Goal: Task Accomplishment & Management: Manage account settings

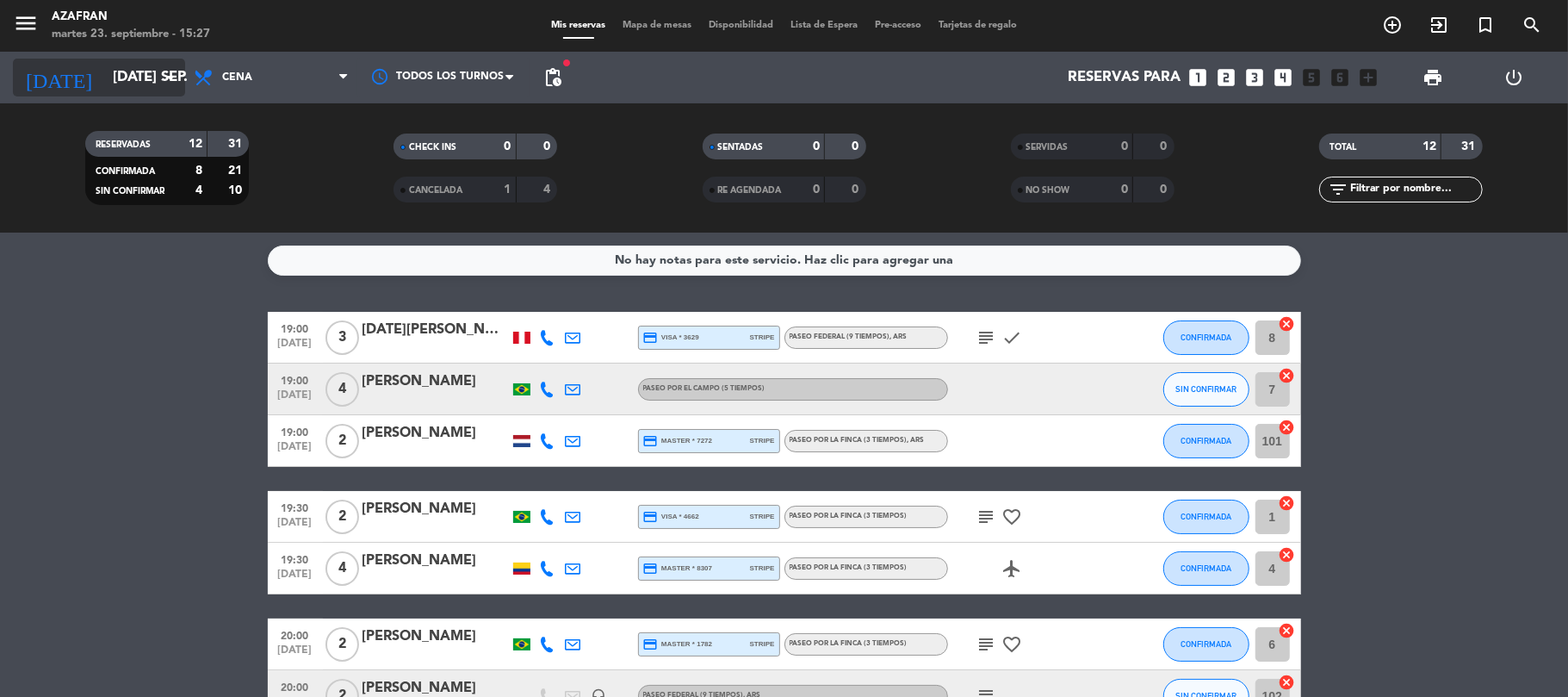
click at [154, 78] on input "[DATE] sep." at bounding box center [198, 78] width 186 height 34
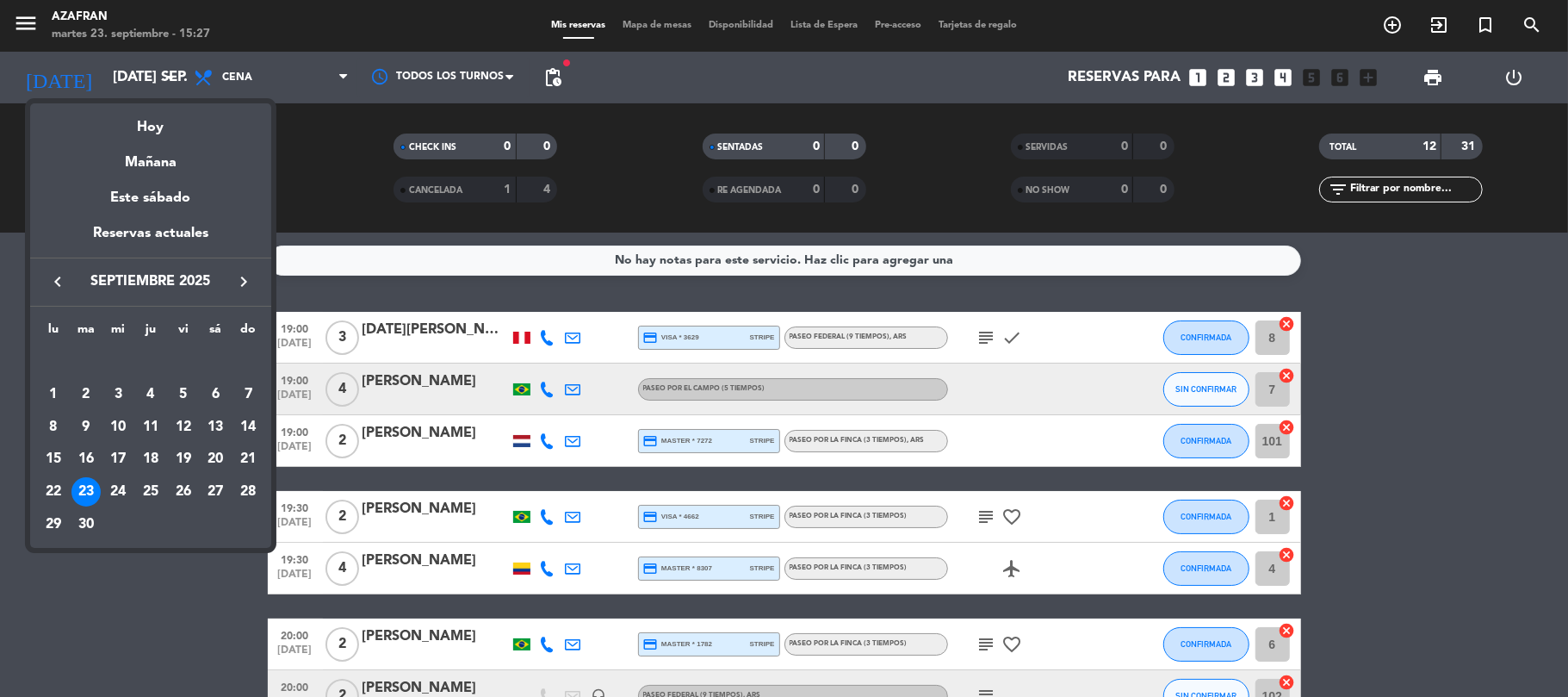
click at [245, 284] on icon "keyboard_arrow_right" at bounding box center [244, 282] width 21 height 21
click at [114, 456] on div "19" at bounding box center [118, 459] width 29 height 29
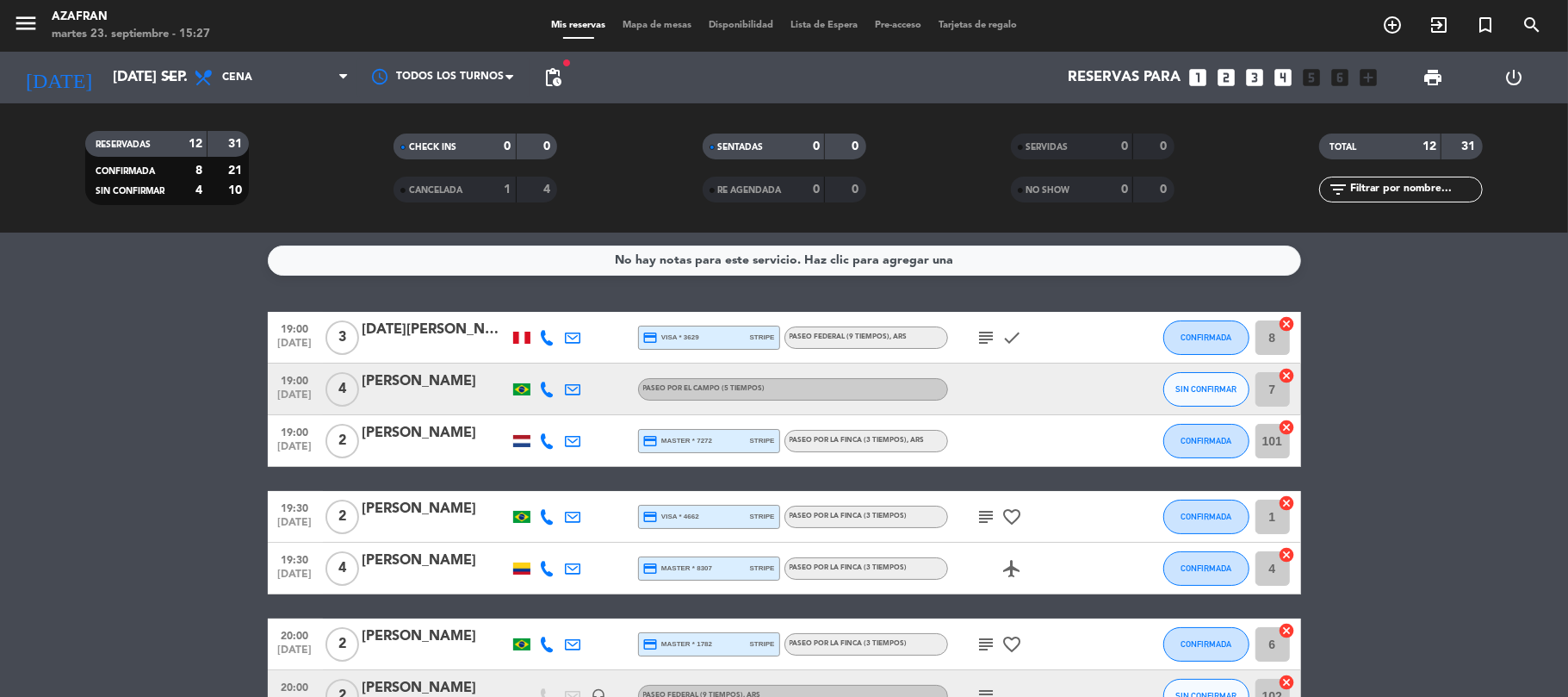
type input "mié. [DATE]"
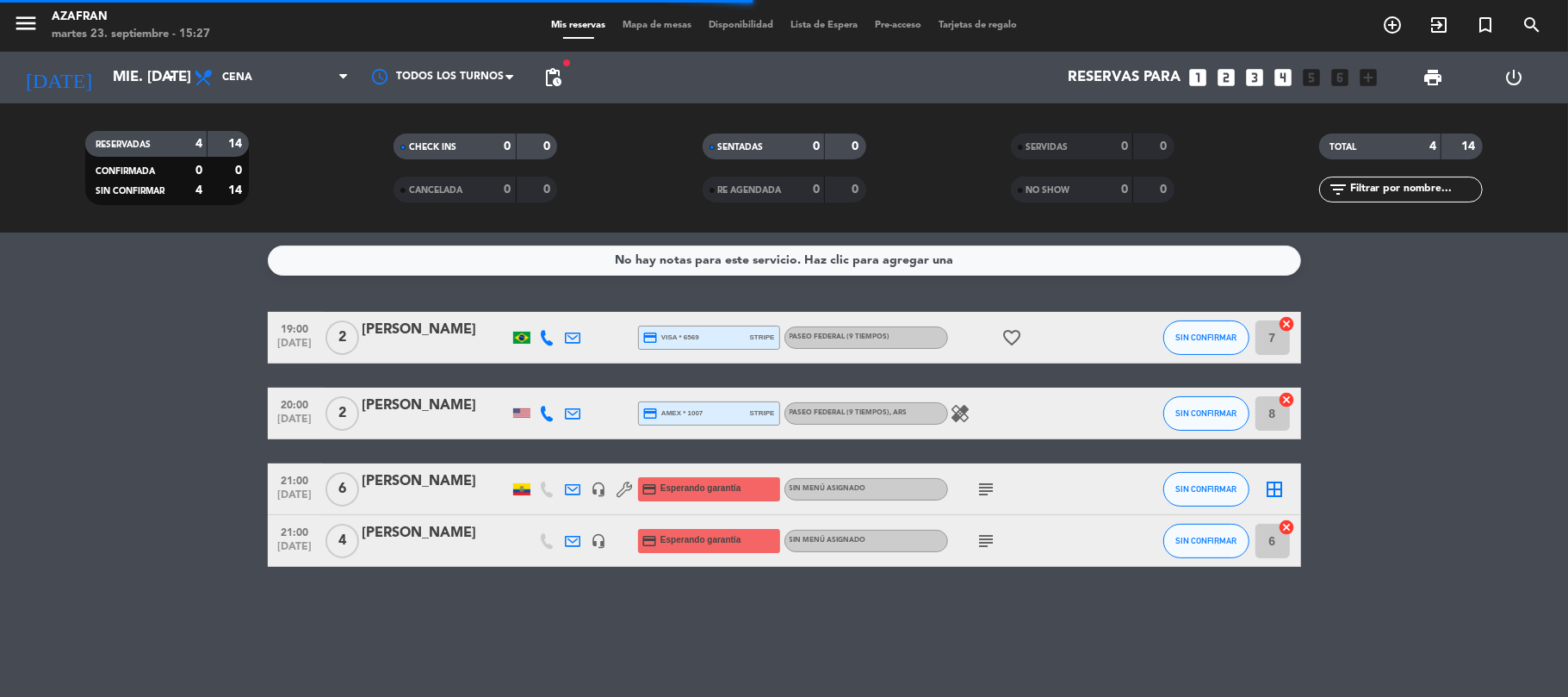
click at [114, 456] on bookings-row "19:00 [DATE] 2 [PERSON_NAME] credit_card visa * 6569 stripe Paseo Federal (9 ti…" at bounding box center [784, 440] width 1568 height 255
click at [443, 490] on div "[PERSON_NAME]" at bounding box center [436, 481] width 146 height 22
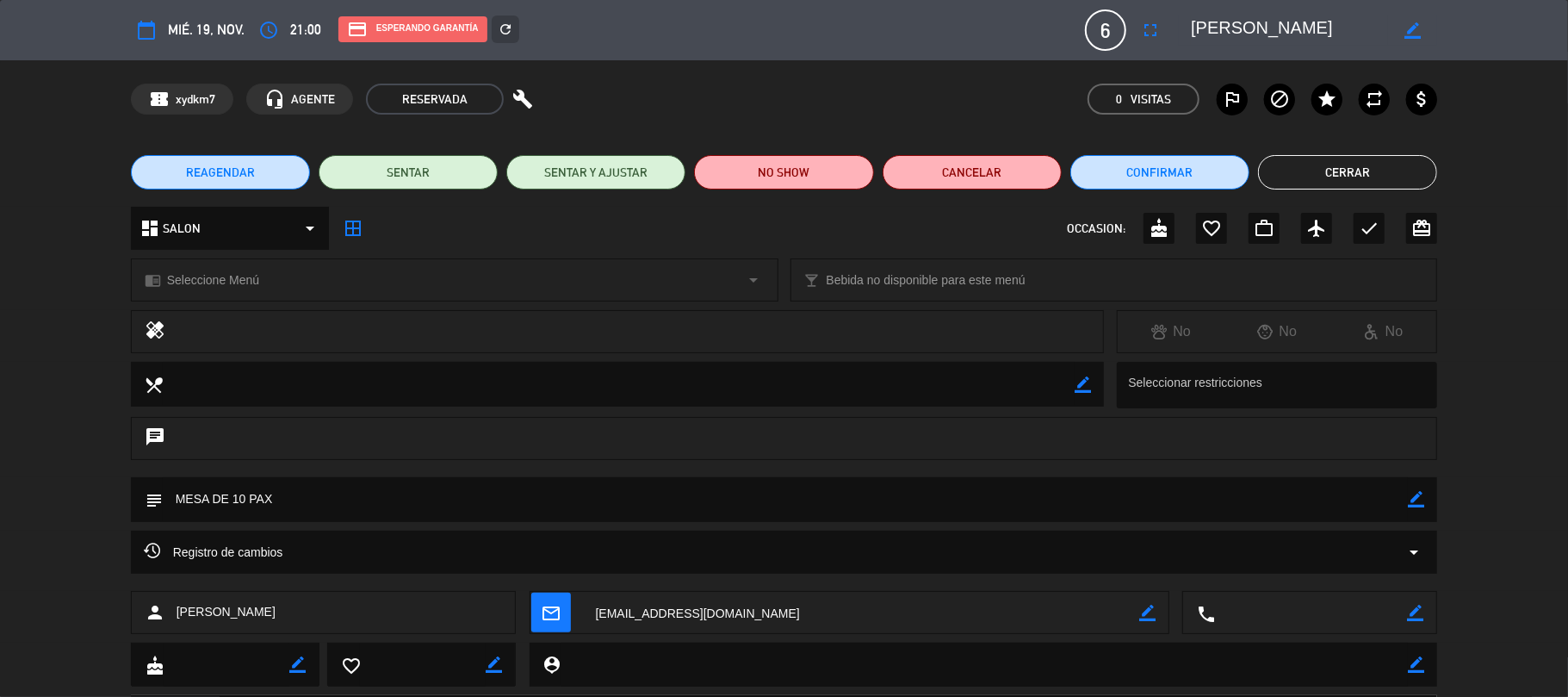
click at [1410, 607] on icon "border_color" at bounding box center [1415, 613] width 16 height 16
click at [1362, 607] on textarea at bounding box center [1312, 613] width 192 height 43
paste textarea "[PHONE_NUMBER]"
type textarea "[PHONE_NUMBER]"
click at [1417, 614] on icon at bounding box center [1415, 613] width 16 height 16
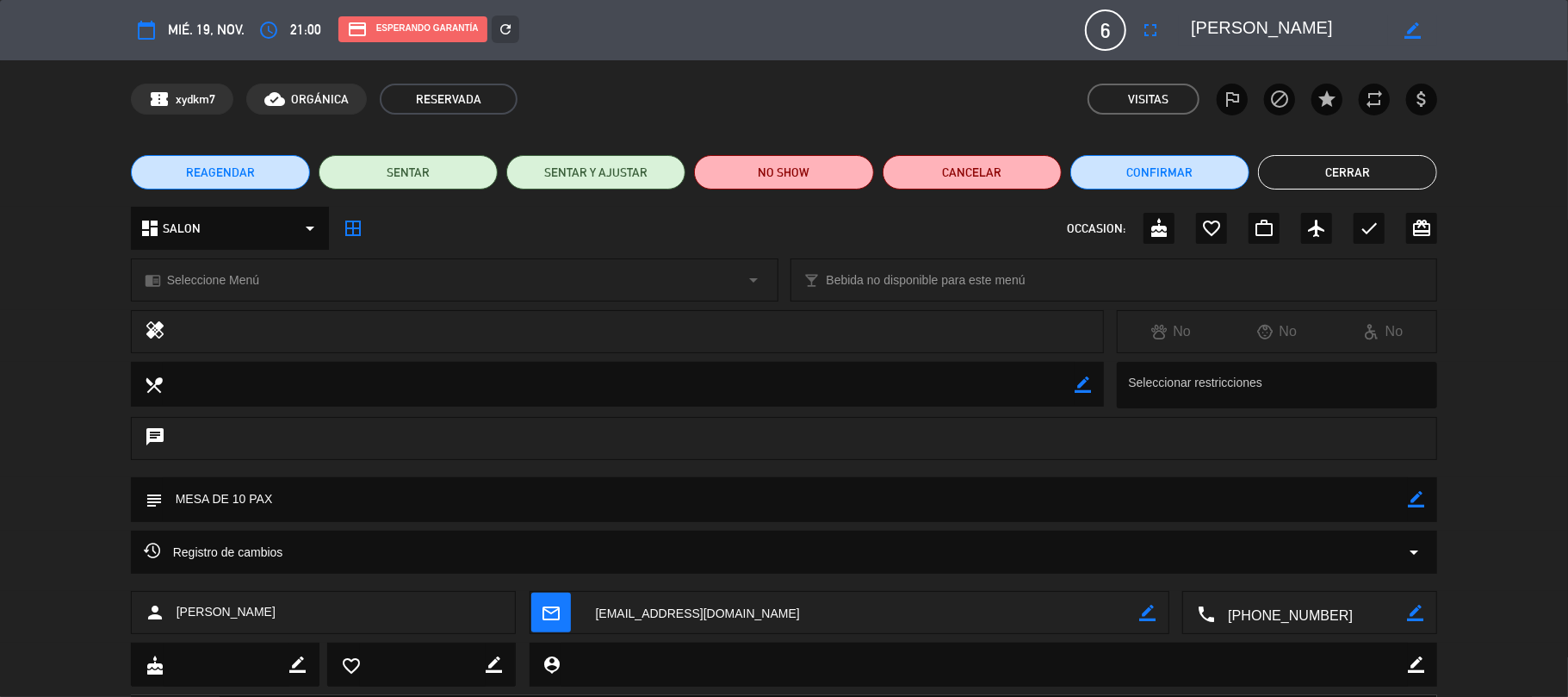
click at [1352, 186] on button "Cerrar" at bounding box center [1348, 172] width 180 height 35
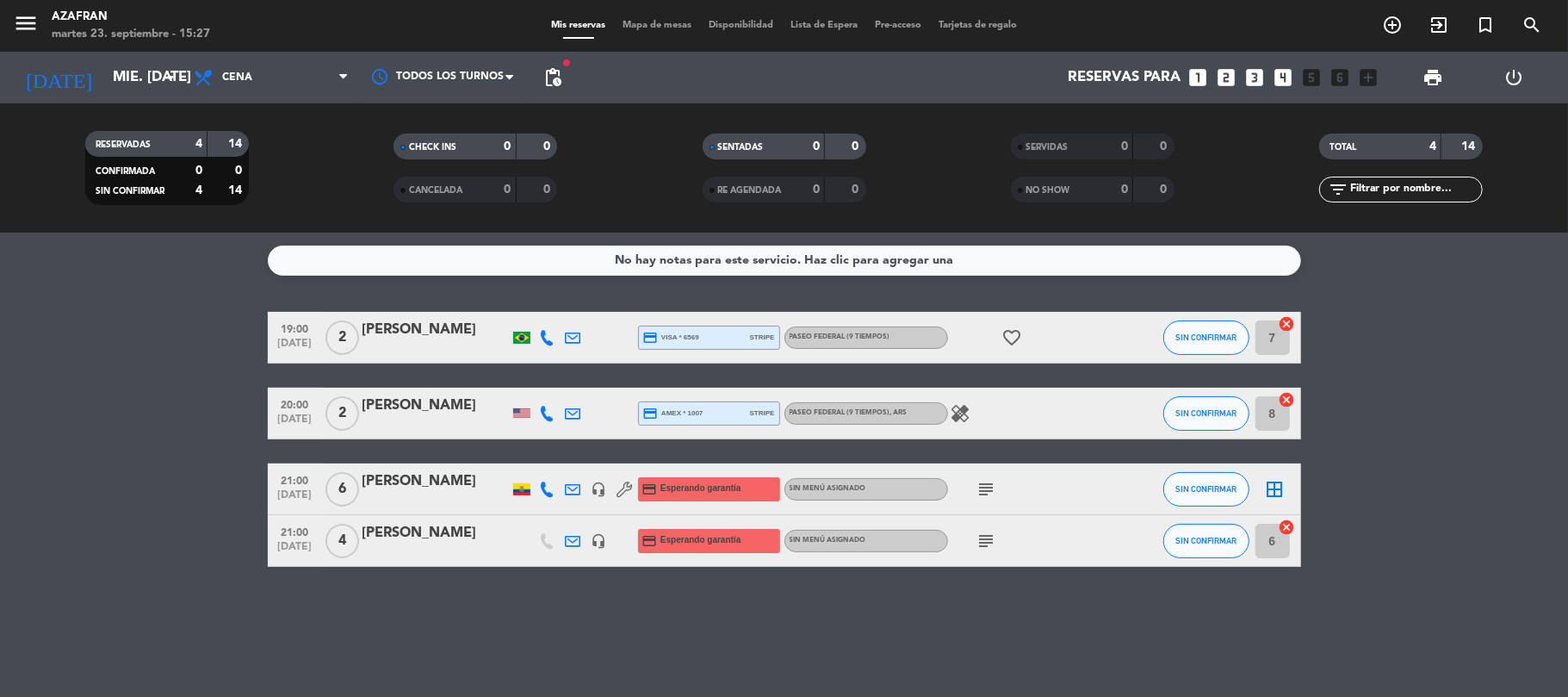
click at [466, 535] on div "[PERSON_NAME]" at bounding box center [436, 533] width 146 height 22
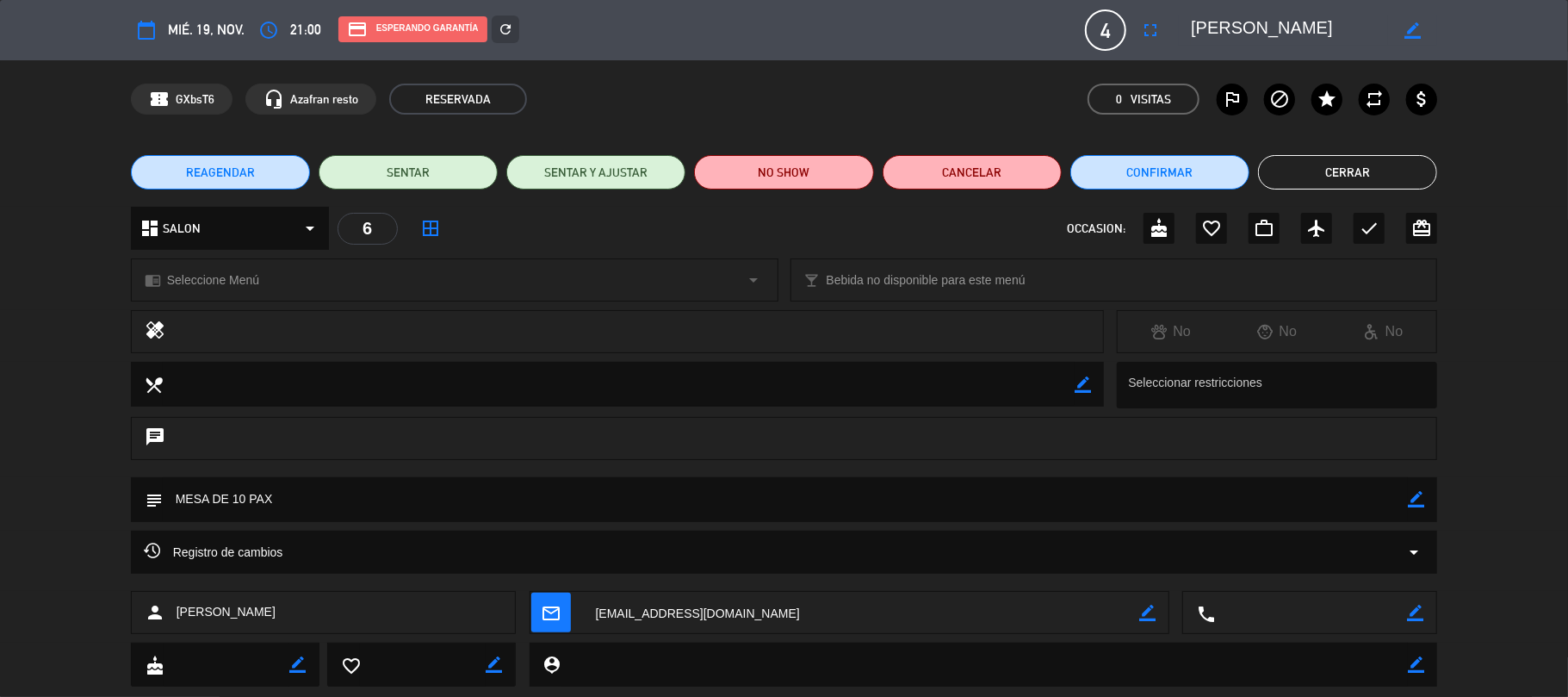
click at [1416, 607] on div "border_color" at bounding box center [1415, 613] width 16 height 43
click at [1416, 607] on icon "border_color" at bounding box center [1415, 613] width 16 height 16
click at [1388, 612] on textarea at bounding box center [1312, 613] width 192 height 43
paste textarea "[PHONE_NUMBER]"
type textarea "[PHONE_NUMBER]"
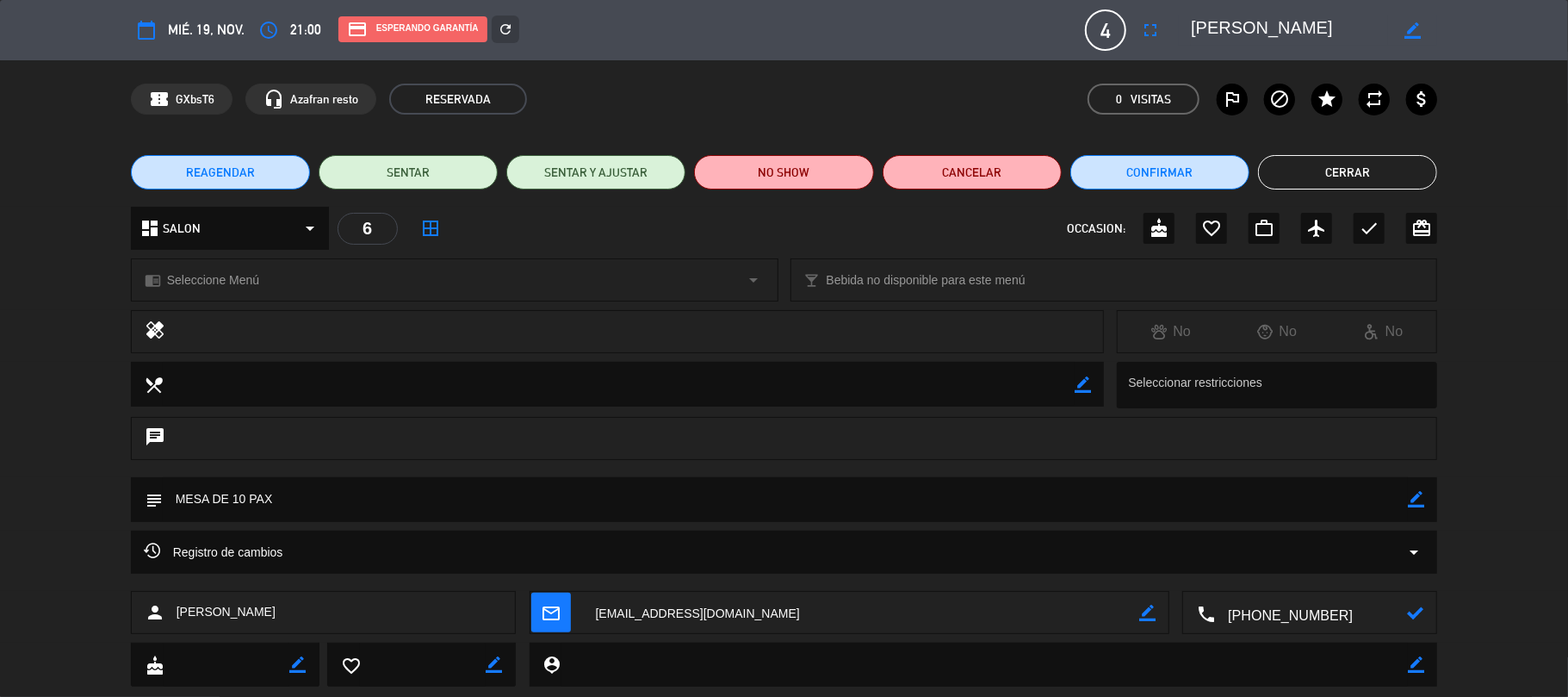
click at [1417, 613] on icon at bounding box center [1415, 613] width 16 height 16
click at [1339, 166] on button "Cerrar" at bounding box center [1348, 172] width 180 height 35
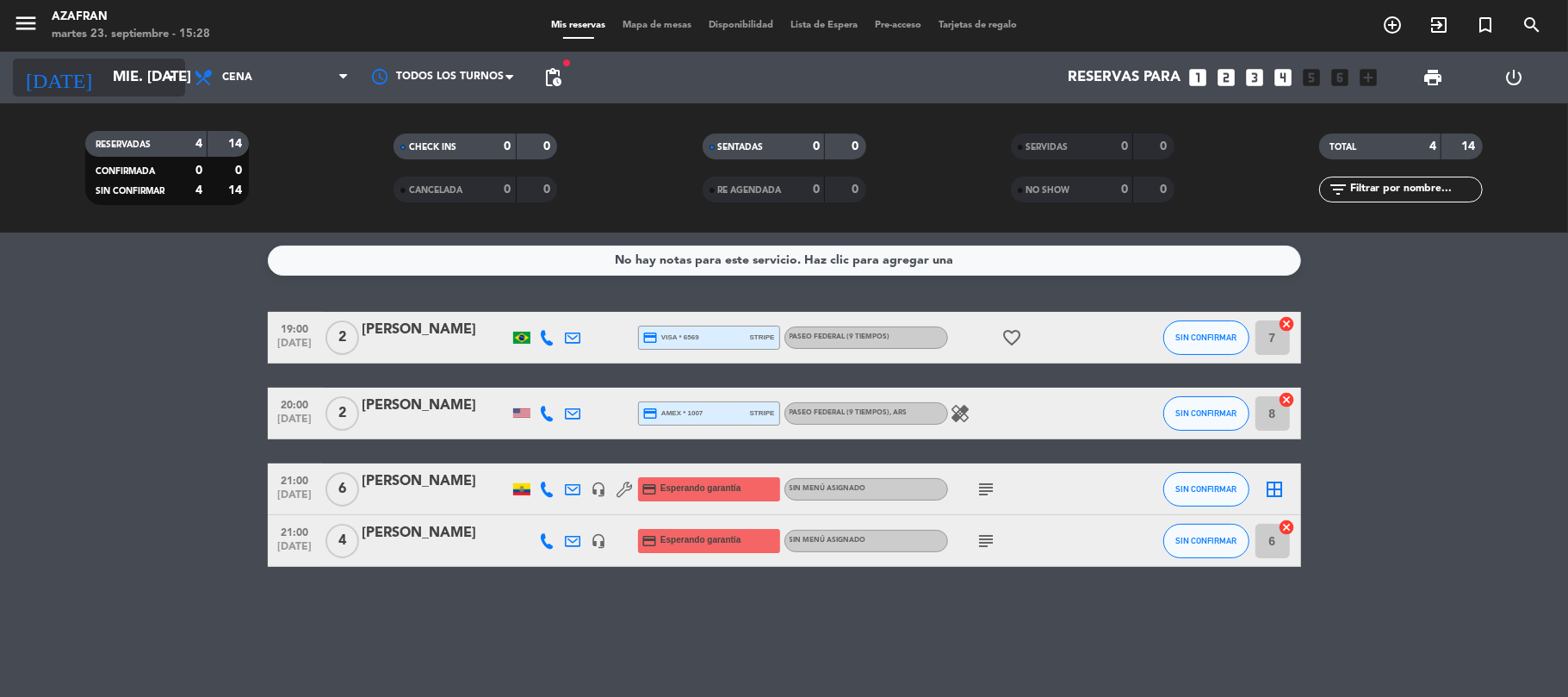
click at [141, 84] on input "mié. [DATE]" at bounding box center [198, 78] width 186 height 34
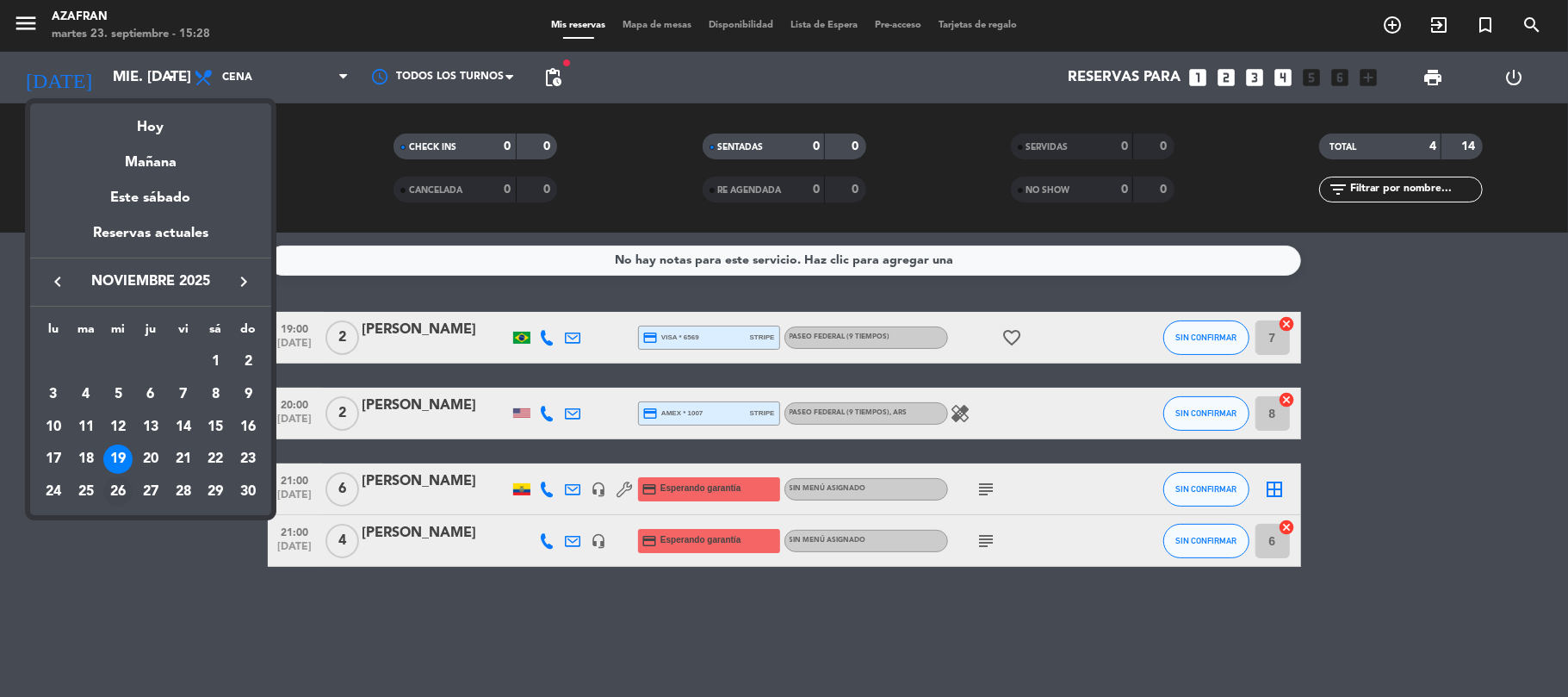
click at [128, 497] on div "26" at bounding box center [118, 492] width 29 height 29
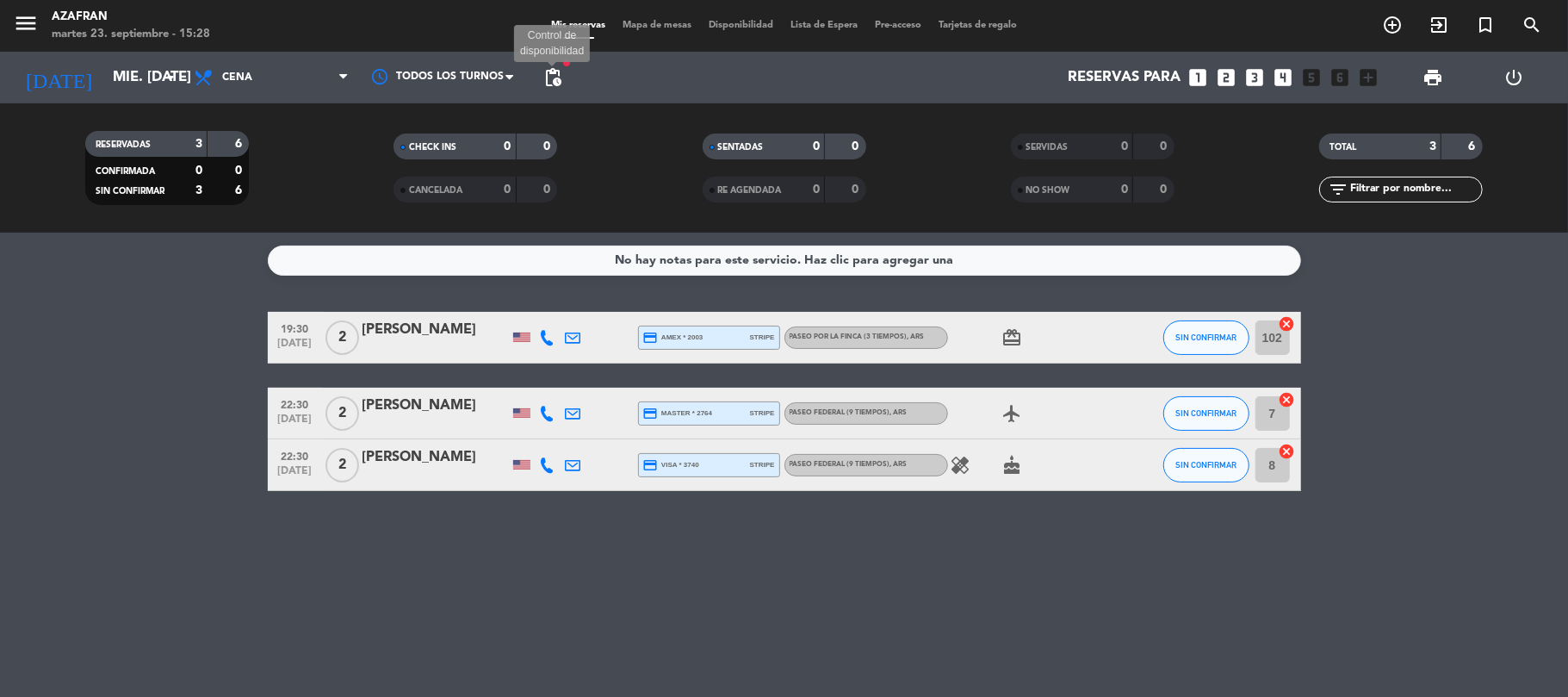
click at [558, 84] on span "pending_actions" at bounding box center [553, 78] width 21 height 21
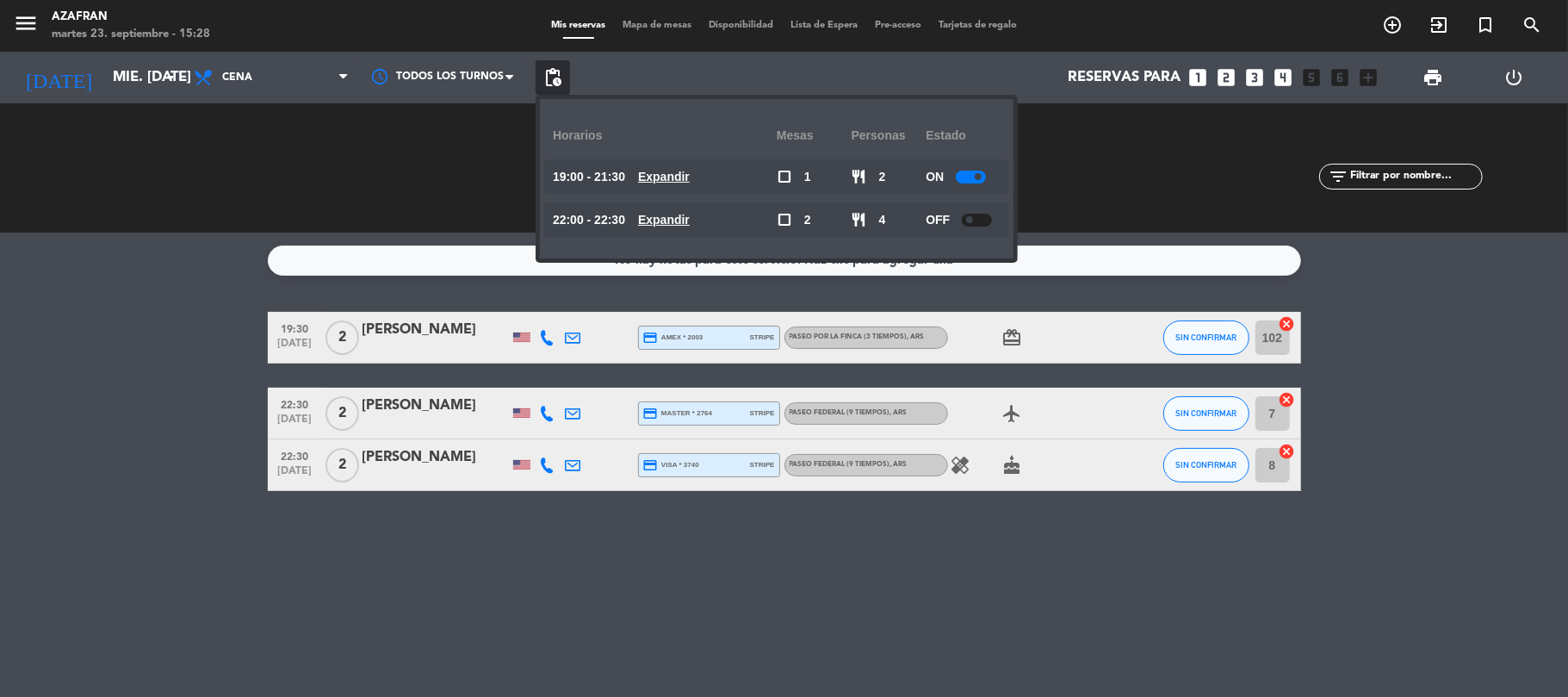
click at [111, 277] on div "No hay notas para este servicio. Haz clic para agregar una 19:30 [DATE] 2 [PERS…" at bounding box center [784, 464] width 1568 height 464
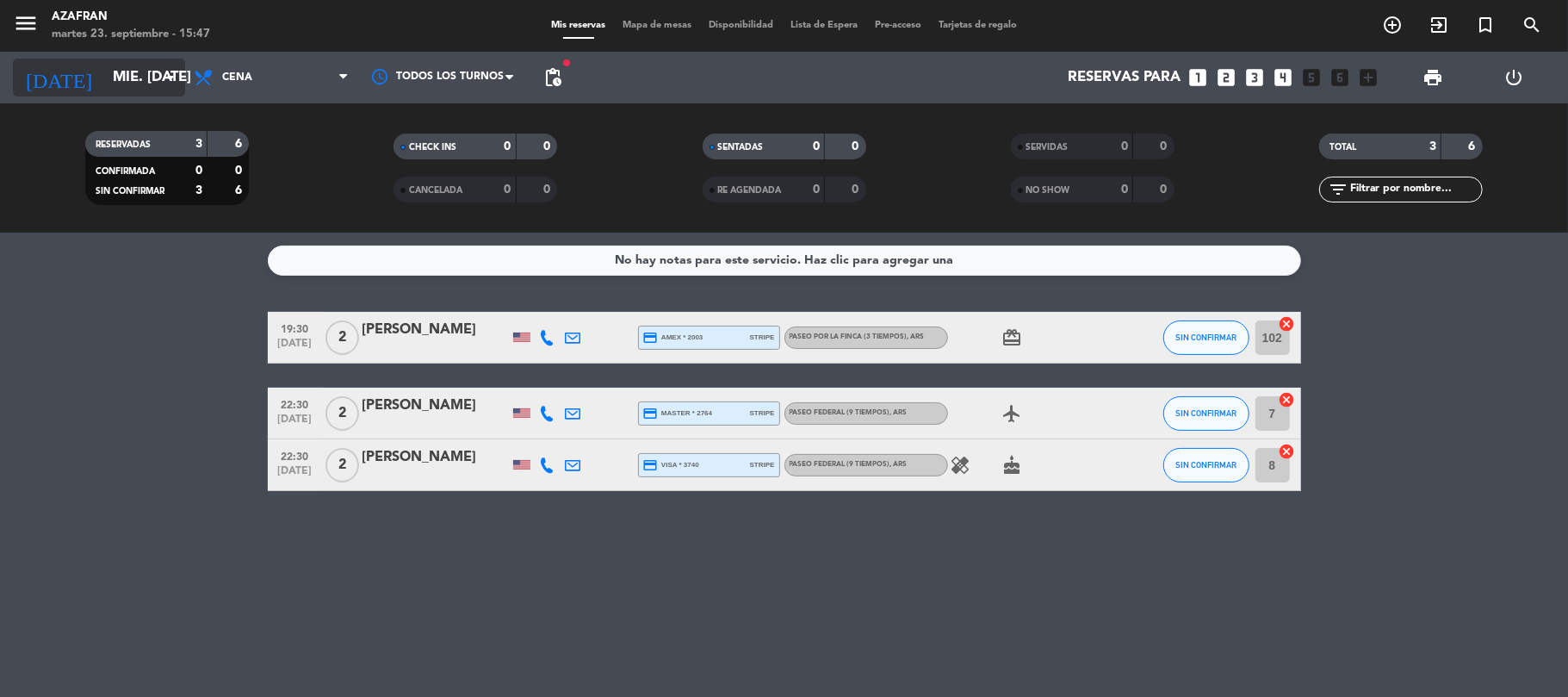
click at [145, 67] on input "mié. [DATE]" at bounding box center [198, 78] width 186 height 34
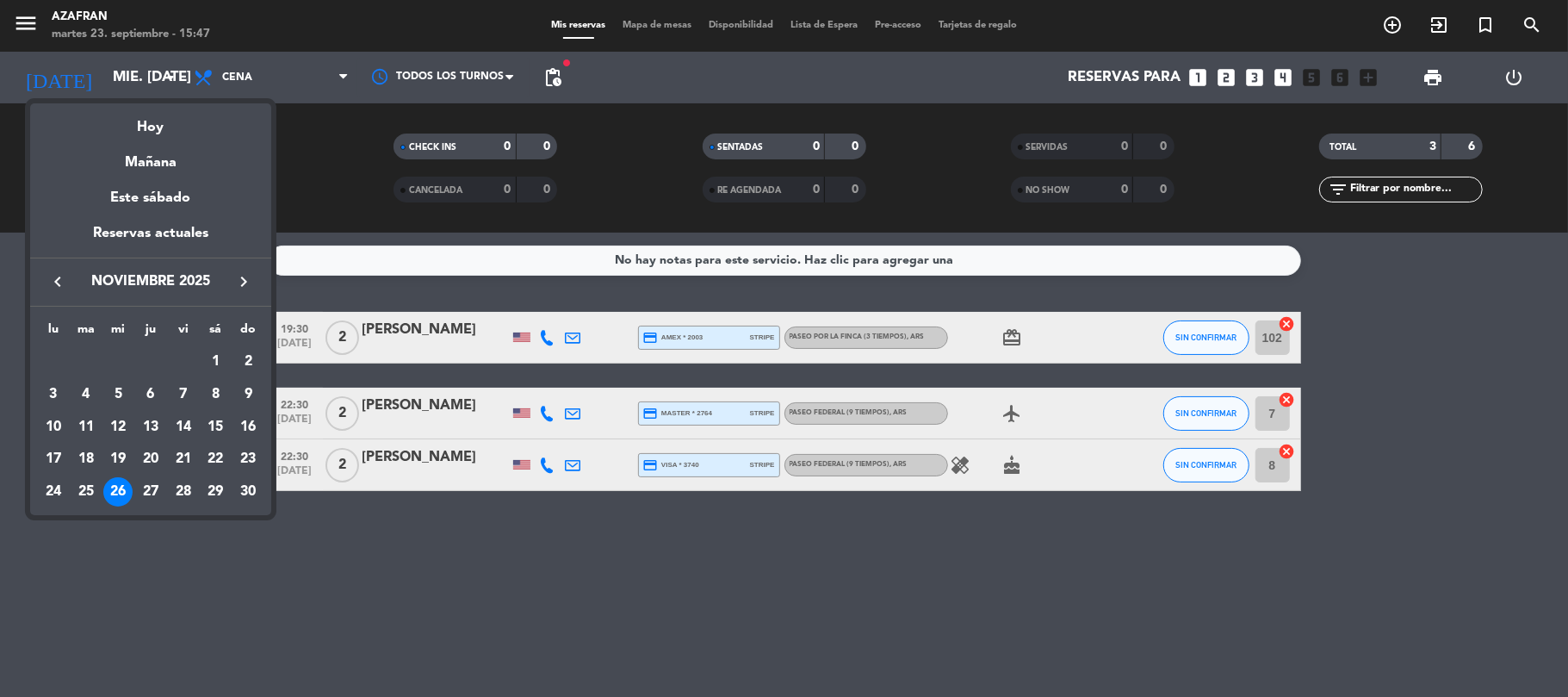
click at [62, 272] on icon "keyboard_arrow_left" at bounding box center [58, 282] width 21 height 21
click at [57, 496] on div "22" at bounding box center [53, 492] width 29 height 29
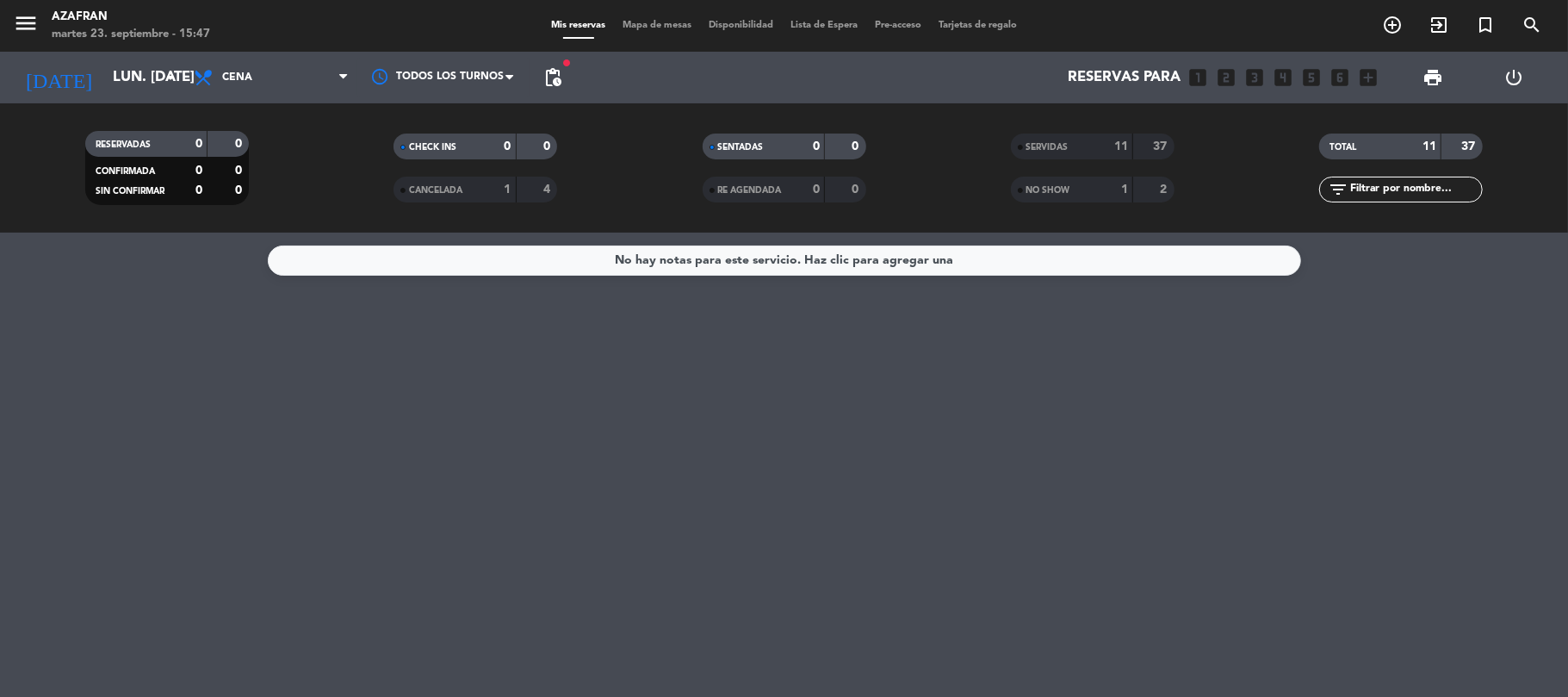
click at [1147, 142] on div "37" at bounding box center [1154, 147] width 33 height 20
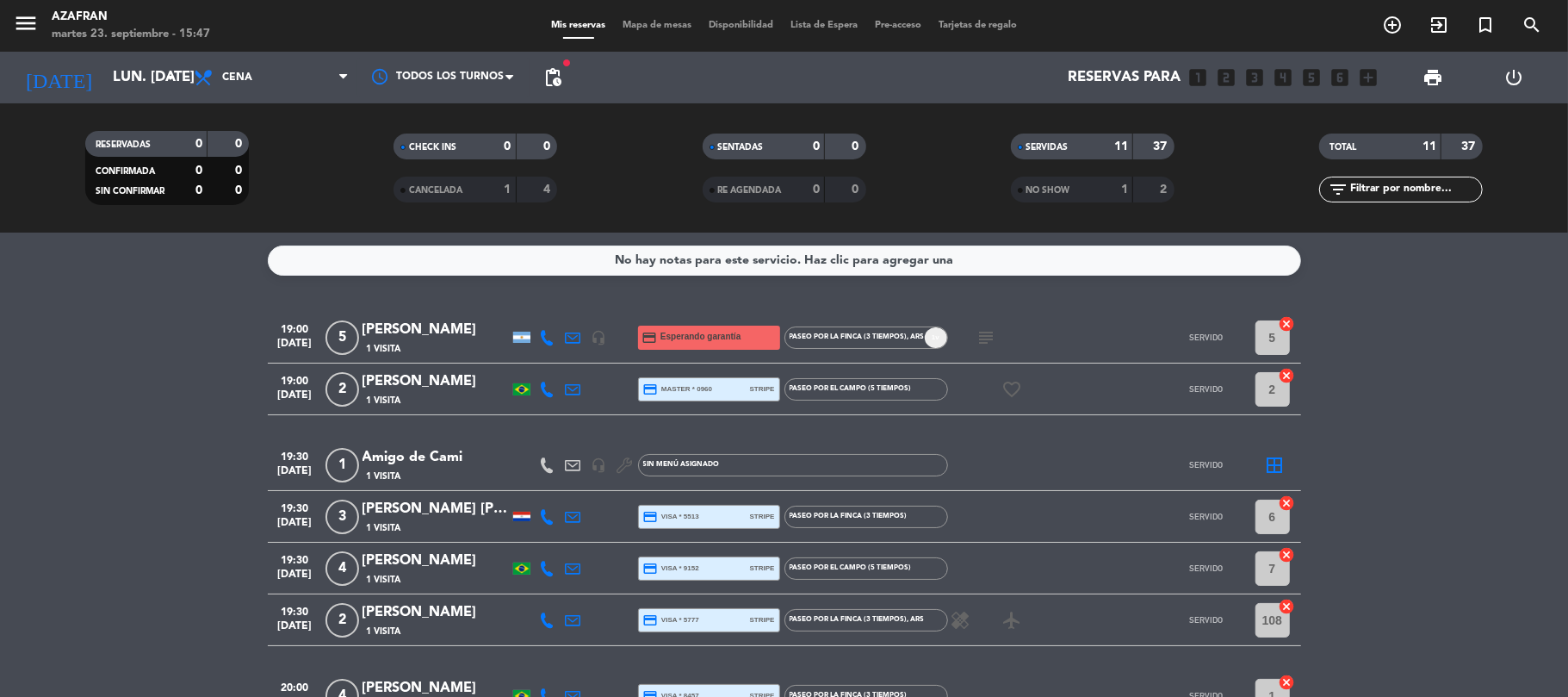
click at [544, 338] on icon at bounding box center [547, 338] width 15 height 15
click at [552, 314] on span "content_paste" at bounding box center [558, 307] width 12 height 12
click at [553, 389] on icon at bounding box center [547, 389] width 15 height 15
click at [556, 369] on button "Copiar content_paste" at bounding box center [540, 359] width 53 height 18
click at [545, 509] on icon at bounding box center [547, 517] width 15 height 15
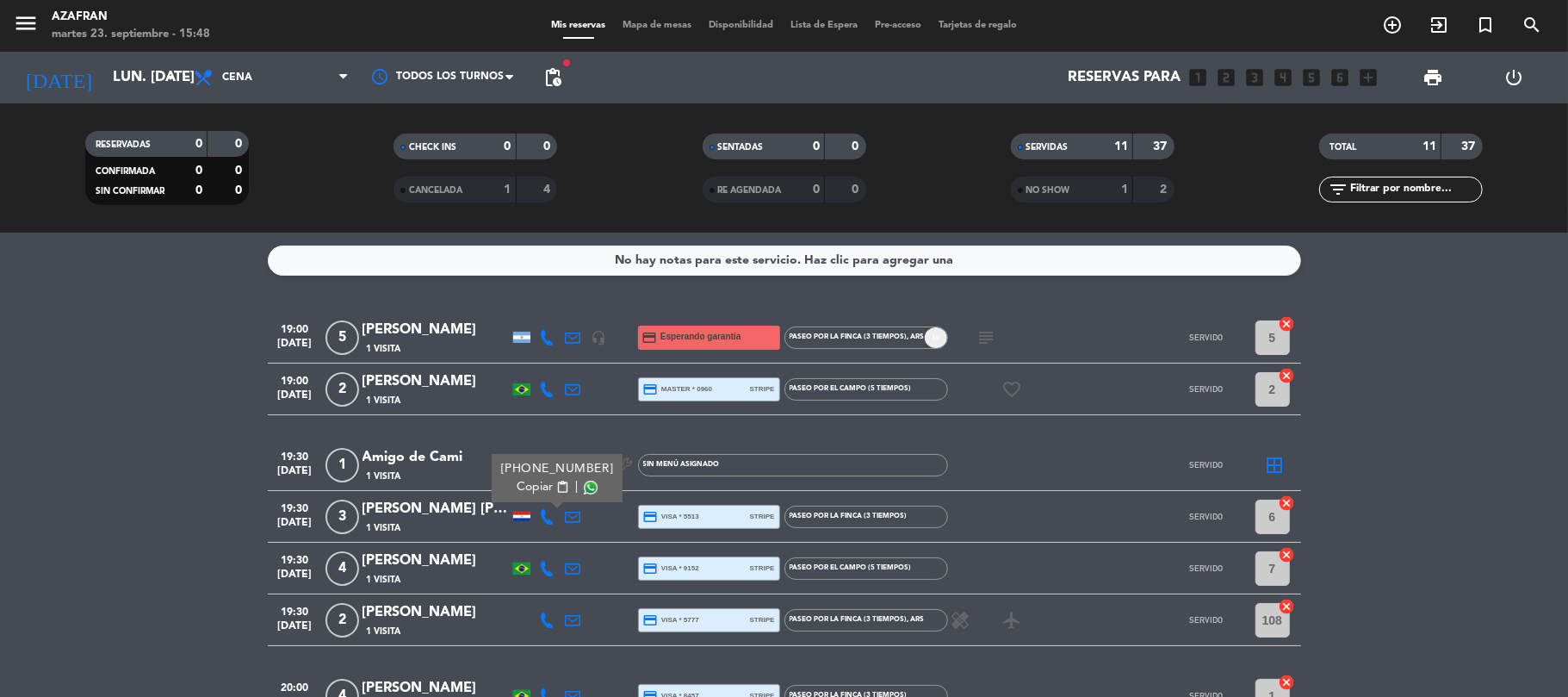
click at [548, 480] on button "Copiar content_paste" at bounding box center [543, 487] width 53 height 18
click at [133, 434] on bookings-row "19:00 [DATE] 5 [PERSON_NAME] 1 Visita headset_mic credit_card Esperando garantí…" at bounding box center [784, 644] width 1568 height 665
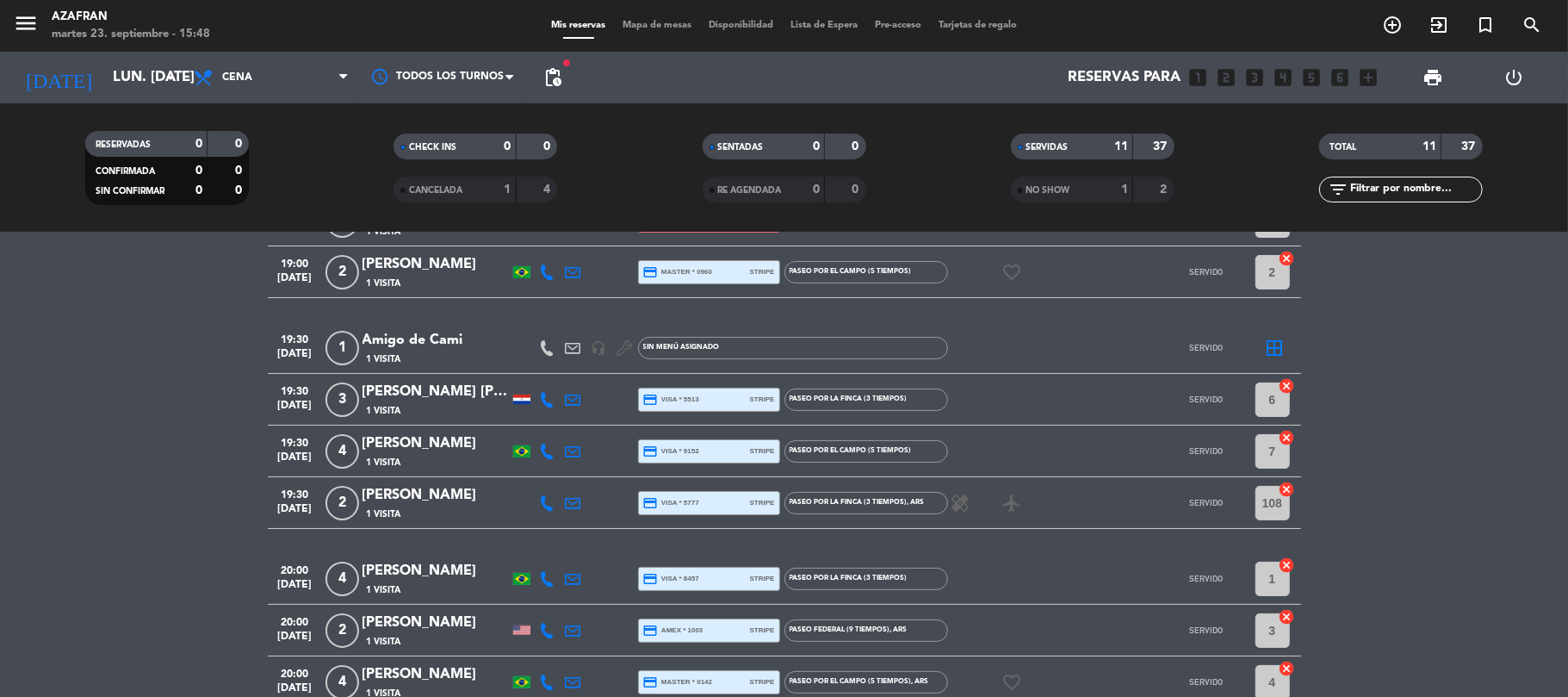
scroll to position [138, 0]
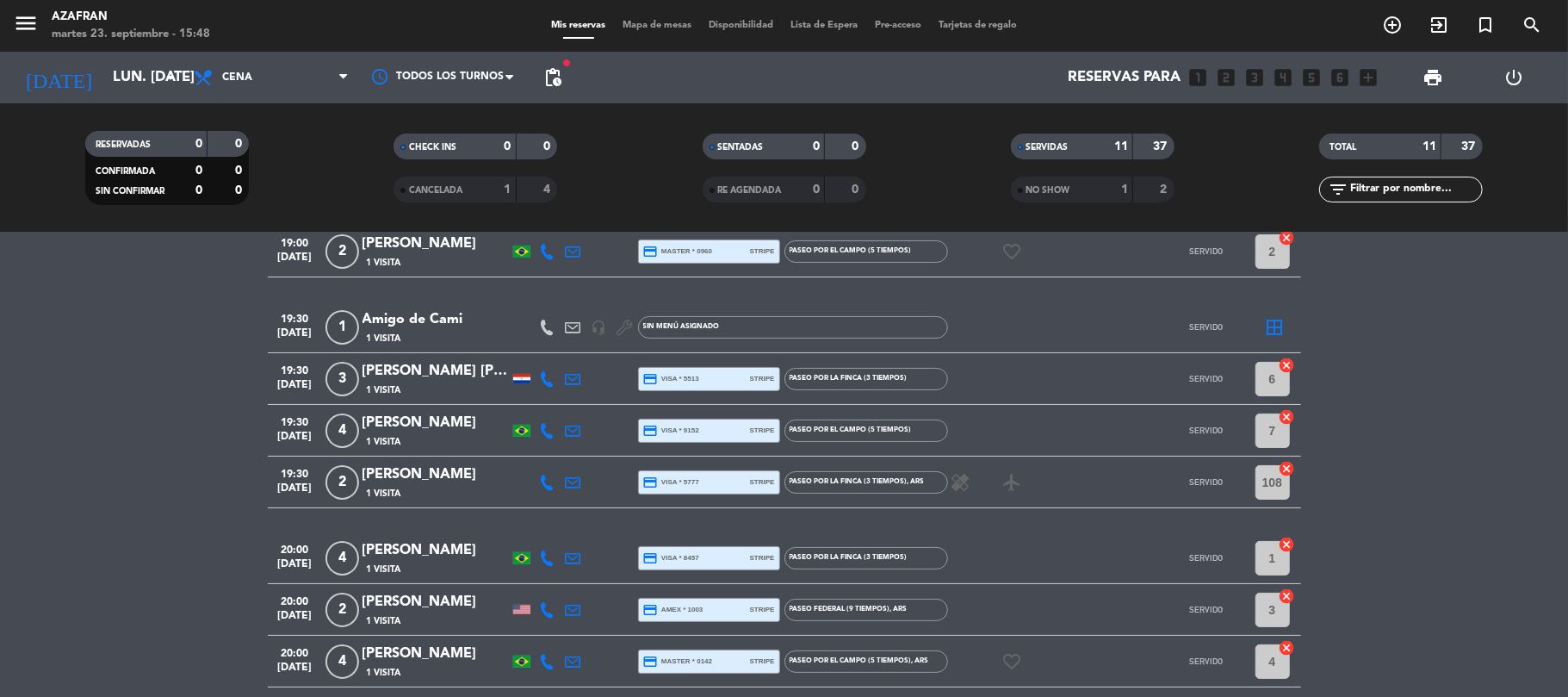
click at [545, 373] on icon at bounding box center [547, 379] width 15 height 15
click at [556, 349] on span "content_paste" at bounding box center [562, 348] width 12 height 12
click at [540, 431] on icon at bounding box center [547, 430] width 15 height 15
click at [552, 401] on span "content_paste" at bounding box center [558, 400] width 12 height 12
click at [548, 482] on icon at bounding box center [547, 482] width 15 height 15
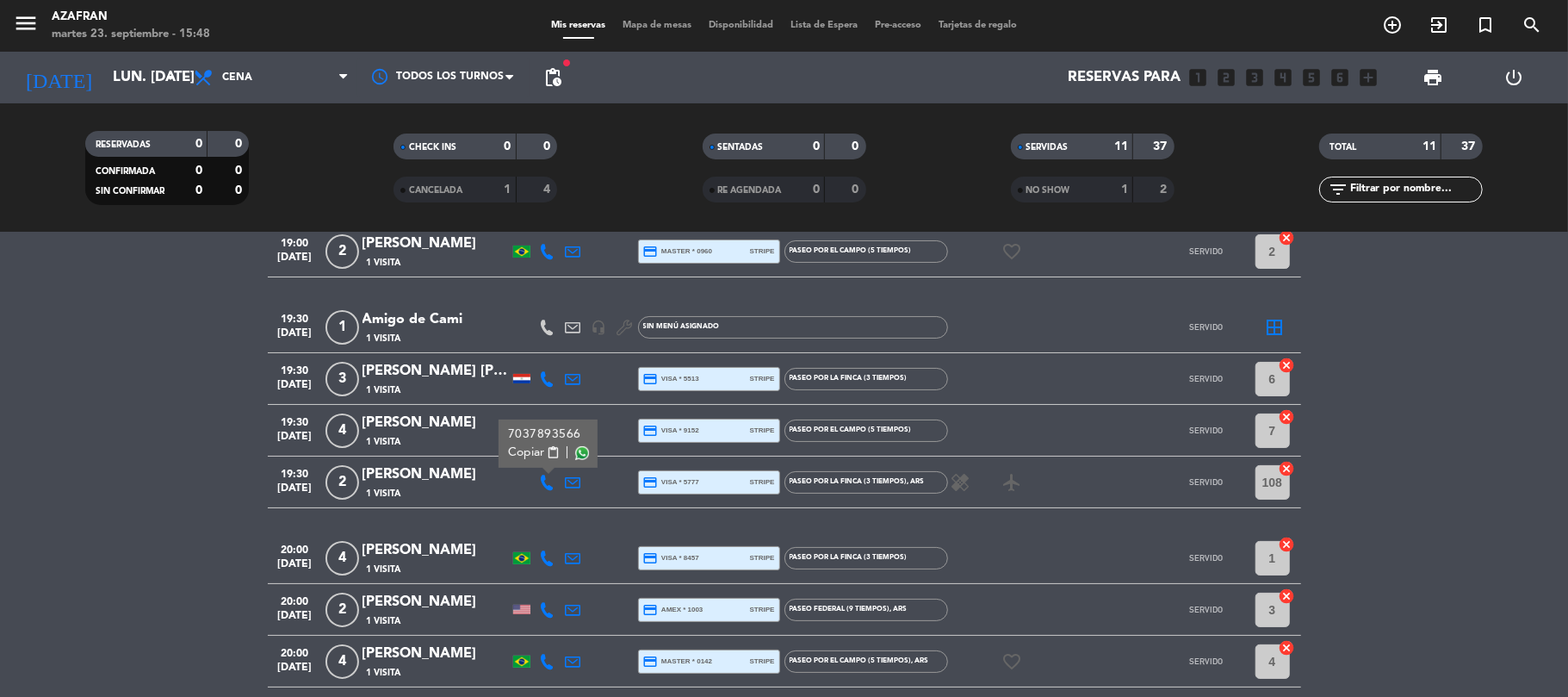
click at [544, 451] on button "Copiar content_paste" at bounding box center [533, 452] width 53 height 18
click at [545, 555] on icon at bounding box center [547, 558] width 15 height 15
click at [536, 523] on span "Copiar" at bounding box center [532, 528] width 36 height 18
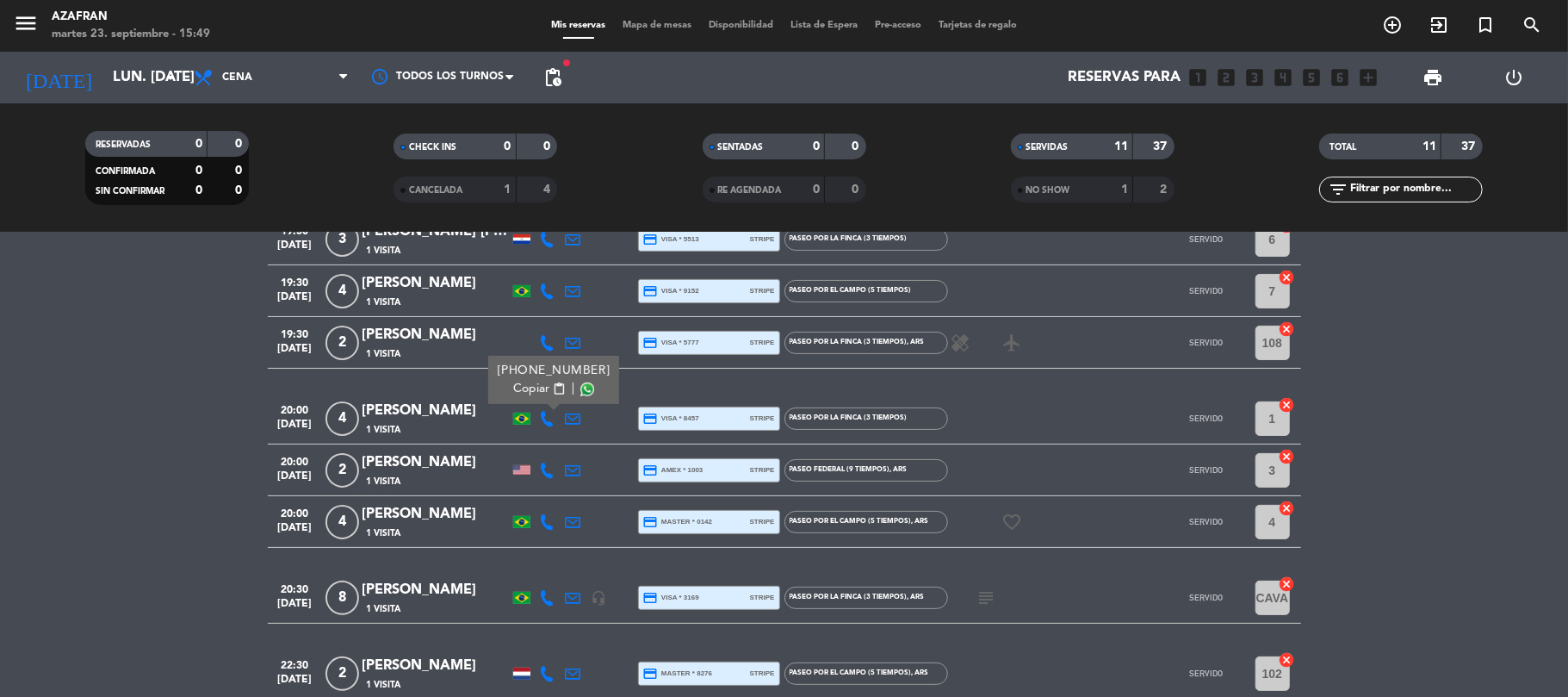
scroll to position [365, 0]
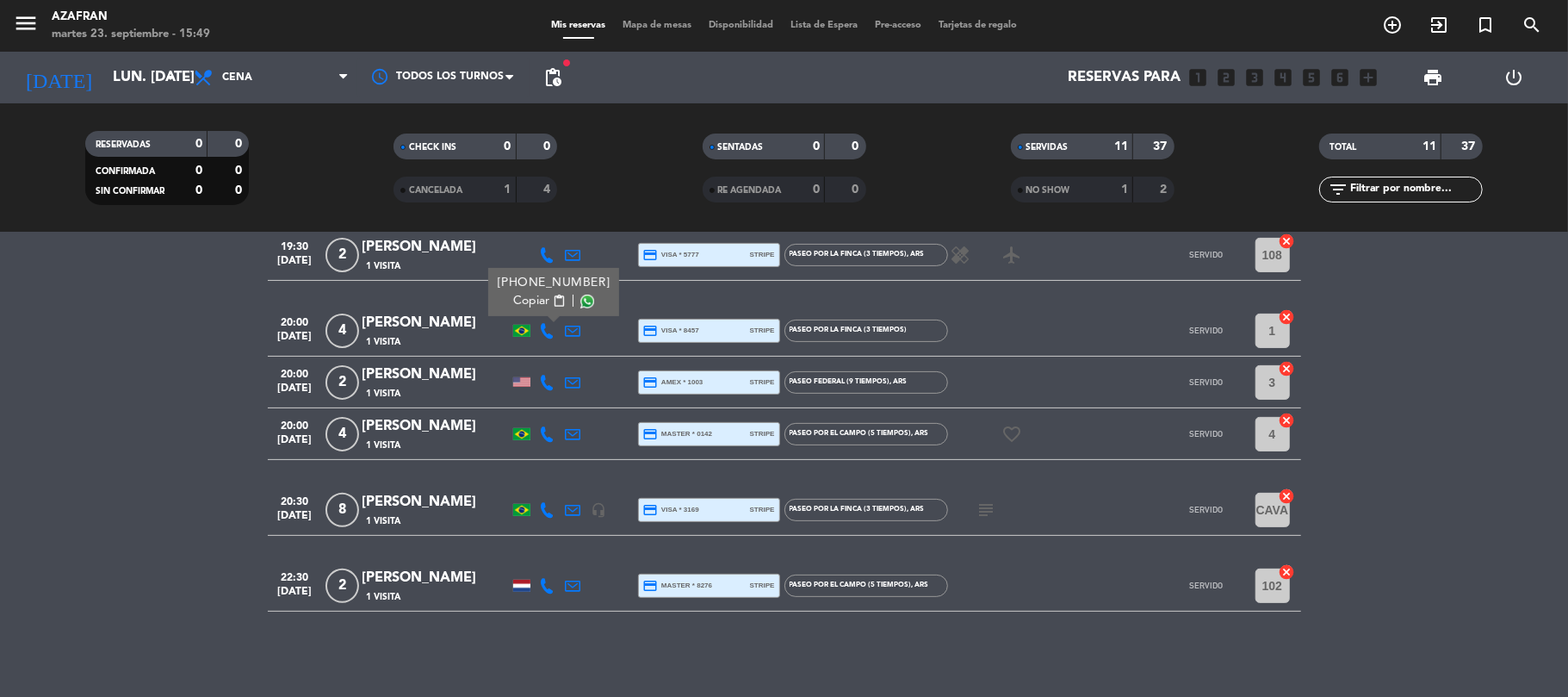
click at [548, 382] on icon at bounding box center [547, 382] width 15 height 15
click at [559, 349] on span "content_paste" at bounding box center [565, 352] width 12 height 12
click at [541, 434] on icon at bounding box center [547, 434] width 15 height 15
click at [543, 410] on span "Copiar" at bounding box center [532, 404] width 36 height 18
click at [538, 511] on div at bounding box center [547, 509] width 26 height 51
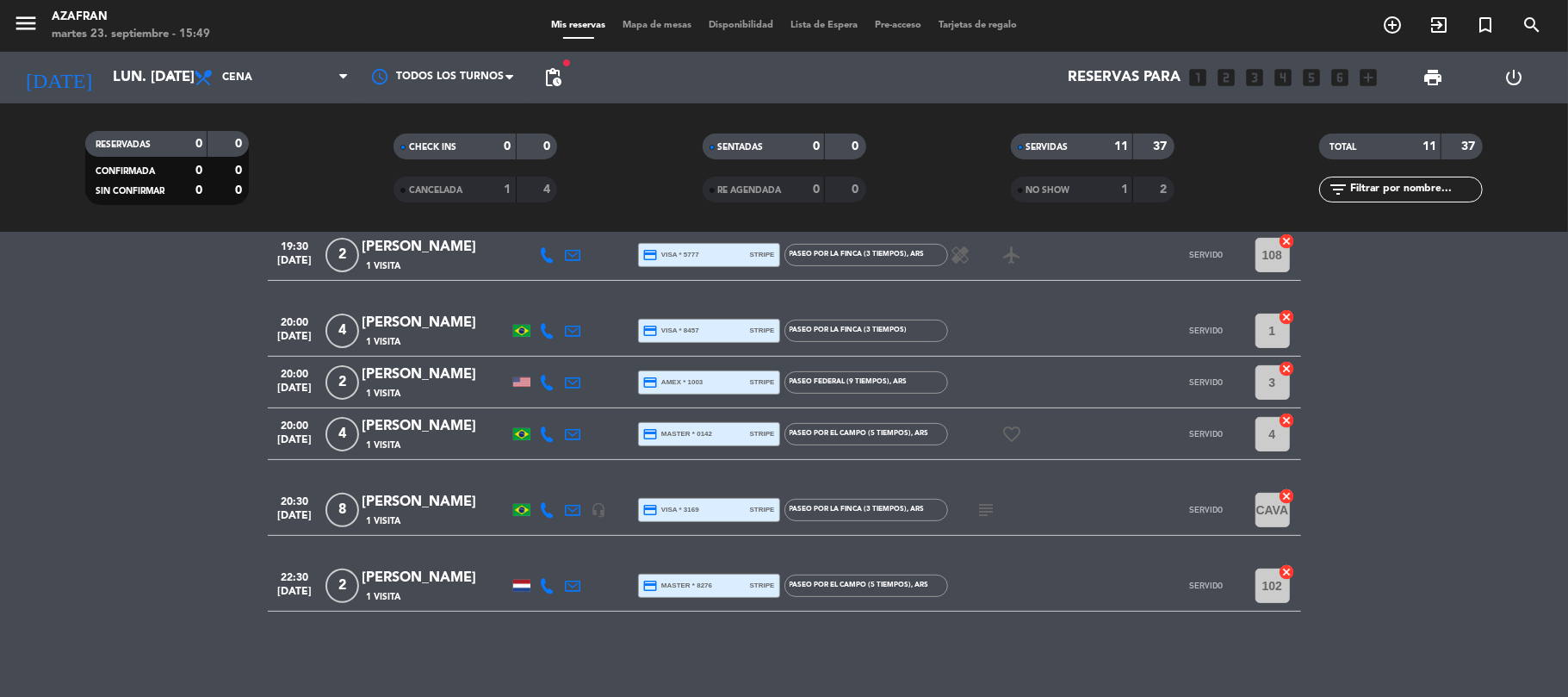
click at [541, 510] on icon at bounding box center [547, 510] width 15 height 15
click at [540, 483] on span "Copiar" at bounding box center [532, 480] width 36 height 18
click at [546, 586] on icon at bounding box center [547, 586] width 15 height 15
click at [548, 565] on div "[PHONE_NUMBER] Copiar content_paste |" at bounding box center [561, 546] width 131 height 48
click at [559, 558] on span "content_paste" at bounding box center [565, 555] width 12 height 12
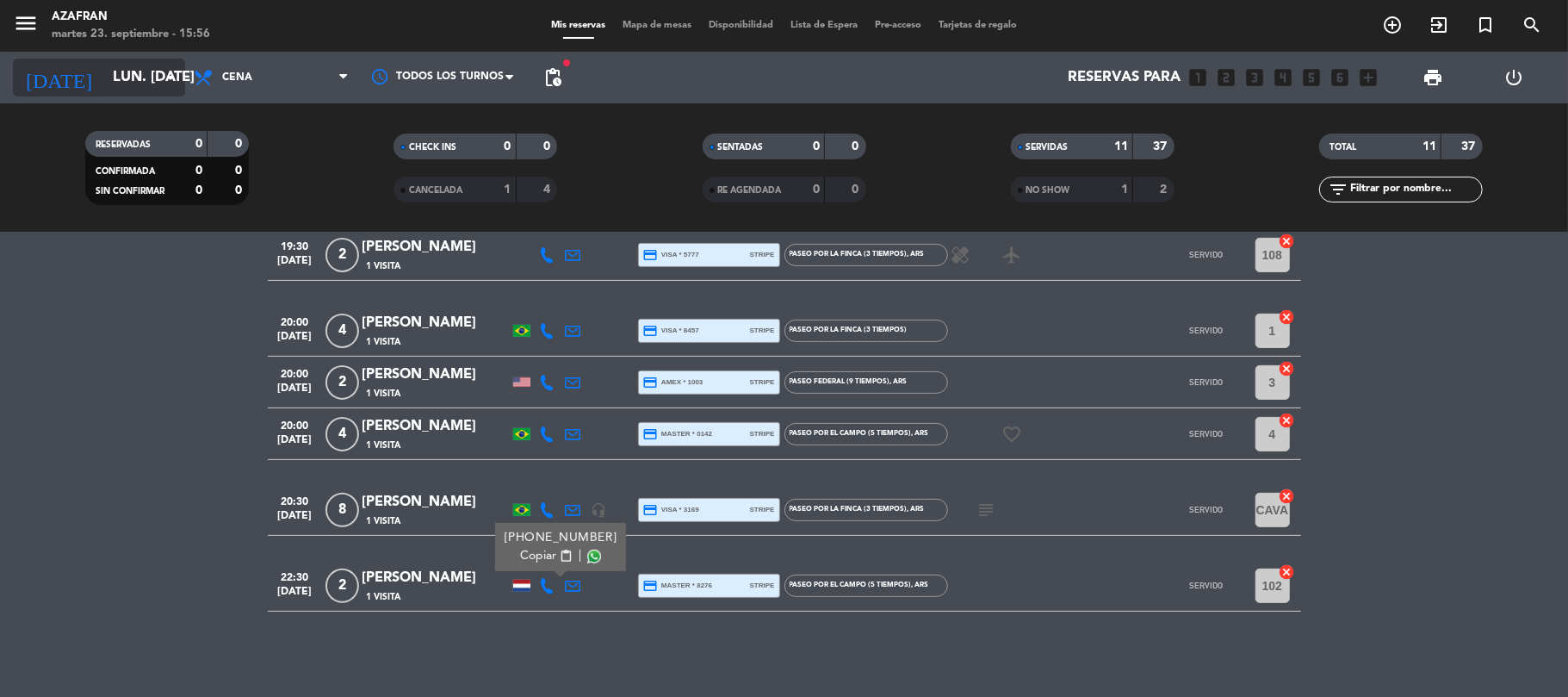
click at [153, 84] on input "lun. [DATE]" at bounding box center [198, 78] width 186 height 34
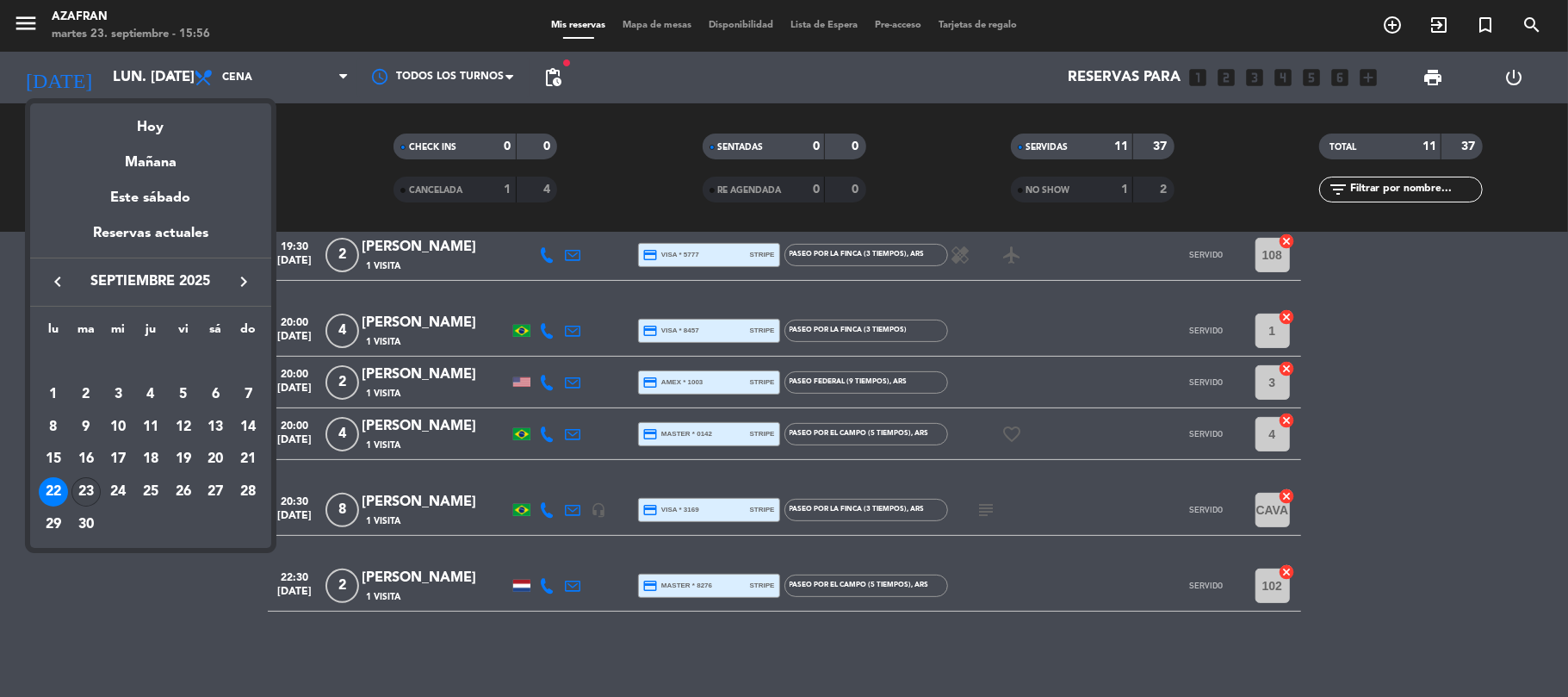
click at [80, 490] on div "23" at bounding box center [85, 492] width 29 height 29
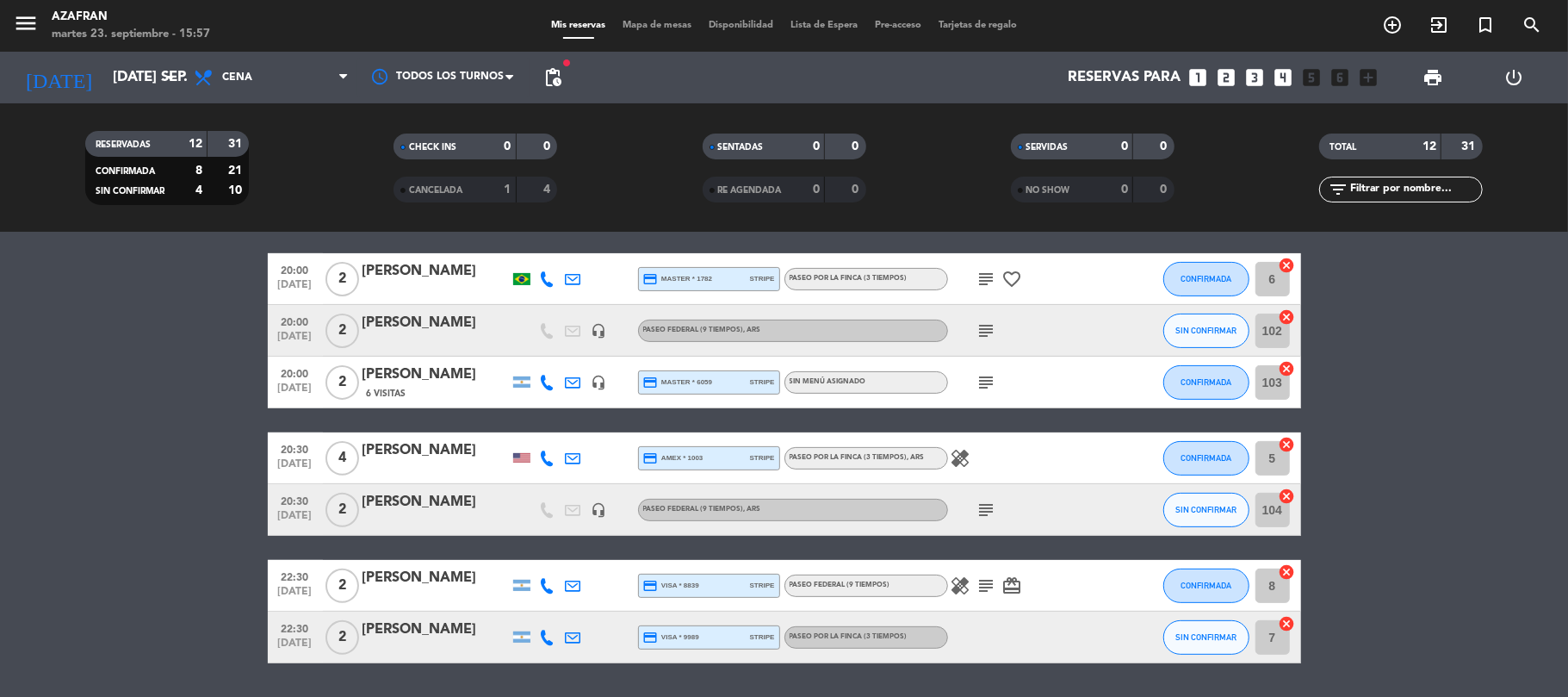
click at [80, 490] on bookings-row "19:00 [DATE] 3 [DATE][PERSON_NAME] credit_card visa * 3629 stripe Paseo Federal…" at bounding box center [784, 304] width 1568 height 716
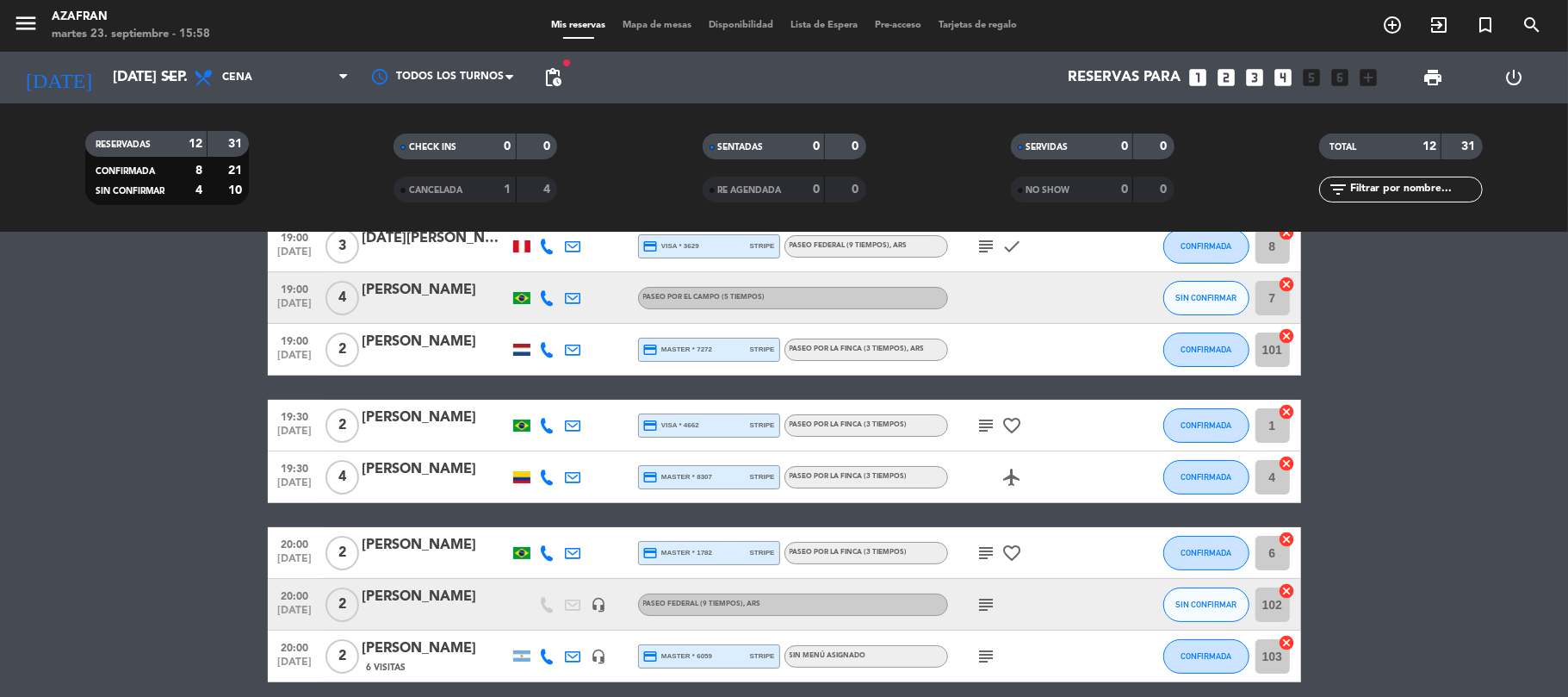
scroll to position [183, 0]
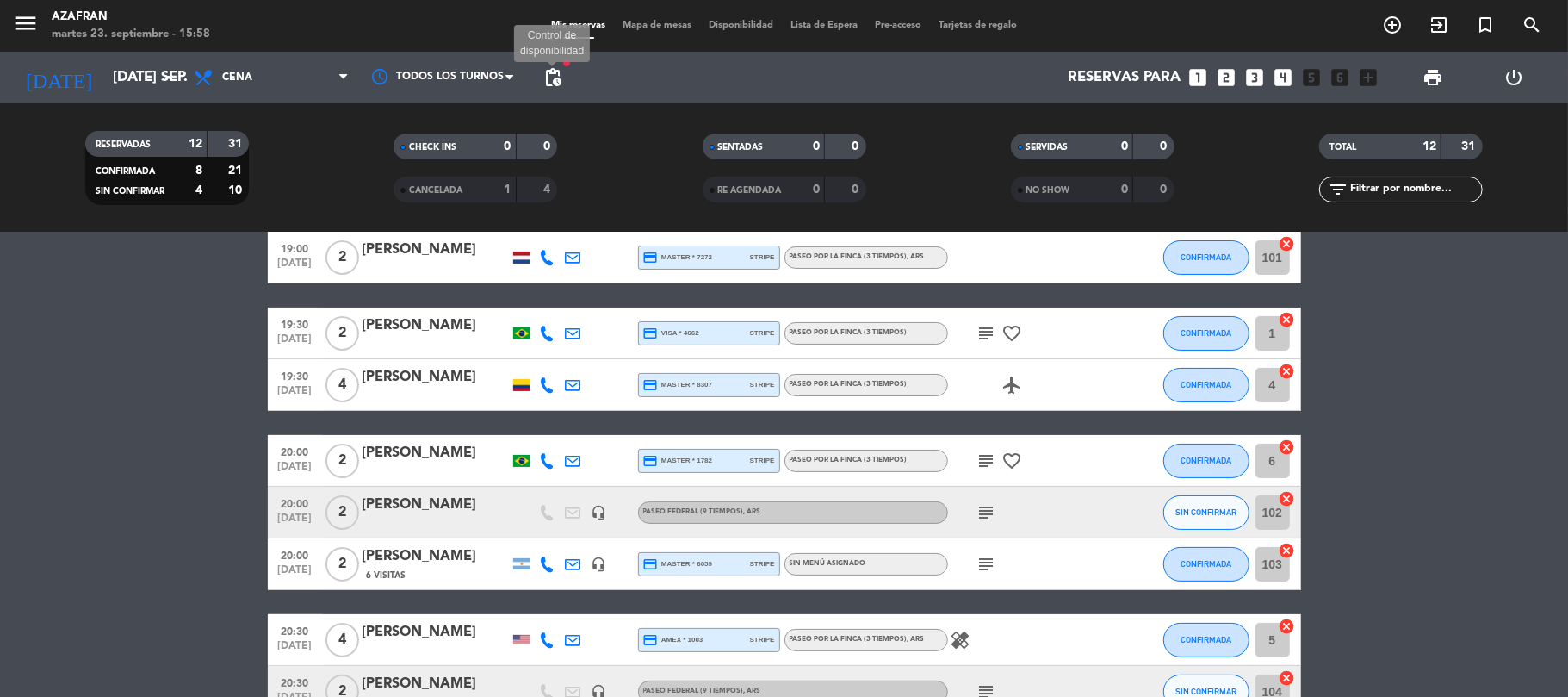
click at [548, 74] on span "pending_actions" at bounding box center [553, 78] width 21 height 21
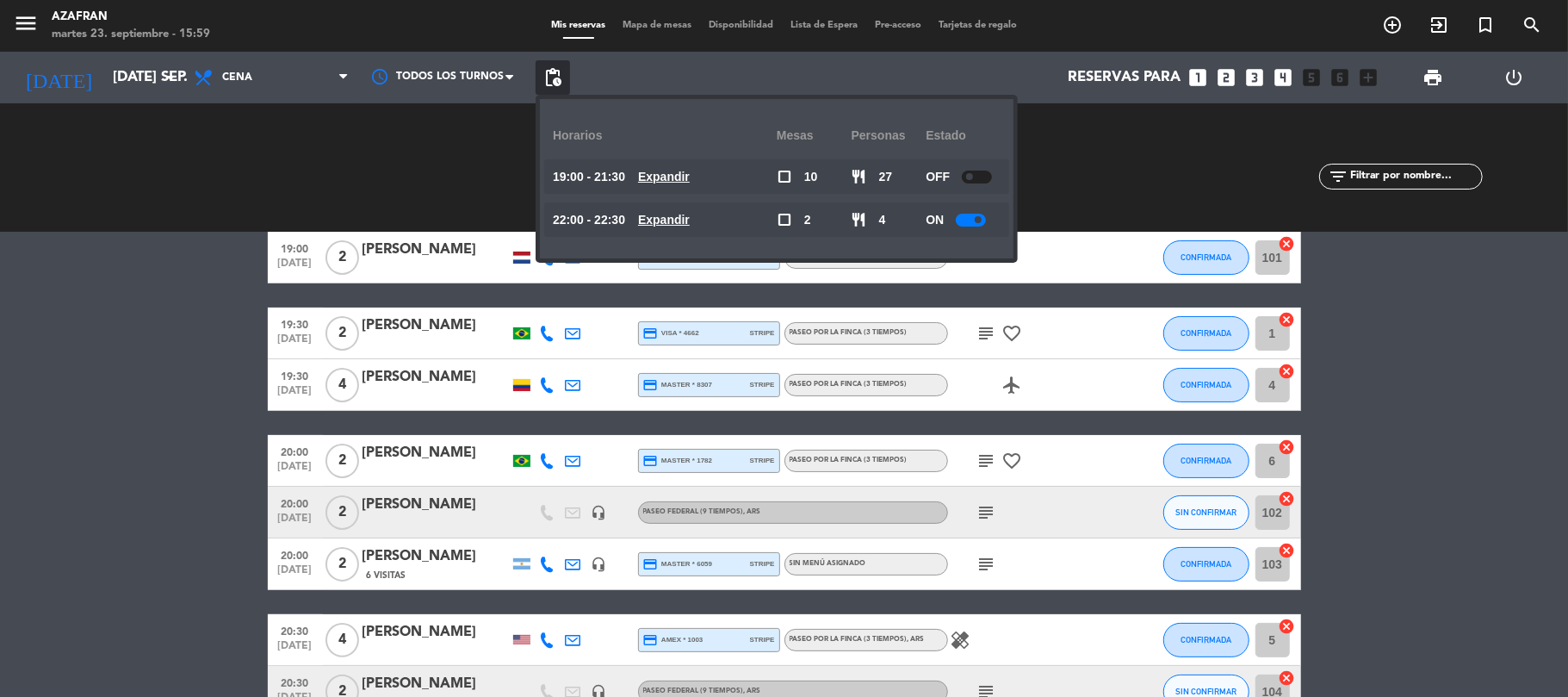
click at [105, 376] on bookings-row "19:00 [DATE] 3 [DATE][PERSON_NAME] credit_card visa * 3629 stripe Paseo Federal…" at bounding box center [784, 487] width 1568 height 716
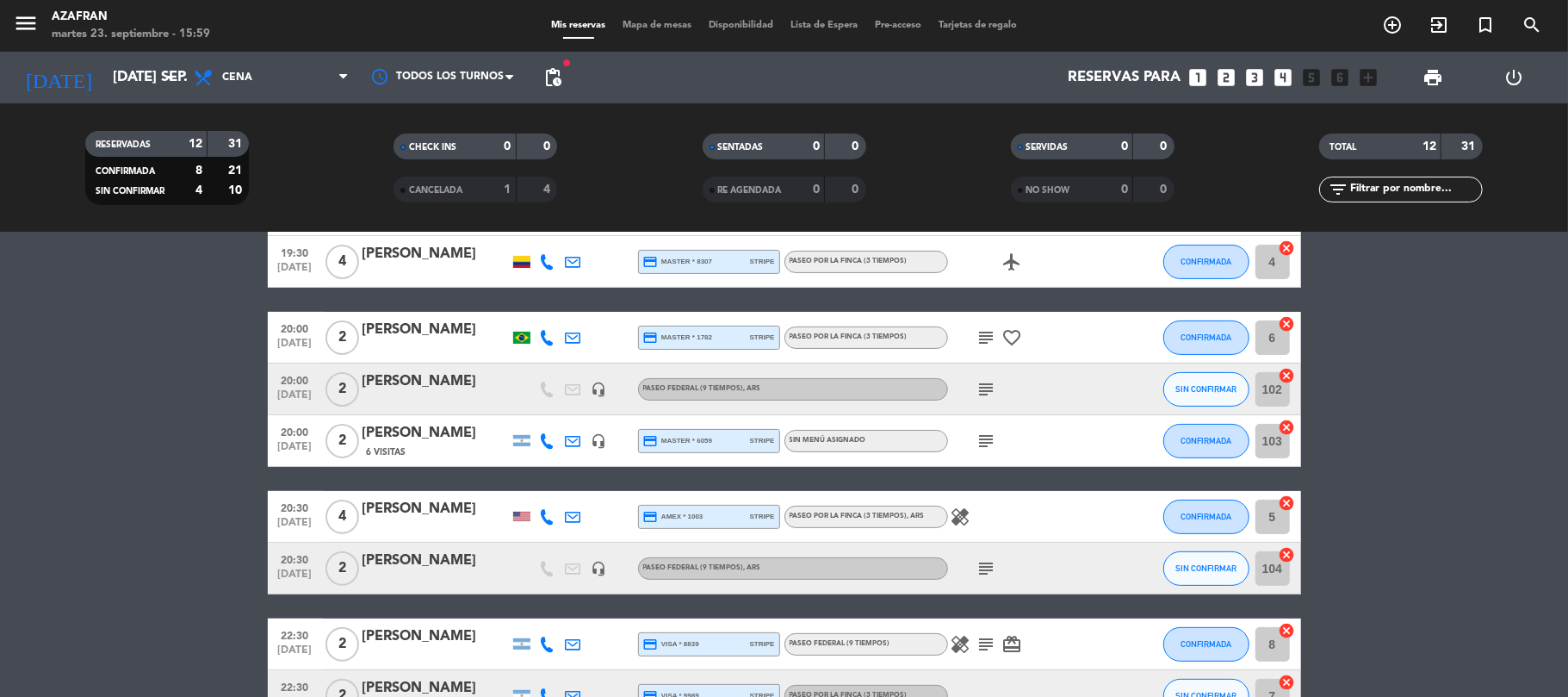
scroll to position [417, 0]
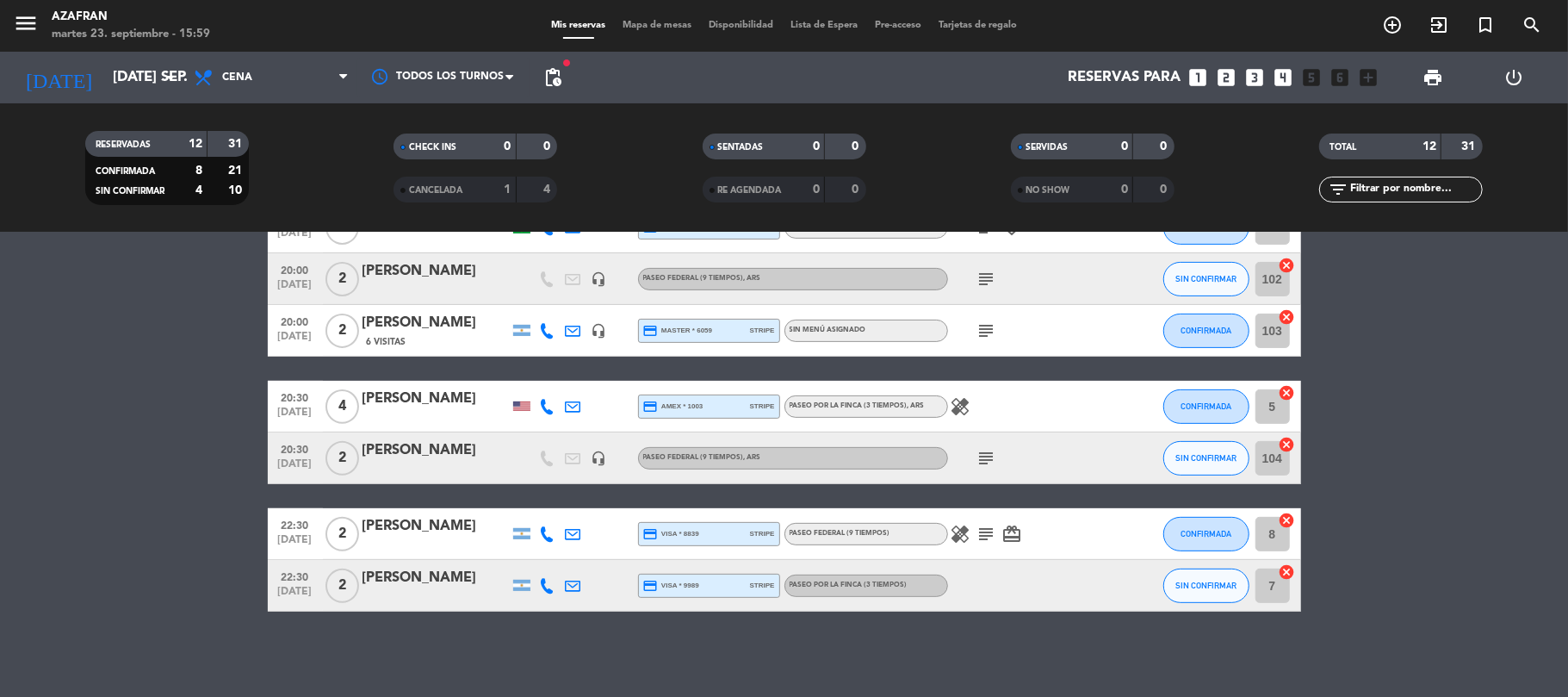
click at [12, 614] on div "No hay notas para este servicio. Haz clic para agregar una 19:00 [DATE] 3 [DATE…" at bounding box center [784, 464] width 1568 height 464
click at [105, 67] on input "[DATE] sep." at bounding box center [198, 78] width 186 height 34
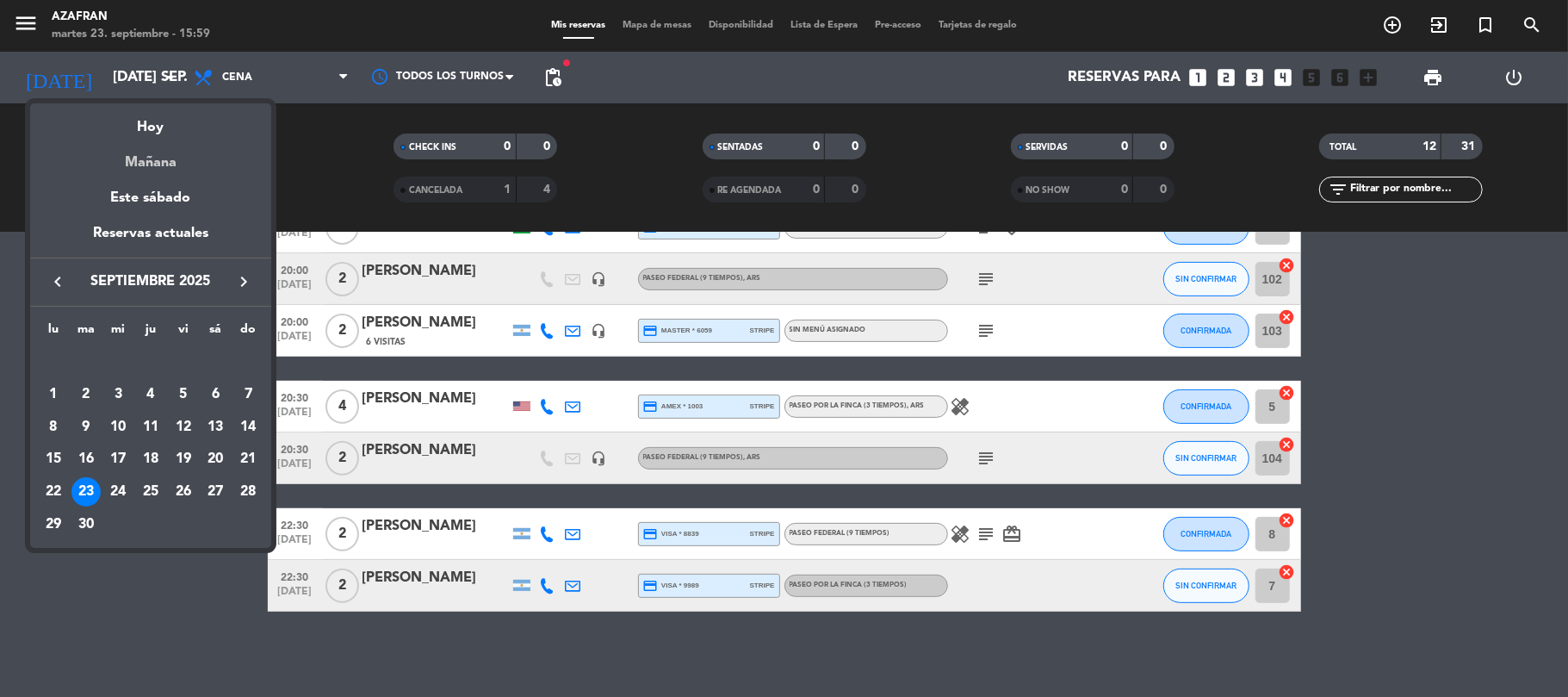
click at [165, 158] on div "Mañana" at bounding box center [150, 156] width 241 height 36
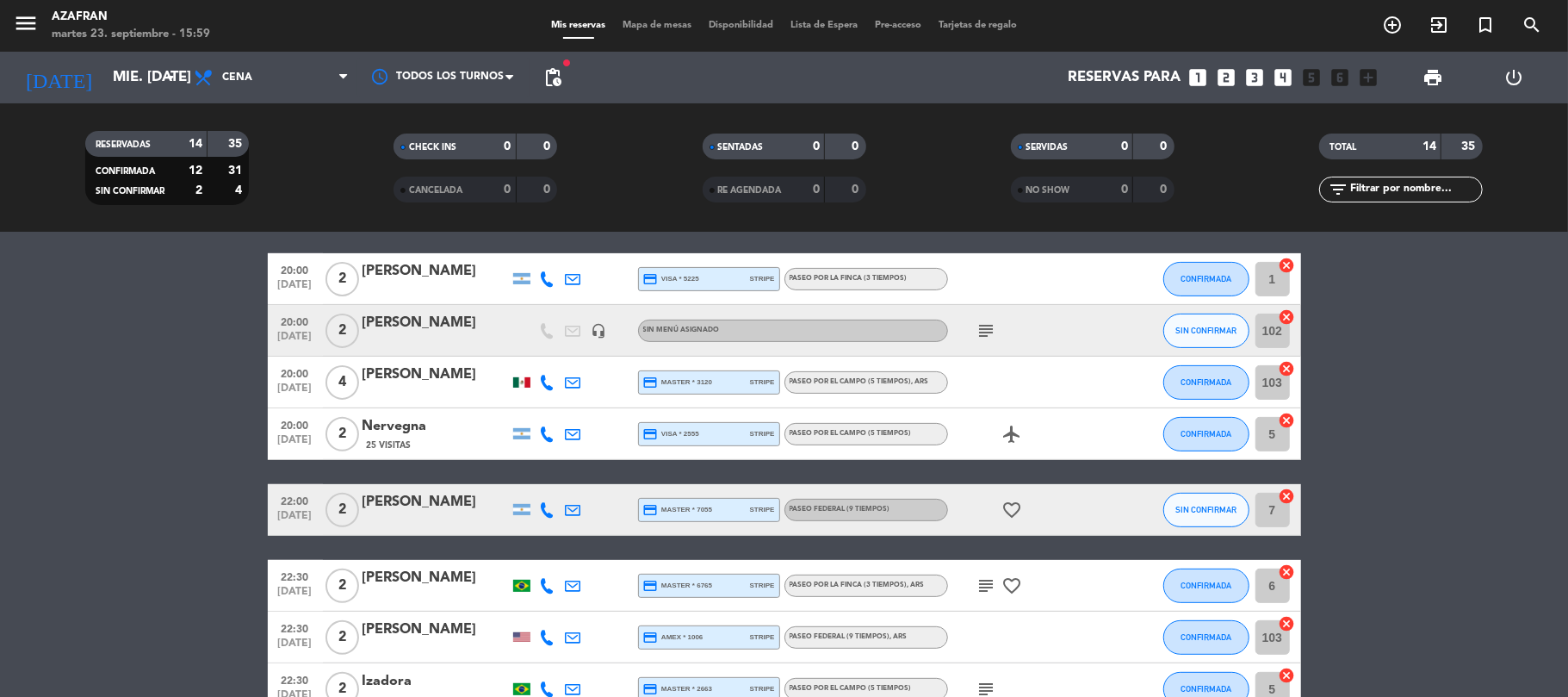
click at [114, 373] on bookings-row "19:00 [DATE] 3 [PERSON_NAME] credit_card amex * 8813 stripe Paseo por el campo …" at bounding box center [784, 305] width 1568 height 820
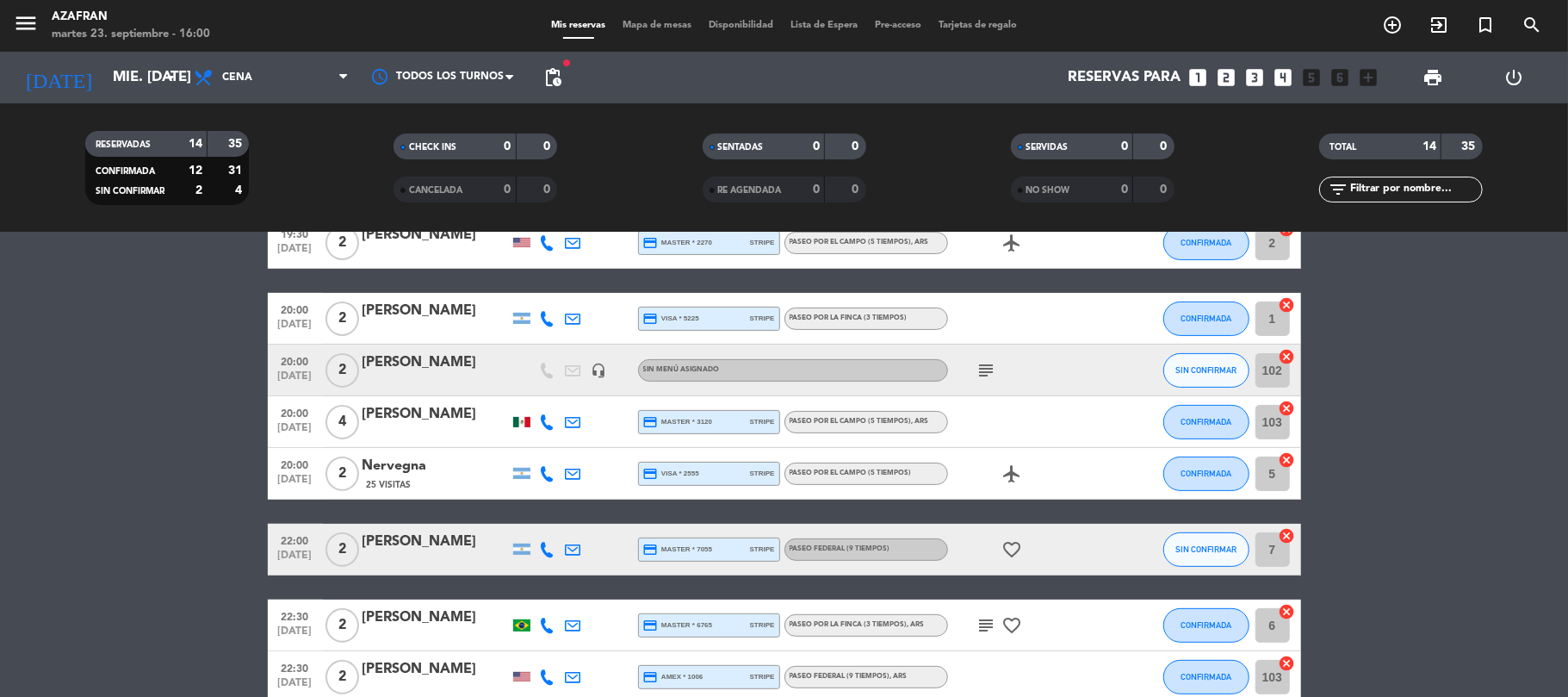
scroll to position [414, 0]
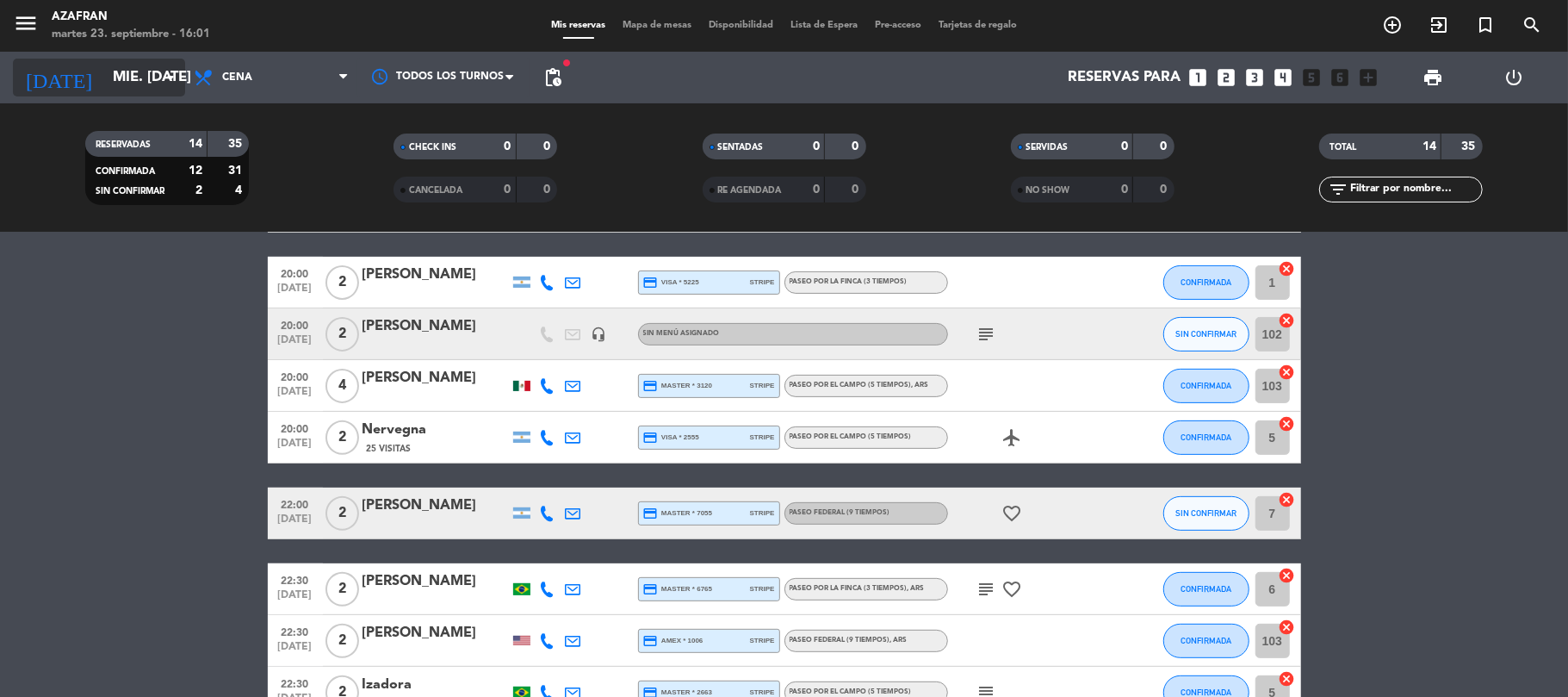
click at [105, 61] on input "mié. [DATE]" at bounding box center [198, 78] width 186 height 34
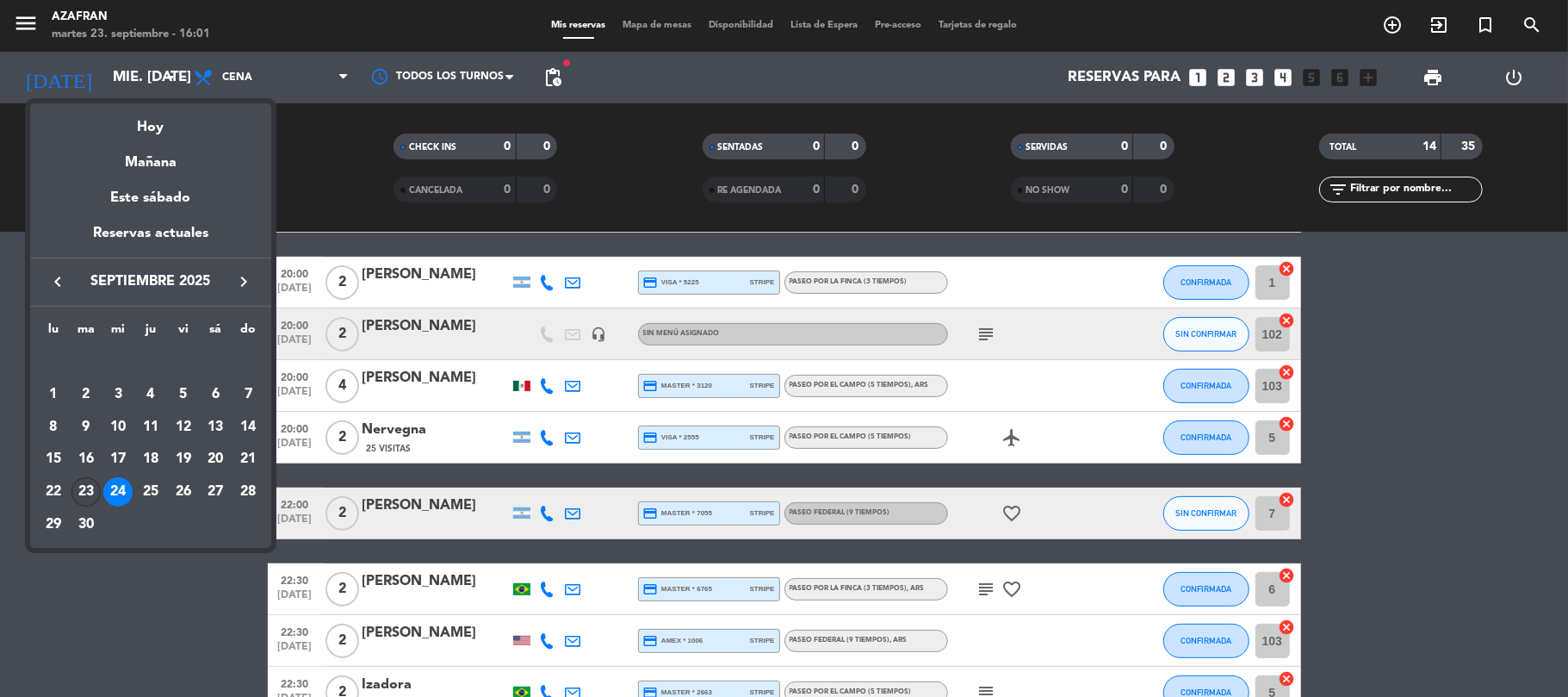
click at [87, 490] on div "23" at bounding box center [85, 492] width 29 height 29
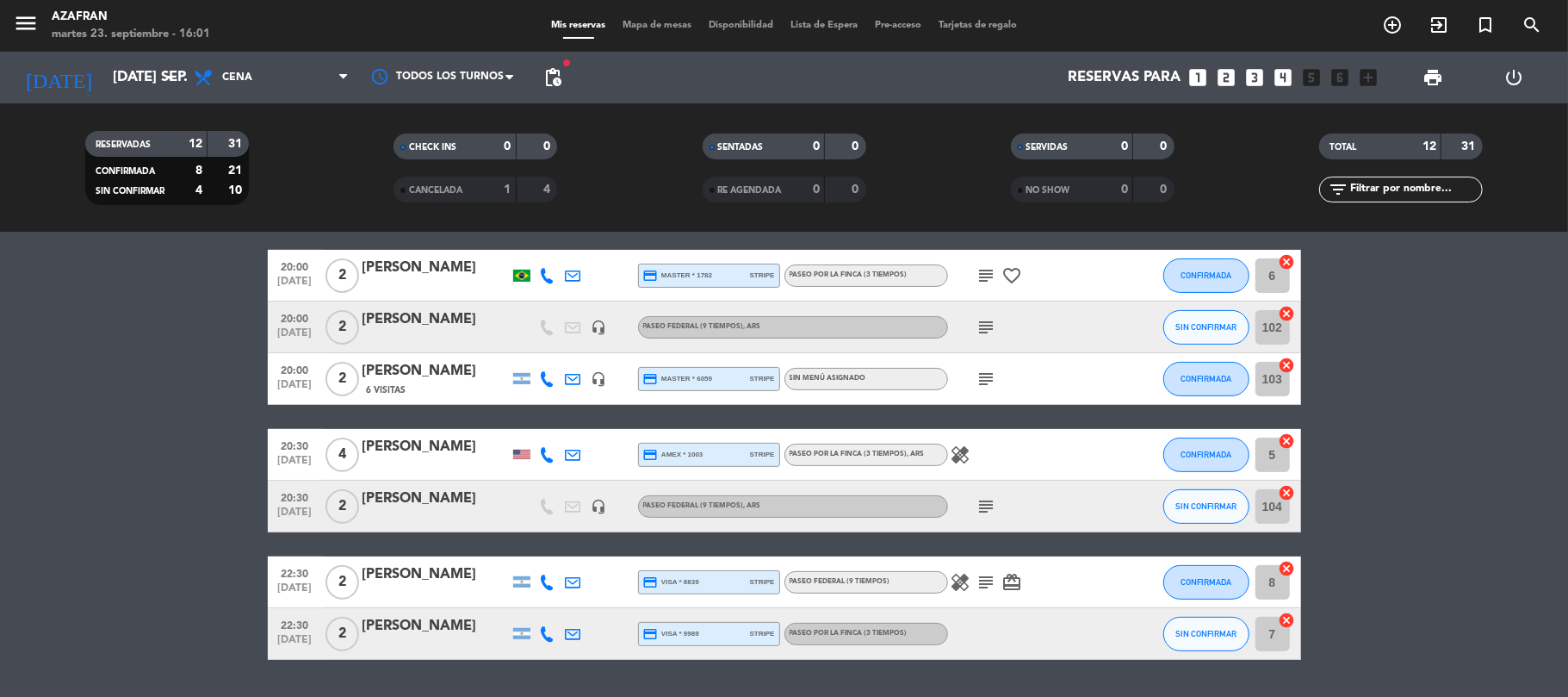
scroll to position [360, 0]
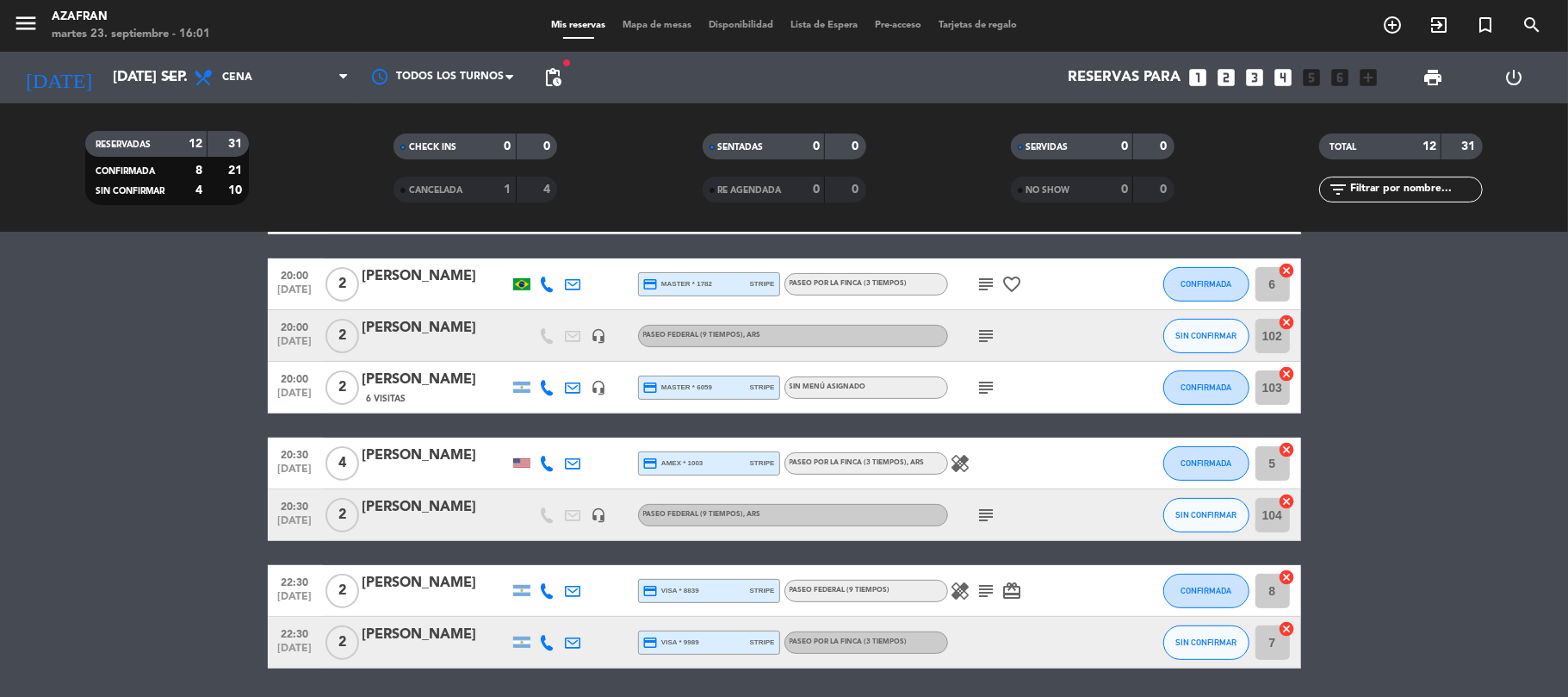
click at [989, 514] on icon "subject" at bounding box center [987, 516] width 21 height 21
click at [990, 339] on icon "subject" at bounding box center [987, 336] width 21 height 21
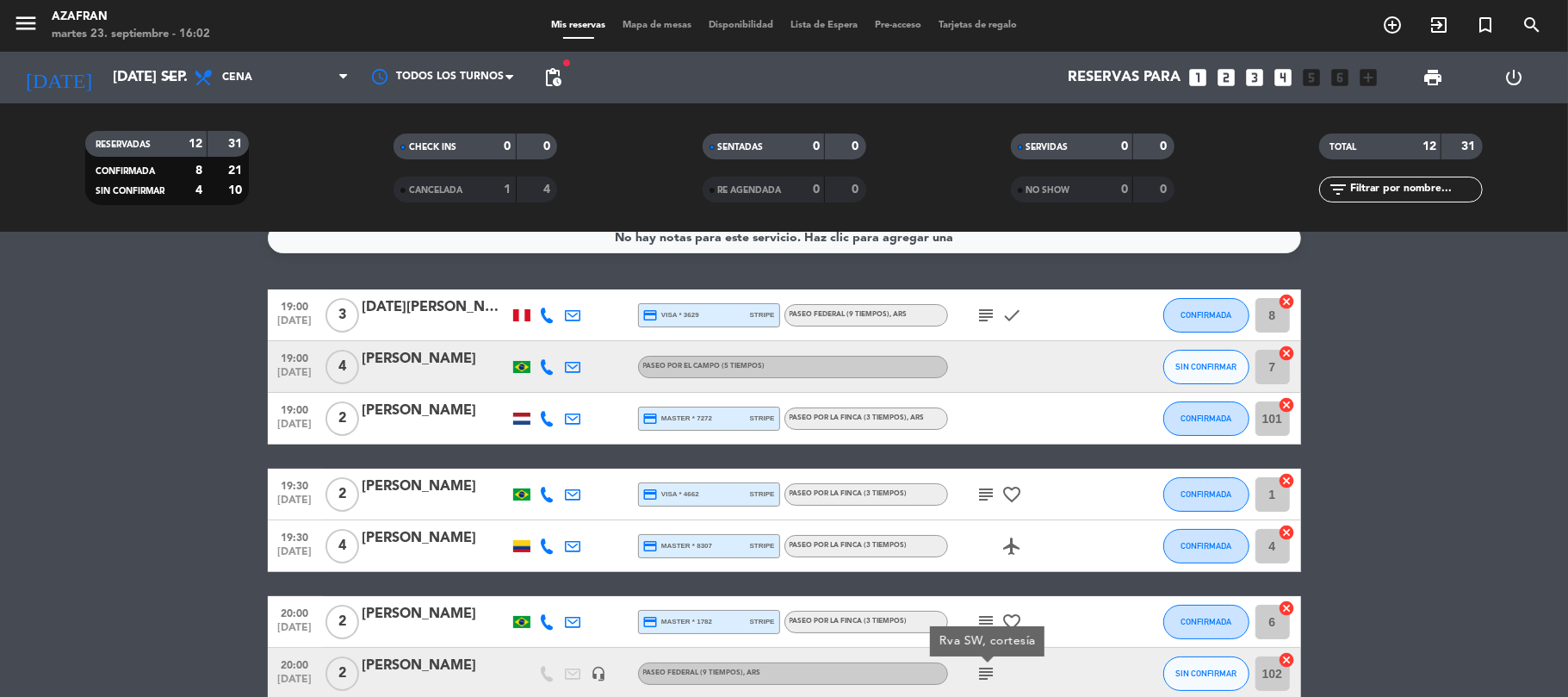
scroll to position [0, 0]
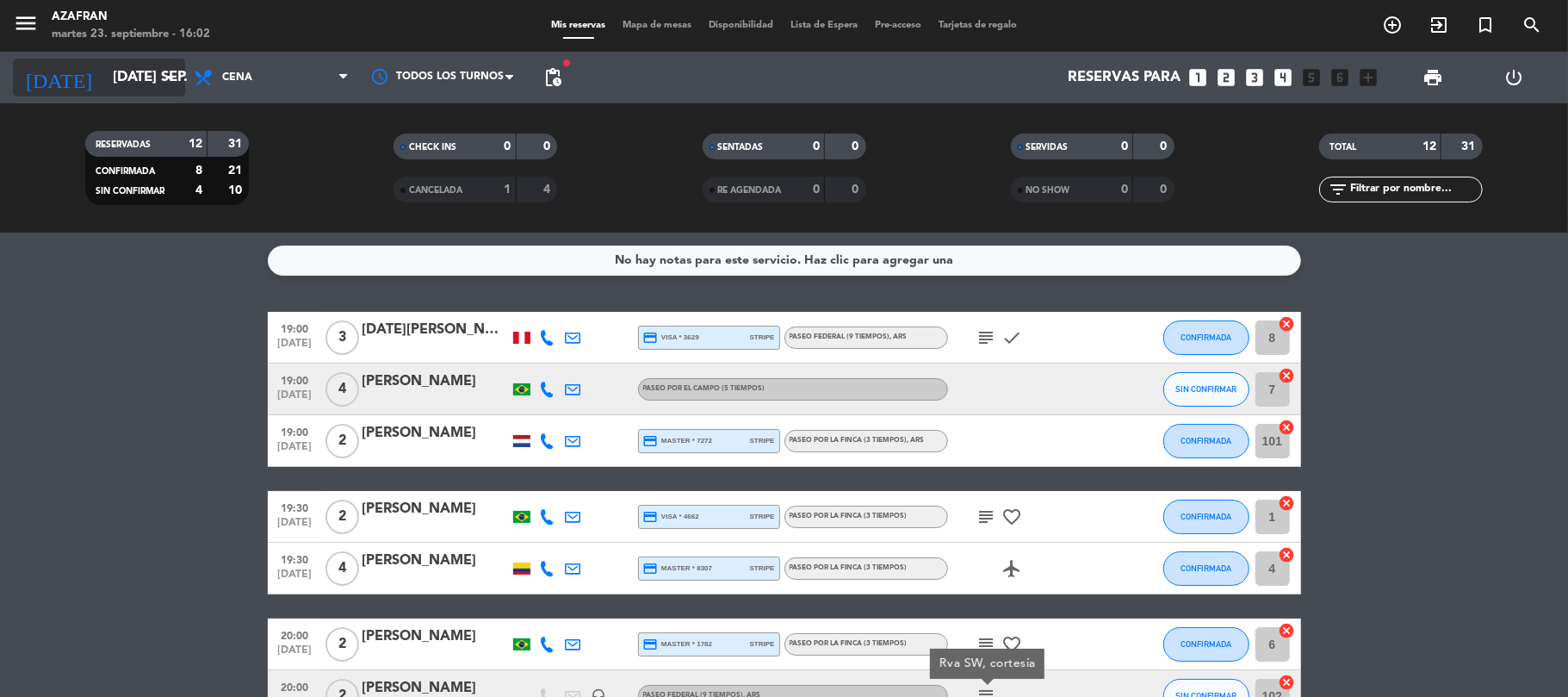
click at [105, 62] on input "[DATE] sep." at bounding box center [198, 78] width 186 height 34
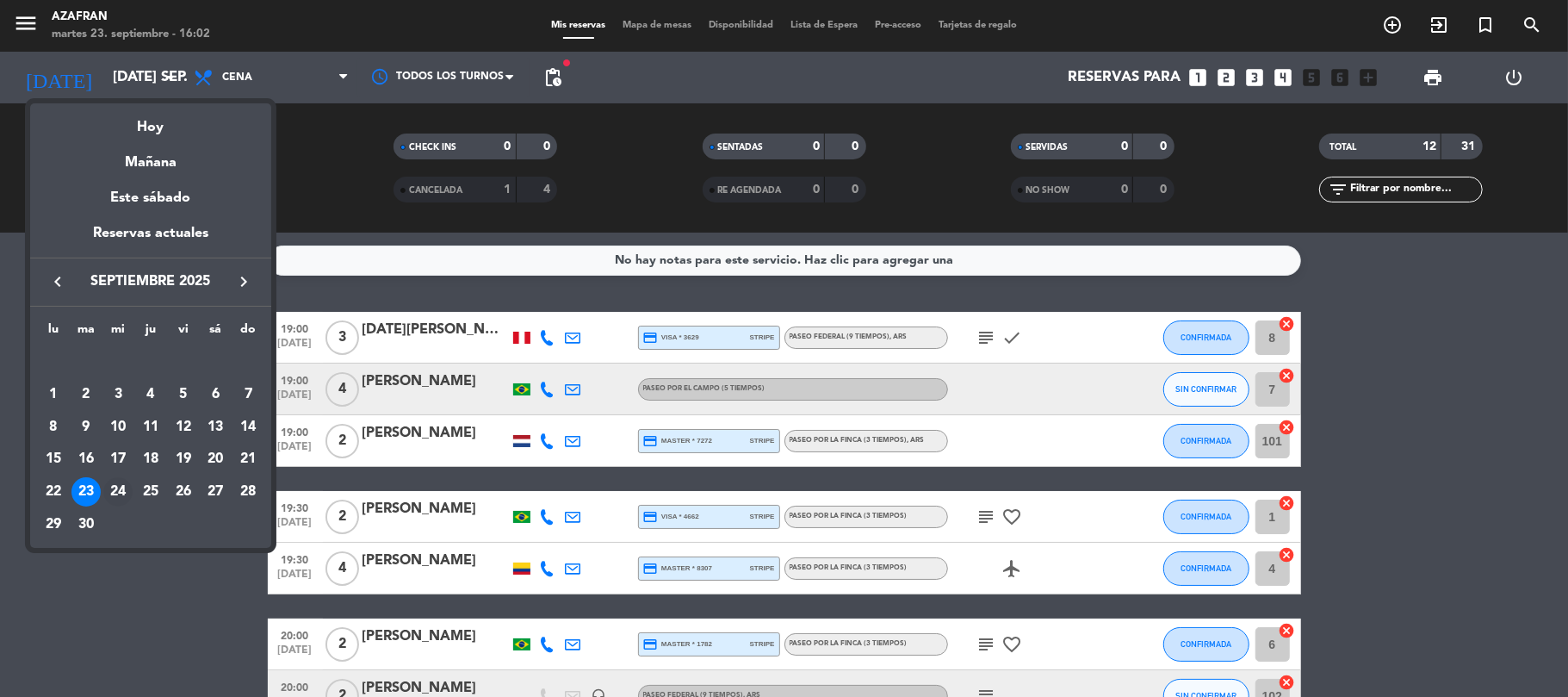
click at [121, 503] on div "24" at bounding box center [118, 492] width 29 height 29
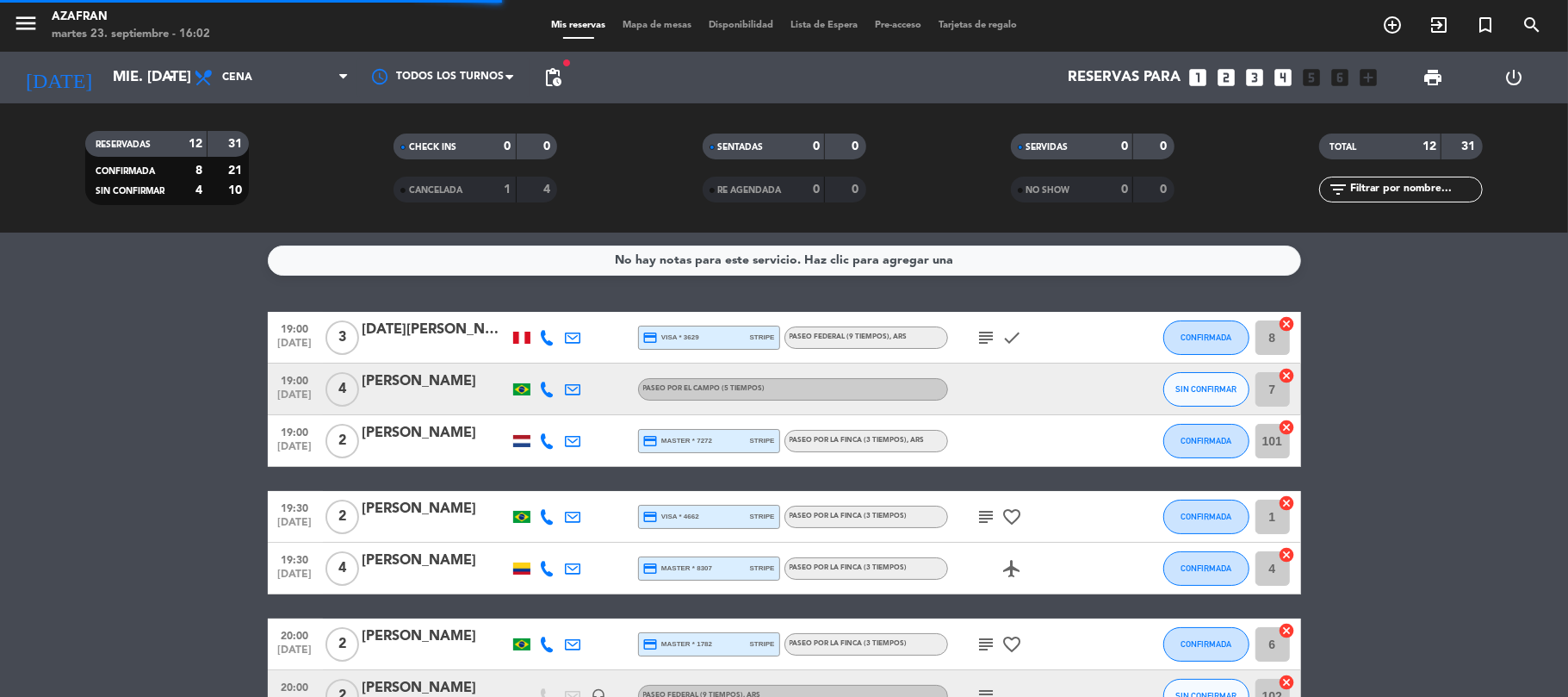
click at [36, 479] on bookings-row "19:00 [DATE] 3 [DATE][PERSON_NAME] credit_card visa * 3629 stripe Paseo Federal…" at bounding box center [784, 670] width 1568 height 716
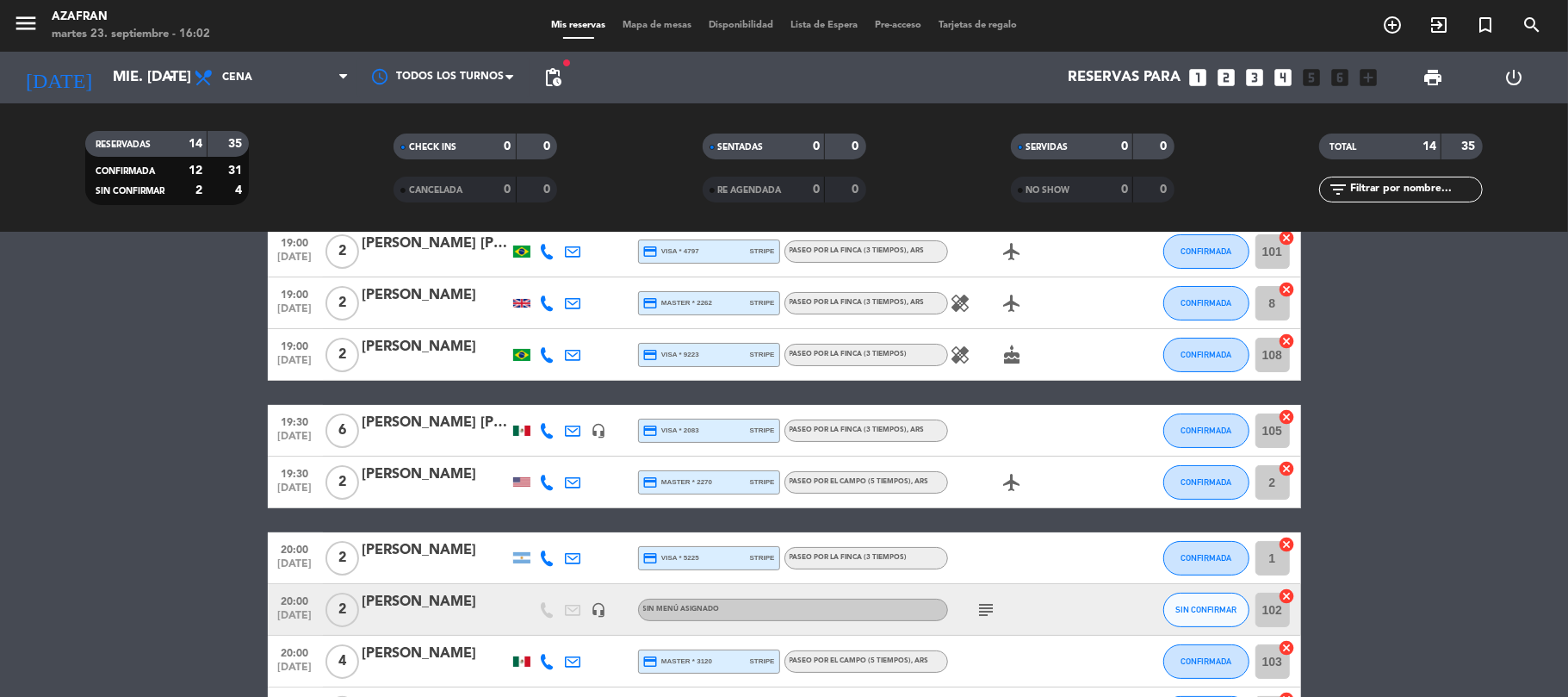
scroll to position [91, 0]
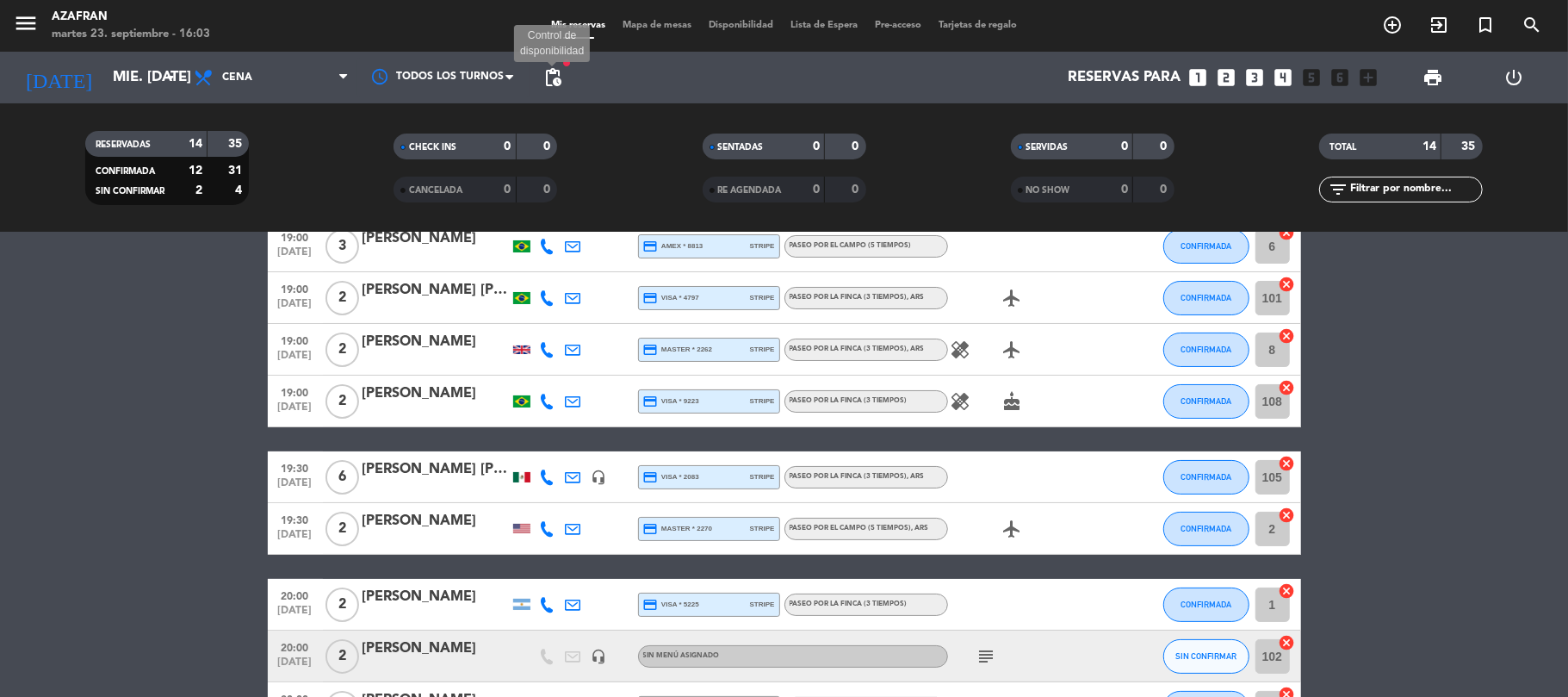
click at [553, 86] on span "pending_actions" at bounding box center [553, 78] width 21 height 21
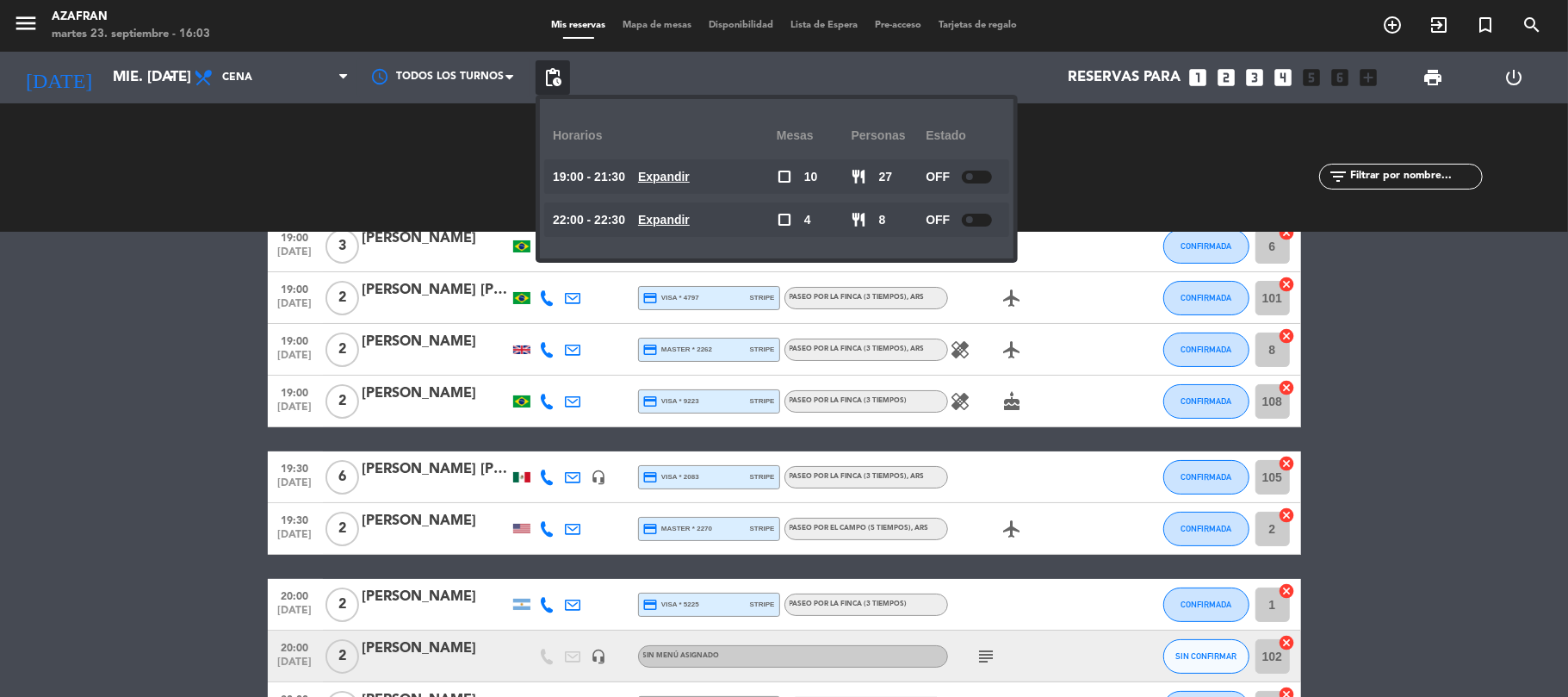
click at [28, 384] on bookings-row "19:00 [DATE] 3 [PERSON_NAME] credit_card amex * 8813 stripe Paseo por el campo …" at bounding box center [784, 631] width 1568 height 820
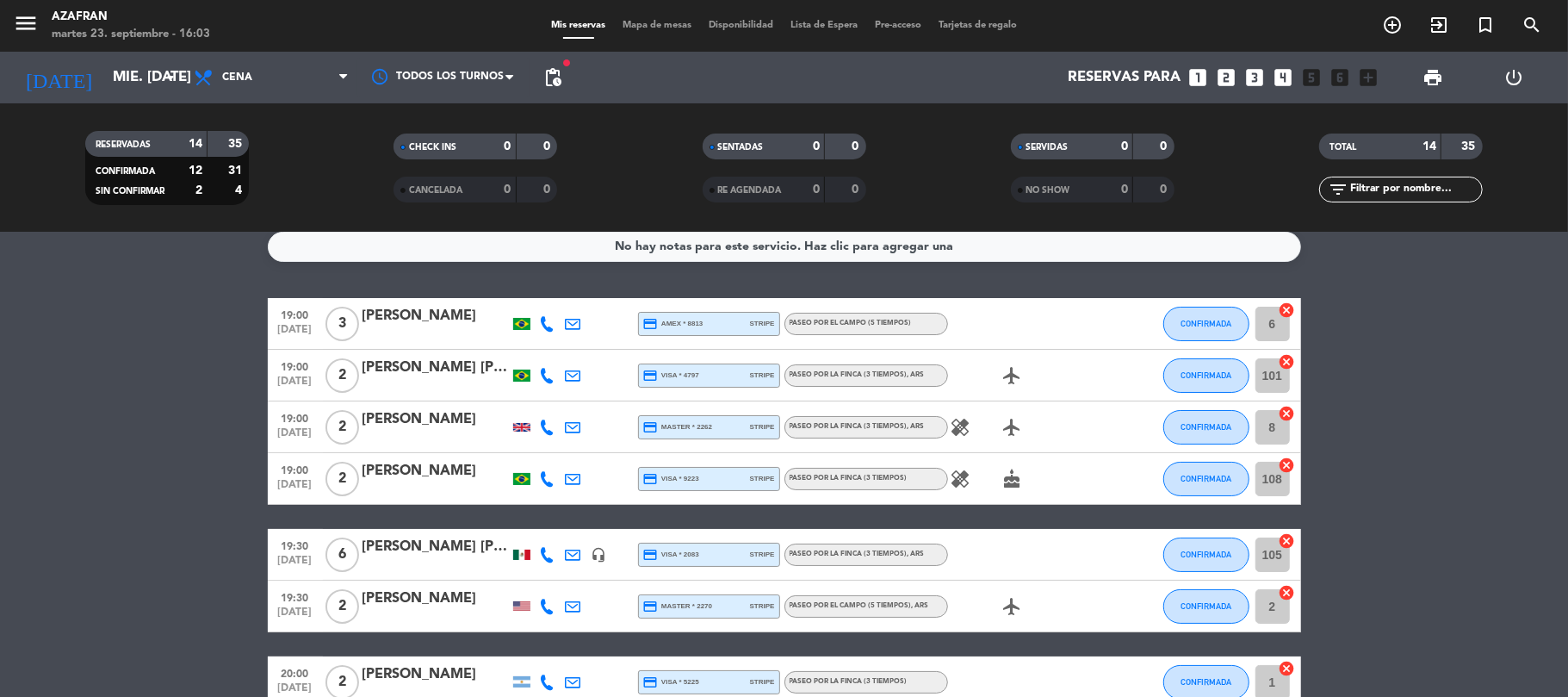
scroll to position [0, 0]
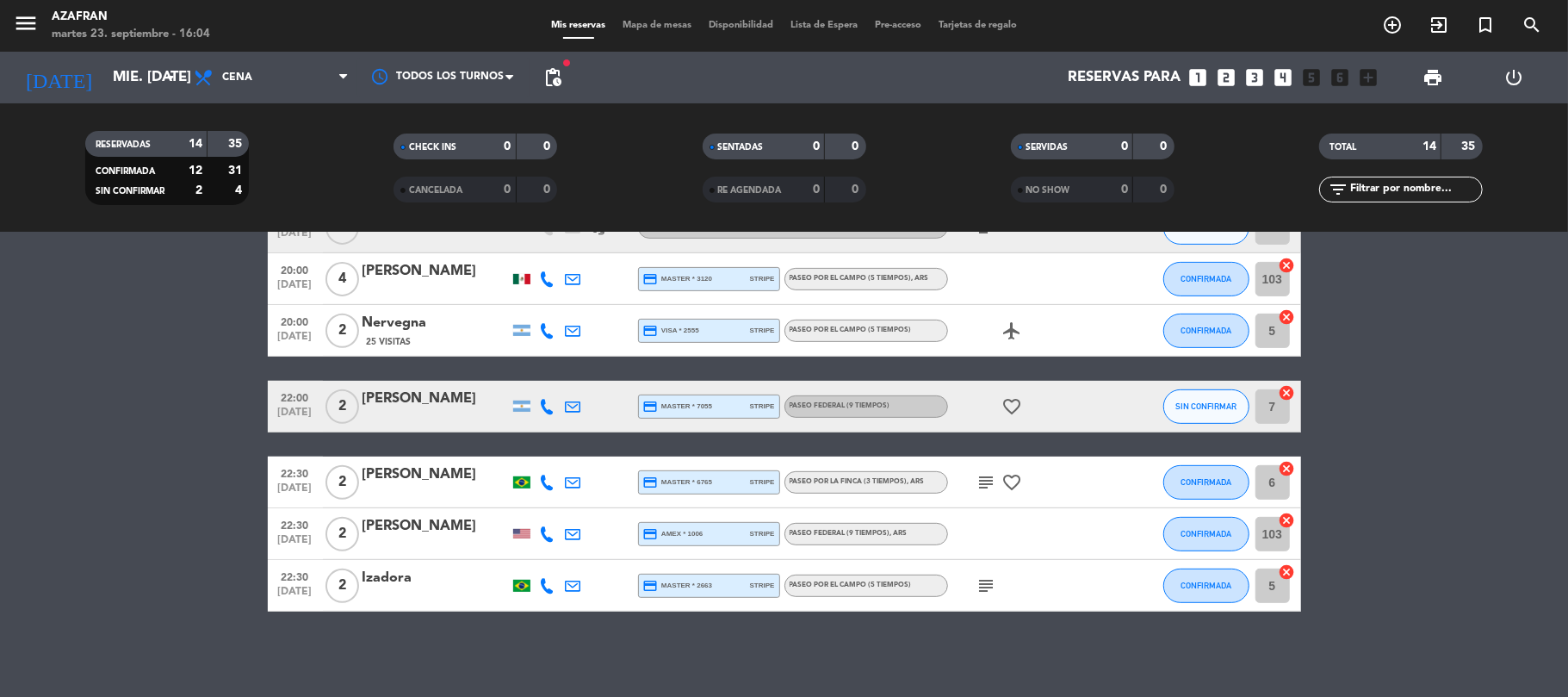
scroll to position [473, 0]
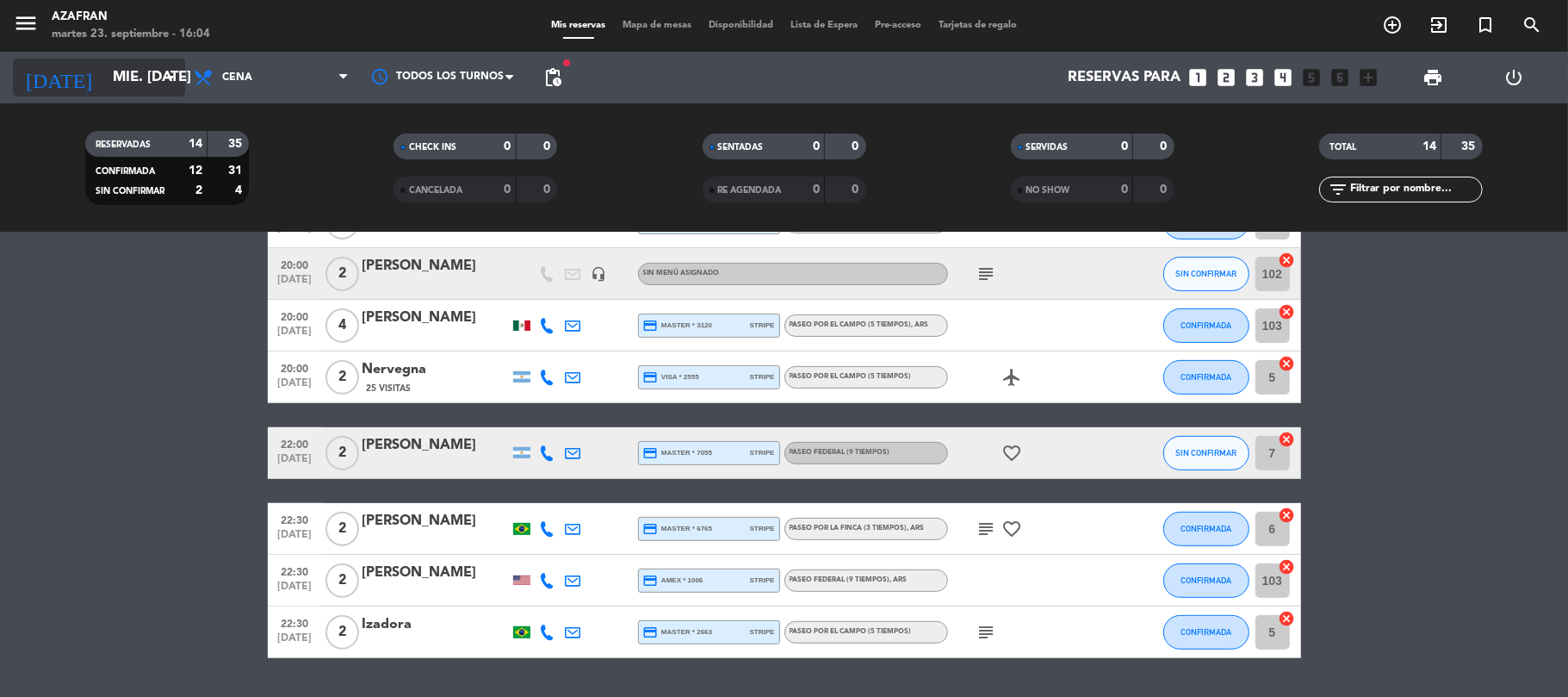
click at [105, 90] on input "mié. [DATE]" at bounding box center [198, 78] width 186 height 34
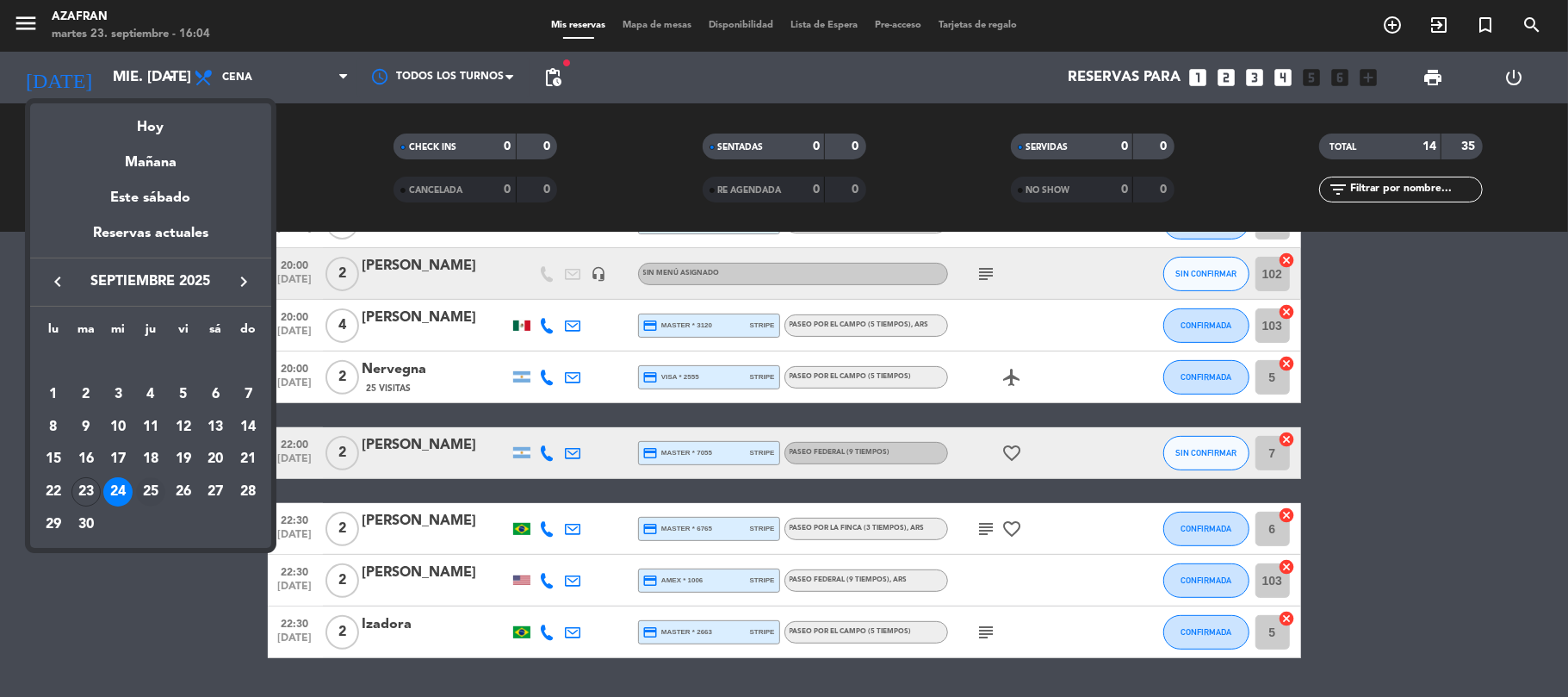
click at [146, 490] on div "25" at bounding box center [151, 492] width 29 height 29
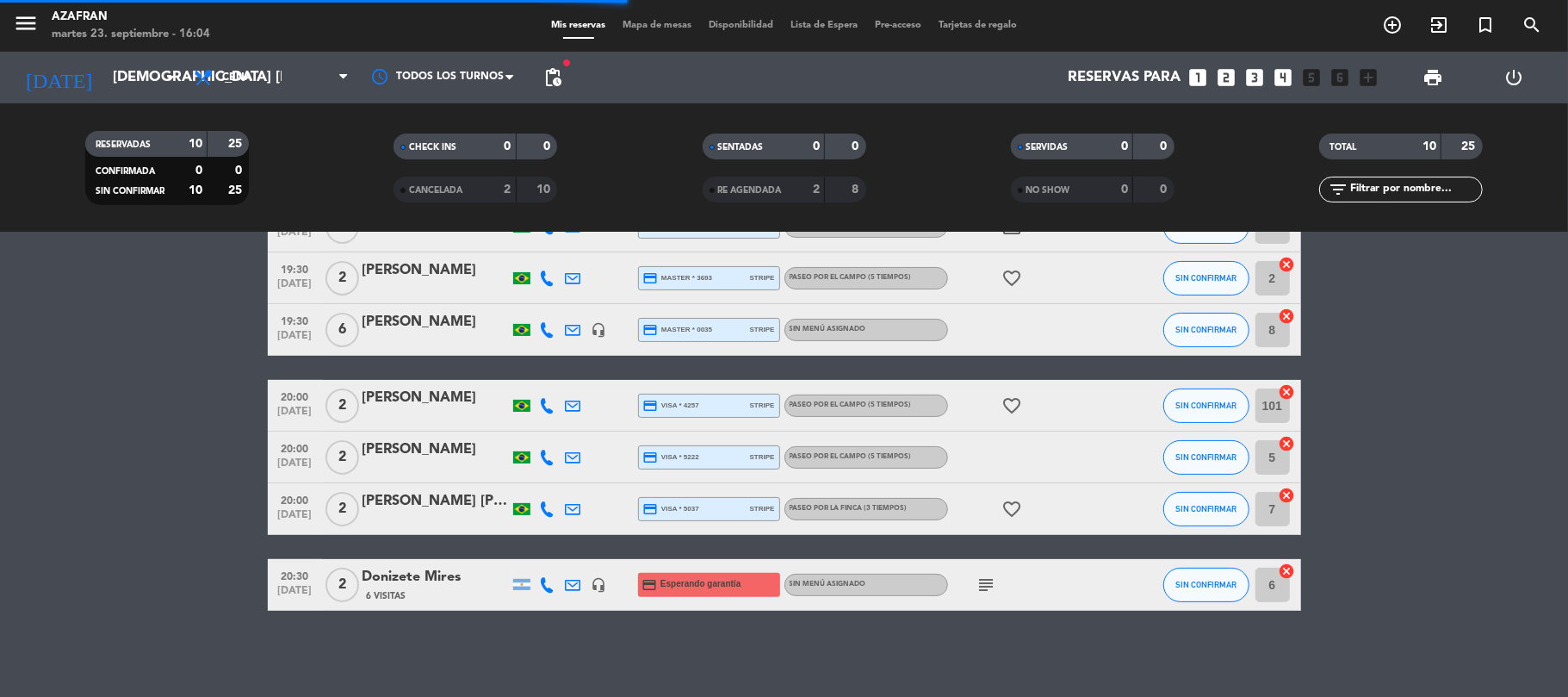
scroll to position [289, 0]
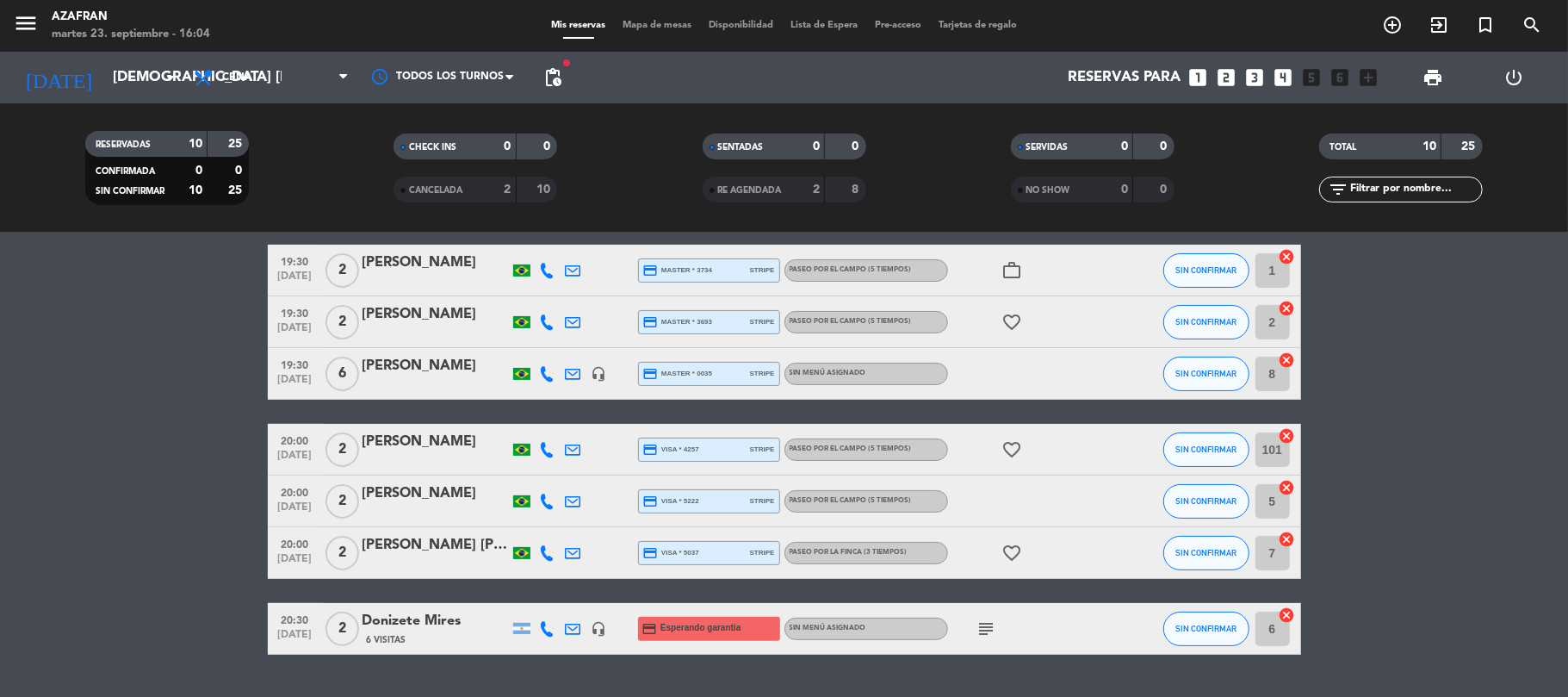
click at [146, 490] on bookings-row "19:00 [DATE] 2 [PERSON_NAME] credit_card master * 7450 stripe Paseo por el camp…" at bounding box center [784, 360] width 1568 height 589
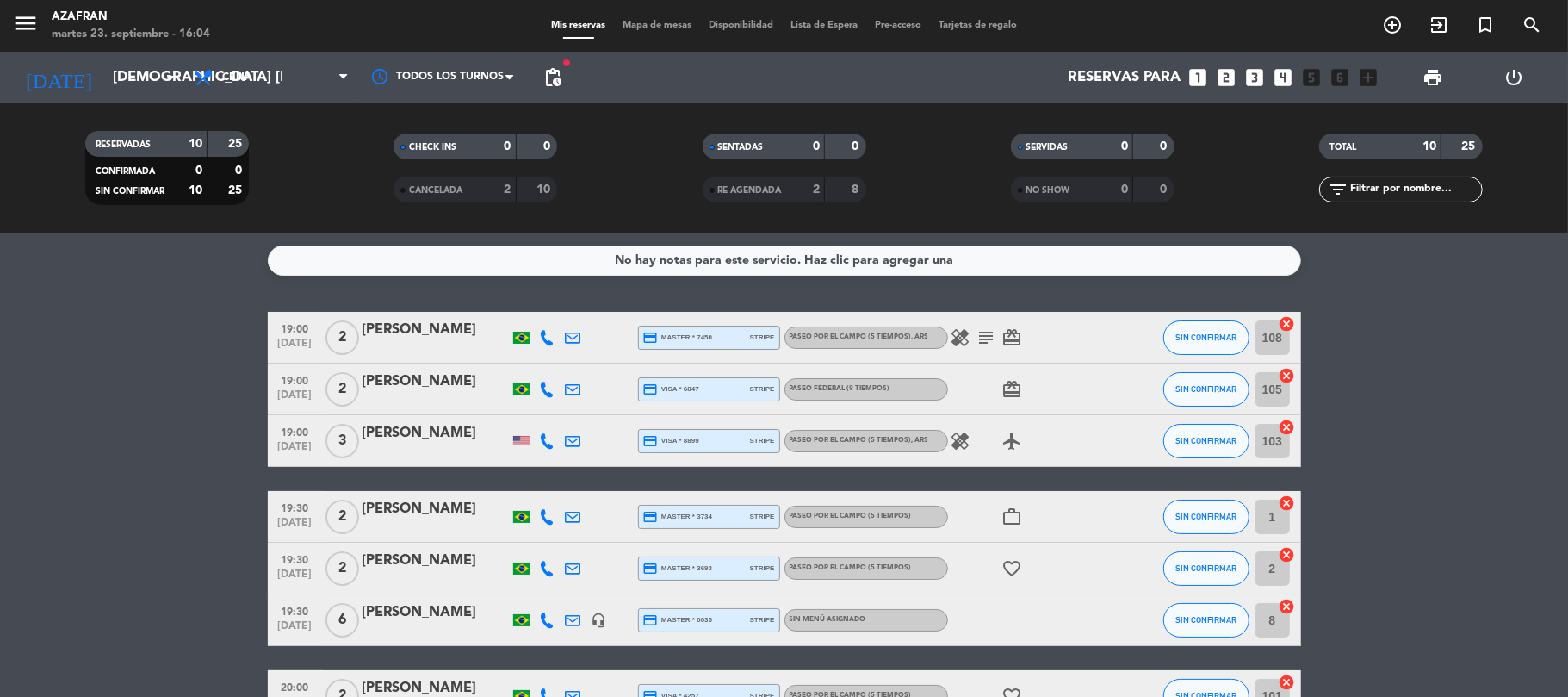
scroll to position [46, 0]
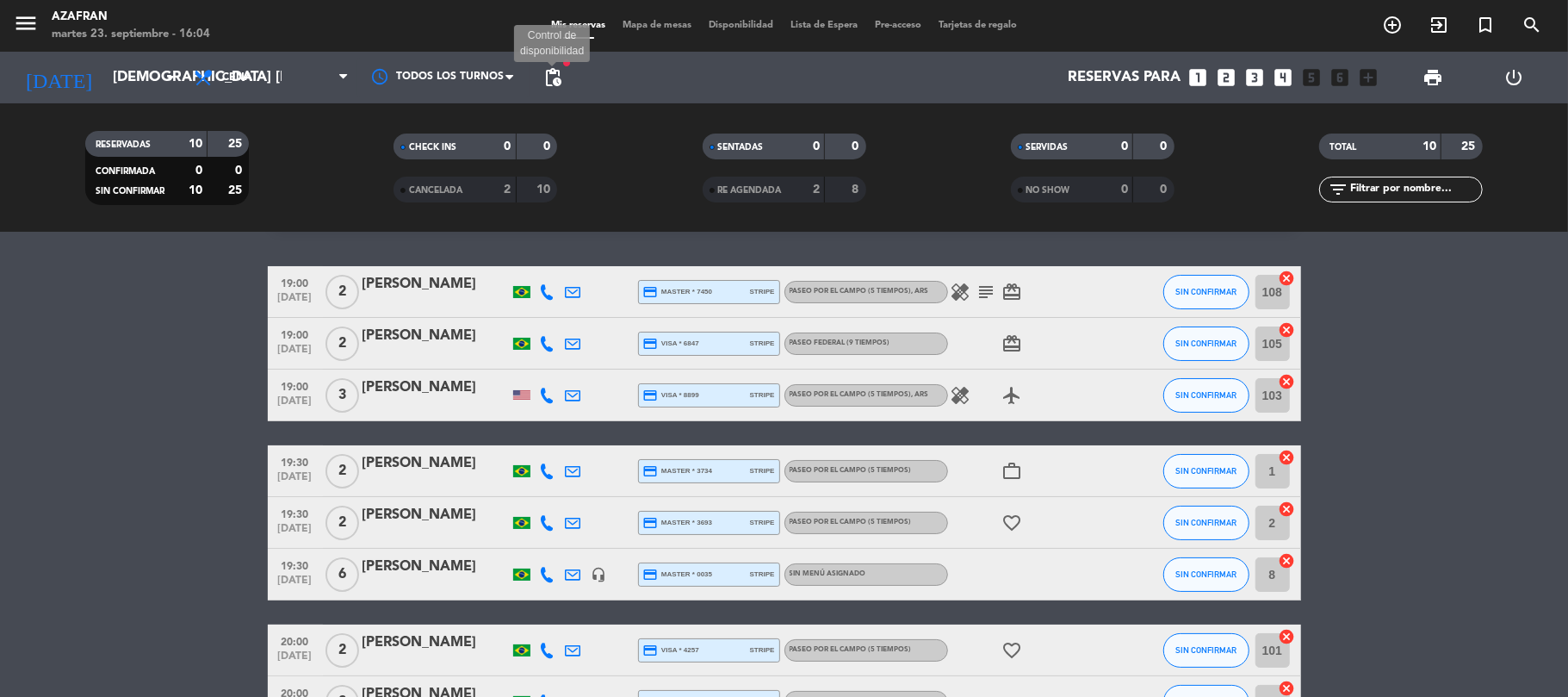
click at [553, 81] on span "pending_actions" at bounding box center [553, 78] width 21 height 21
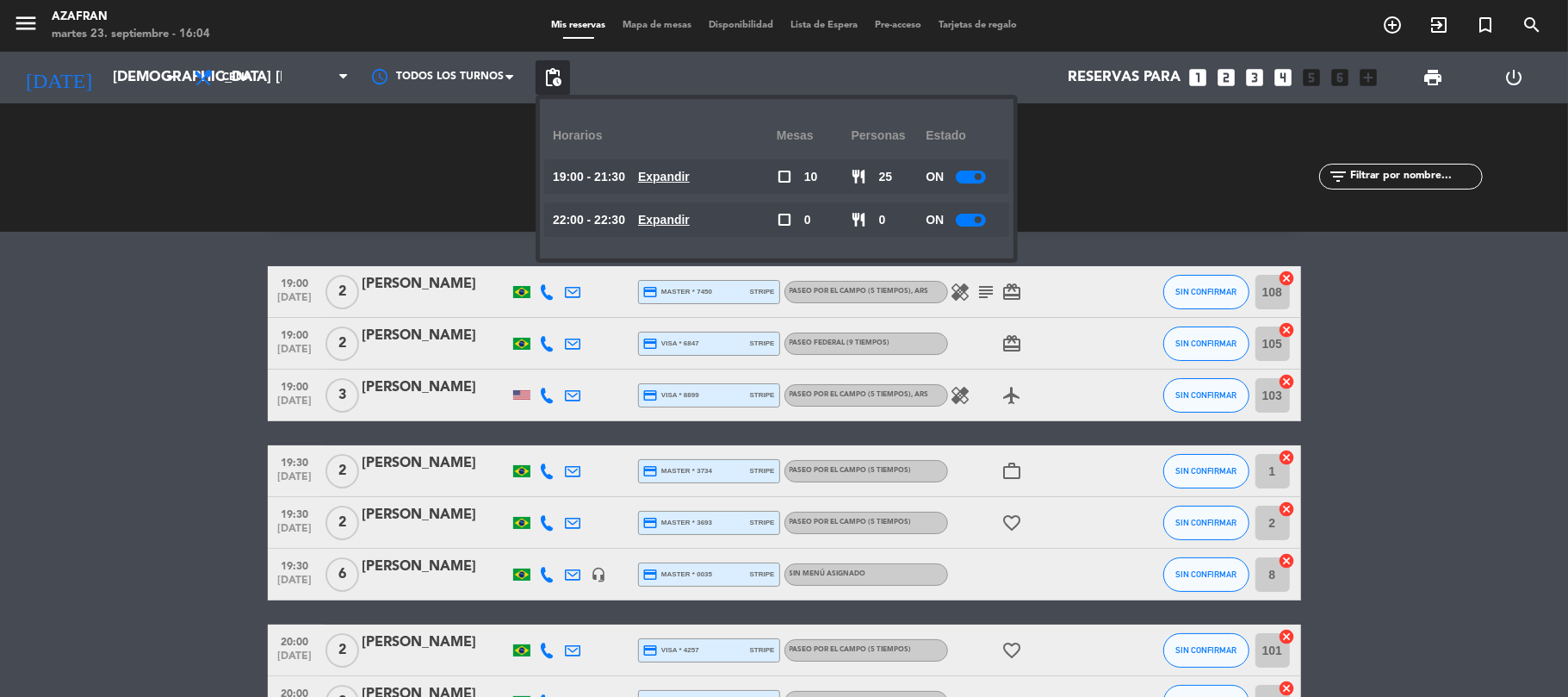
click at [690, 170] on u "Expandir" at bounding box center [664, 177] width 52 height 13
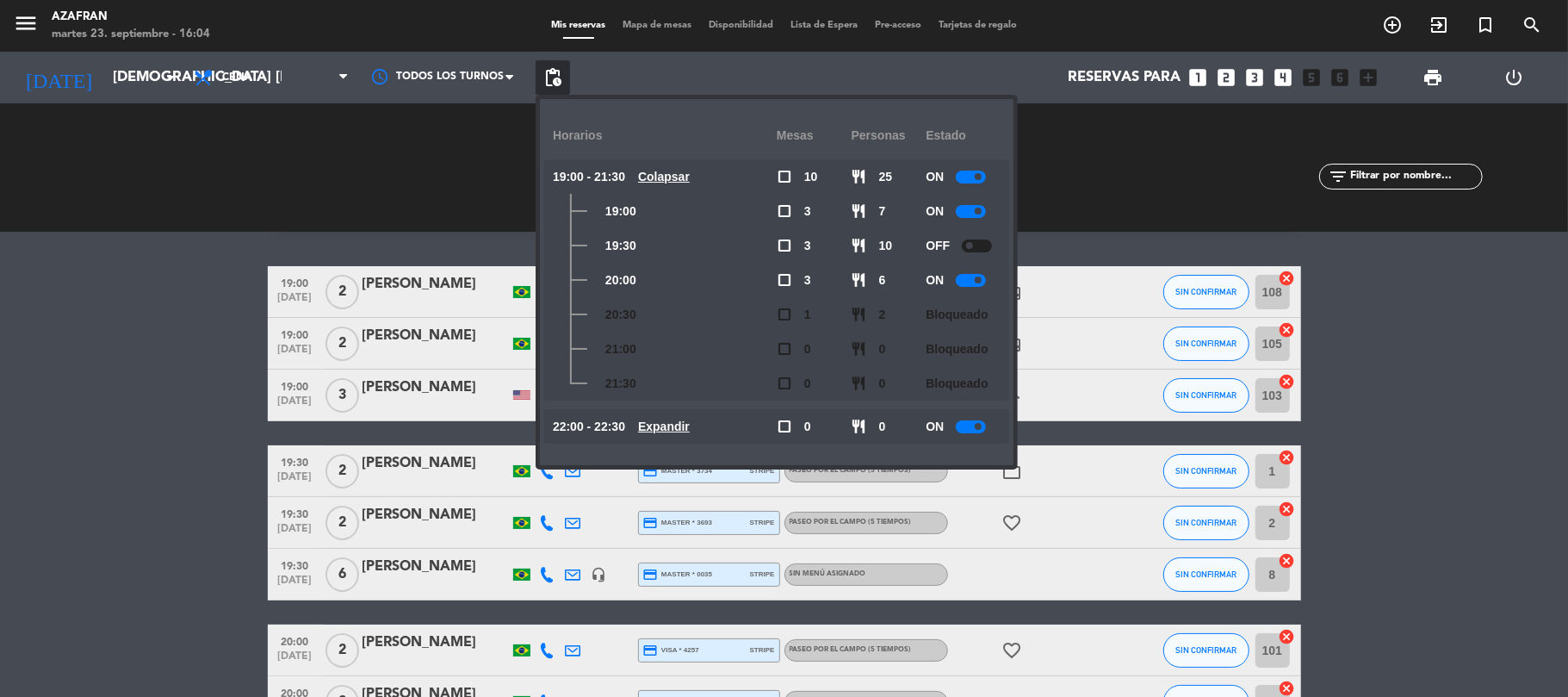
click at [966, 176] on div at bounding box center [971, 177] width 30 height 12
click at [132, 348] on bookings-row "19:00 [DATE] 2 [PERSON_NAME] credit_card master * 7450 stripe Paseo por el camp…" at bounding box center [784, 561] width 1568 height 589
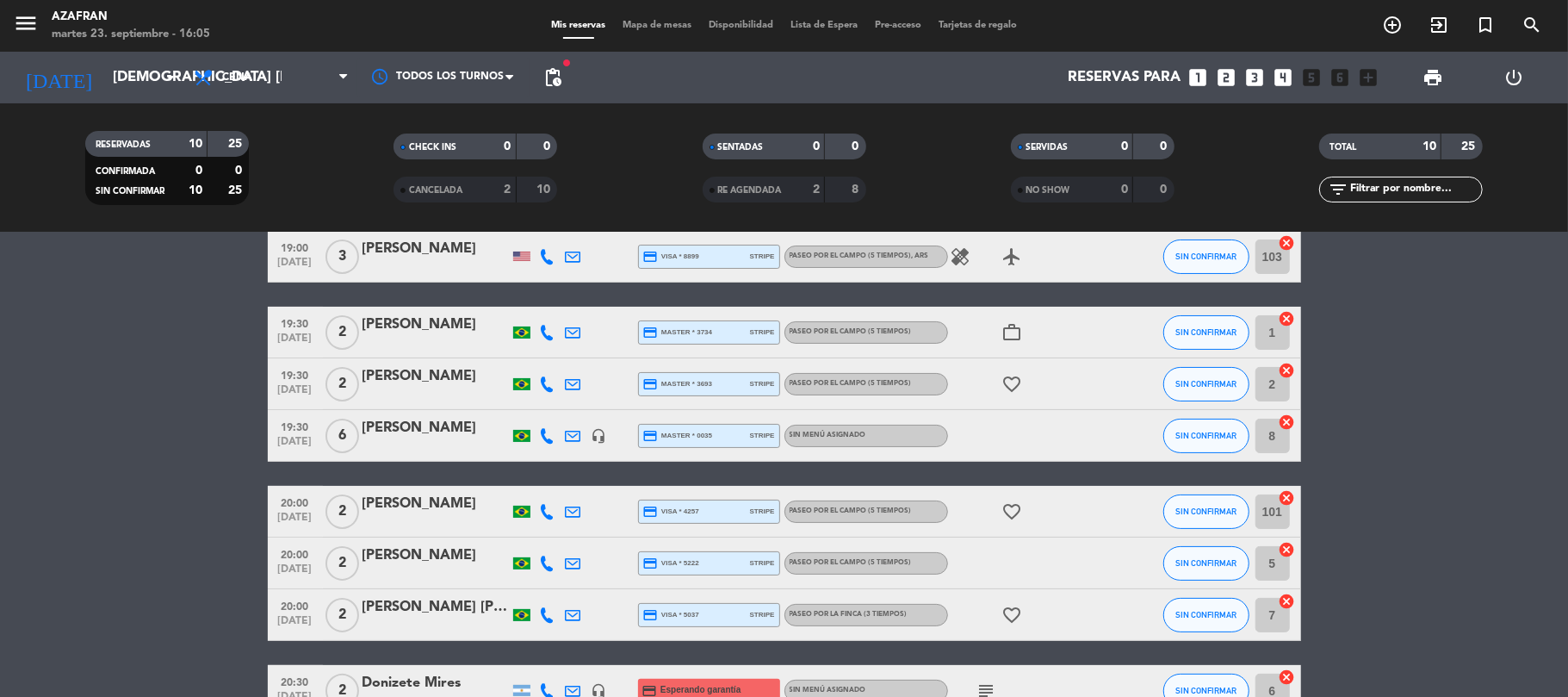
scroll to position [229, 0]
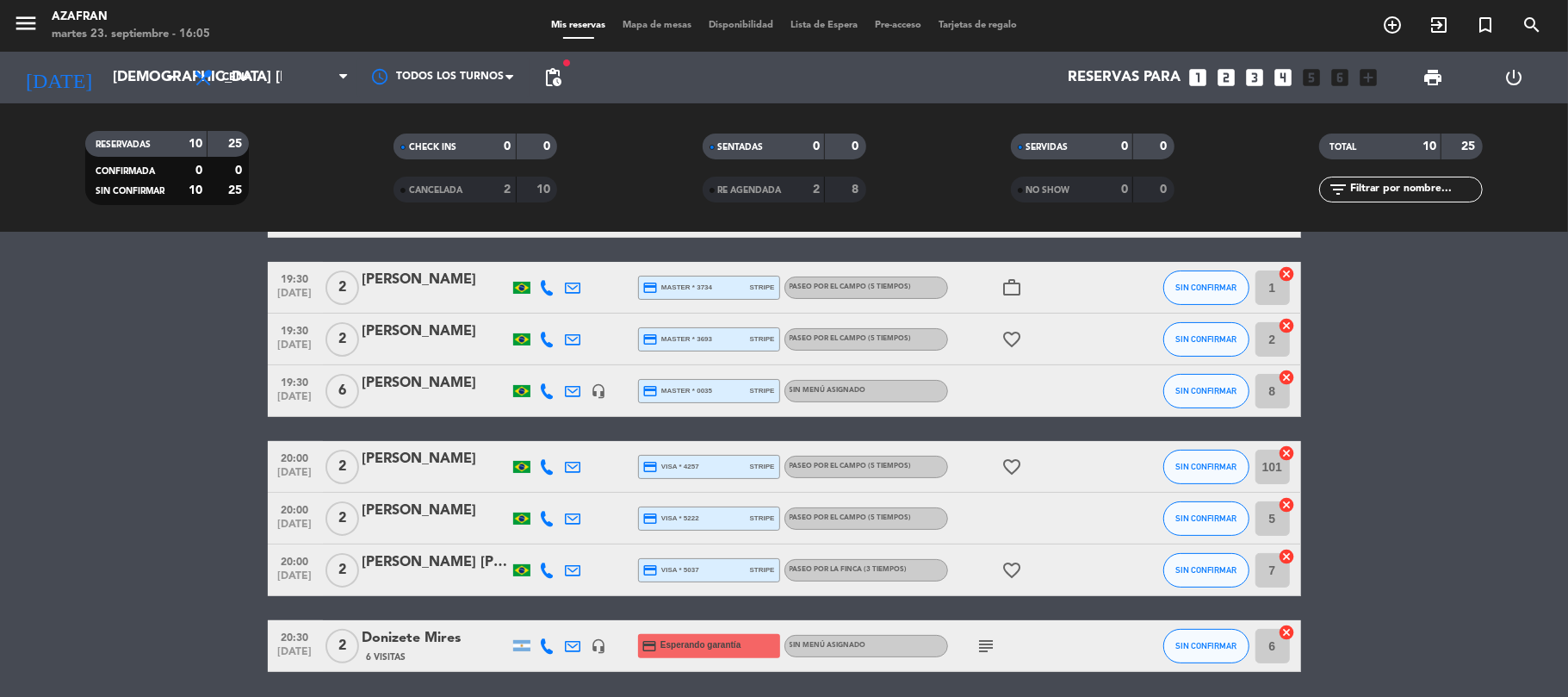
click at [156, 405] on bookings-row "19:00 [DATE] 2 [PERSON_NAME] credit_card master * 7450 stripe Paseo por el camp…" at bounding box center [784, 377] width 1568 height 589
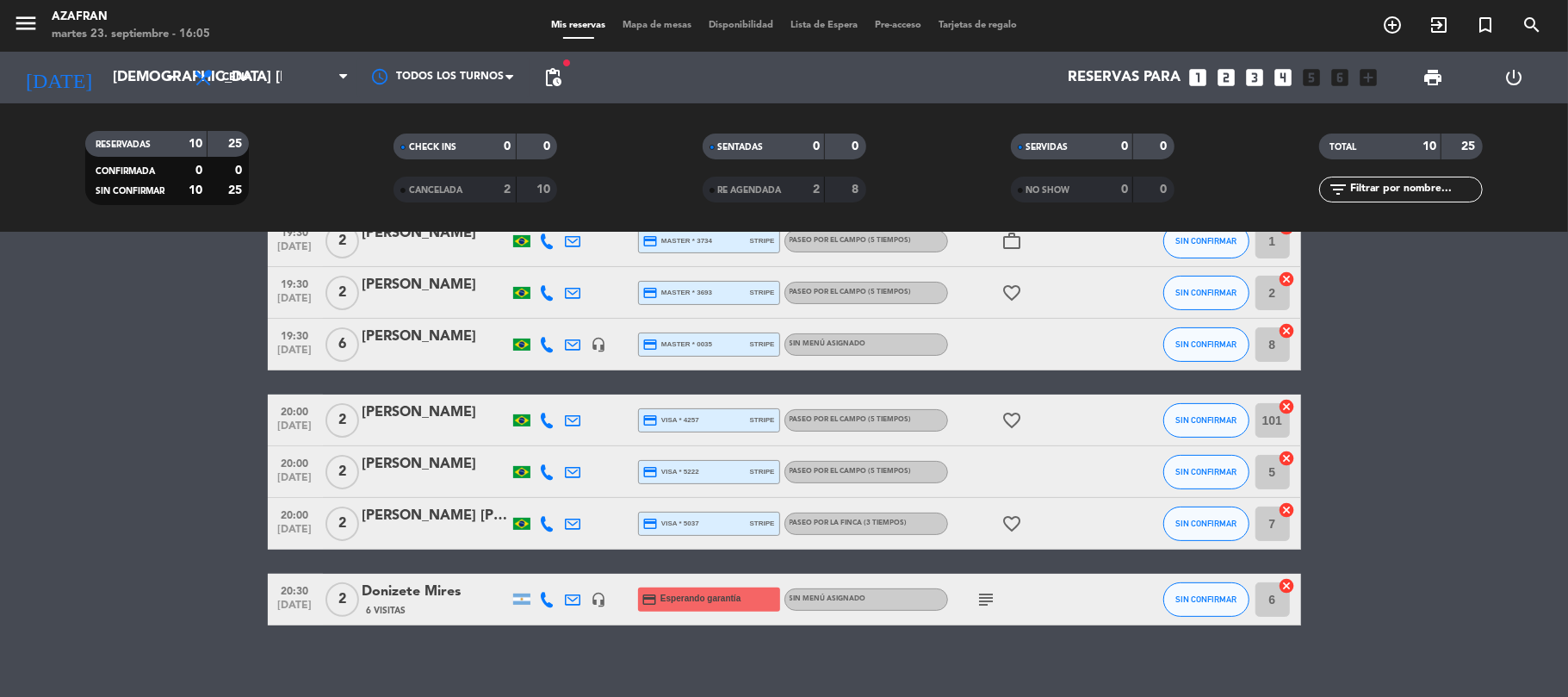
scroll to position [289, 0]
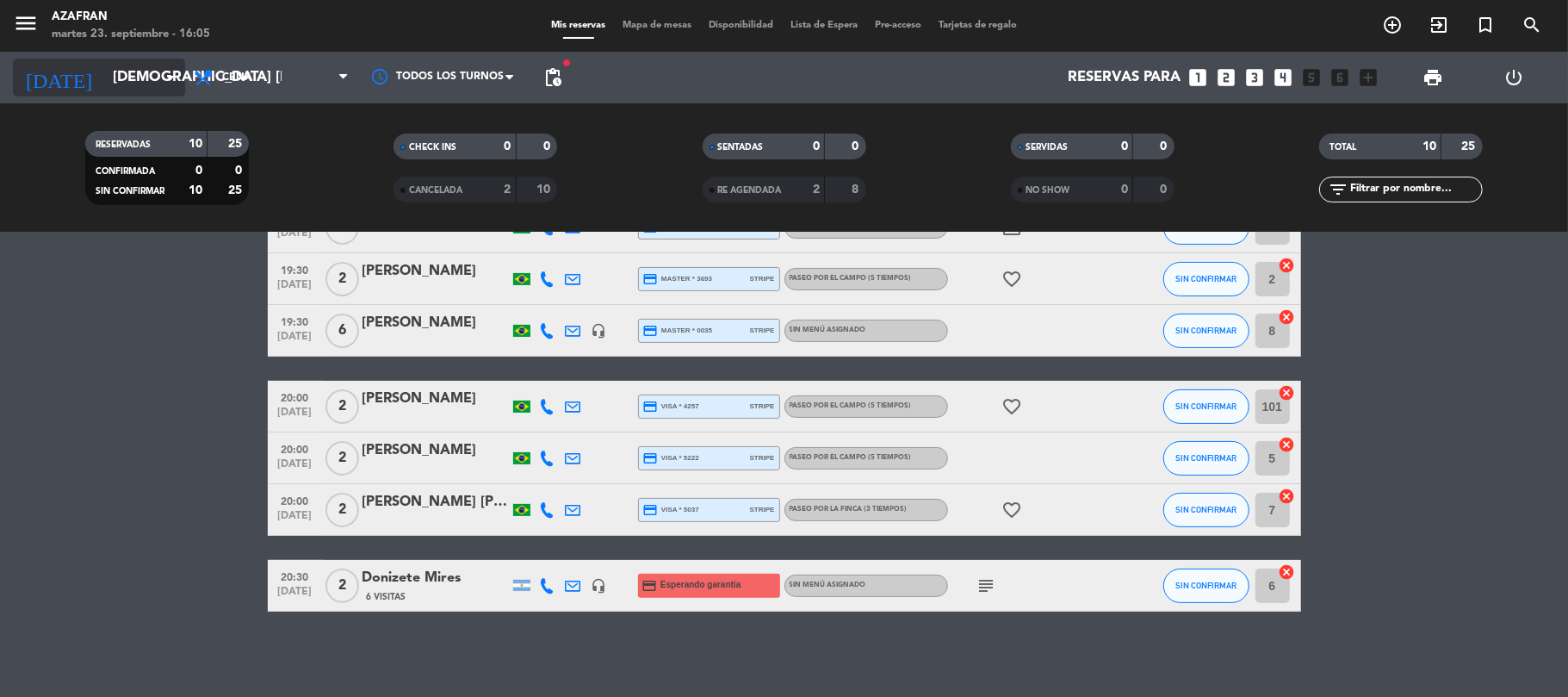
click at [160, 70] on icon "arrow_drop_down" at bounding box center [171, 78] width 21 height 21
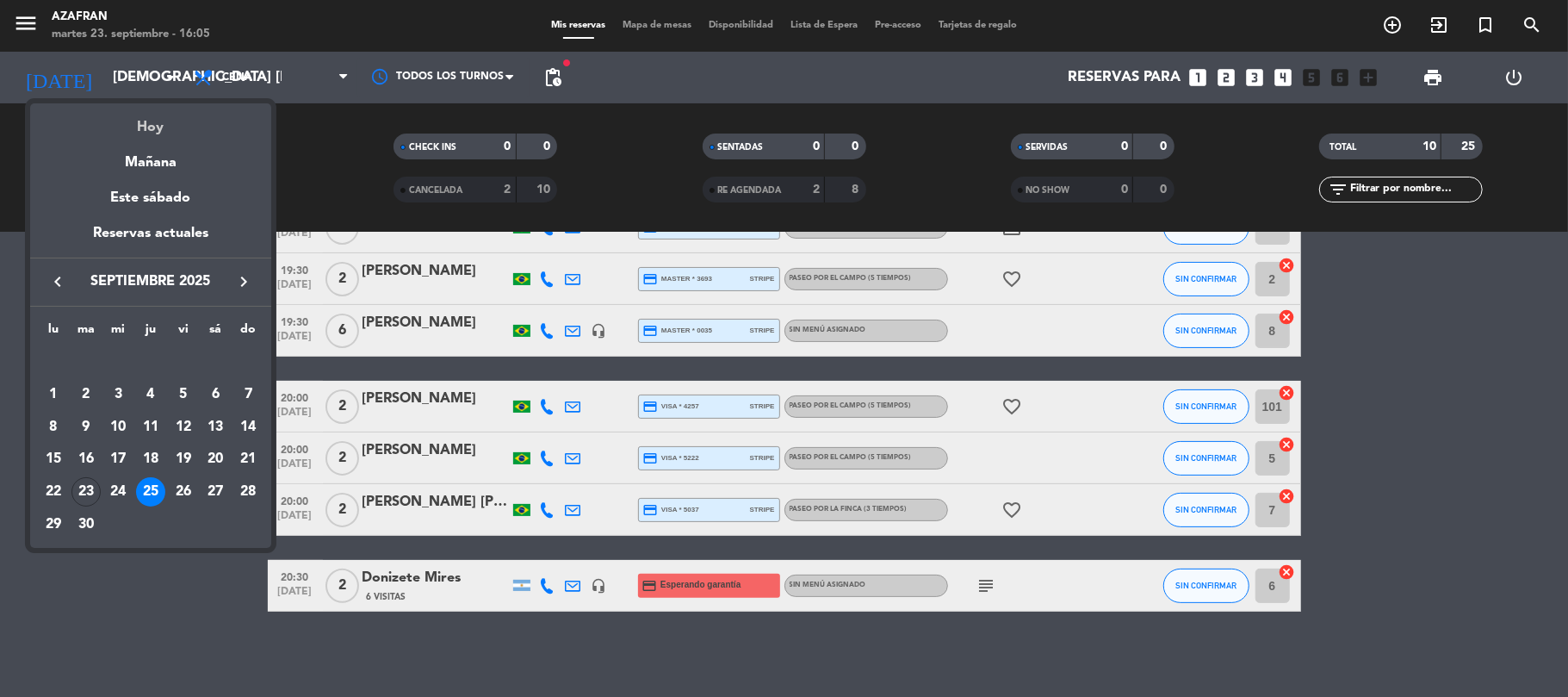
click at [160, 121] on div "Hoy" at bounding box center [150, 121] width 241 height 36
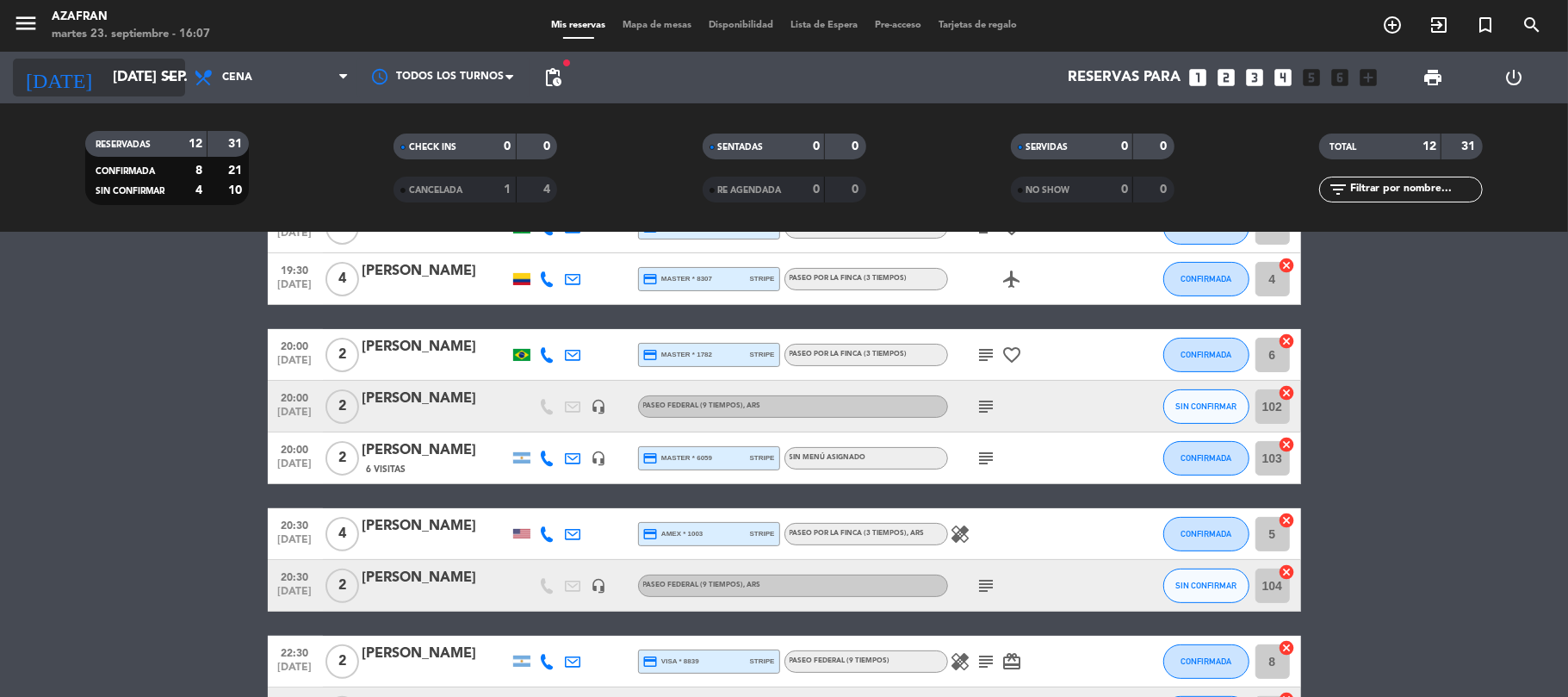
click at [171, 77] on icon "arrow_drop_down" at bounding box center [171, 78] width 21 height 21
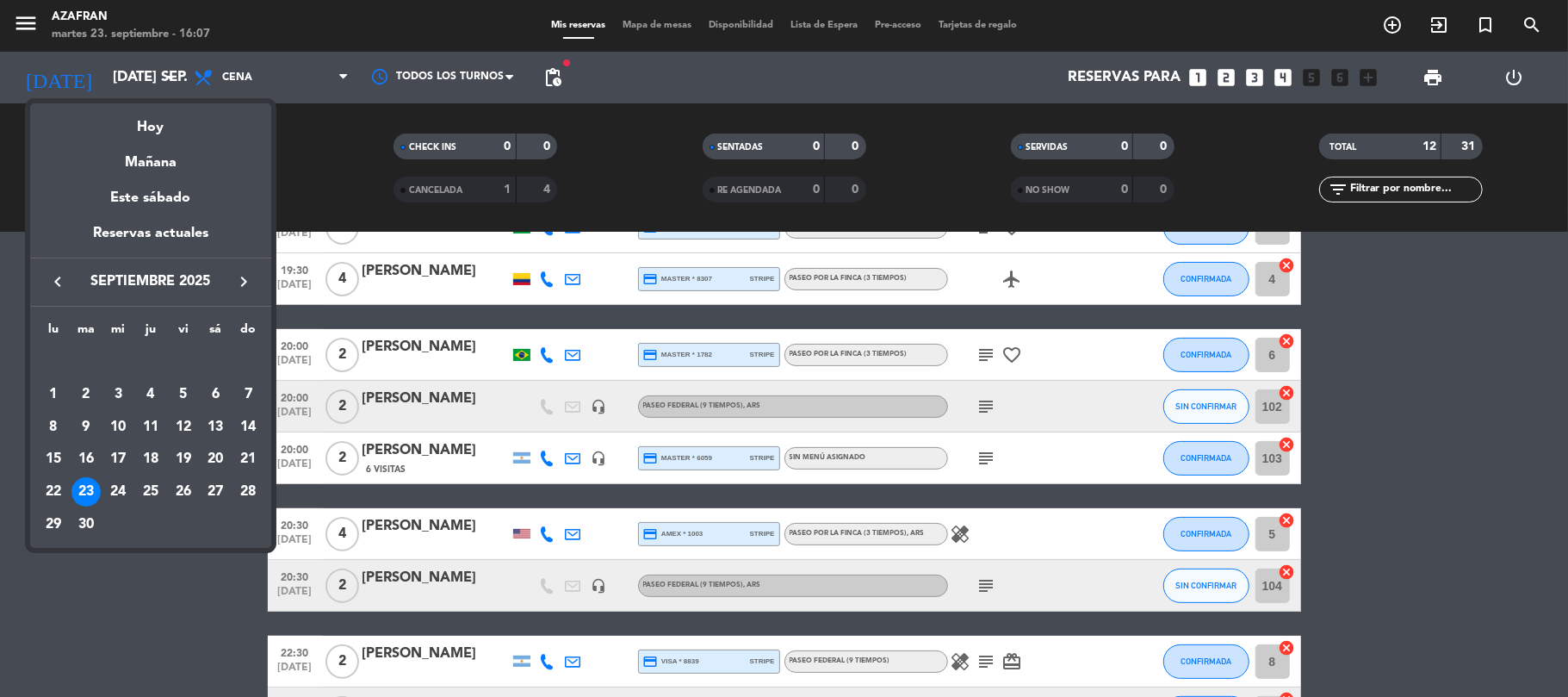
click at [241, 277] on icon "keyboard_arrow_right" at bounding box center [244, 282] width 21 height 21
click at [218, 467] on div "18" at bounding box center [215, 459] width 29 height 29
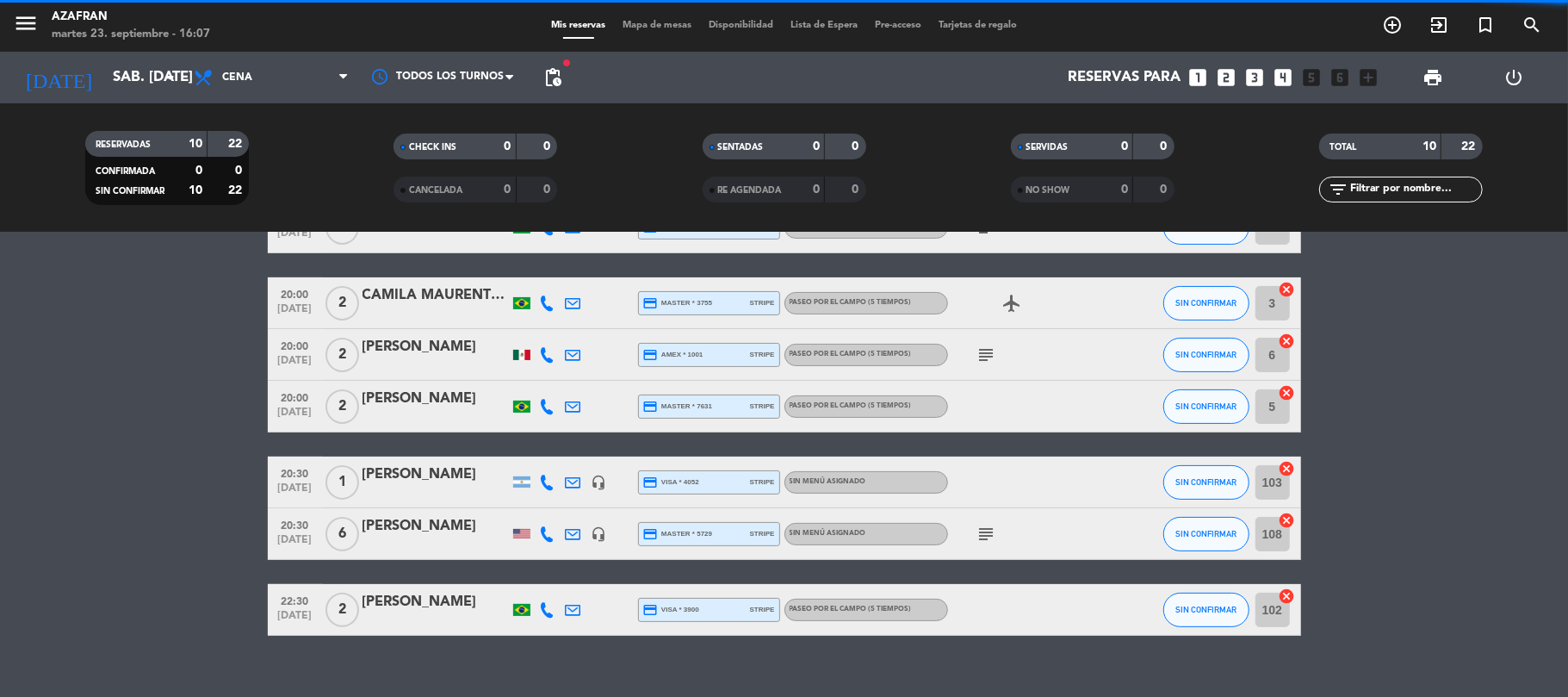
click at [162, 425] on bookings-row "19:00 [DATE] 2 [PERSON_NAME] credit_card master * 7750 stripe Paseo Federal (9 …" at bounding box center [784, 328] width 1568 height 613
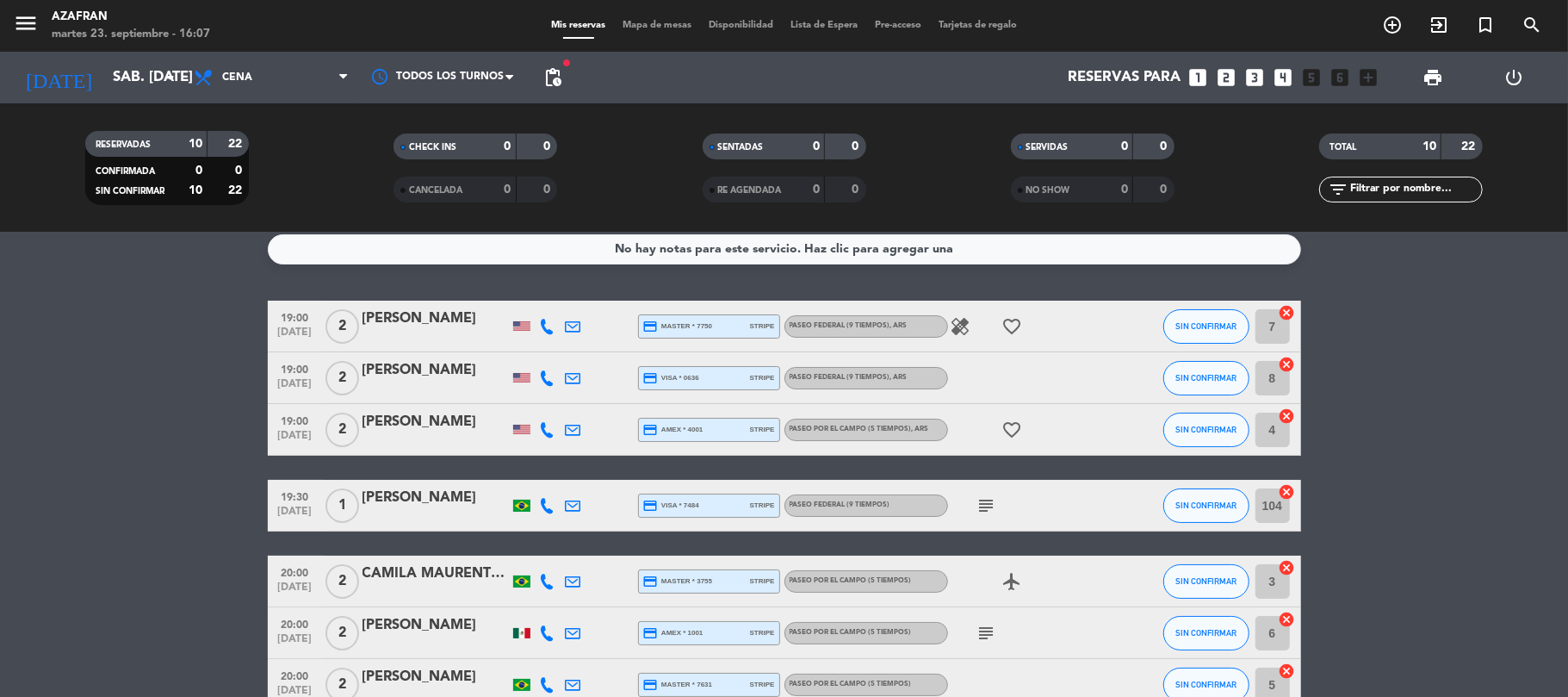
scroll to position [0, 0]
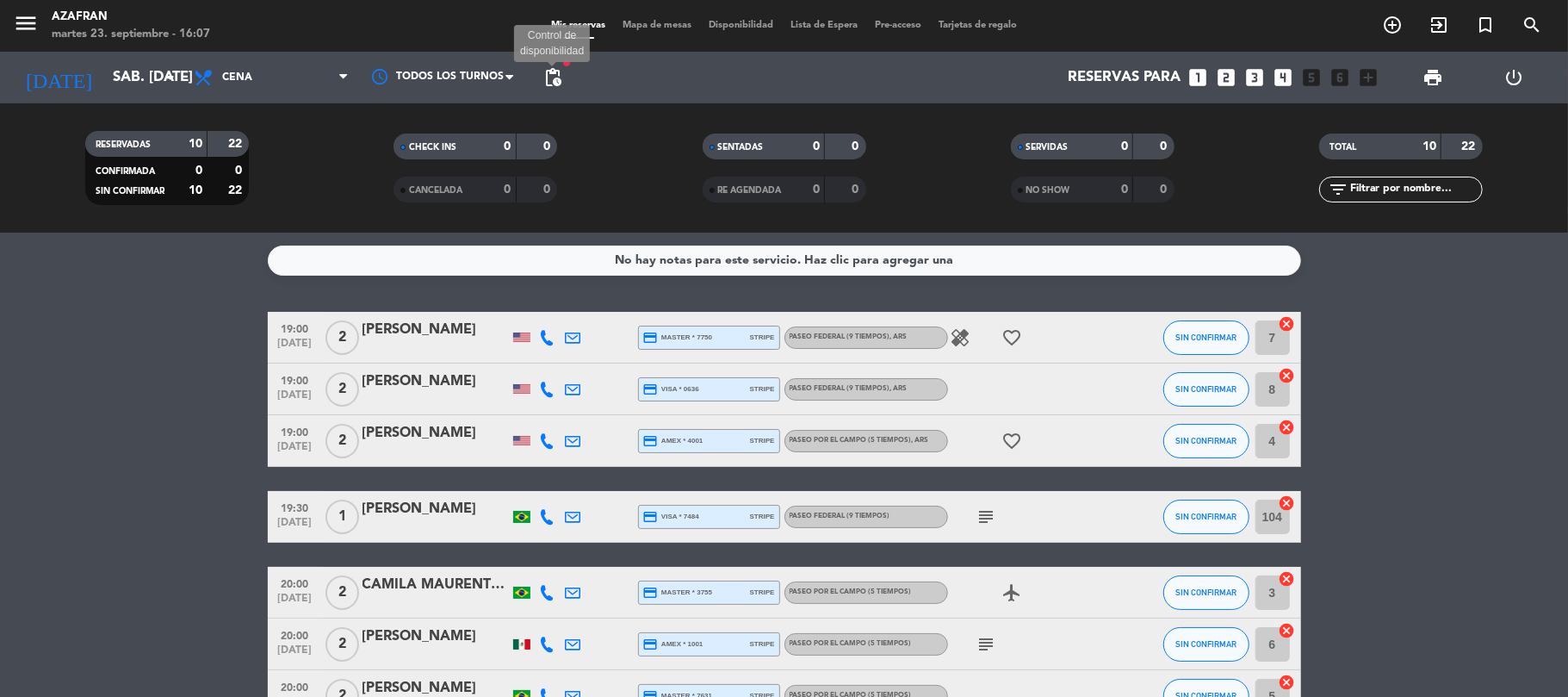
click at [549, 69] on span "pending_actions" at bounding box center [553, 78] width 21 height 21
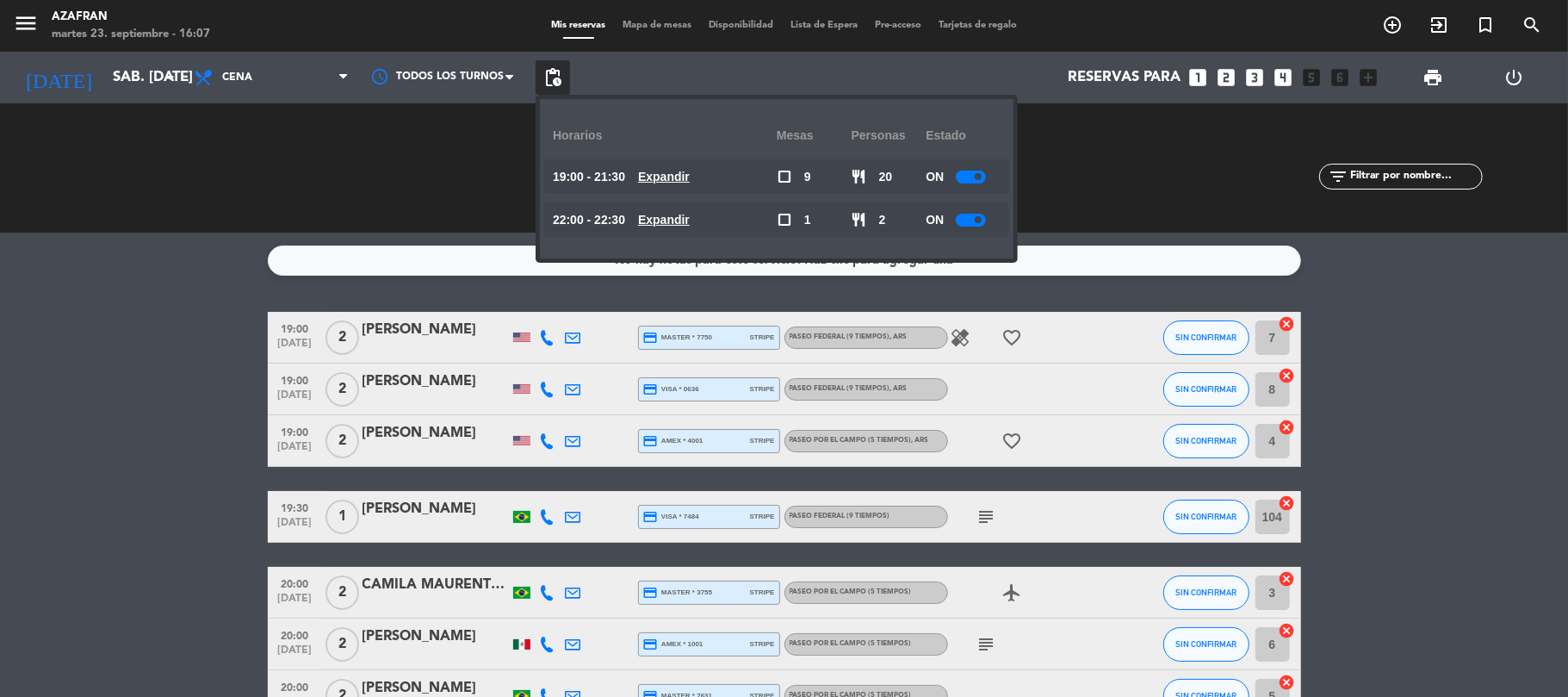
click at [686, 180] on u "Expandir" at bounding box center [664, 177] width 52 height 13
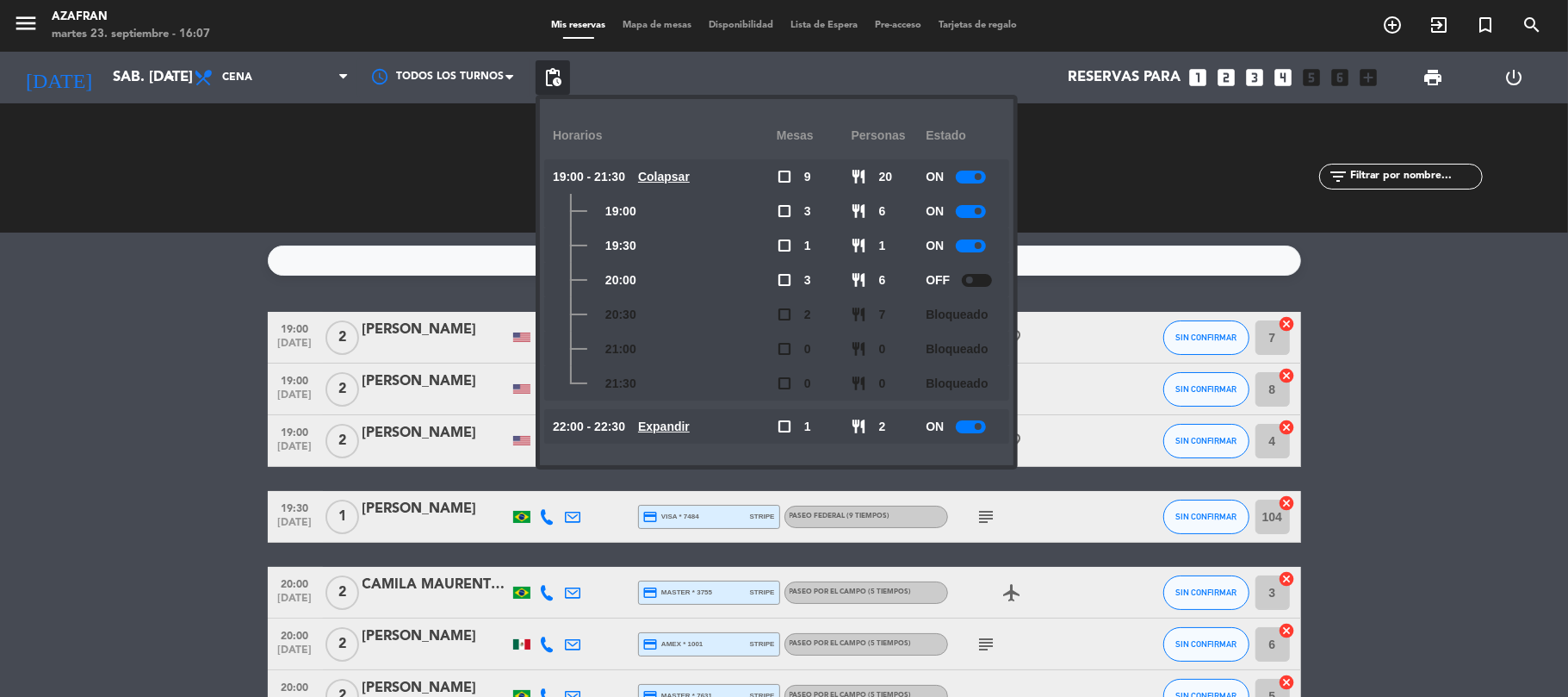
click at [966, 204] on div at bounding box center [971, 210] width 30 height 12
click at [138, 263] on div "No hay notas para este servicio. Haz clic para agregar una 19:00 [DATE] 2 [PERS…" at bounding box center [784, 464] width 1568 height 464
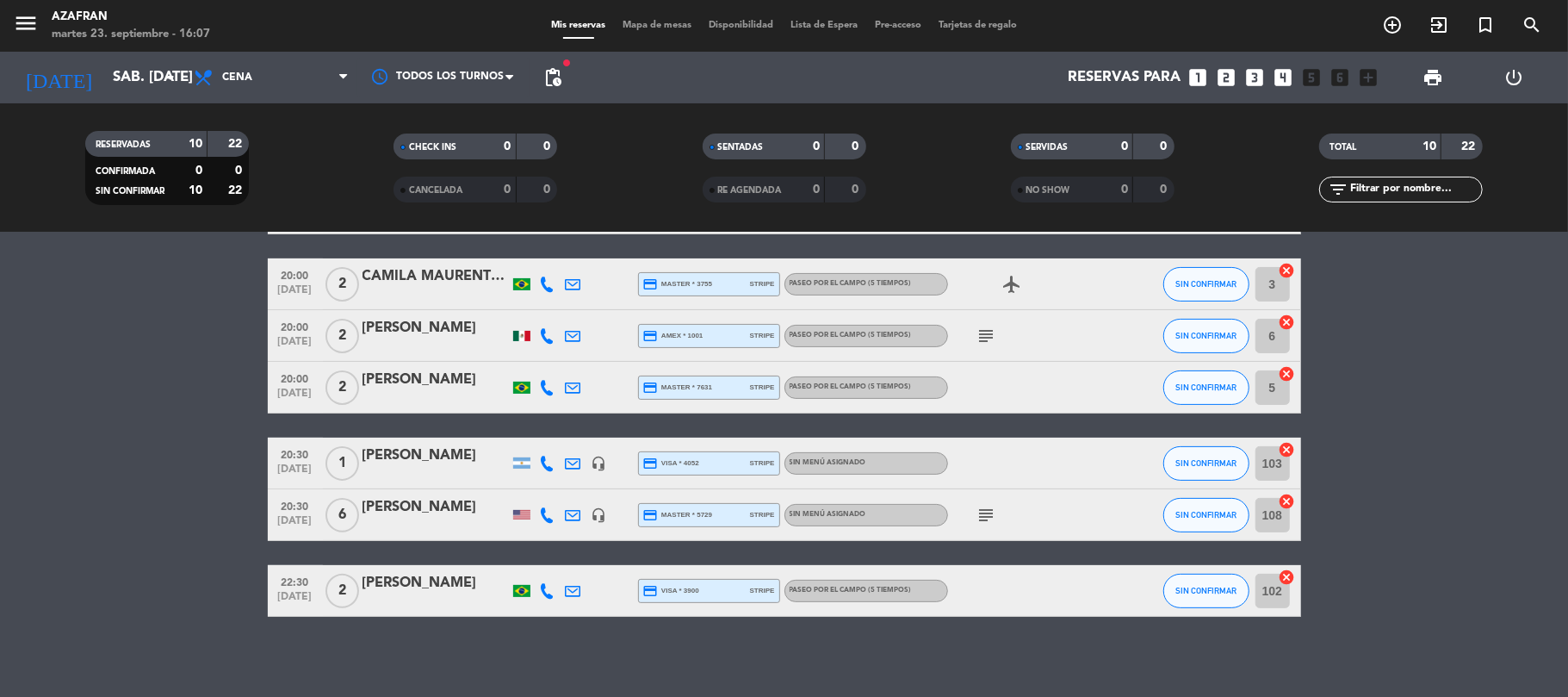
scroll to position [314, 0]
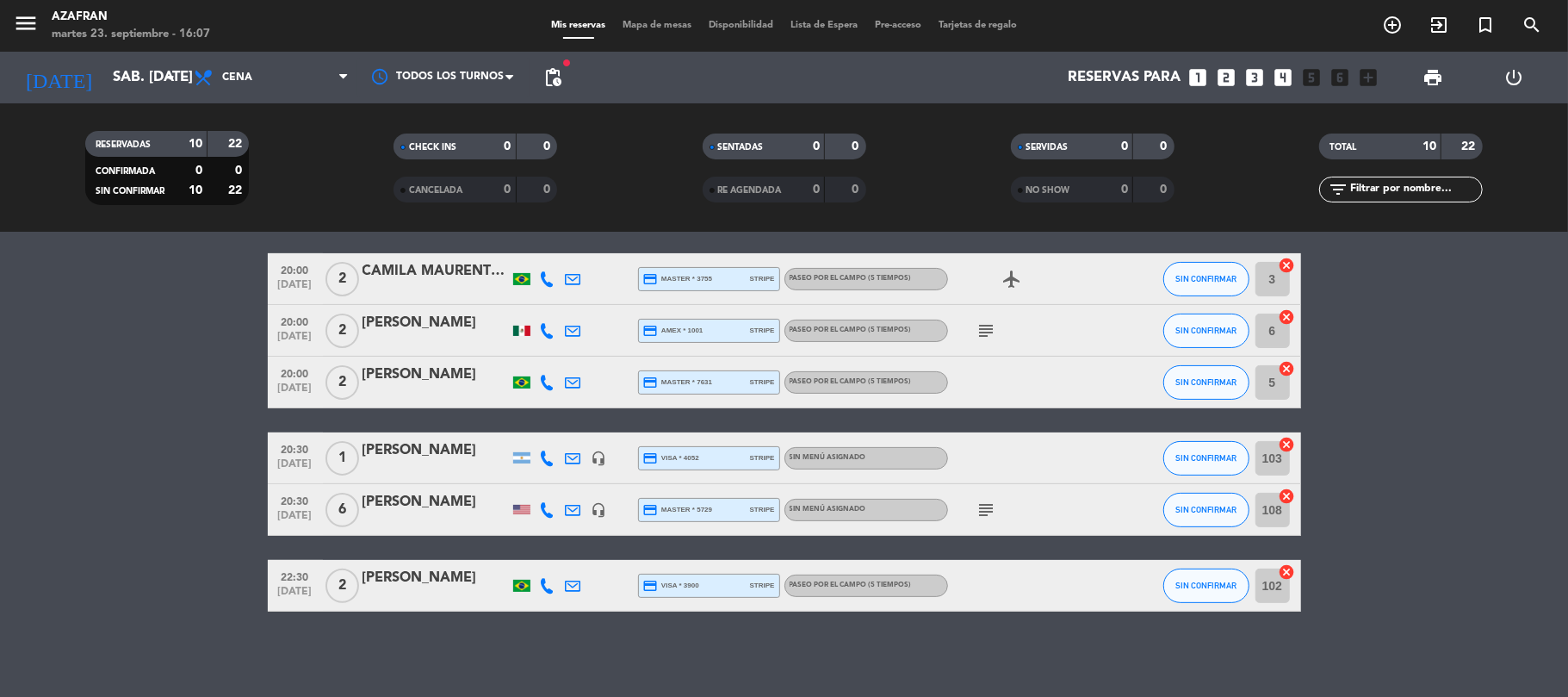
click at [136, 56] on div "[DATE] sáb. [DATE] arrow_drop_down" at bounding box center [98, 78] width 172 height 52
click at [138, 73] on input "sáb. [DATE]" at bounding box center [198, 78] width 186 height 34
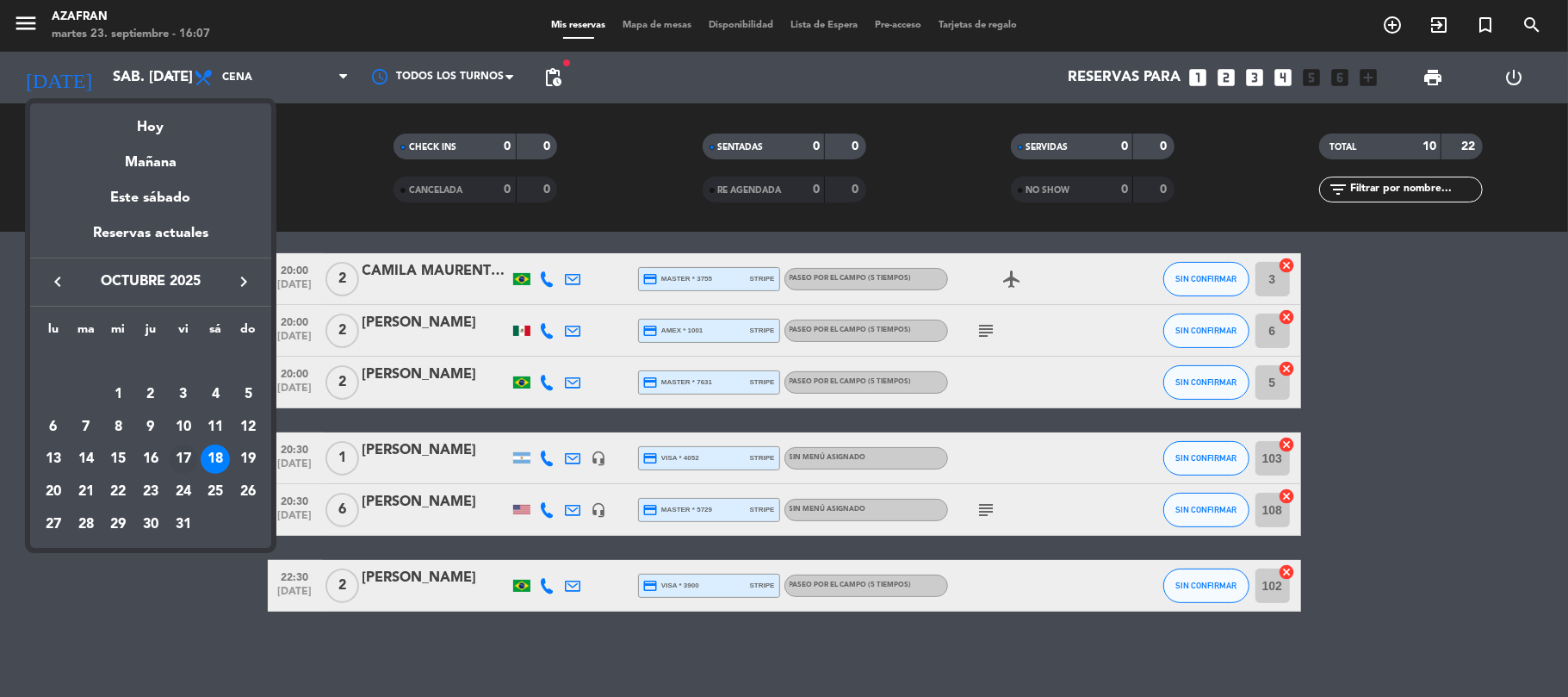
click at [180, 460] on div "17" at bounding box center [183, 459] width 29 height 29
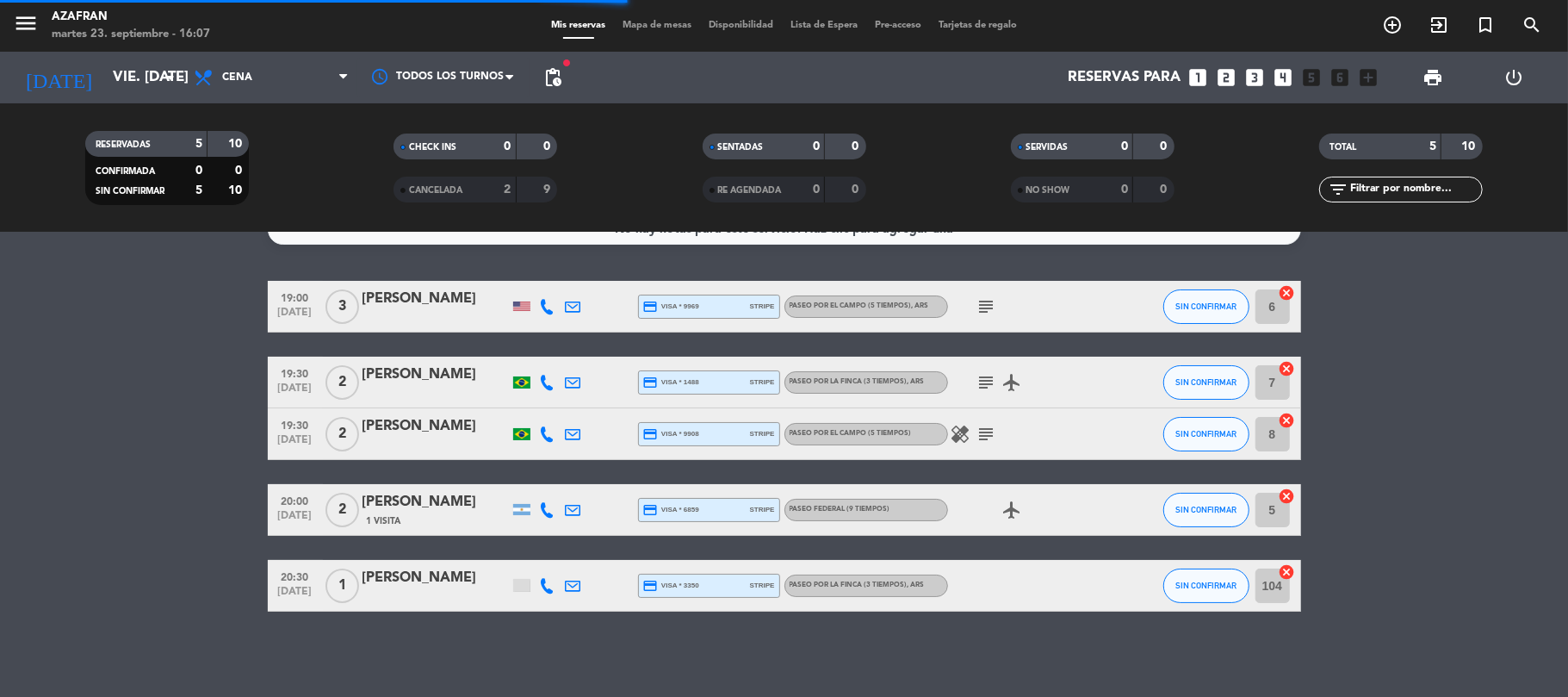
scroll to position [2, 0]
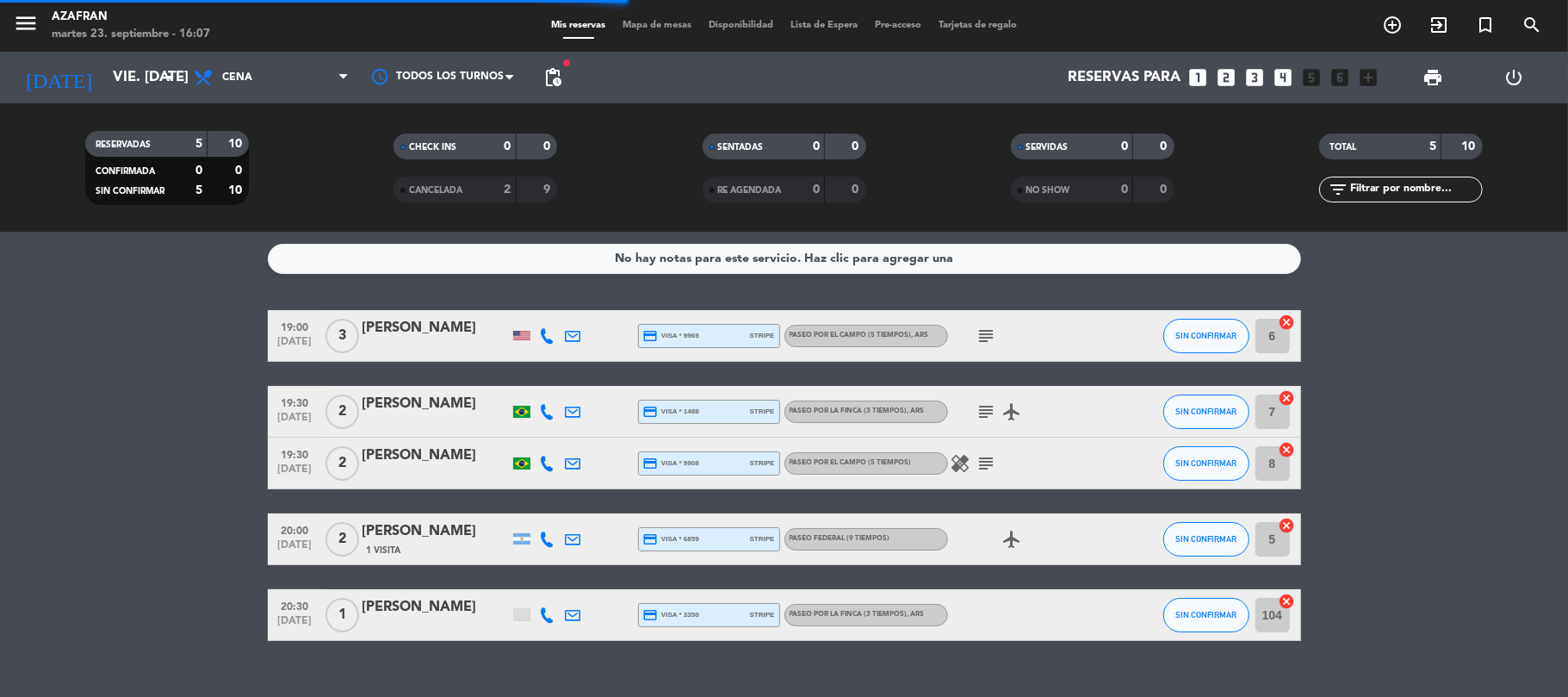
click at [129, 395] on bookings-row "19:00 [DATE] 3 [PERSON_NAME] credit_card visa * 9969 stripe Paseo por el campo …" at bounding box center [784, 475] width 1568 height 330
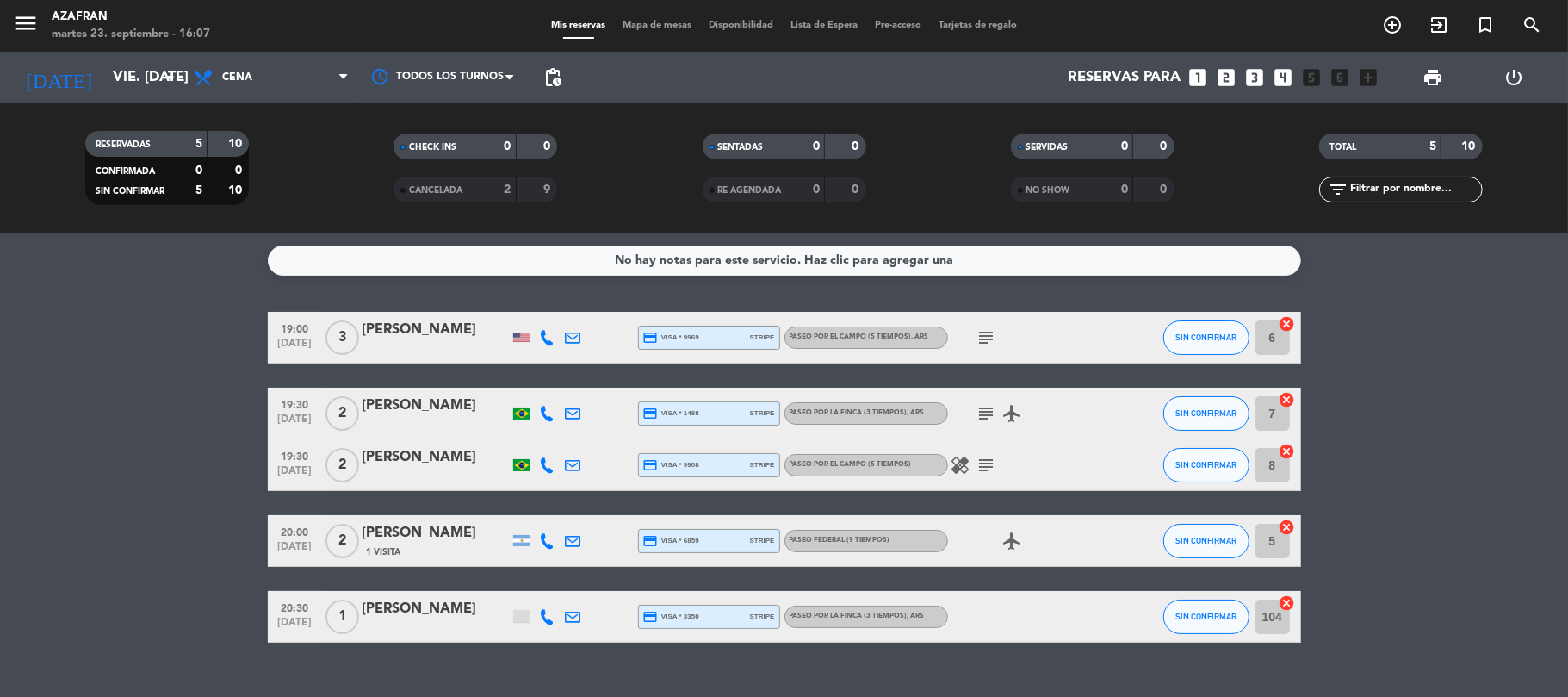
click at [91, 98] on div "[DATE] vie. [DATE] arrow_drop_down" at bounding box center [98, 78] width 172 height 52
click at [93, 97] on div "[DATE] vie. [DATE] arrow_drop_down" at bounding box center [98, 78] width 172 height 52
click at [105, 89] on input "vie. [DATE]" at bounding box center [198, 78] width 186 height 34
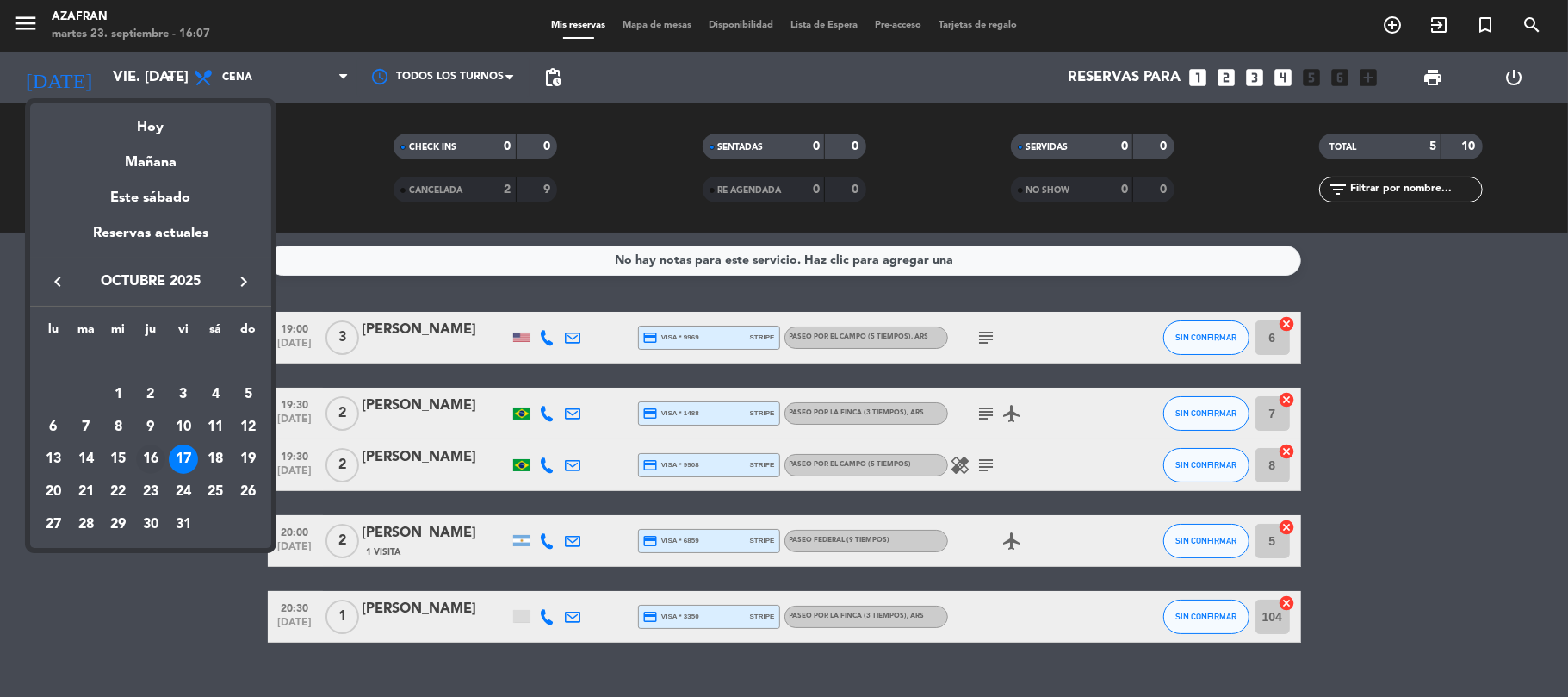
click at [143, 456] on div "16" at bounding box center [151, 459] width 29 height 29
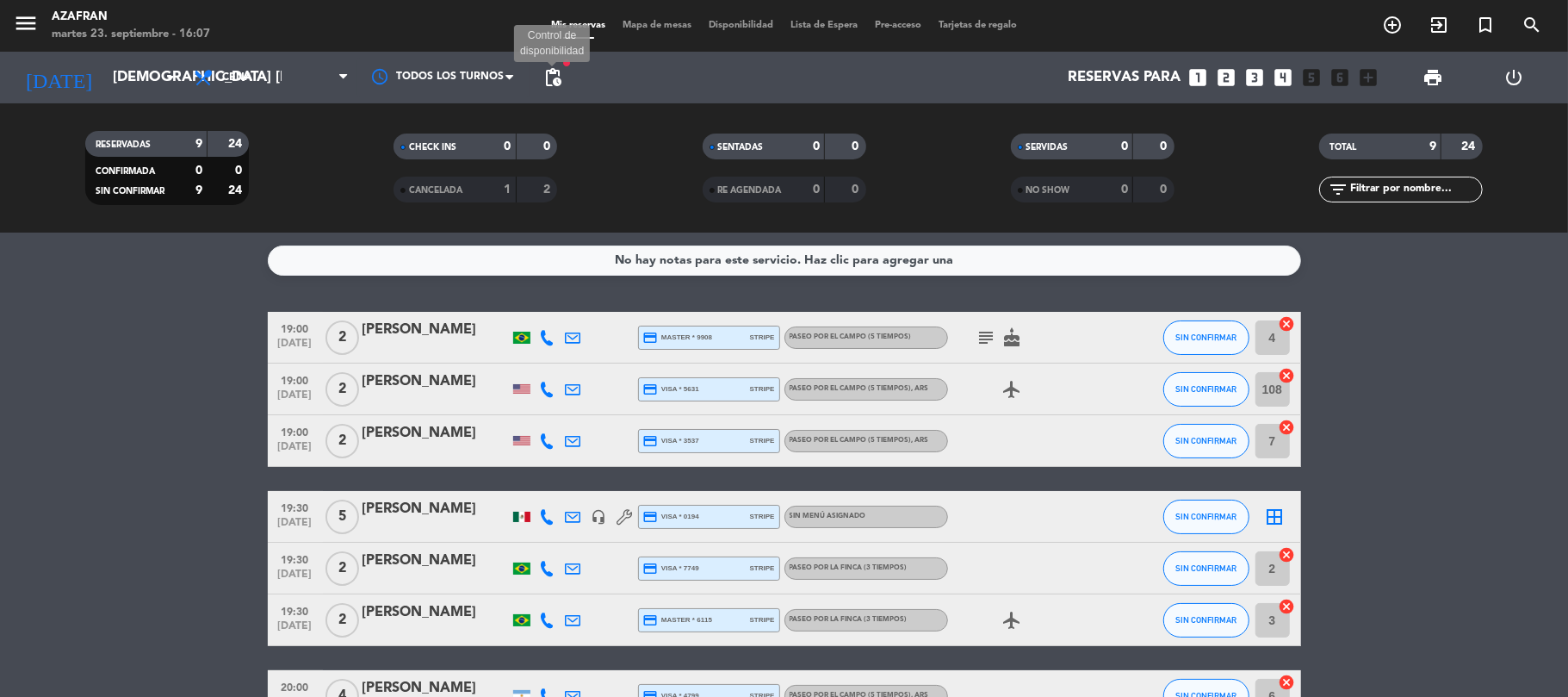
click at [548, 84] on span "pending_actions" at bounding box center [553, 78] width 21 height 21
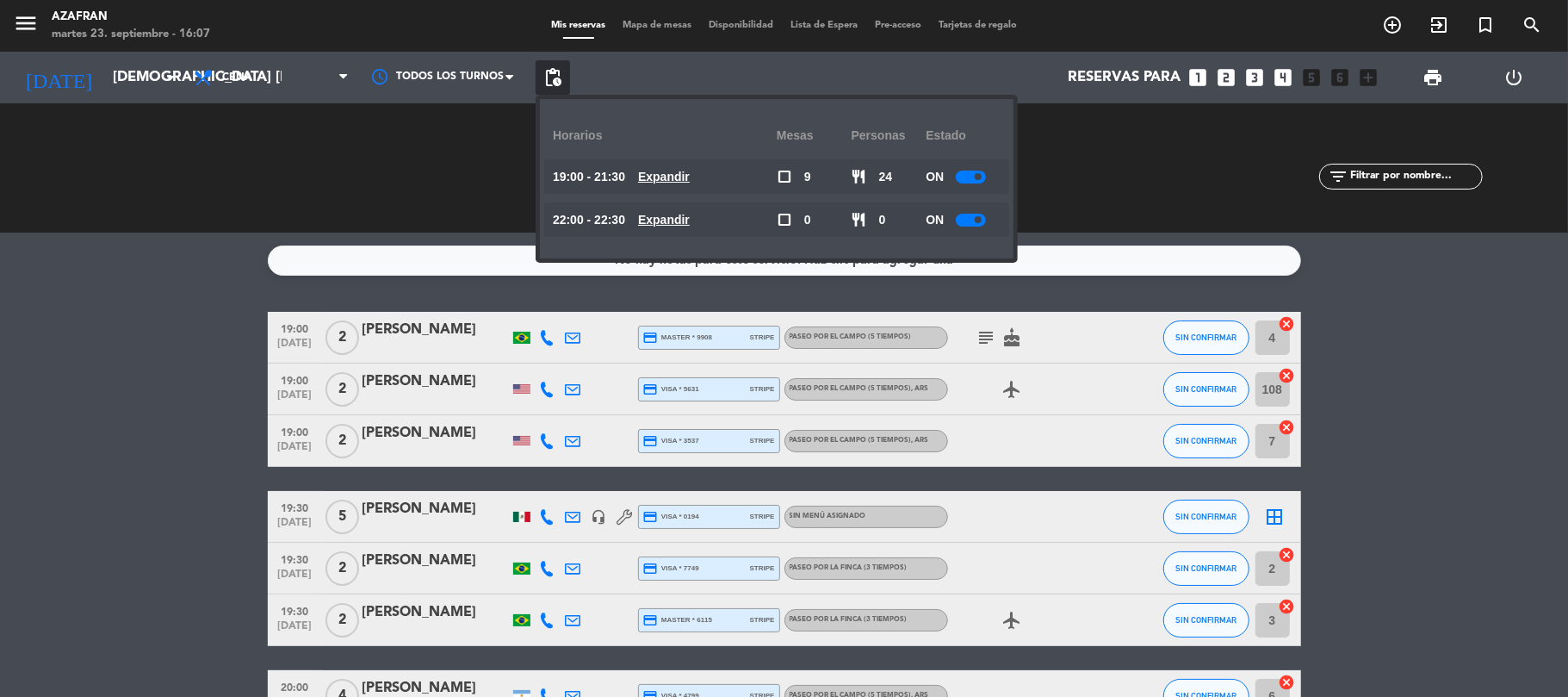
click at [690, 170] on u "Expandir" at bounding box center [664, 177] width 52 height 13
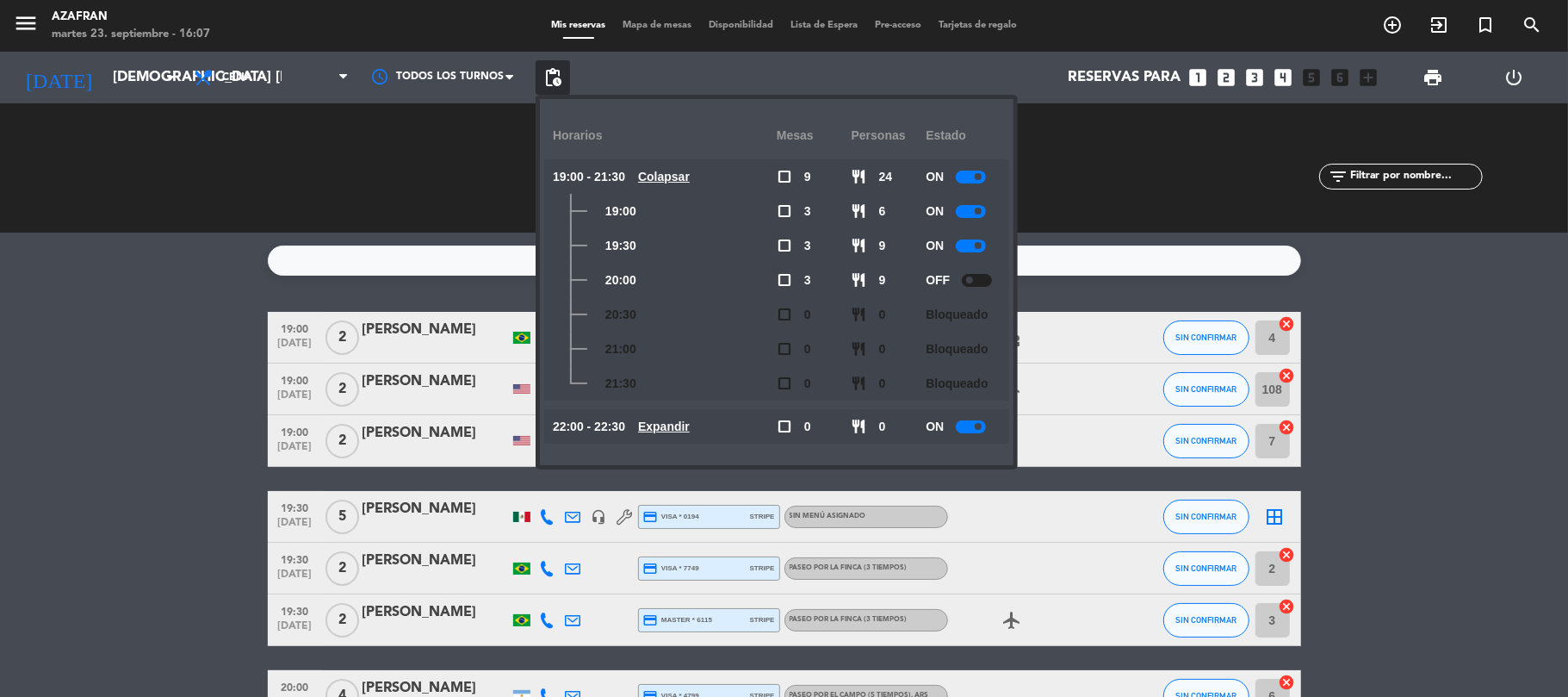
click at [978, 250] on div at bounding box center [971, 245] width 30 height 12
click at [978, 173] on span at bounding box center [977, 176] width 7 height 7
click at [176, 423] on bookings-row "19:00 [DATE] 2 [PERSON_NAME] credit_card master * 9908 stripe Paseo por el camp…" at bounding box center [784, 568] width 1568 height 514
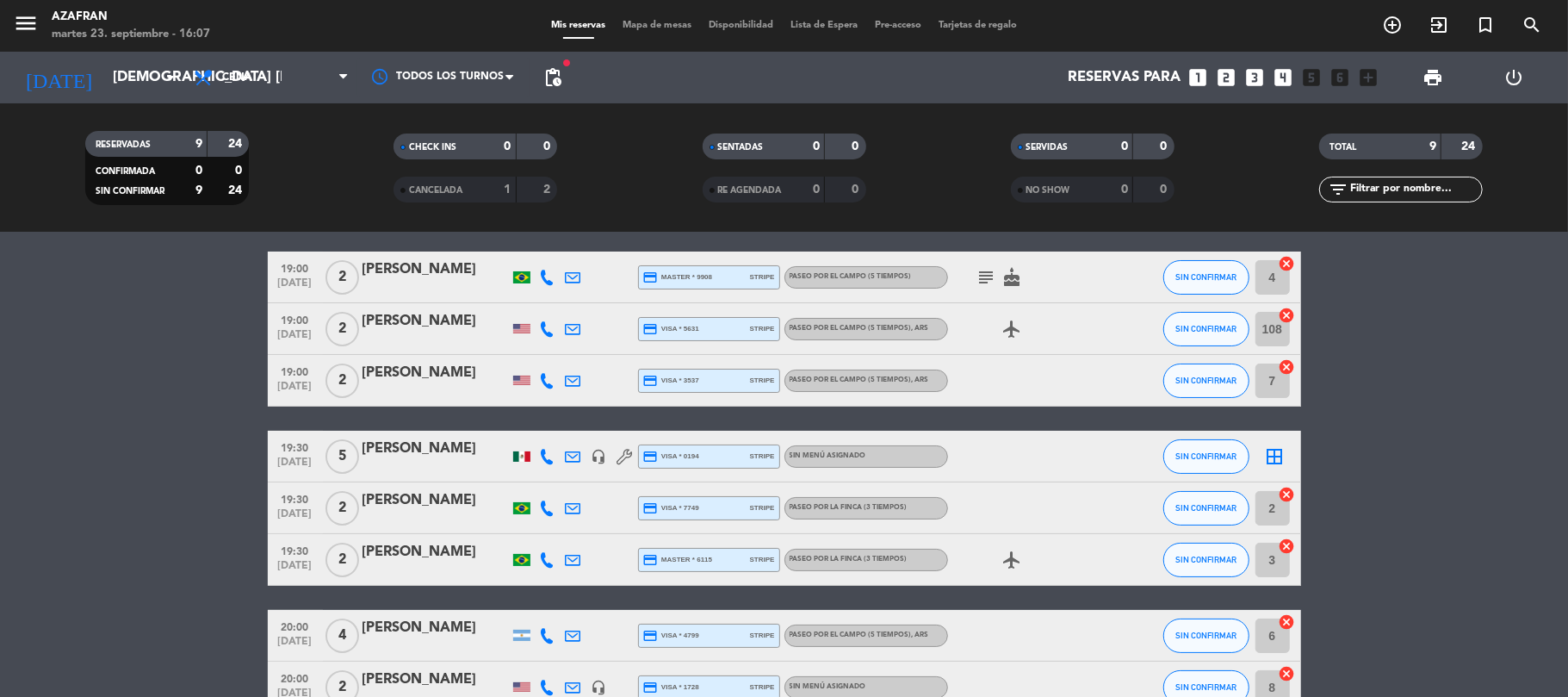
scroll to position [91, 0]
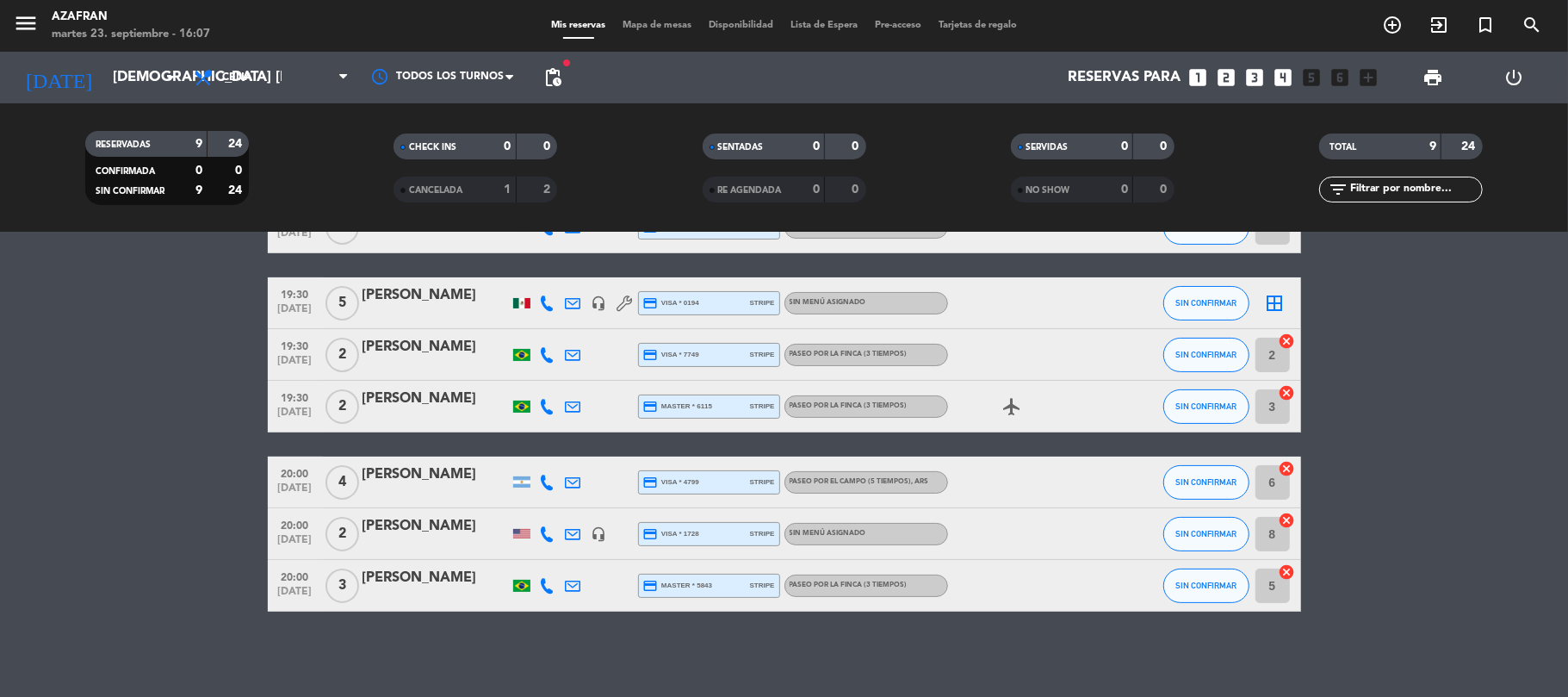
click at [200, 365] on bookings-row "19:00 [DATE] 2 [PERSON_NAME] credit_card master * 9908 stripe Paseo por el camp…" at bounding box center [784, 354] width 1568 height 514
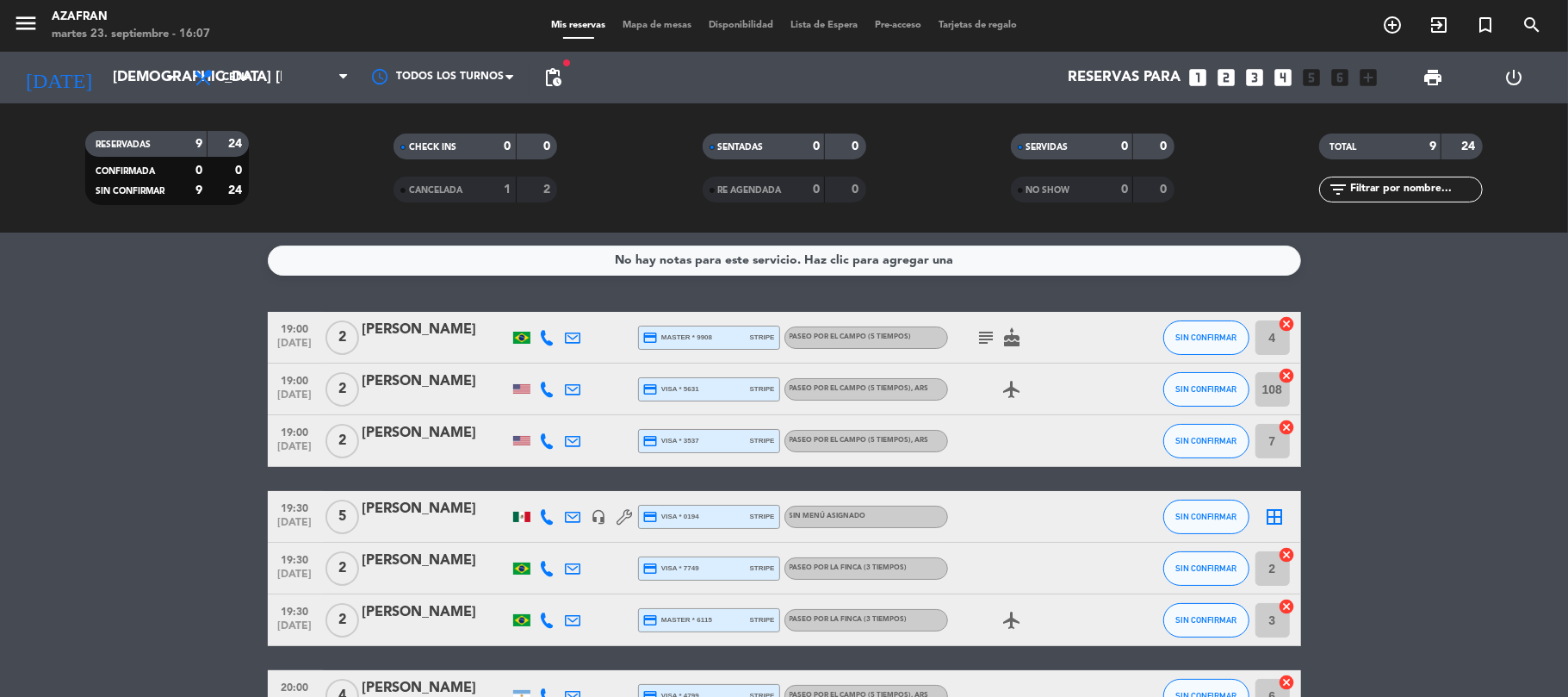
scroll to position [46, 0]
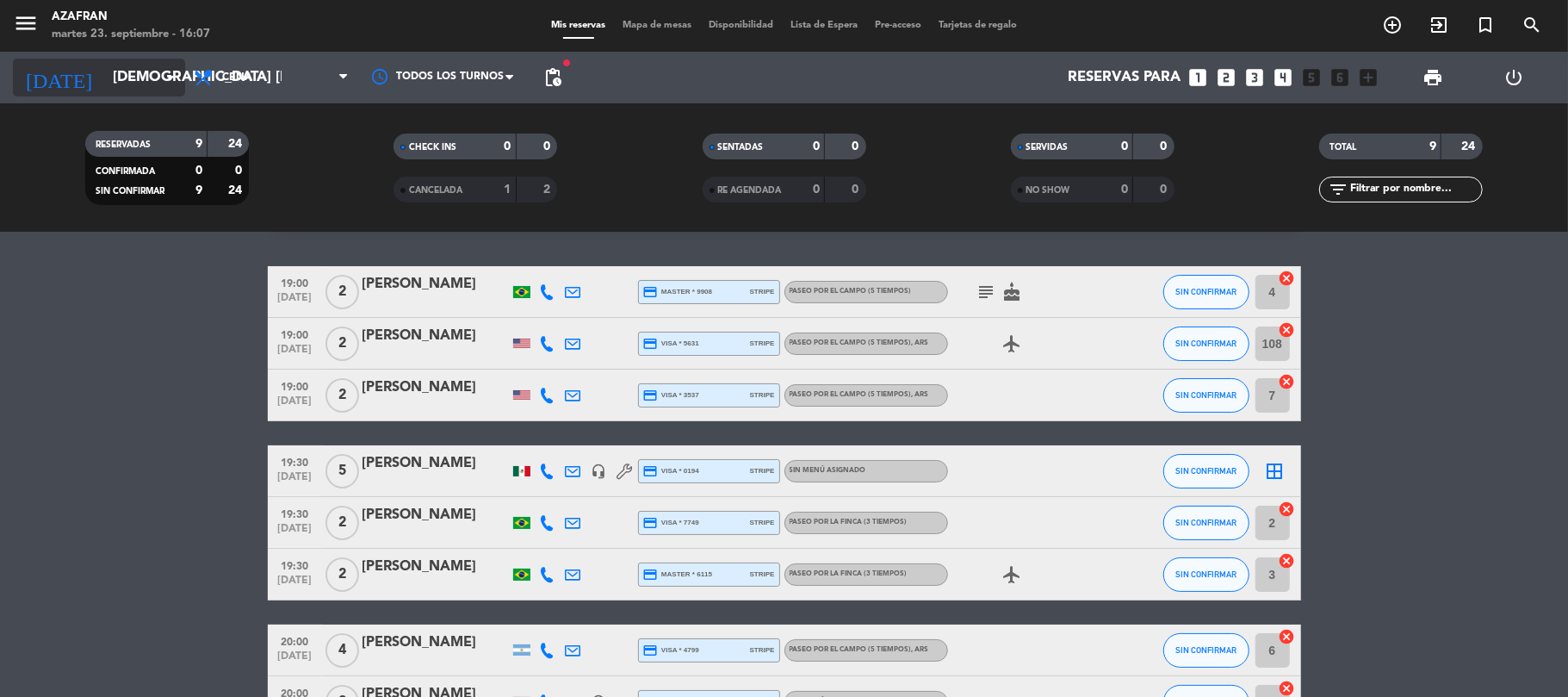
click at [146, 87] on input "[DEMOGRAPHIC_DATA] [DATE]" at bounding box center [198, 78] width 186 height 34
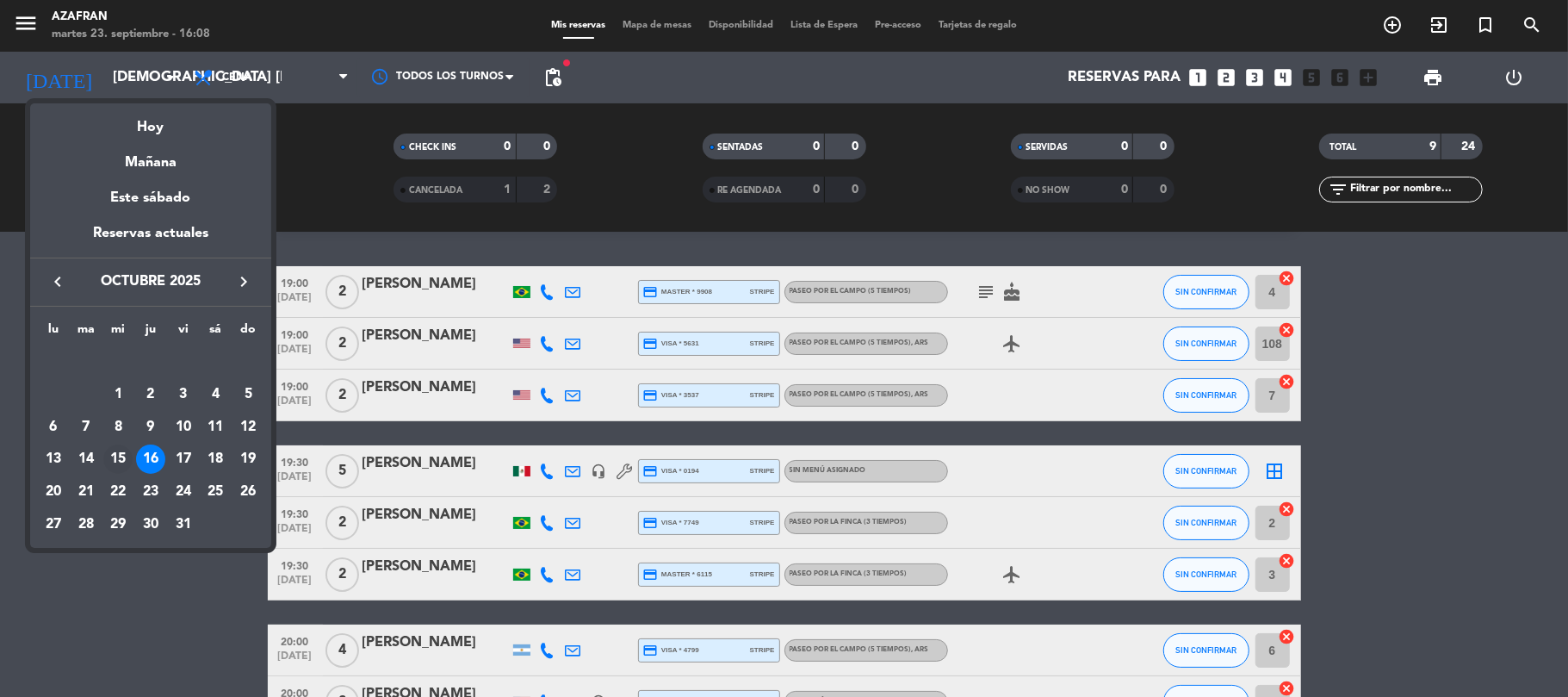
click at [115, 472] on div "15" at bounding box center [118, 459] width 29 height 29
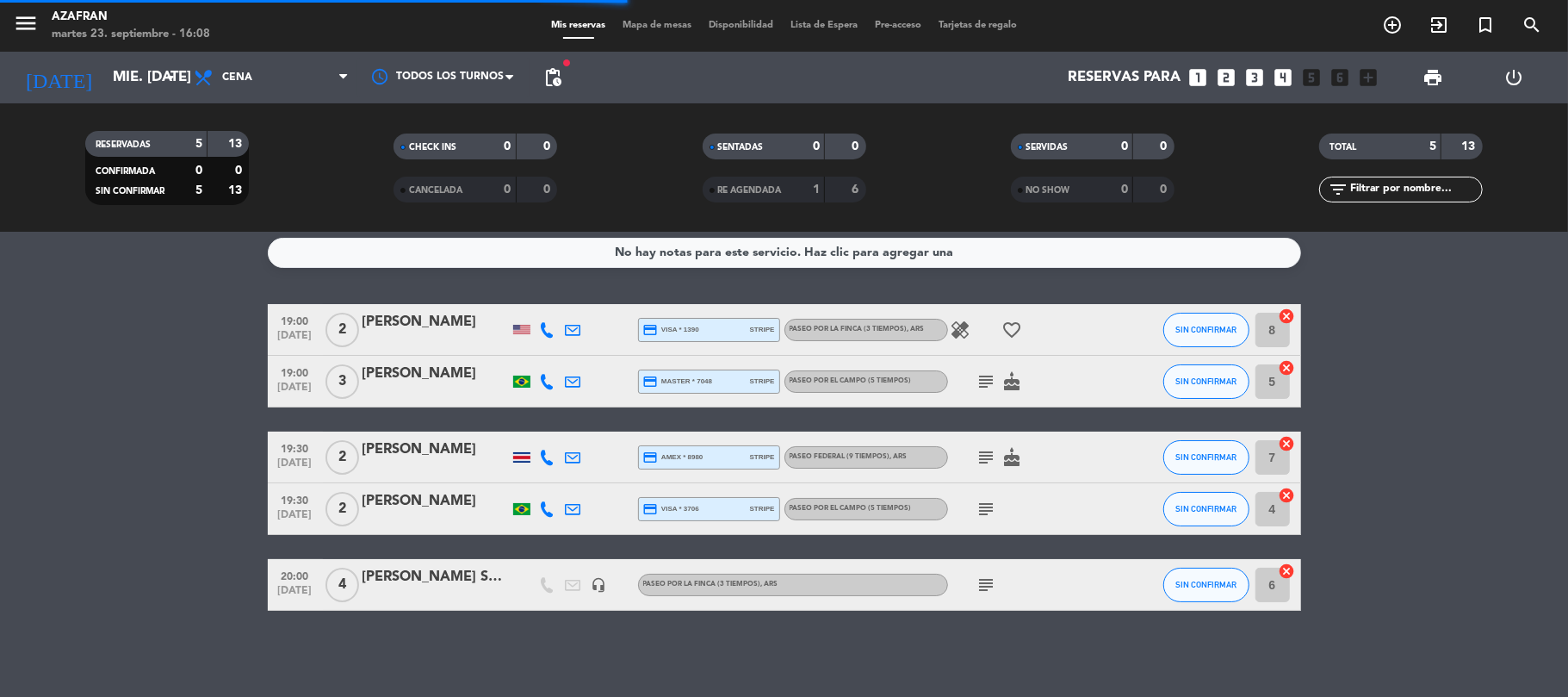
scroll to position [7, 0]
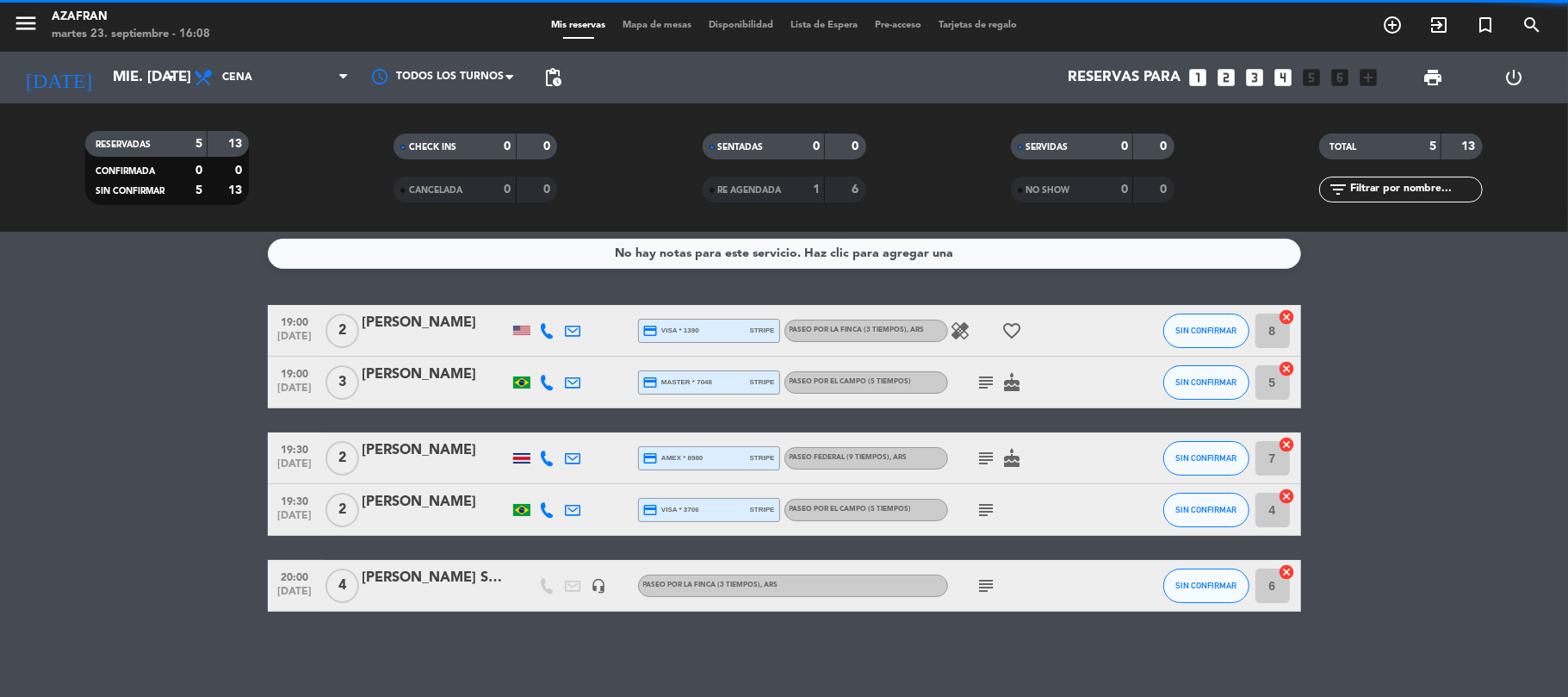
click at [115, 472] on bookings-row "19:00 [DATE] 2 [PERSON_NAME] credit_card visa * 1390 stripe Paseo por la finca …" at bounding box center [784, 458] width 1568 height 306
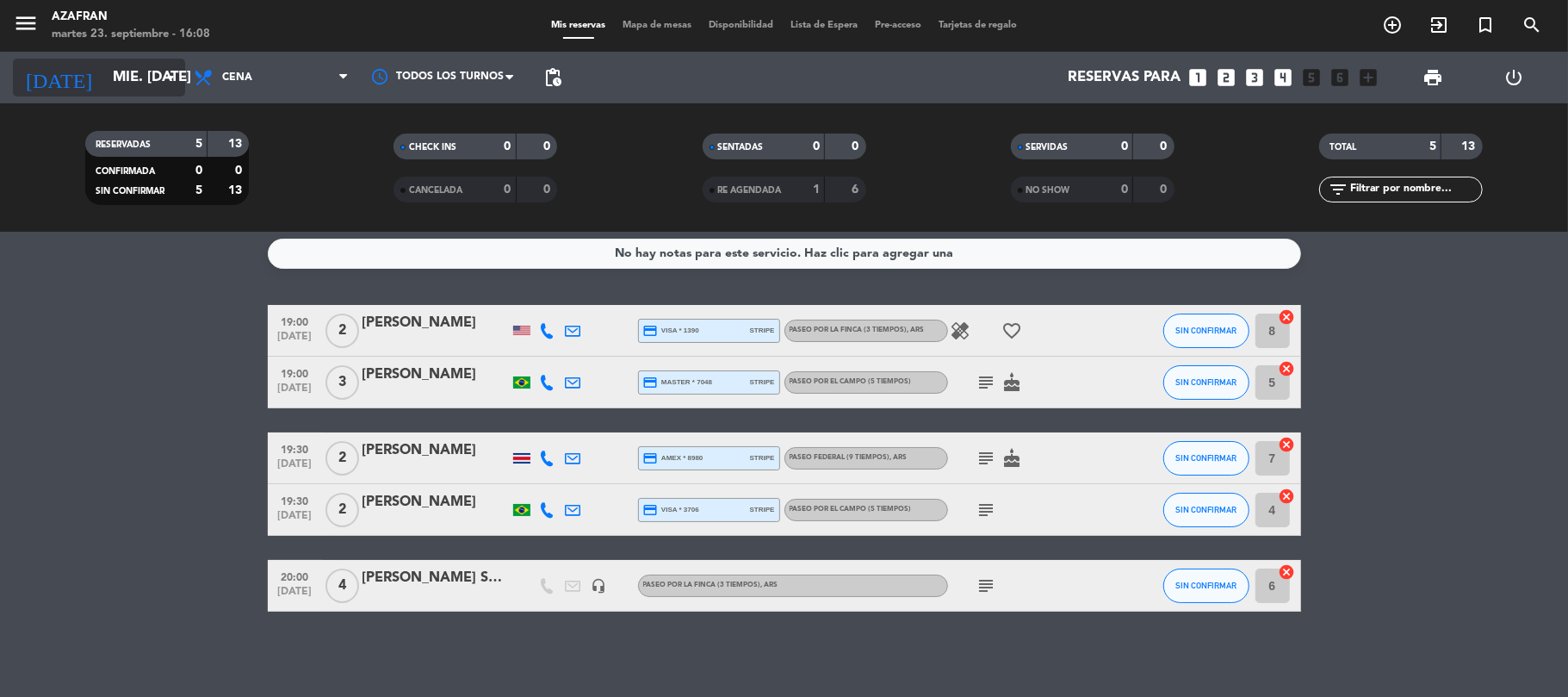
click at [105, 77] on input "mié. [DATE]" at bounding box center [198, 78] width 186 height 34
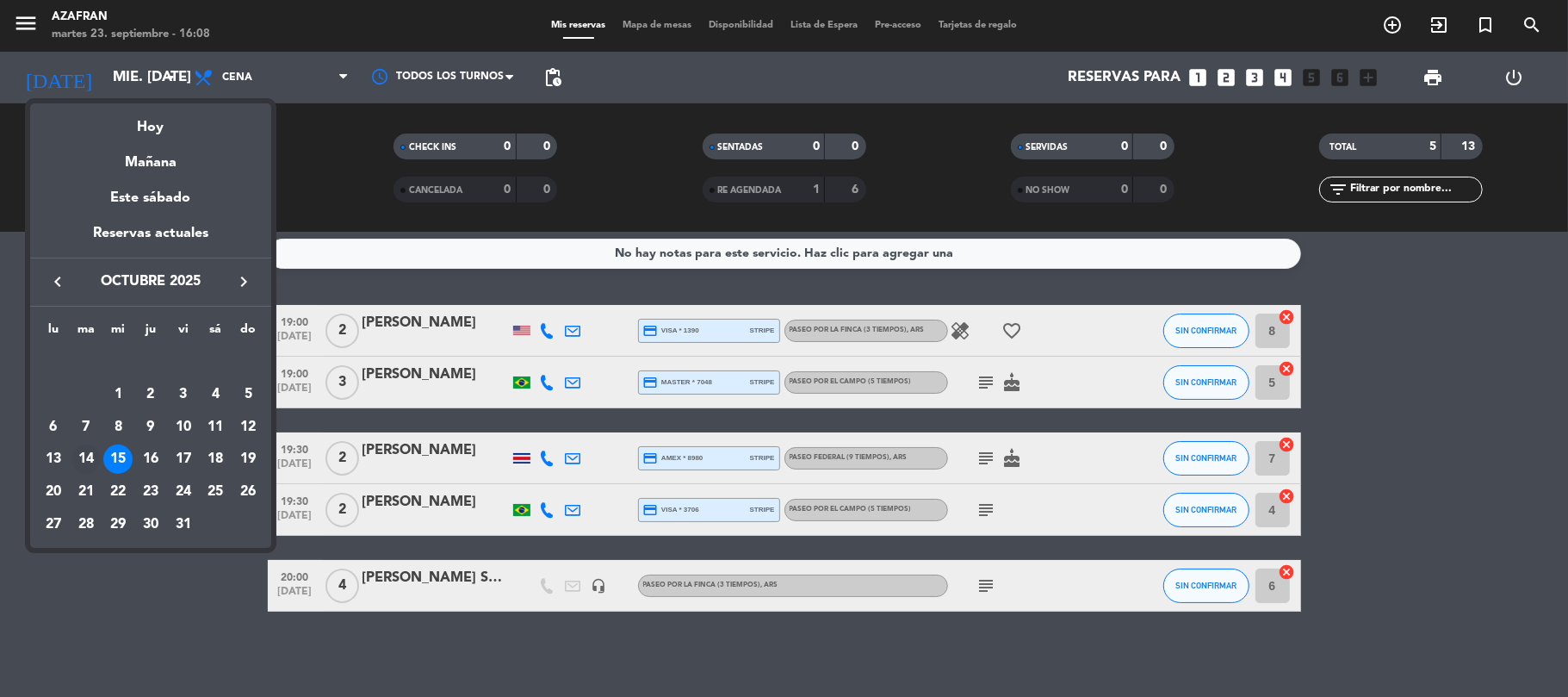
click at [81, 459] on div "14" at bounding box center [85, 459] width 29 height 29
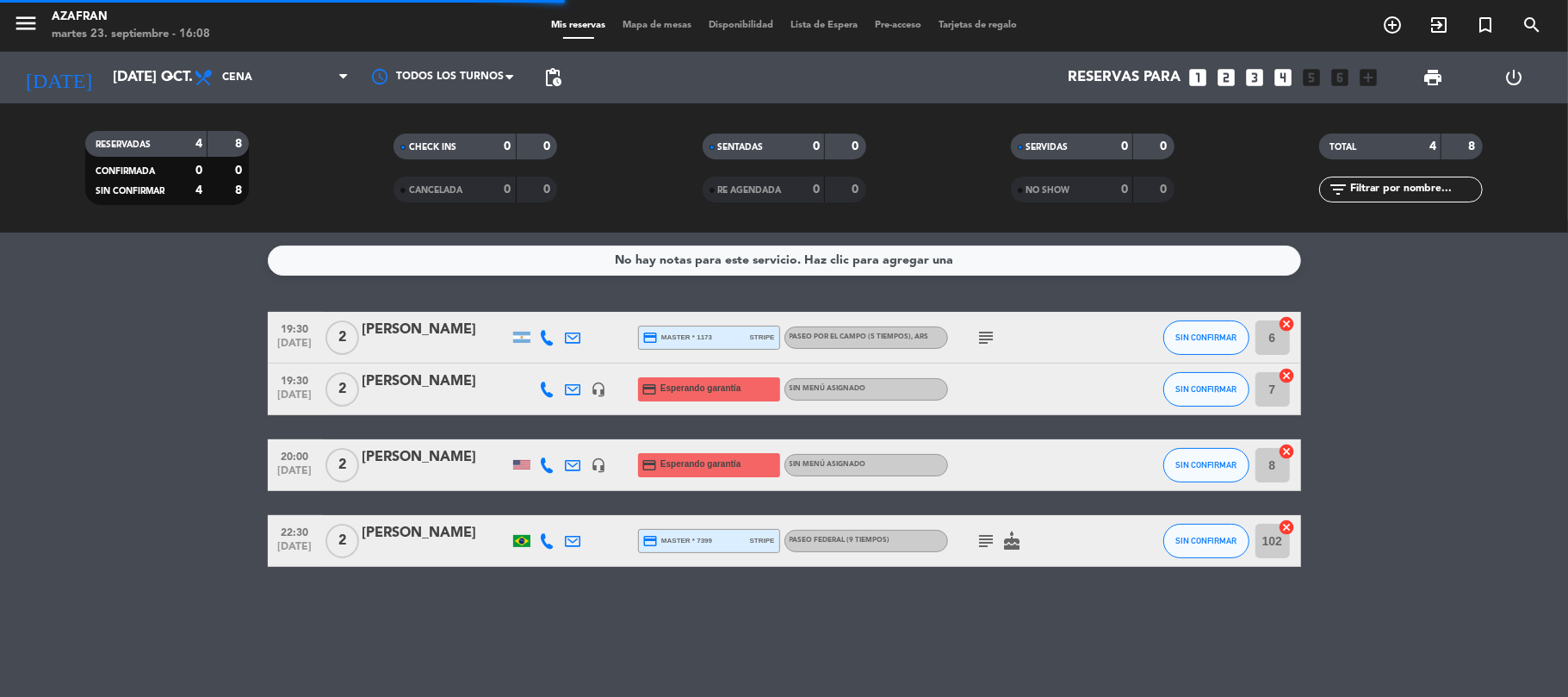
scroll to position [0, 0]
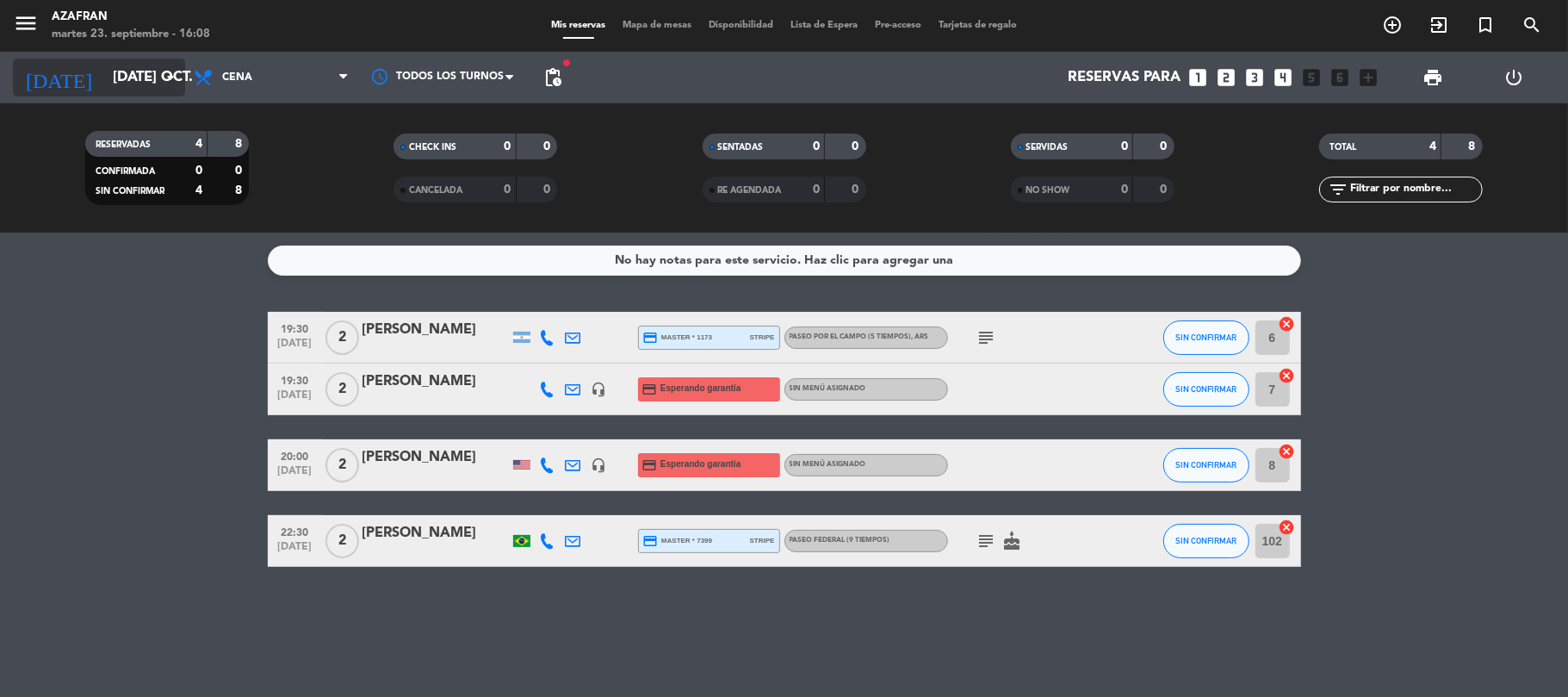
click at [117, 76] on input "[DATE] oct." at bounding box center [198, 78] width 186 height 34
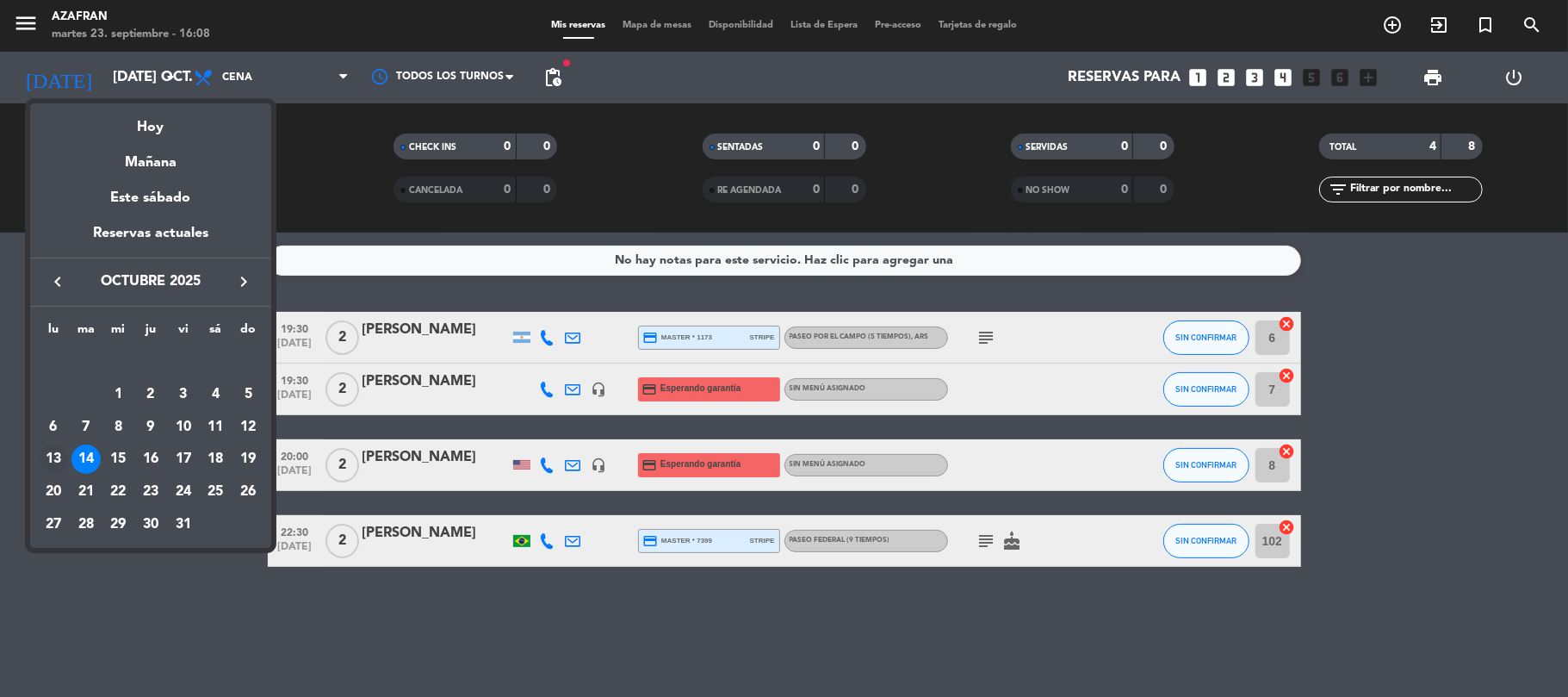
click at [53, 460] on div "13" at bounding box center [53, 459] width 29 height 29
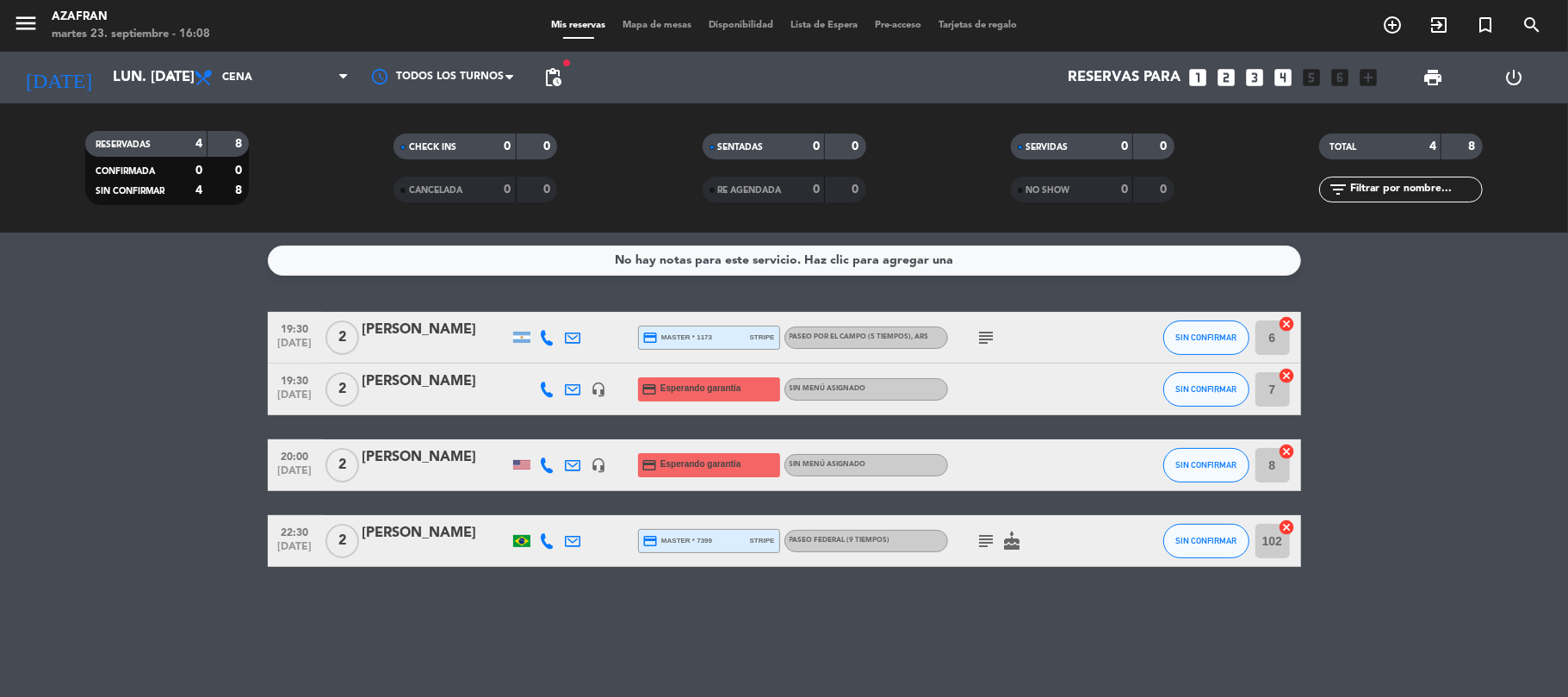
click at [53, 460] on bookings-row "19:30 [DATE] 2 [PERSON_NAME] credit_card master * 1173 stripe Paseo por el camp…" at bounding box center [784, 440] width 1568 height 255
click at [105, 81] on input "lun. [DATE]" at bounding box center [198, 78] width 186 height 34
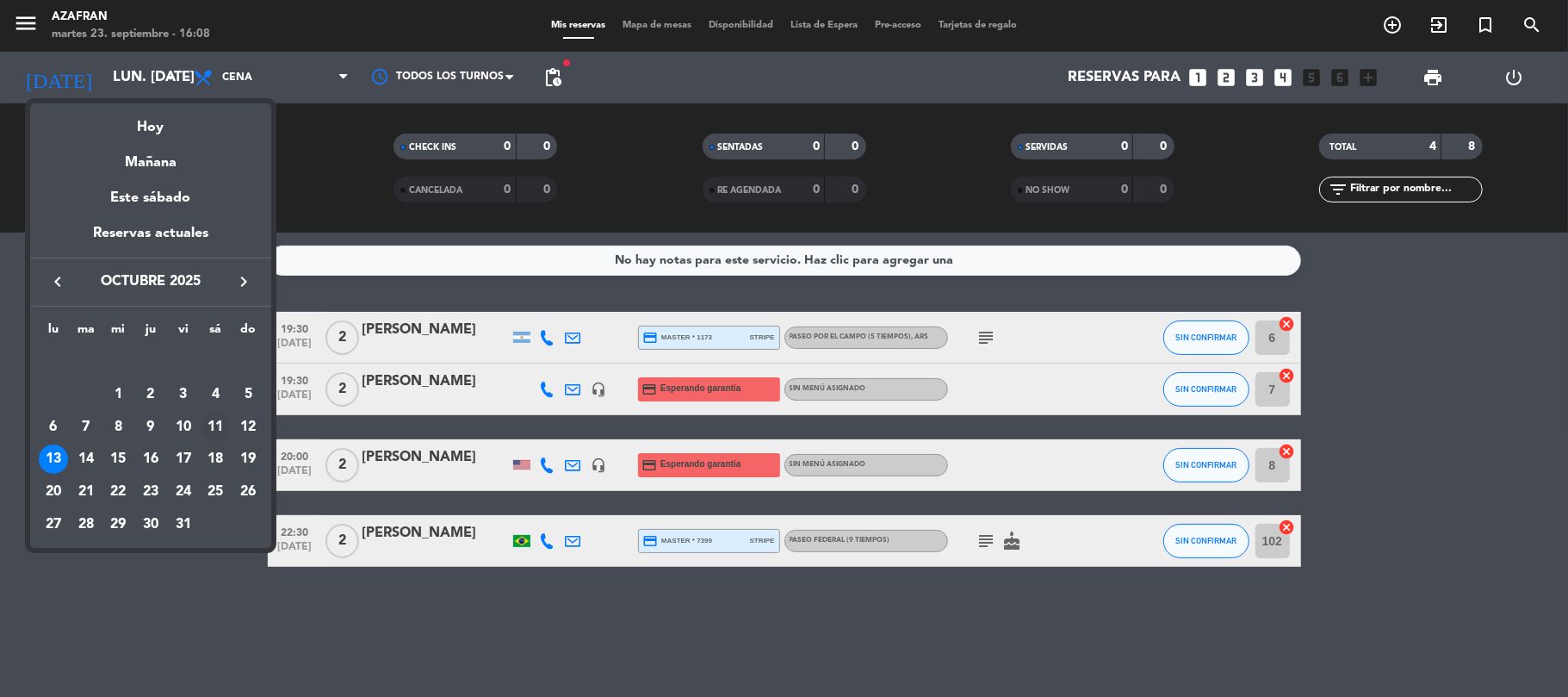
click at [213, 421] on div "11" at bounding box center [215, 427] width 29 height 29
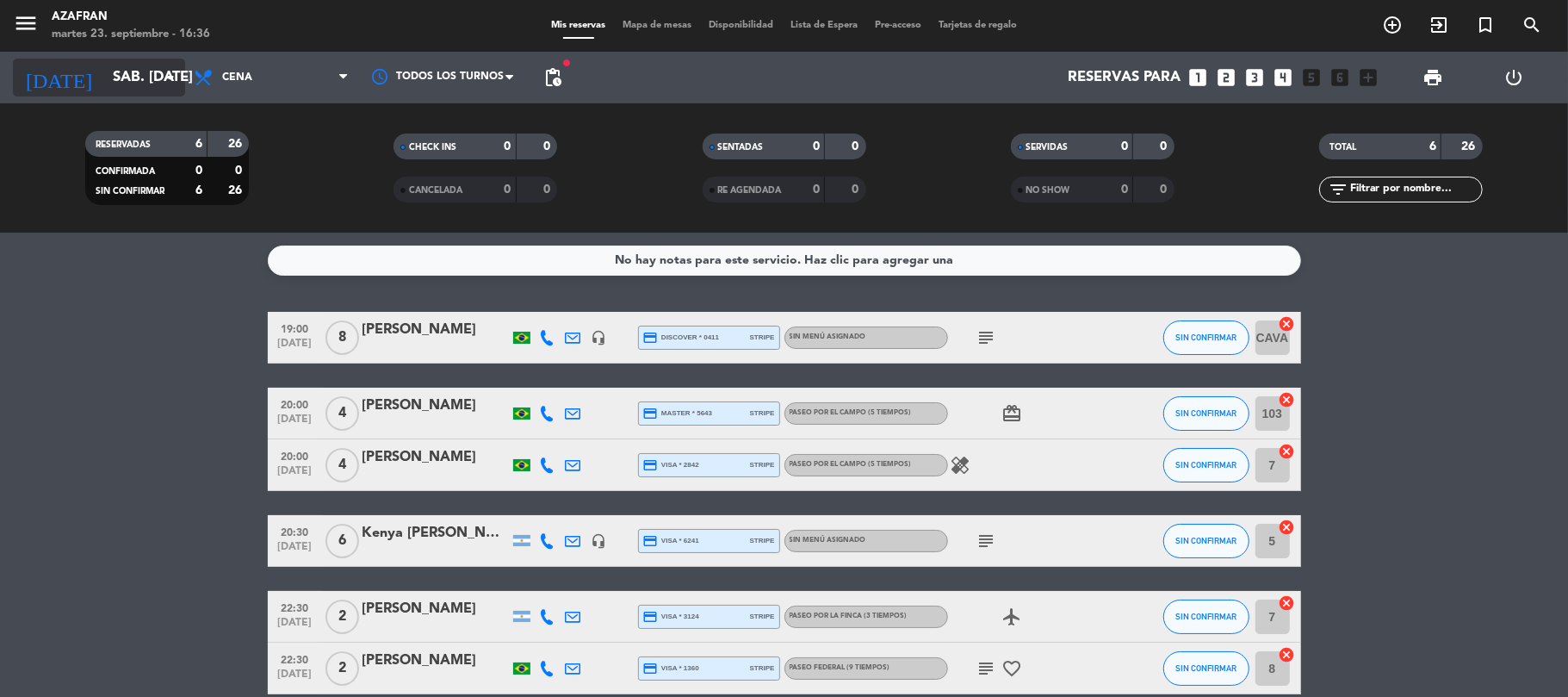
click at [139, 72] on input "sáb. [DATE]" at bounding box center [198, 78] width 186 height 34
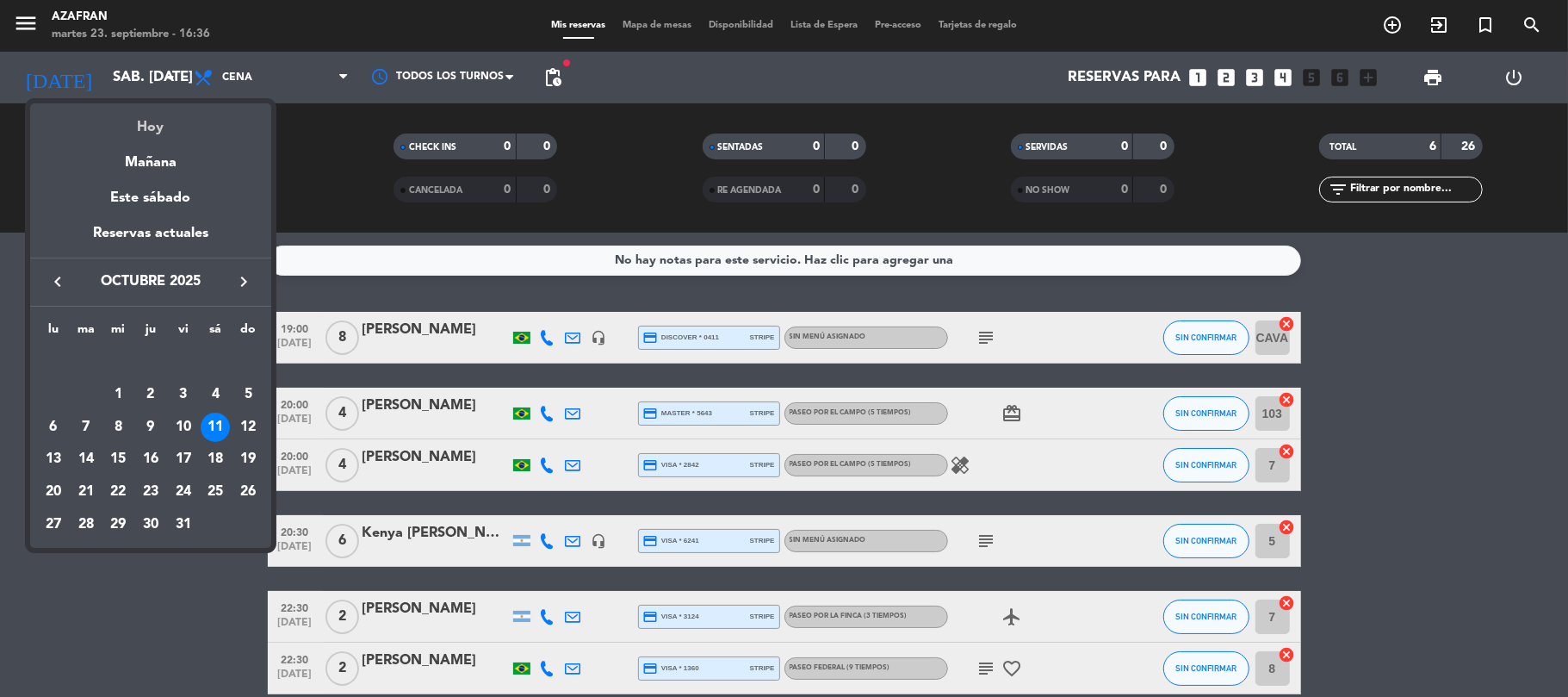
click at [154, 121] on div "Hoy" at bounding box center [150, 121] width 241 height 36
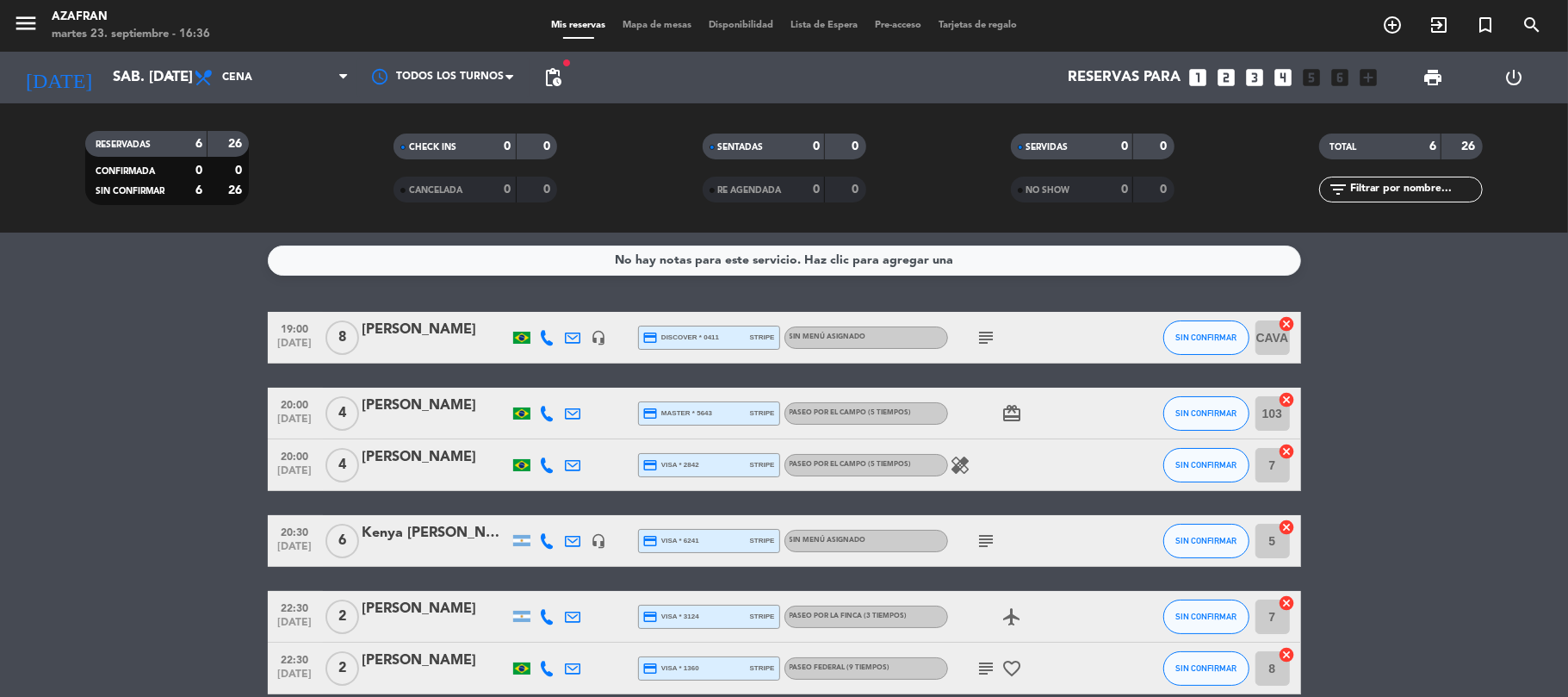
type input "[DATE] sep."
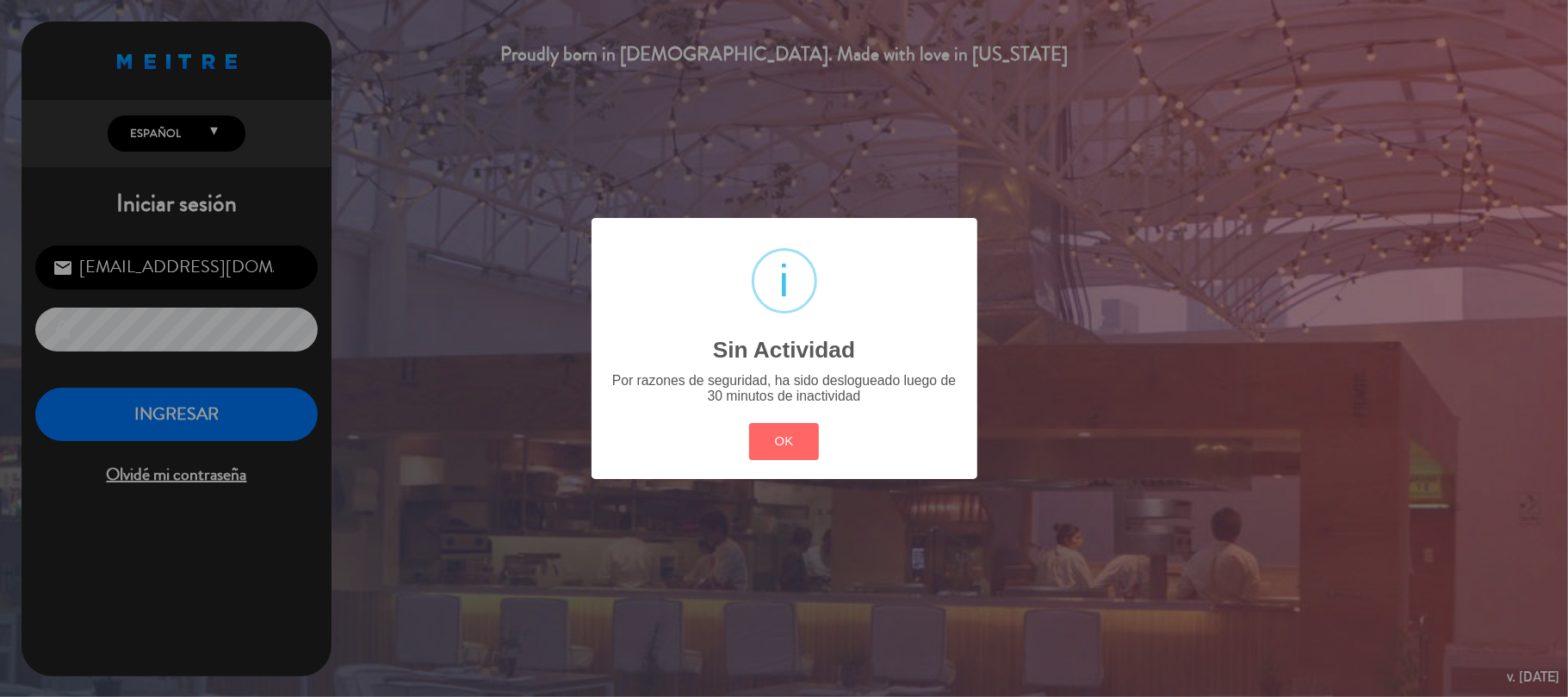
click at [766, 460] on div "OK Cancel" at bounding box center [784, 441] width 78 height 45
click at [769, 459] on button "OK" at bounding box center [784, 441] width 70 height 37
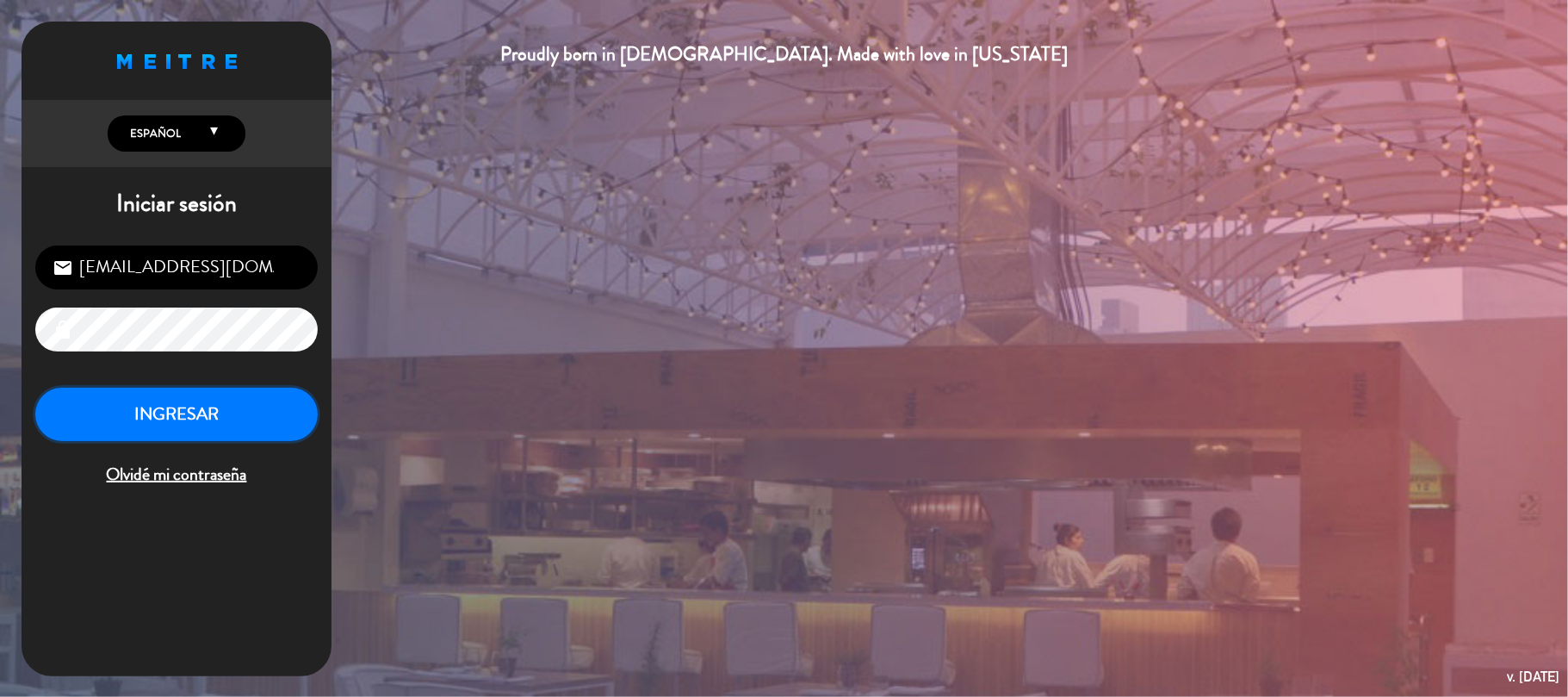
click at [242, 421] on button "INGRESAR" at bounding box center [177, 415] width 282 height 55
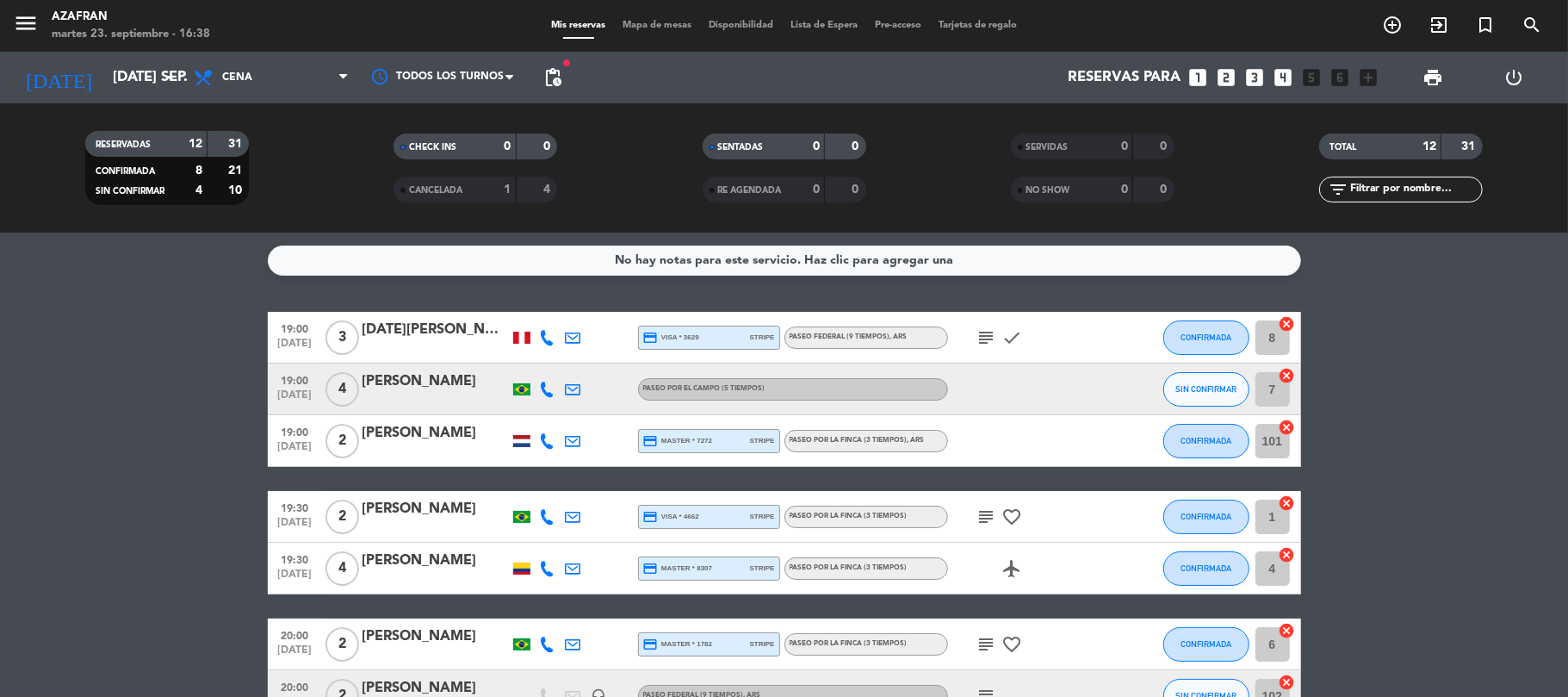
click at [102, 365] on bookings-row "19:00 [DATE] 3 [DATE][PERSON_NAME] credit_card visa * 3629 stripe Paseo Federal…" at bounding box center [784, 670] width 1568 height 716
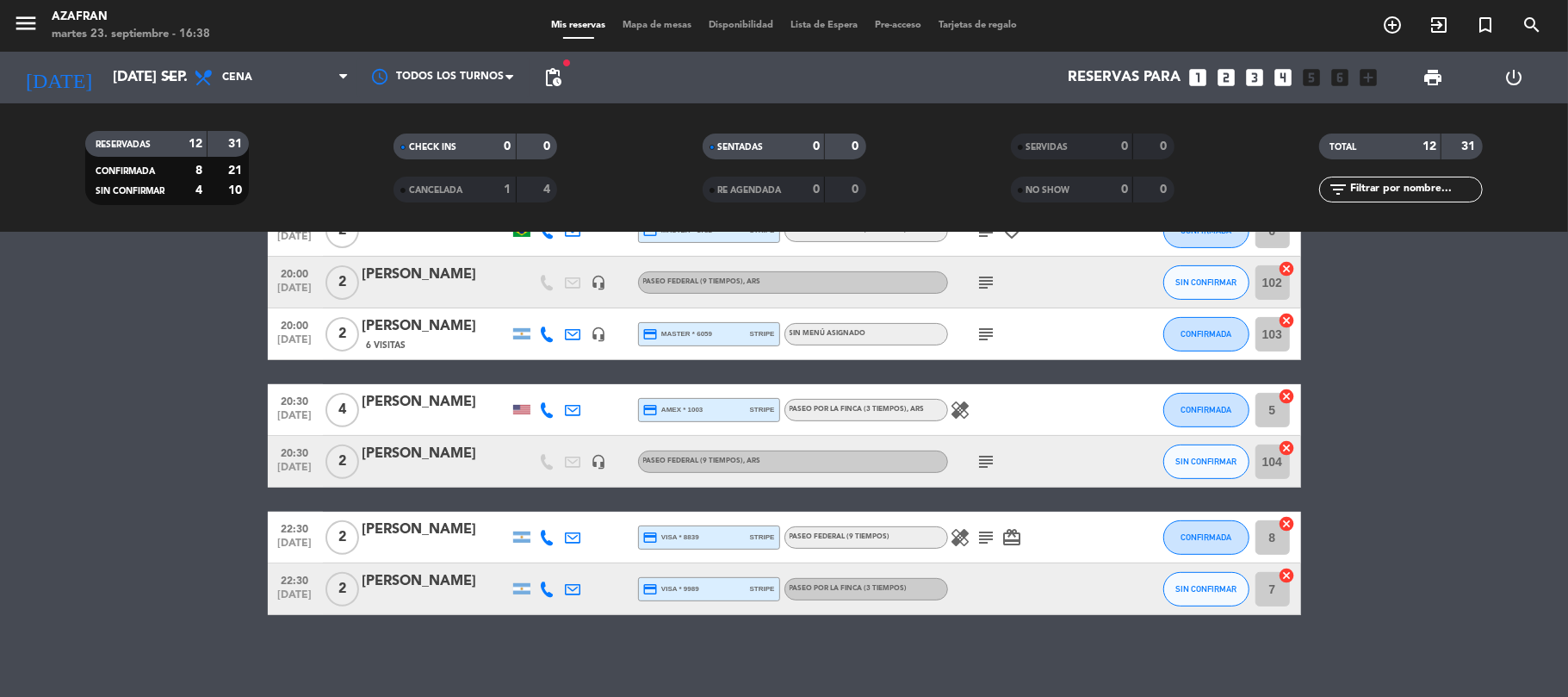
scroll to position [417, 0]
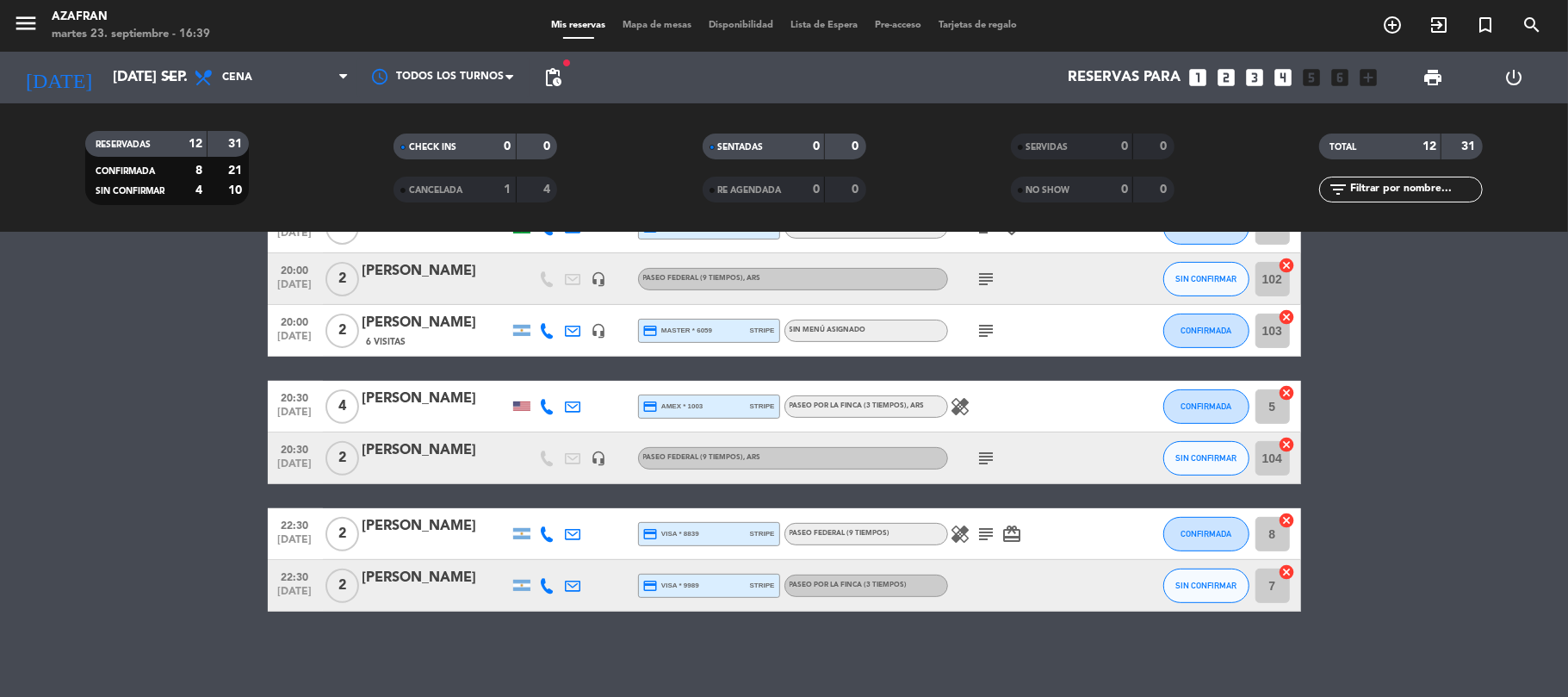
click at [139, 503] on bookings-row "19:00 [DATE] 3 [DATE][PERSON_NAME] credit_card visa * 3629 stripe Paseo Federal…" at bounding box center [784, 253] width 1568 height 716
click at [105, 65] on input "[DATE] sep." at bounding box center [198, 78] width 186 height 34
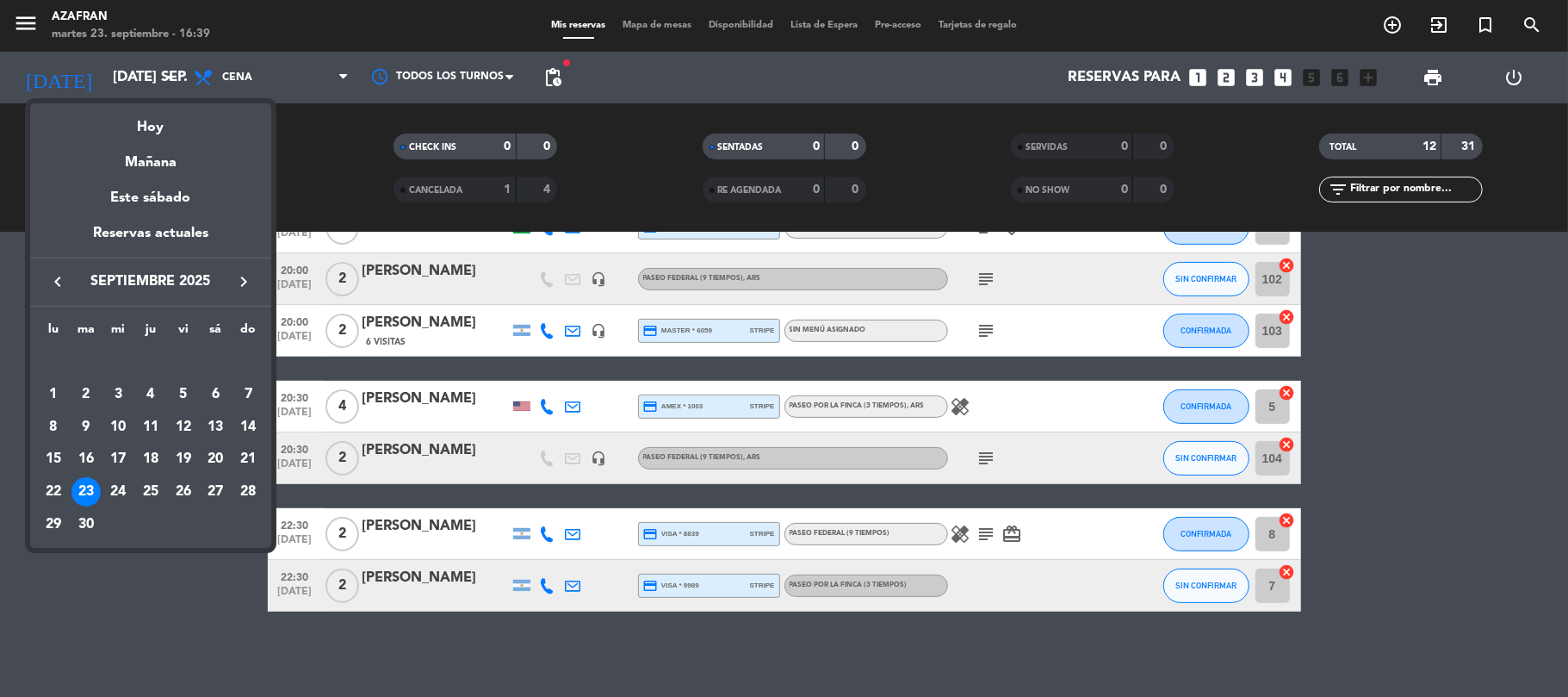
click at [1395, 370] on div at bounding box center [784, 348] width 1568 height 697
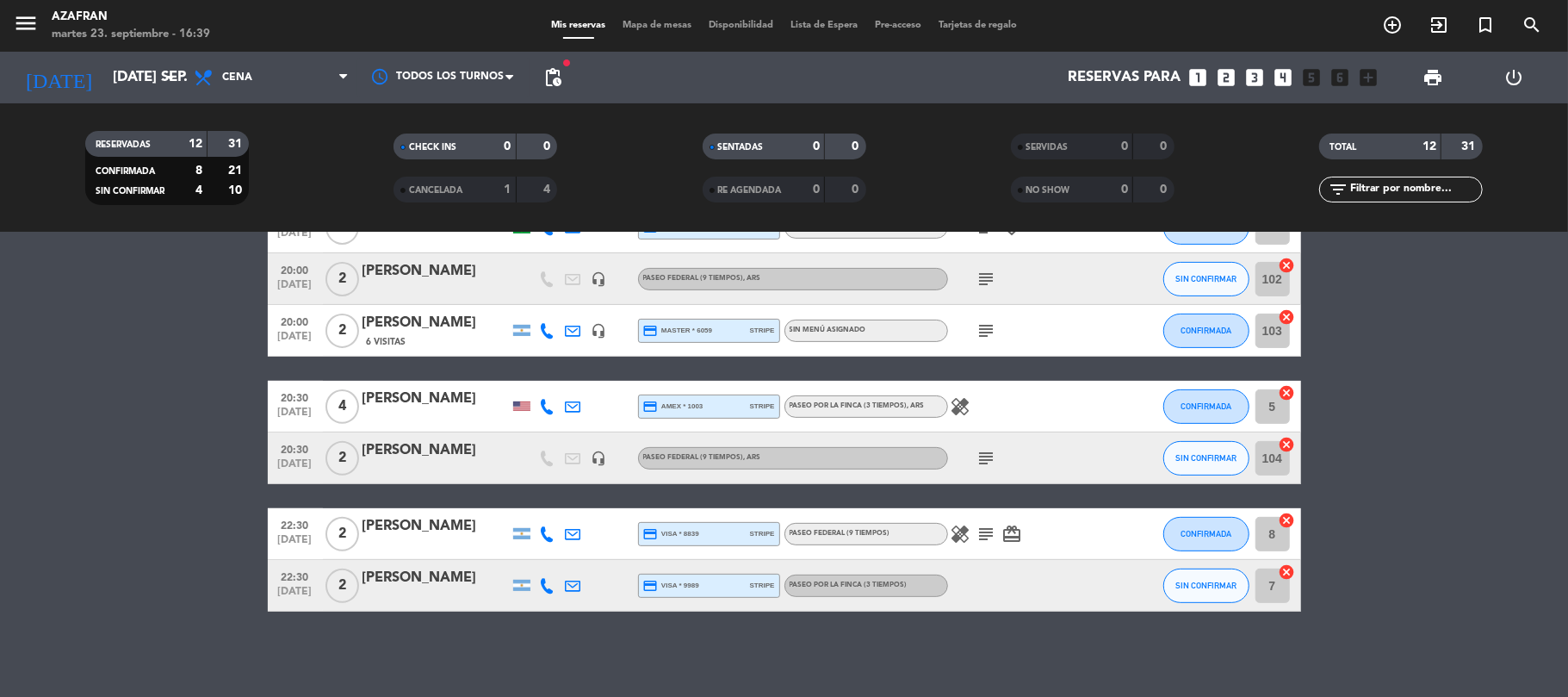
click at [1395, 370] on bookings-row "19:00 [DATE] 3 [DATE][PERSON_NAME] credit_card visa * 3629 stripe Paseo Federal…" at bounding box center [784, 253] width 1568 height 716
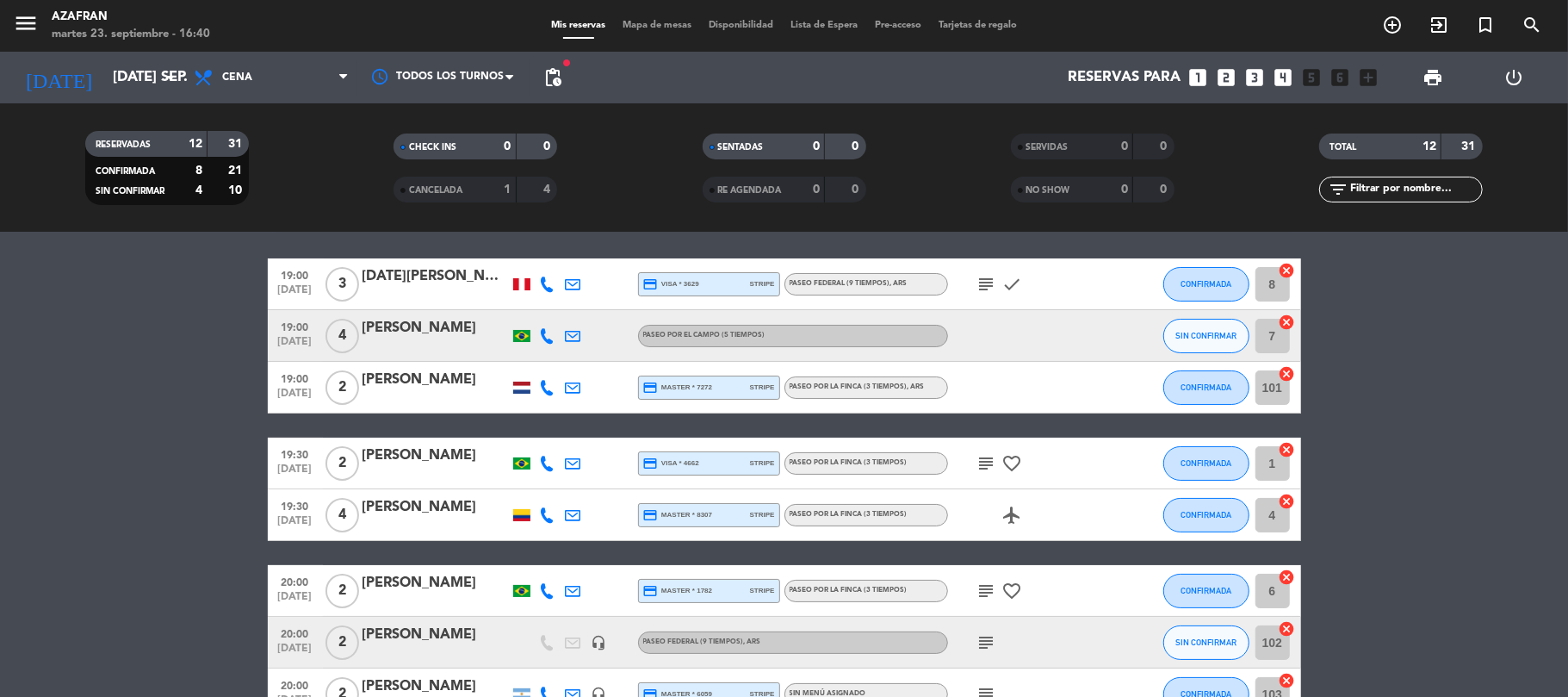
scroll to position [49, 0]
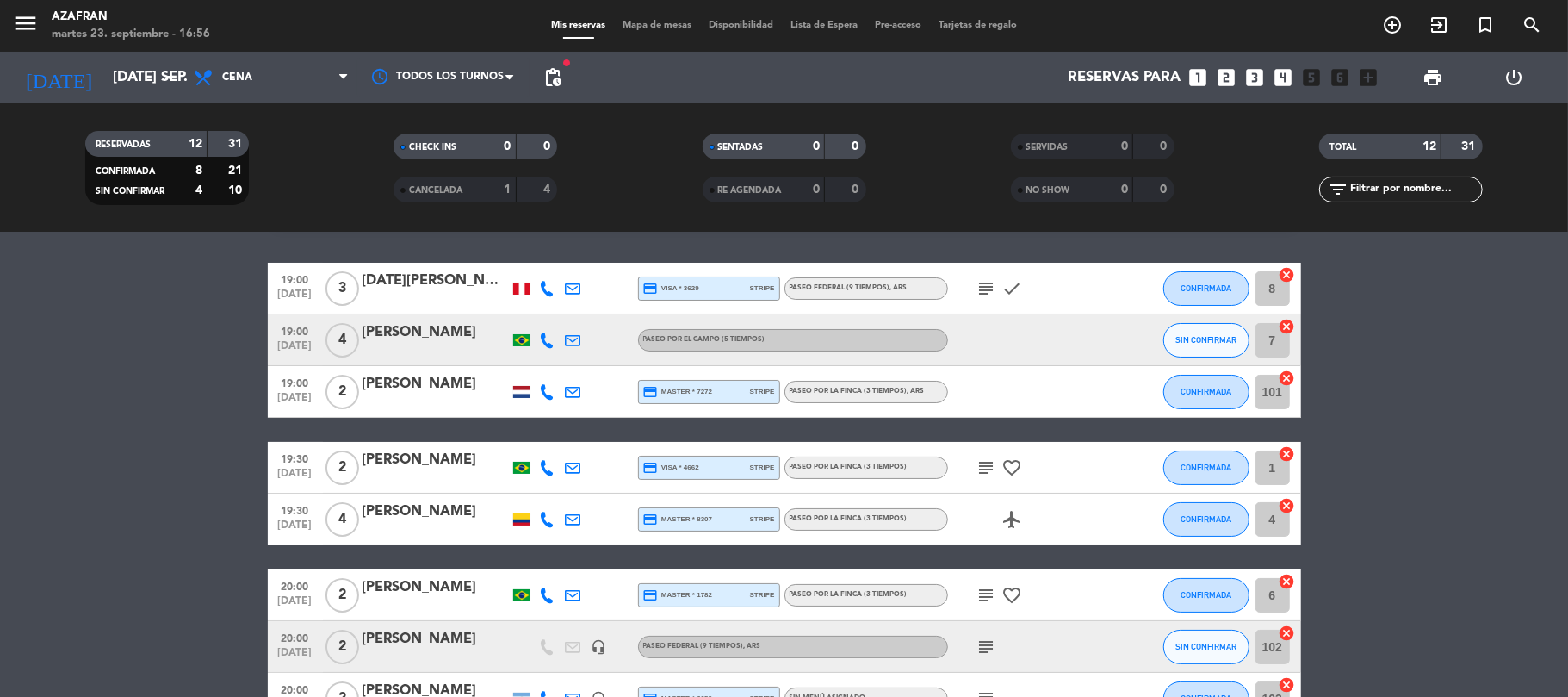
click at [35, 477] on bookings-row "19:00 [DATE] 3 [DATE][PERSON_NAME] credit_card visa * 3629 stripe Paseo Federal…" at bounding box center [784, 621] width 1568 height 716
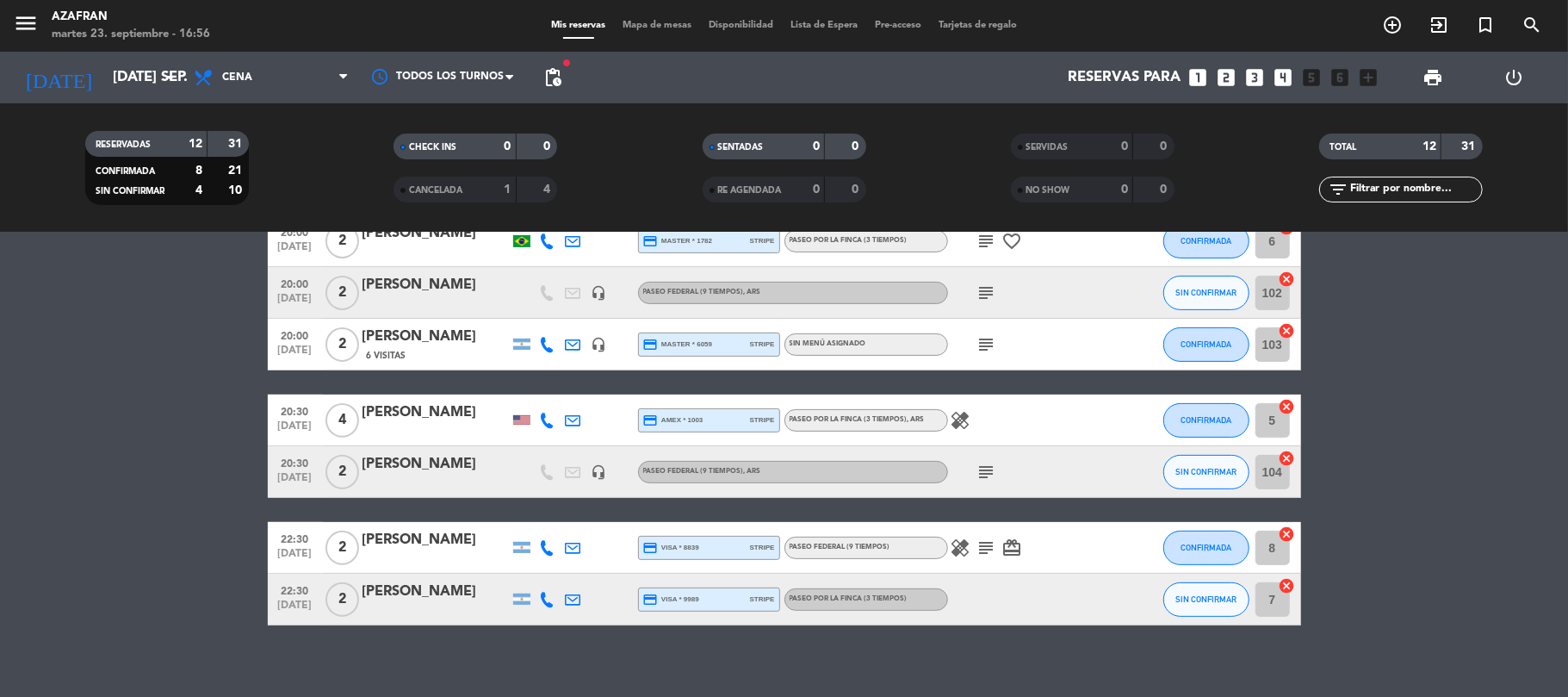
scroll to position [417, 0]
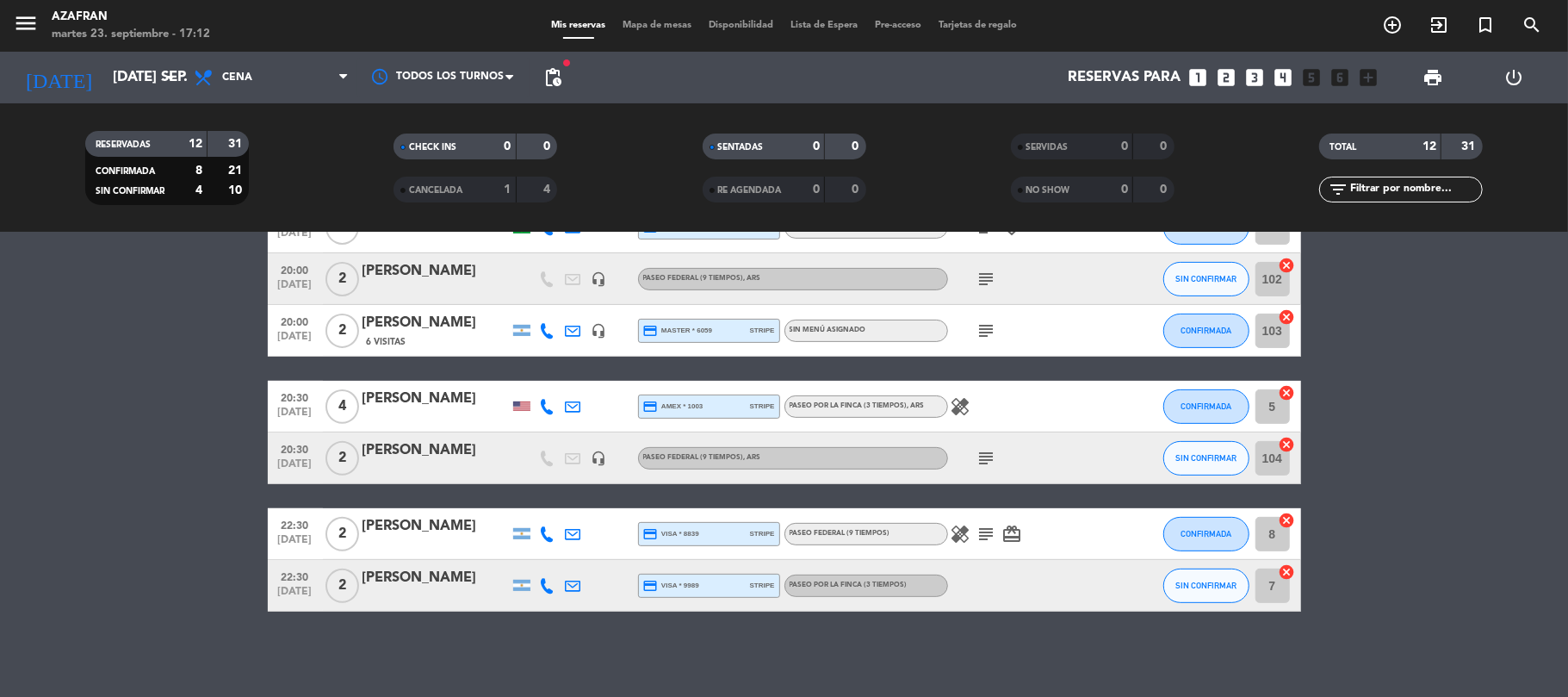
click at [180, 408] on bookings-row "19:00 [DATE] 3 [DATE][PERSON_NAME] credit_card visa * 3629 stripe Paseo Federal…" at bounding box center [784, 253] width 1568 height 716
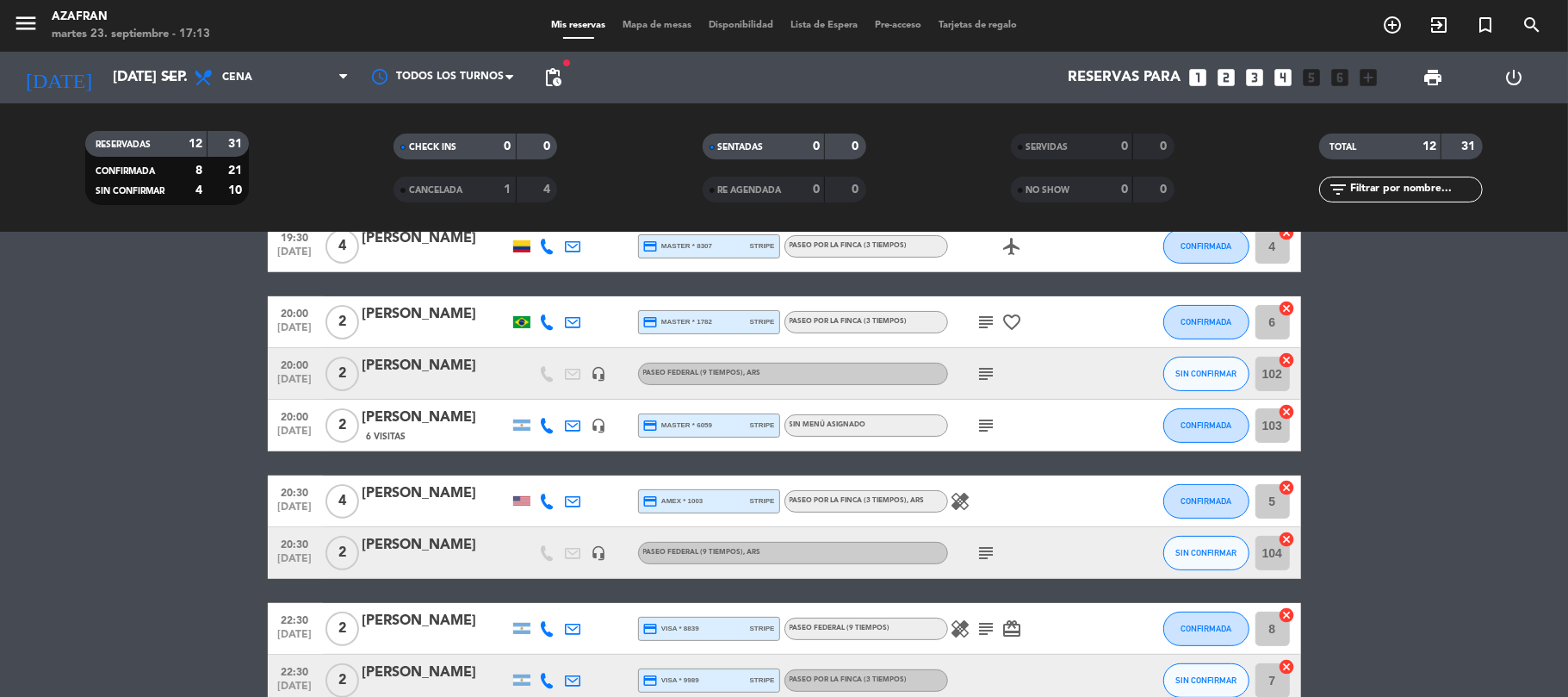
scroll to position [322, 0]
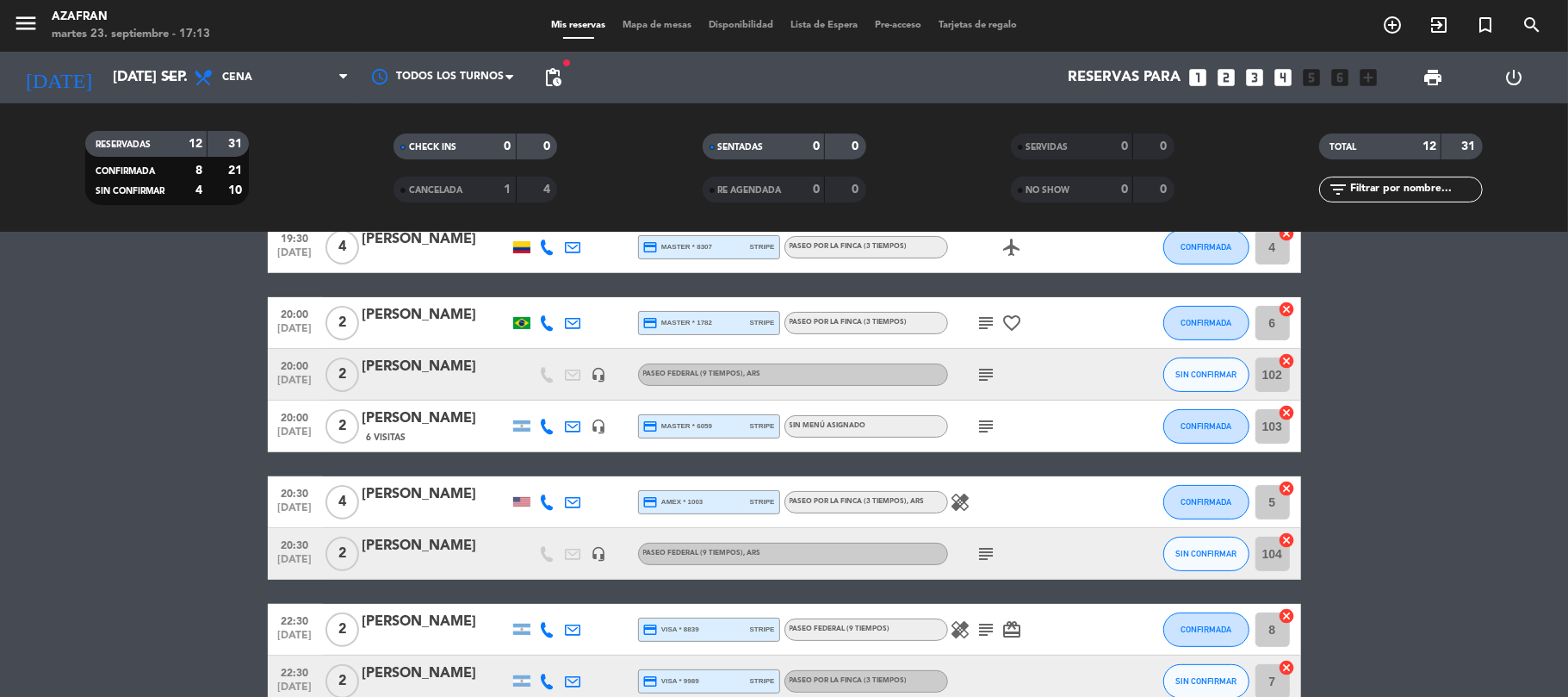
click at [231, 570] on bookings-row "19:00 [DATE] 3 [DATE][PERSON_NAME] credit_card visa * 3629 stripe Paseo Federal…" at bounding box center [784, 348] width 1568 height 716
click at [119, 89] on input "[DATE] sep." at bounding box center [198, 78] width 186 height 34
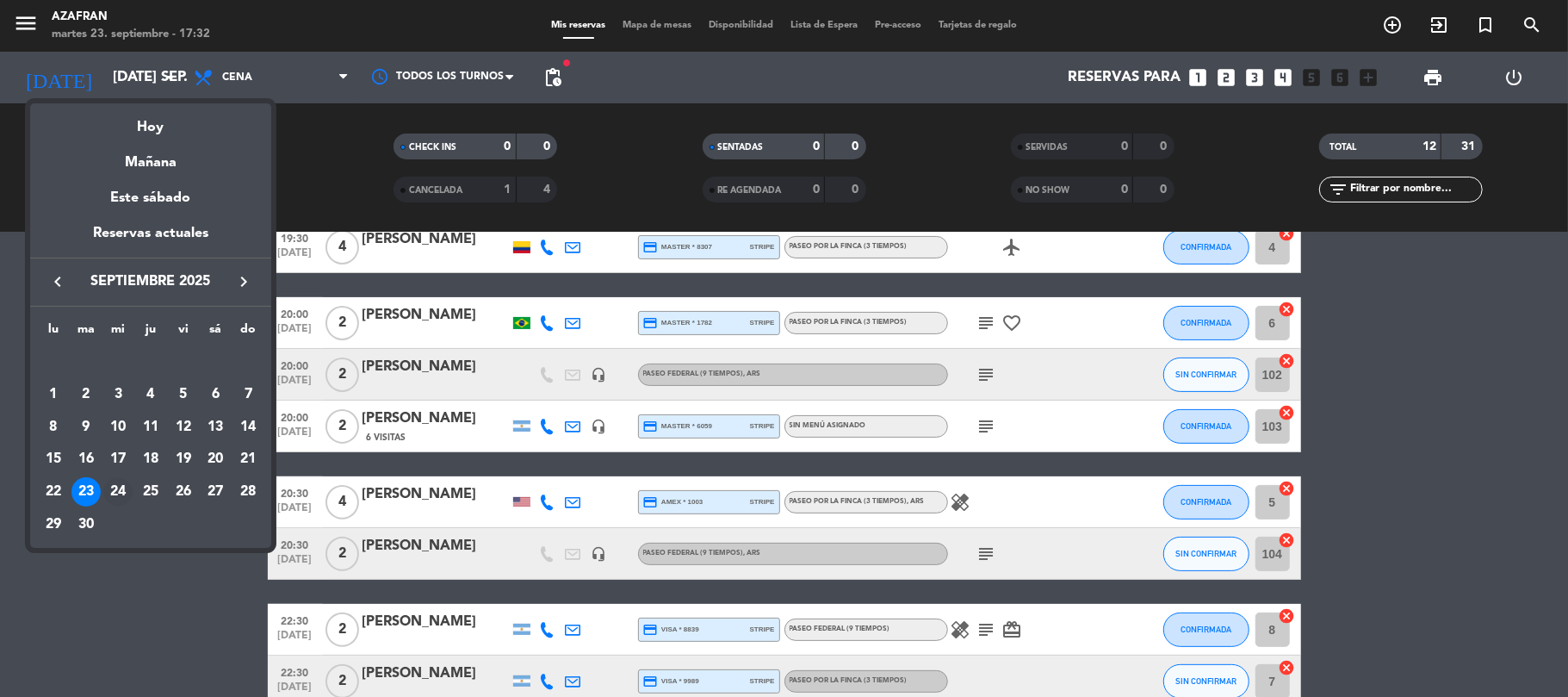
click at [115, 491] on div "24" at bounding box center [118, 492] width 29 height 29
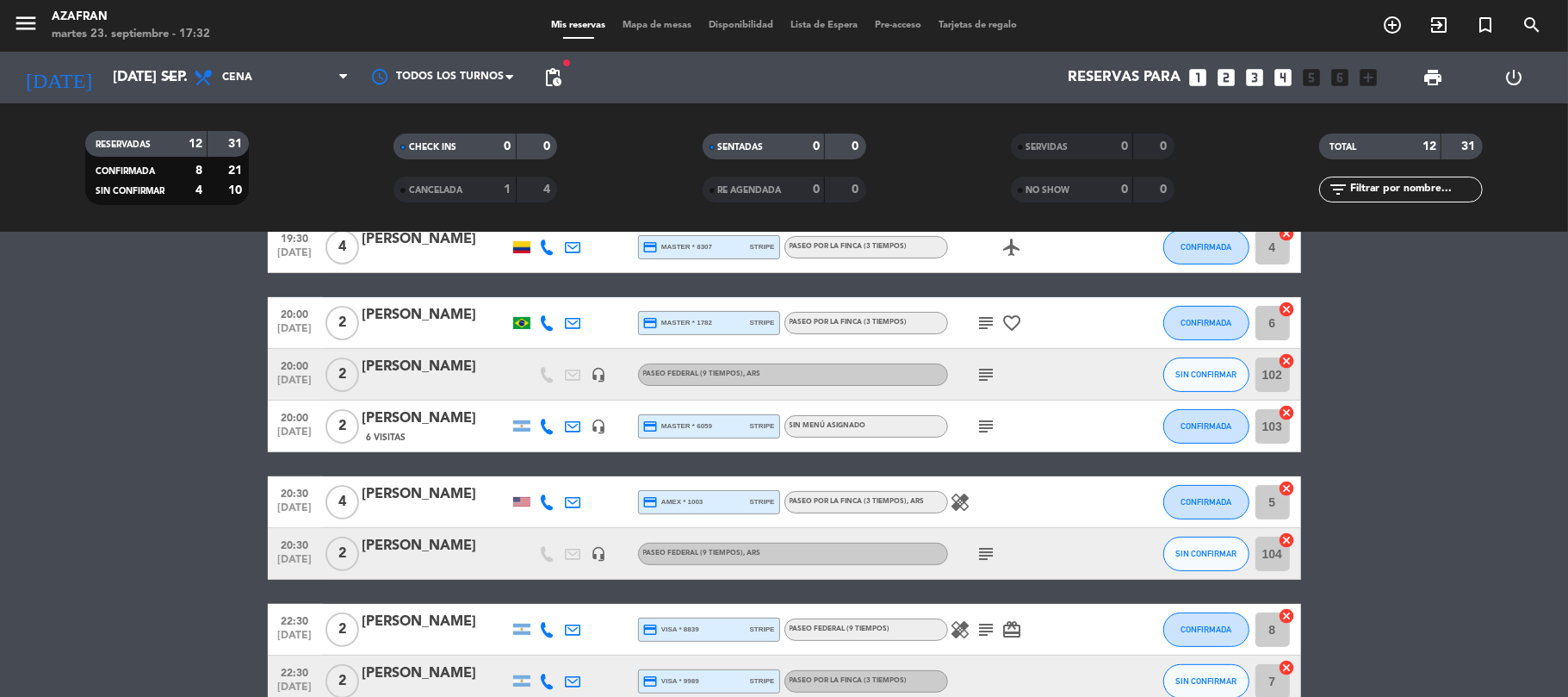
type input "mié. [DATE]"
click at [66, 514] on bookings-row "19:00 [DATE] 3 [DATE][PERSON_NAME] credit_card visa * 3629 stripe Paseo Federal…" at bounding box center [784, 348] width 1568 height 716
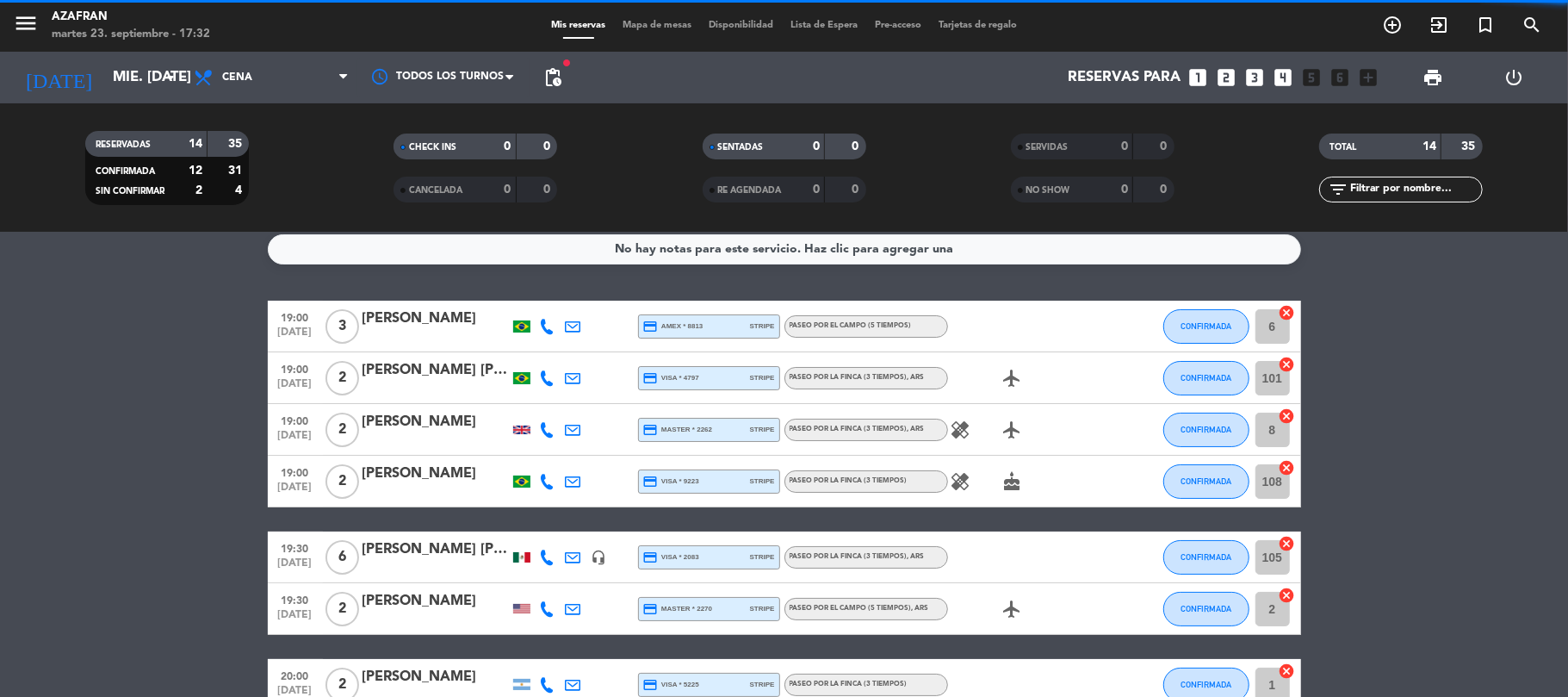
scroll to position [0, 0]
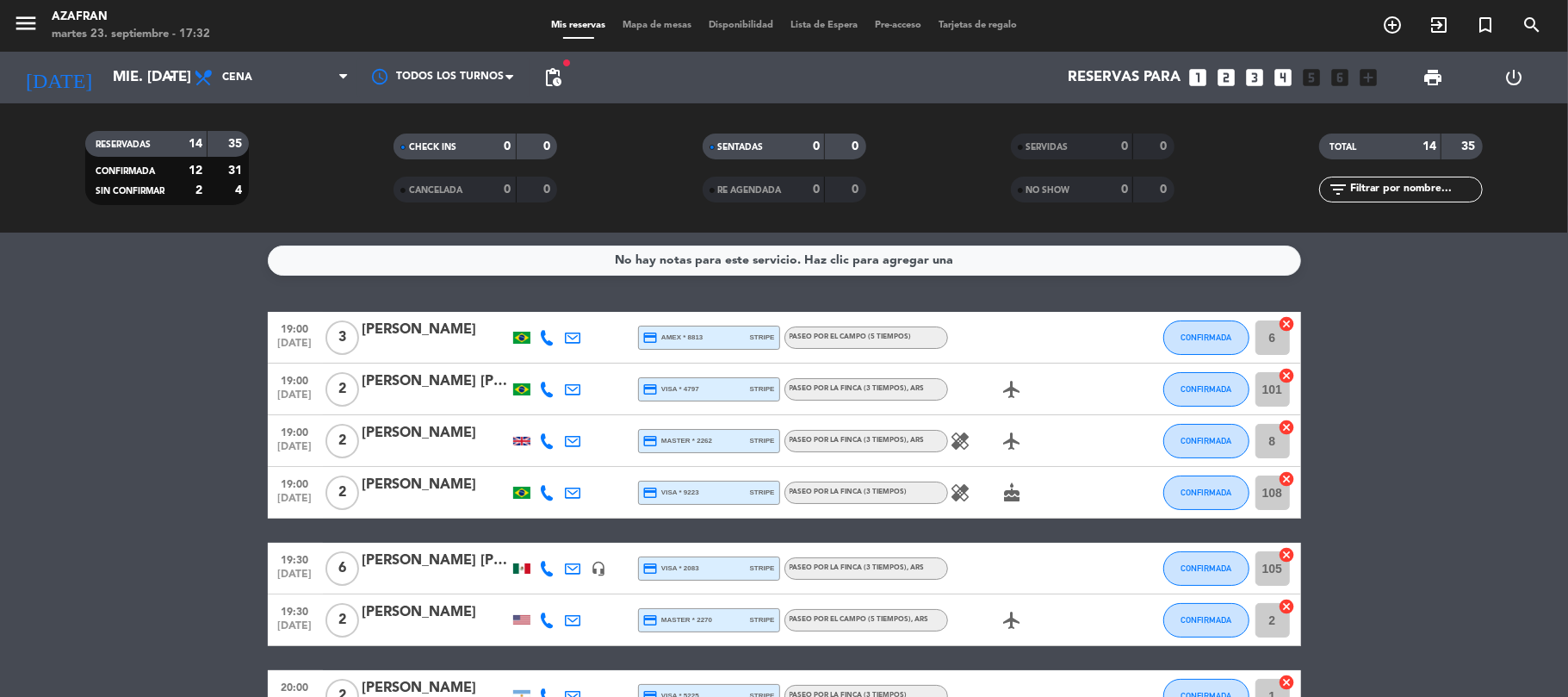
click at [390, 501] on div at bounding box center [436, 504] width 146 height 13
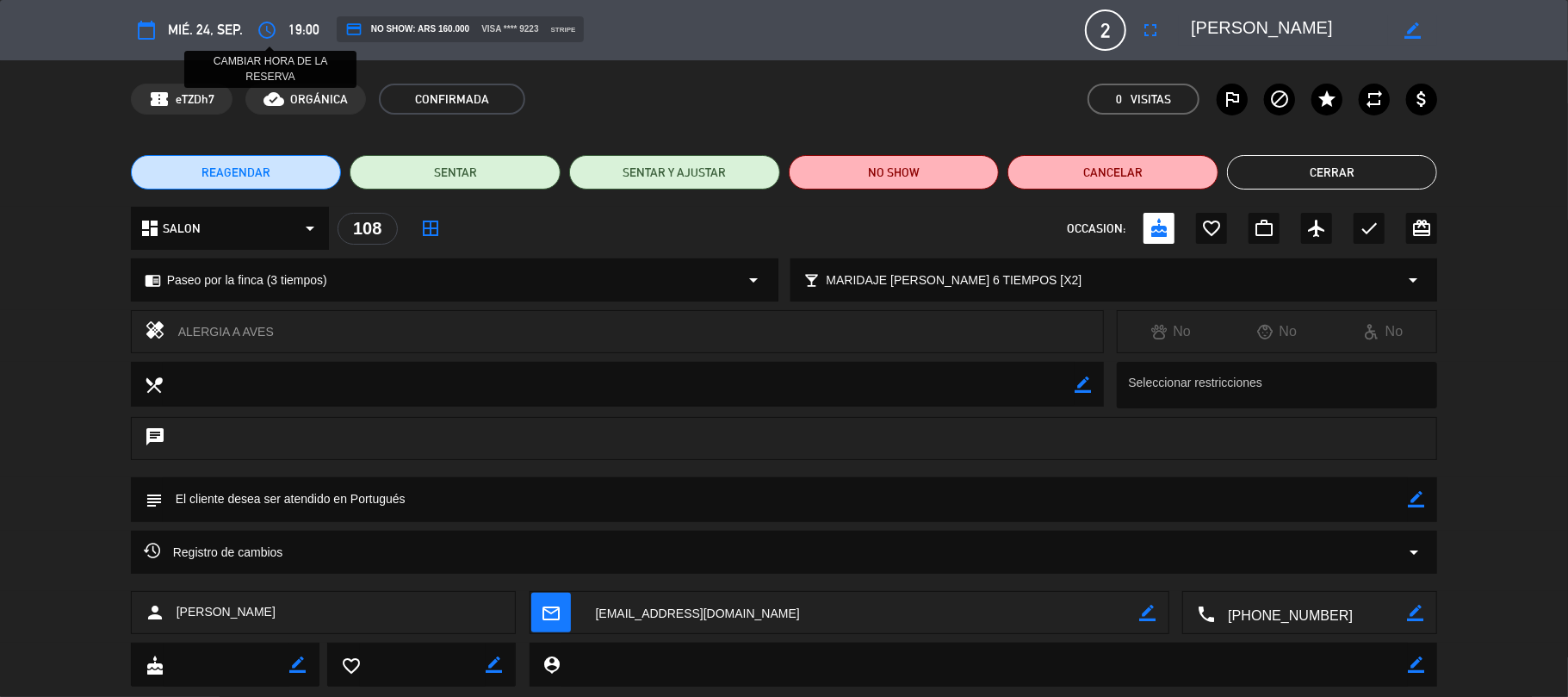
click at [262, 37] on icon "access_time" at bounding box center [267, 31] width 21 height 21
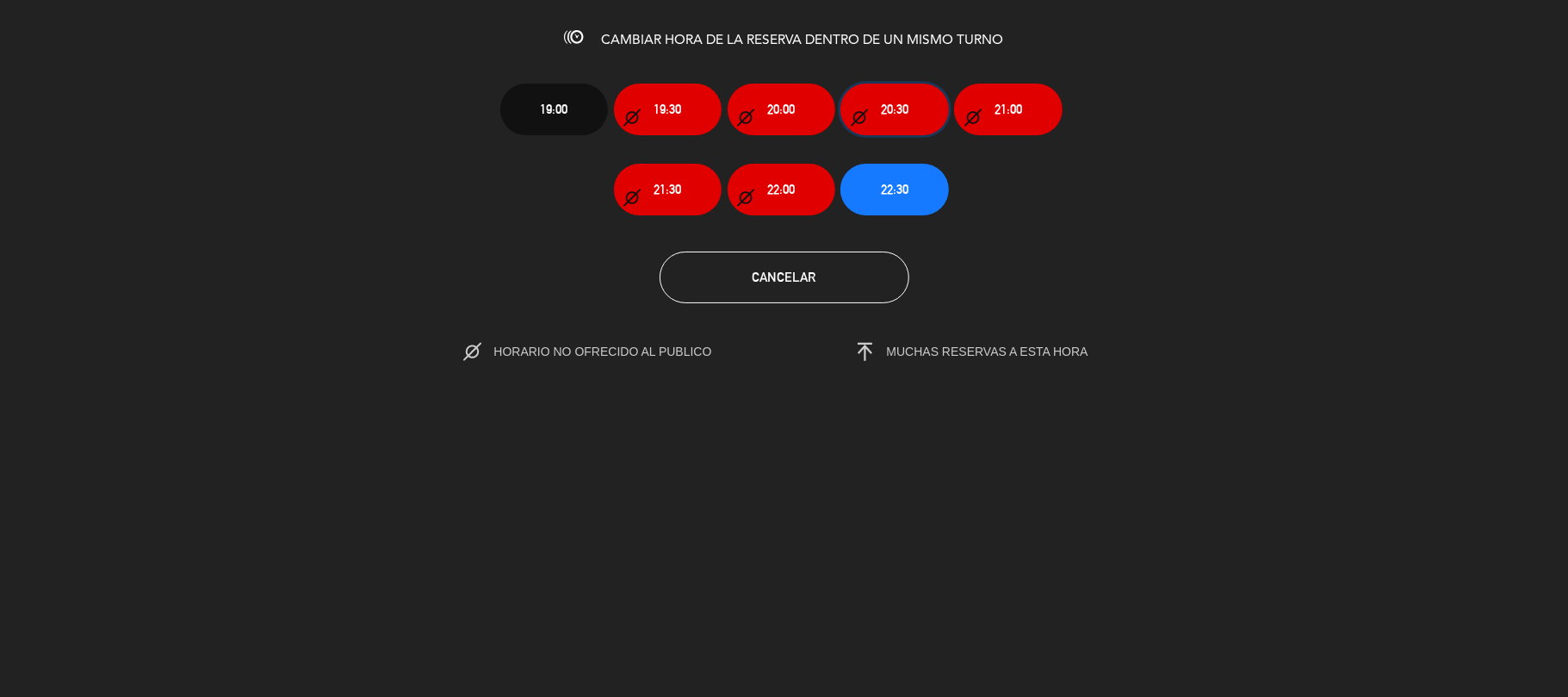
click at [891, 108] on span "20:30" at bounding box center [895, 108] width 28 height 20
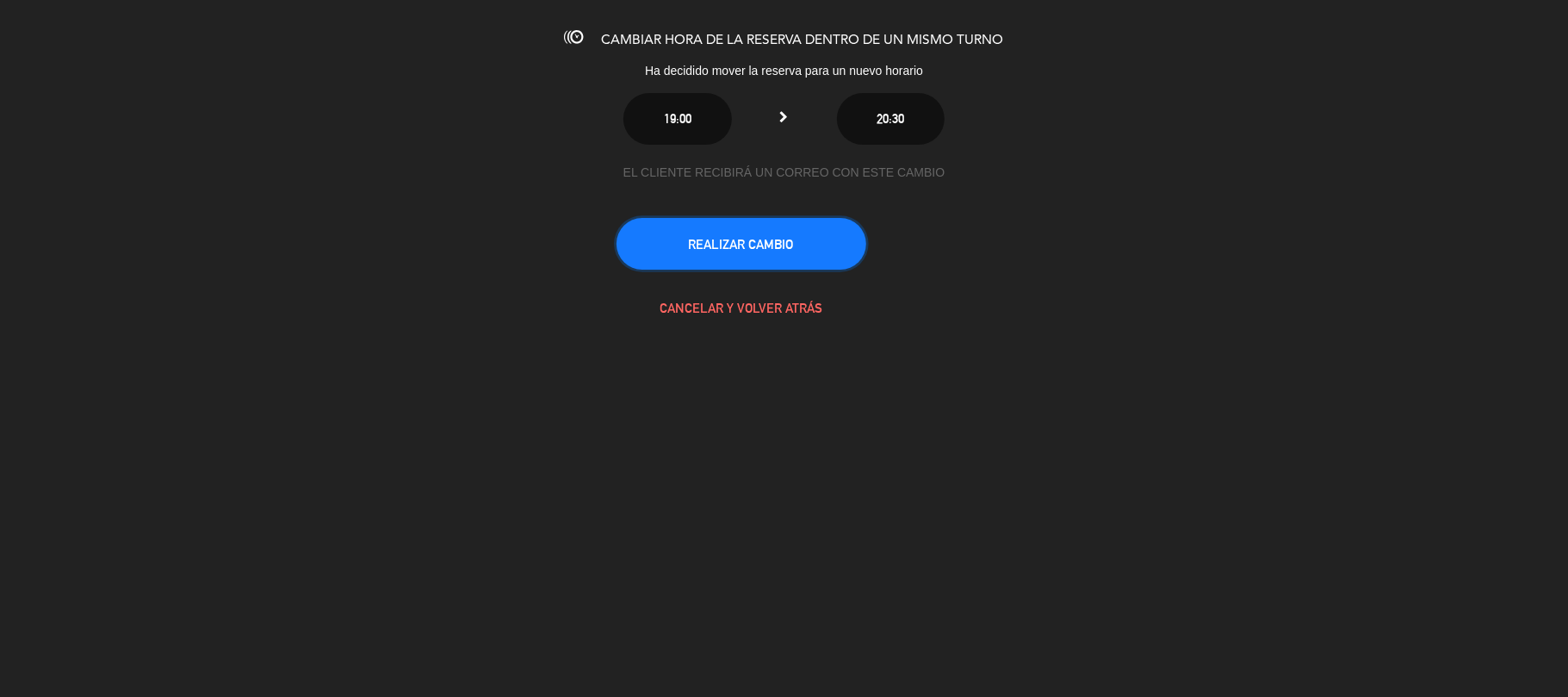
click at [824, 241] on button "REALIZAR CAMBIO" at bounding box center [741, 244] width 250 height 52
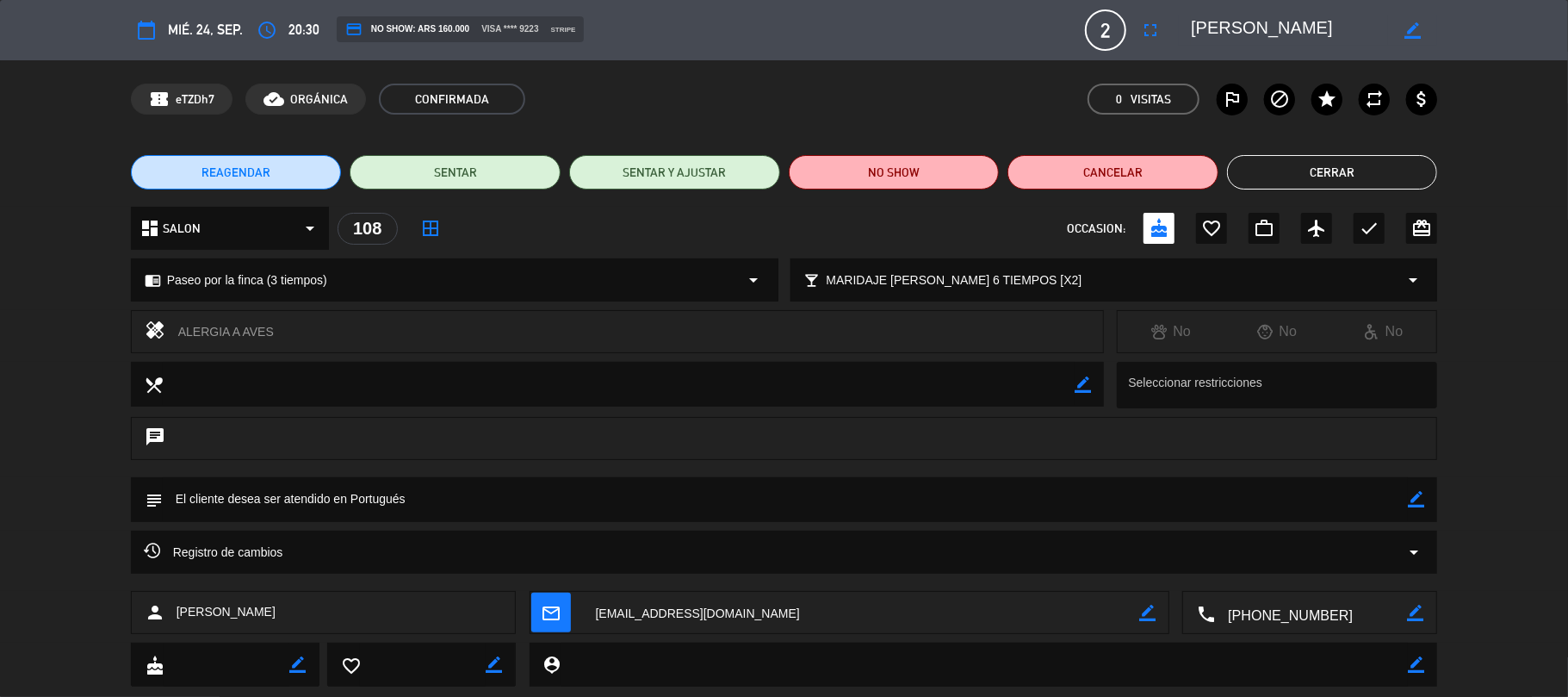
click at [1272, 173] on button "Cerrar" at bounding box center [1333, 172] width 211 height 35
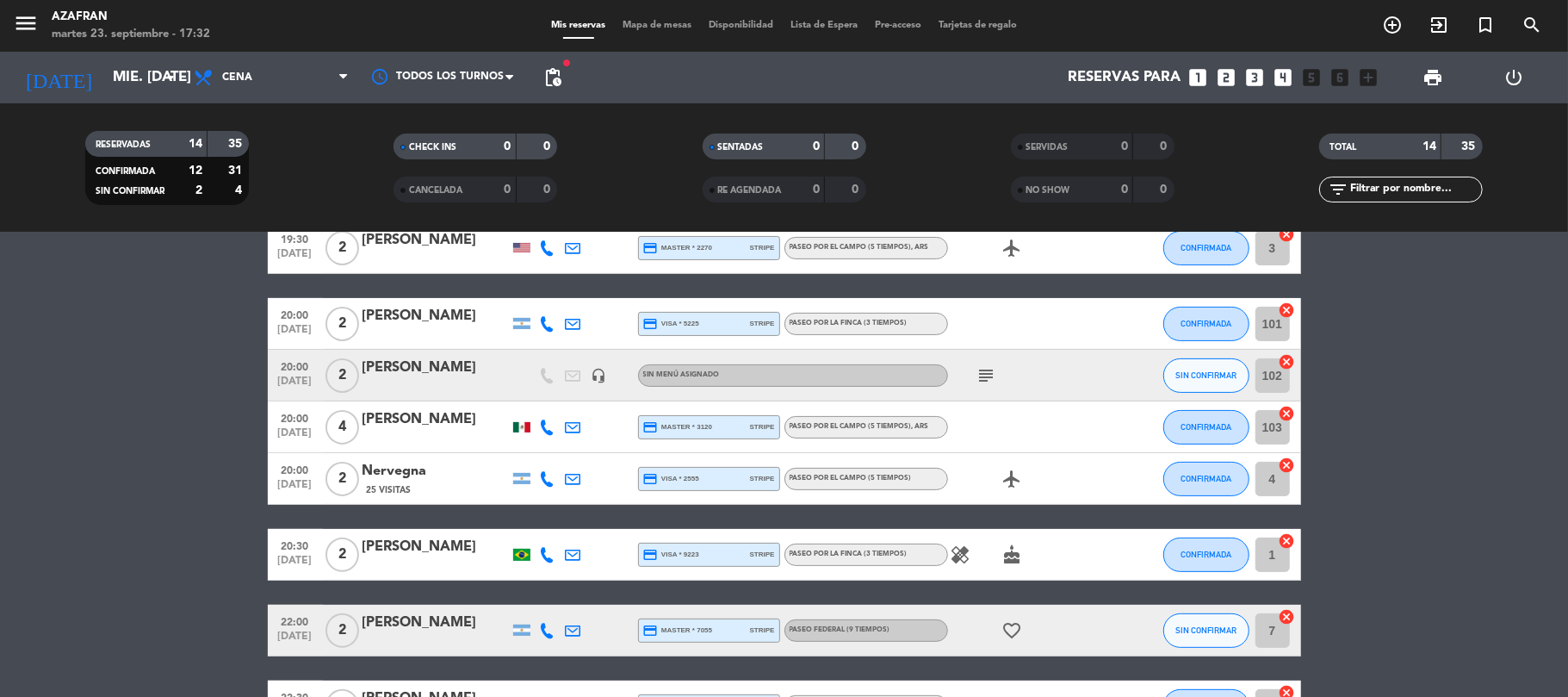
scroll to position [322, 0]
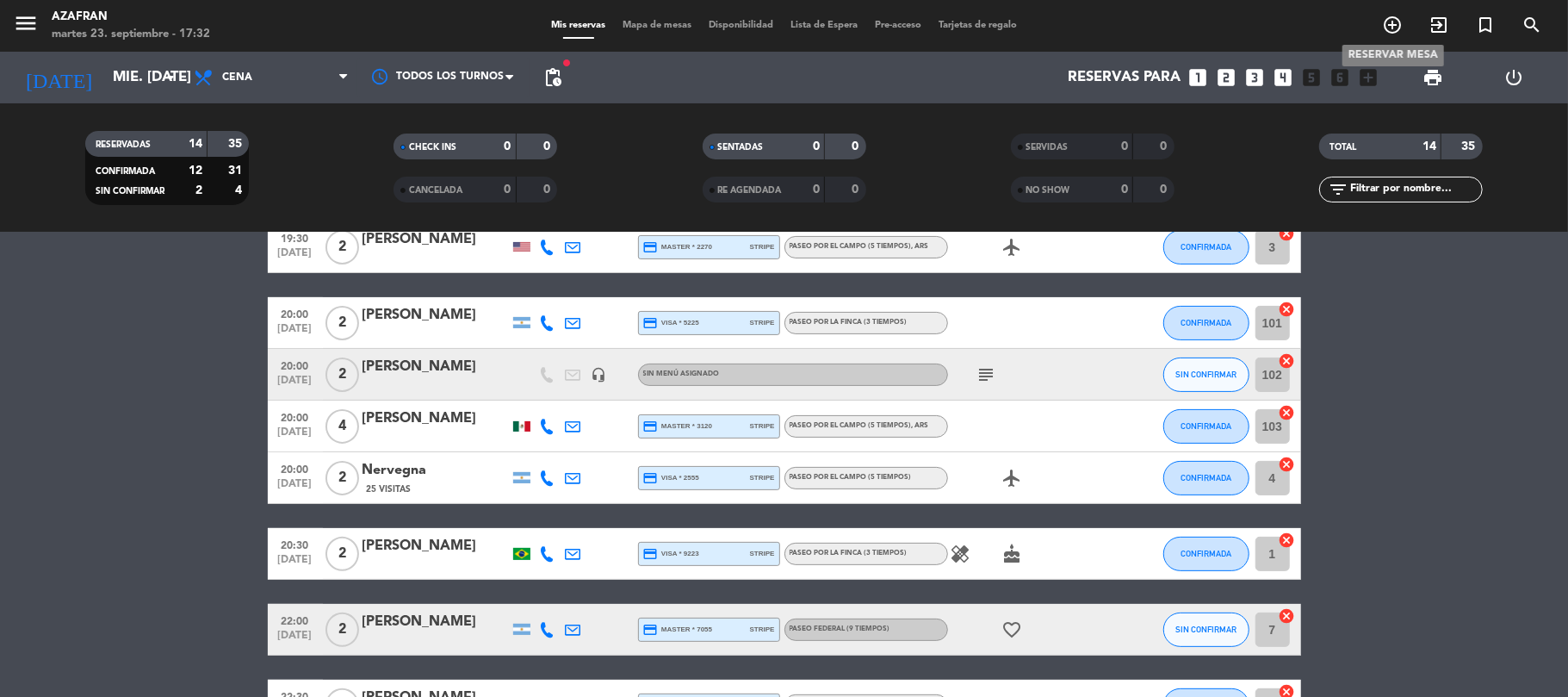
click at [1402, 29] on icon "add_circle_outline" at bounding box center [1393, 25] width 21 height 21
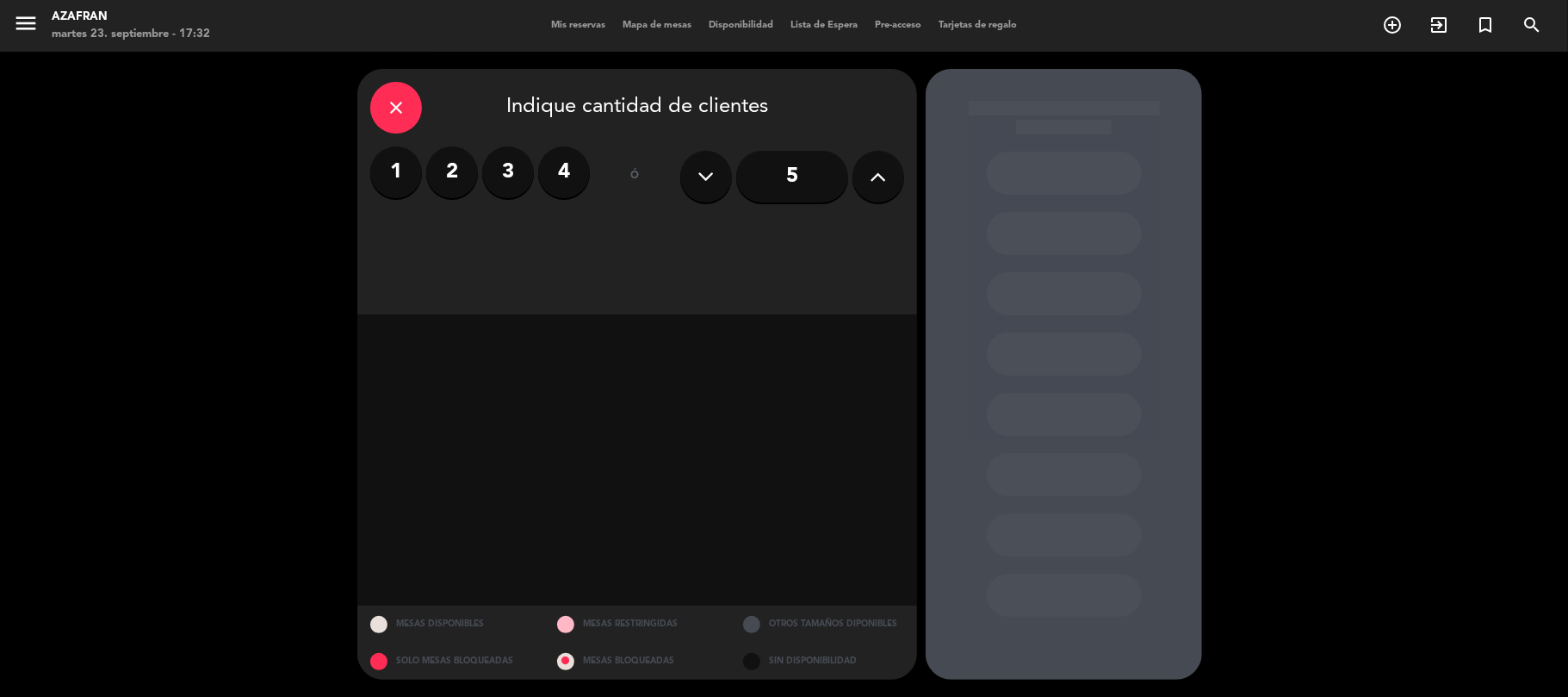
click at [873, 176] on icon at bounding box center [879, 176] width 16 height 26
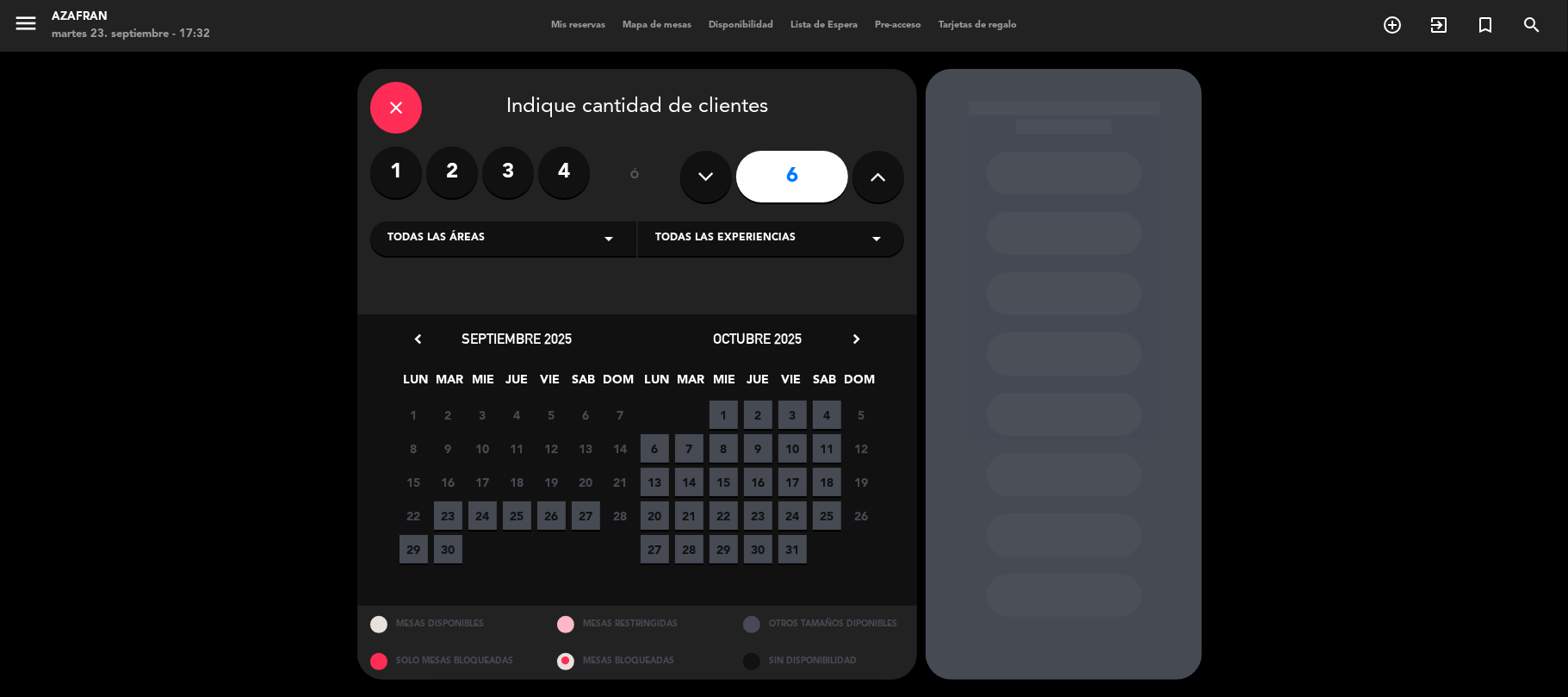
click at [479, 515] on span "24" at bounding box center [483, 516] width 29 height 29
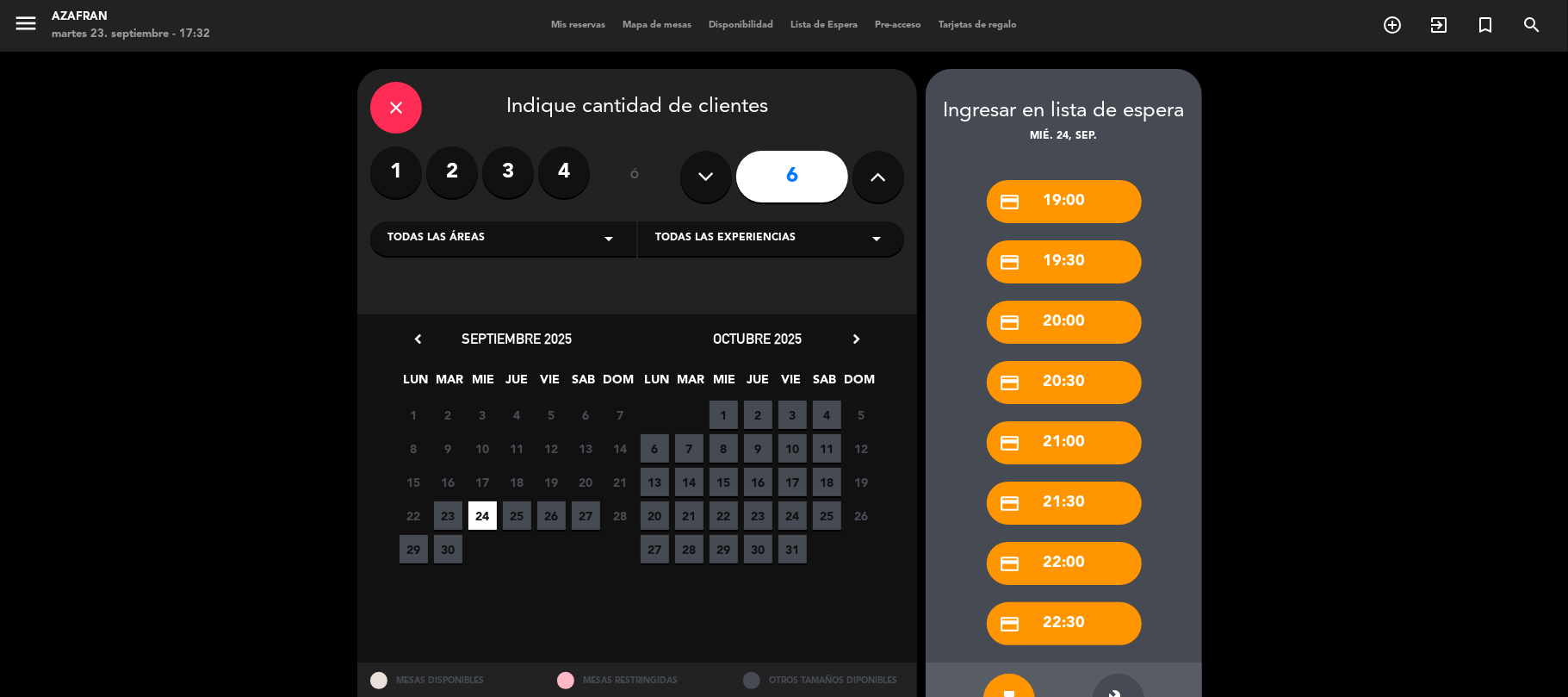
click at [1124, 689] on icon "build" at bounding box center [1119, 700] width 21 height 21
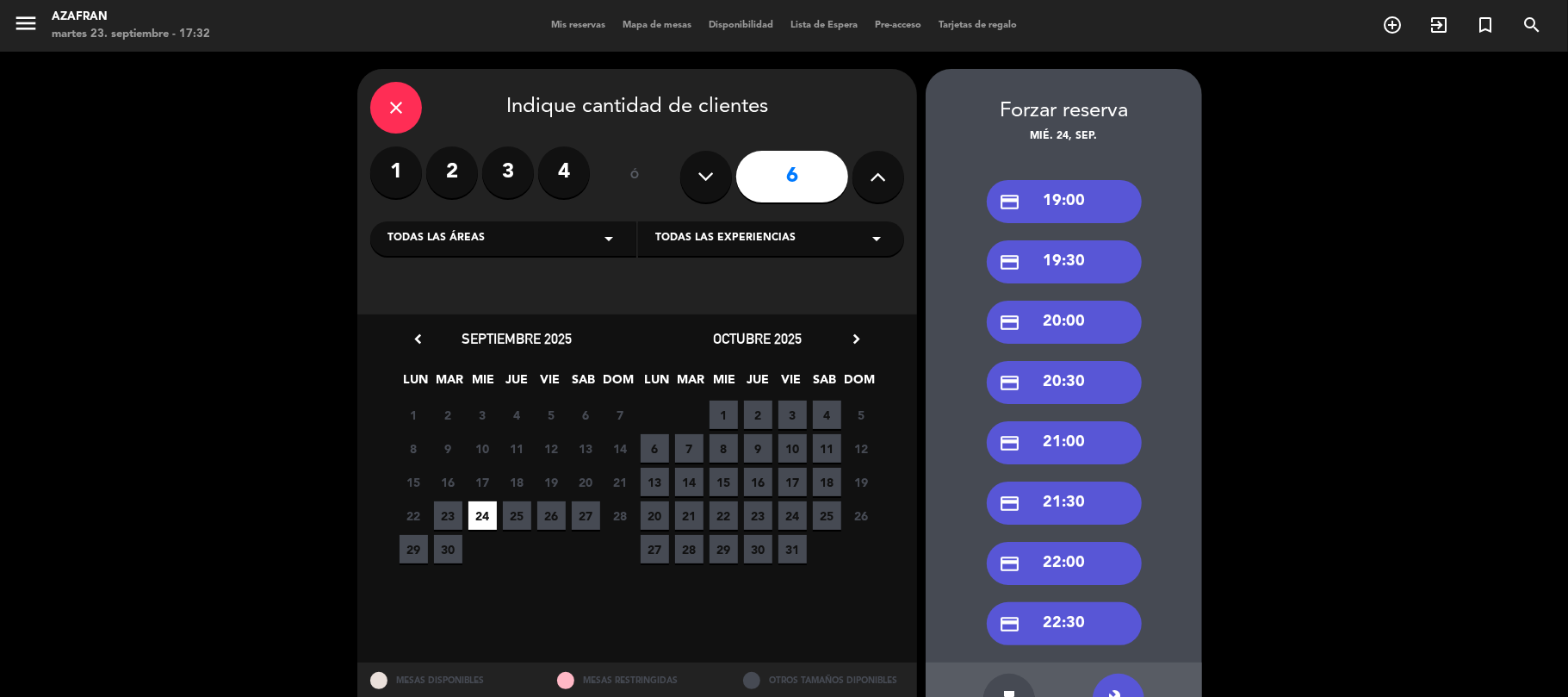
click at [1066, 373] on div "credit_card 20:30" at bounding box center [1064, 382] width 155 height 43
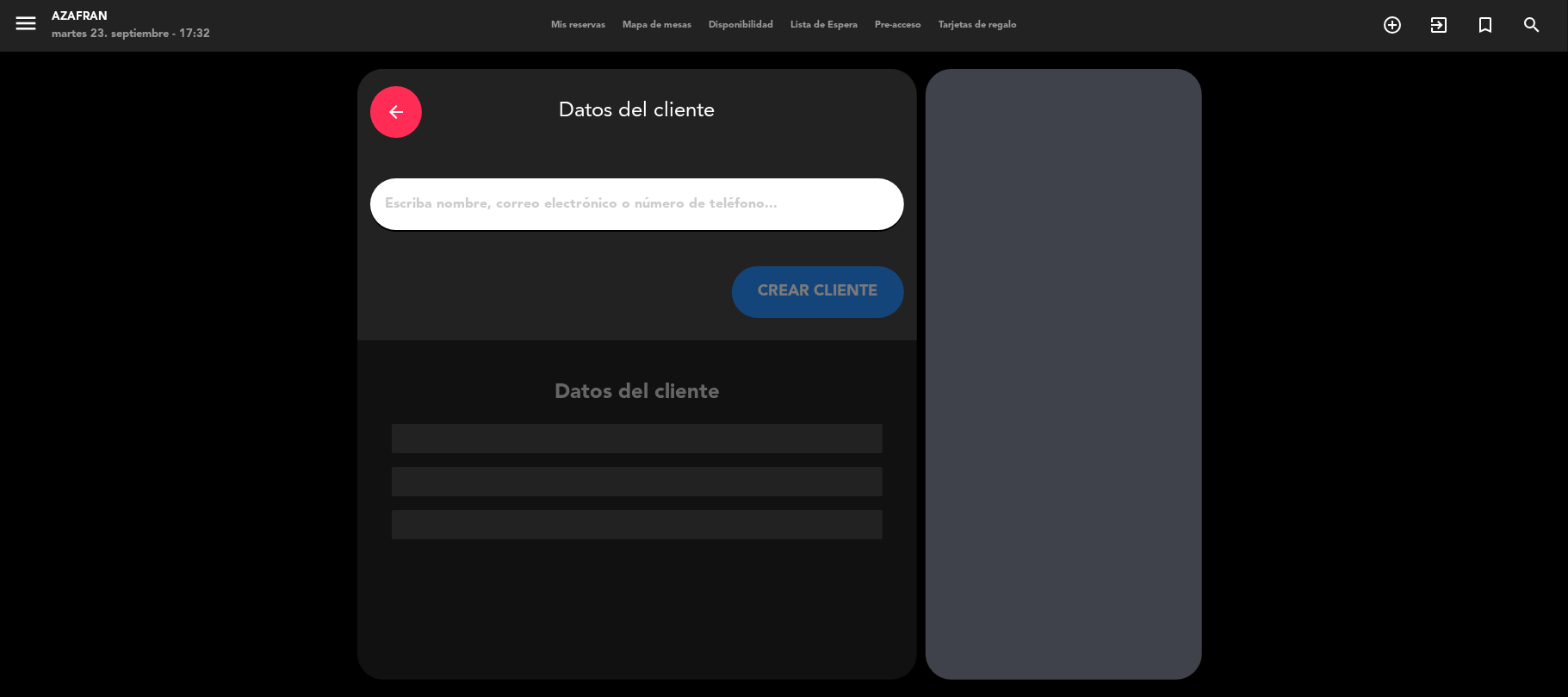
click at [531, 193] on input "1" at bounding box center [637, 204] width 508 height 24
paste input "[PERSON_NAME]"
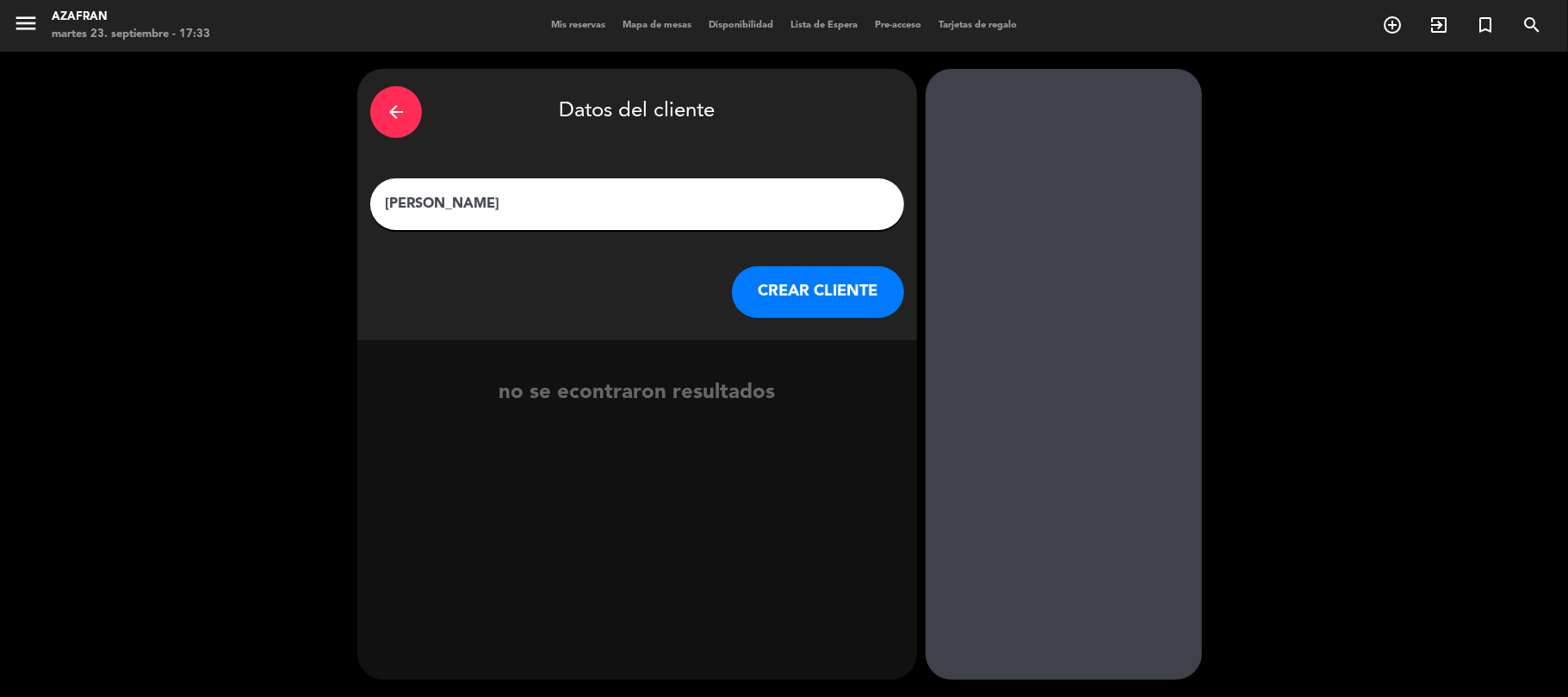
type input "[PERSON_NAME]"
click at [801, 314] on button "CREAR CLIENTE" at bounding box center [817, 292] width 172 height 52
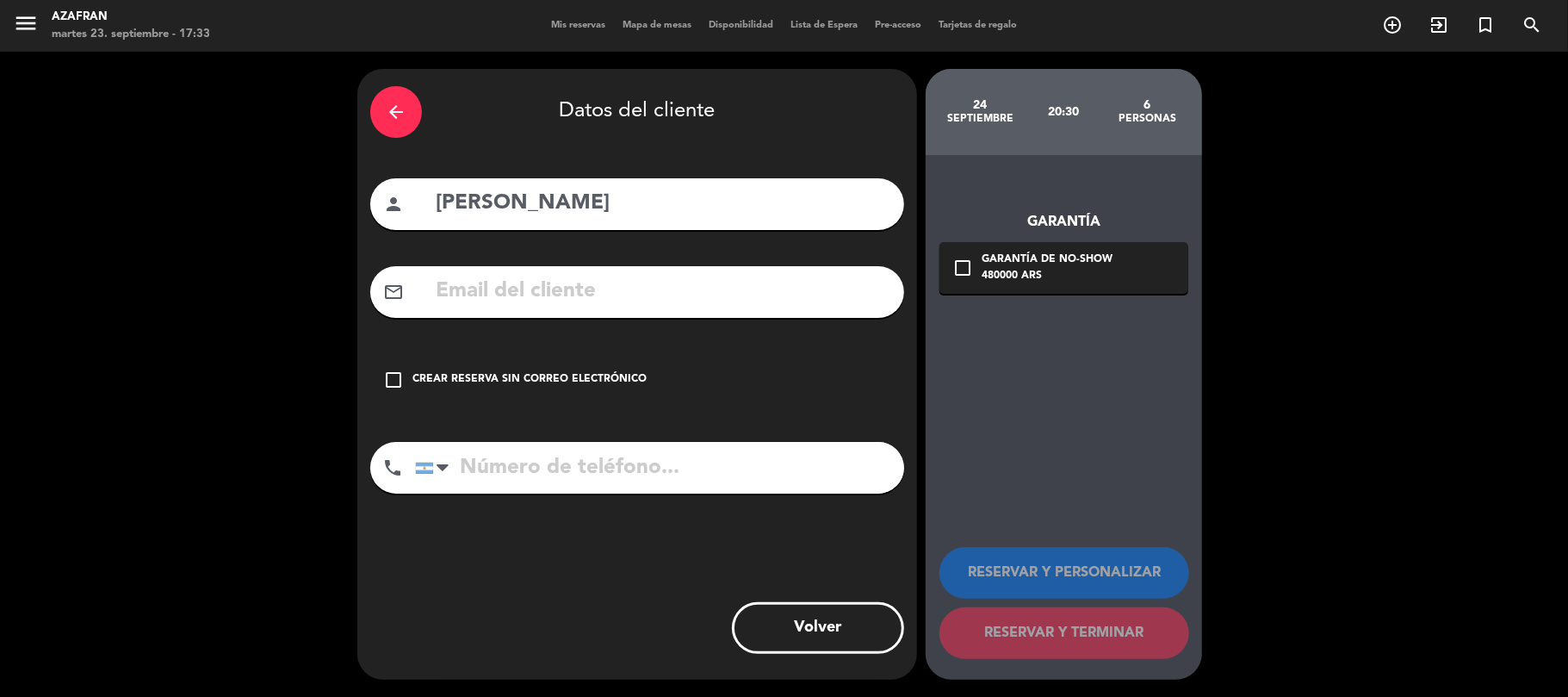
click at [592, 295] on input "text" at bounding box center [663, 291] width 457 height 36
paste input "[EMAIL_ADDRESS][DOMAIN_NAME]"
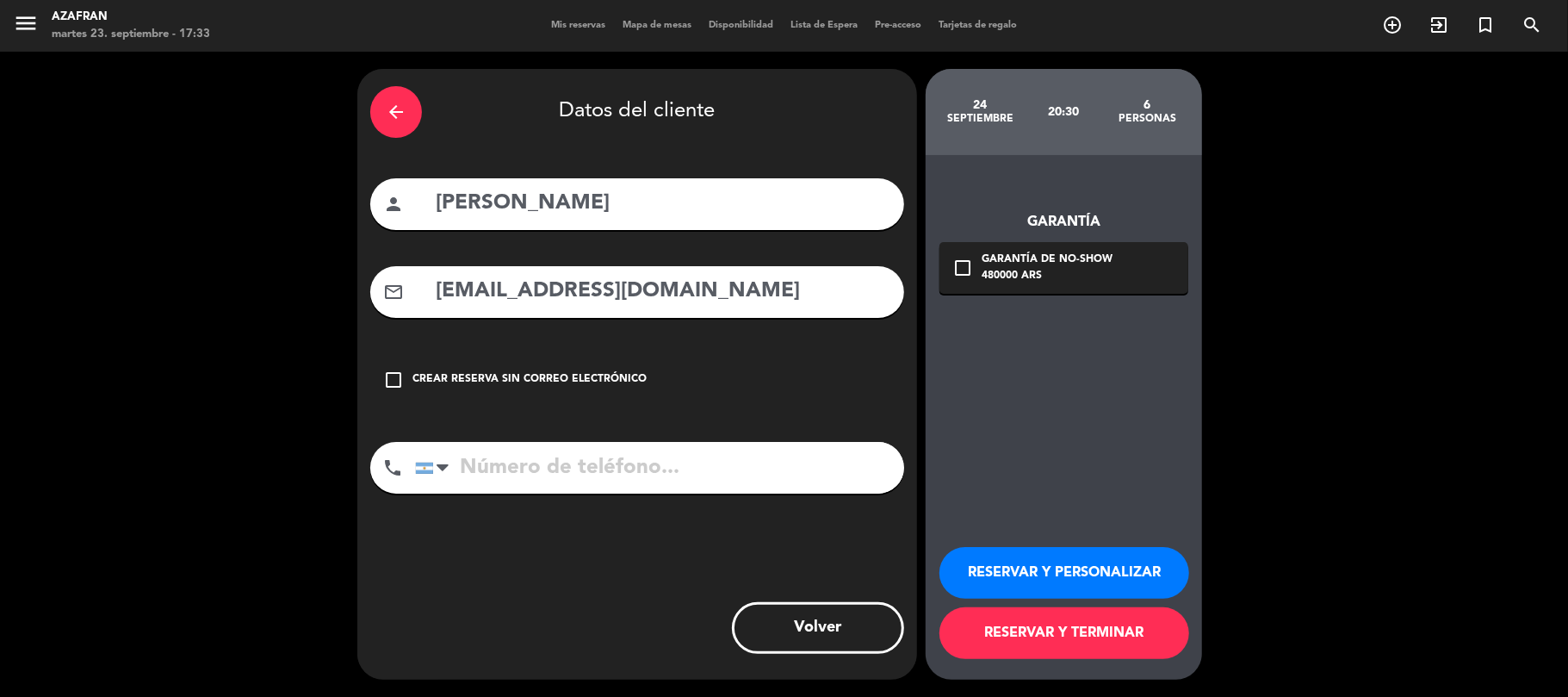
type input "[EMAIL_ADDRESS][DOMAIN_NAME]"
click at [572, 476] on input "tel" at bounding box center [660, 468] width 490 height 52
paste input "[PHONE_NUMBER]"
type input "[PHONE_NUMBER]"
click at [1000, 276] on div "480000 ARS" at bounding box center [1048, 276] width 131 height 17
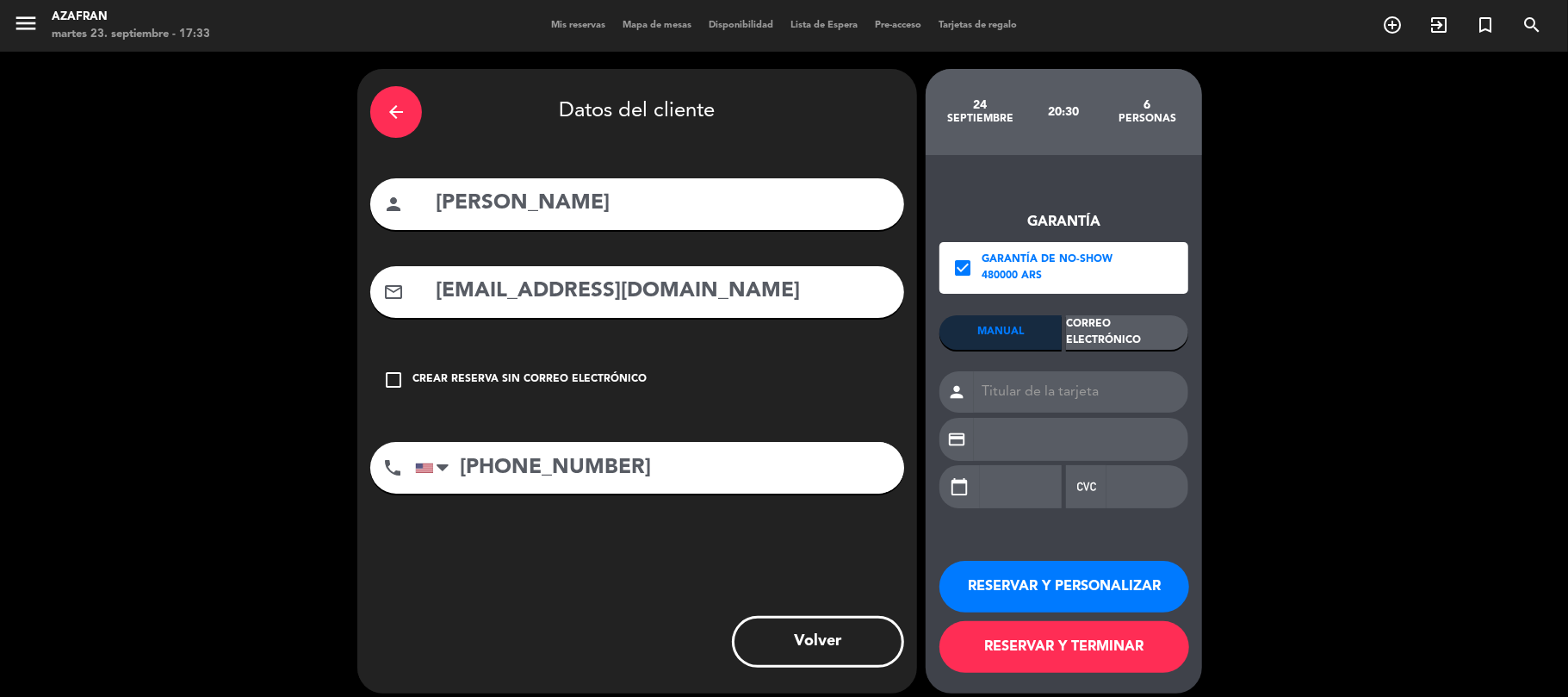
click at [1130, 353] on div "MANUAL Correo Electrónico person credit_card calendar_today" at bounding box center [1064, 420] width 249 height 209
click at [1138, 345] on div "Correo Electrónico" at bounding box center [1127, 332] width 122 height 35
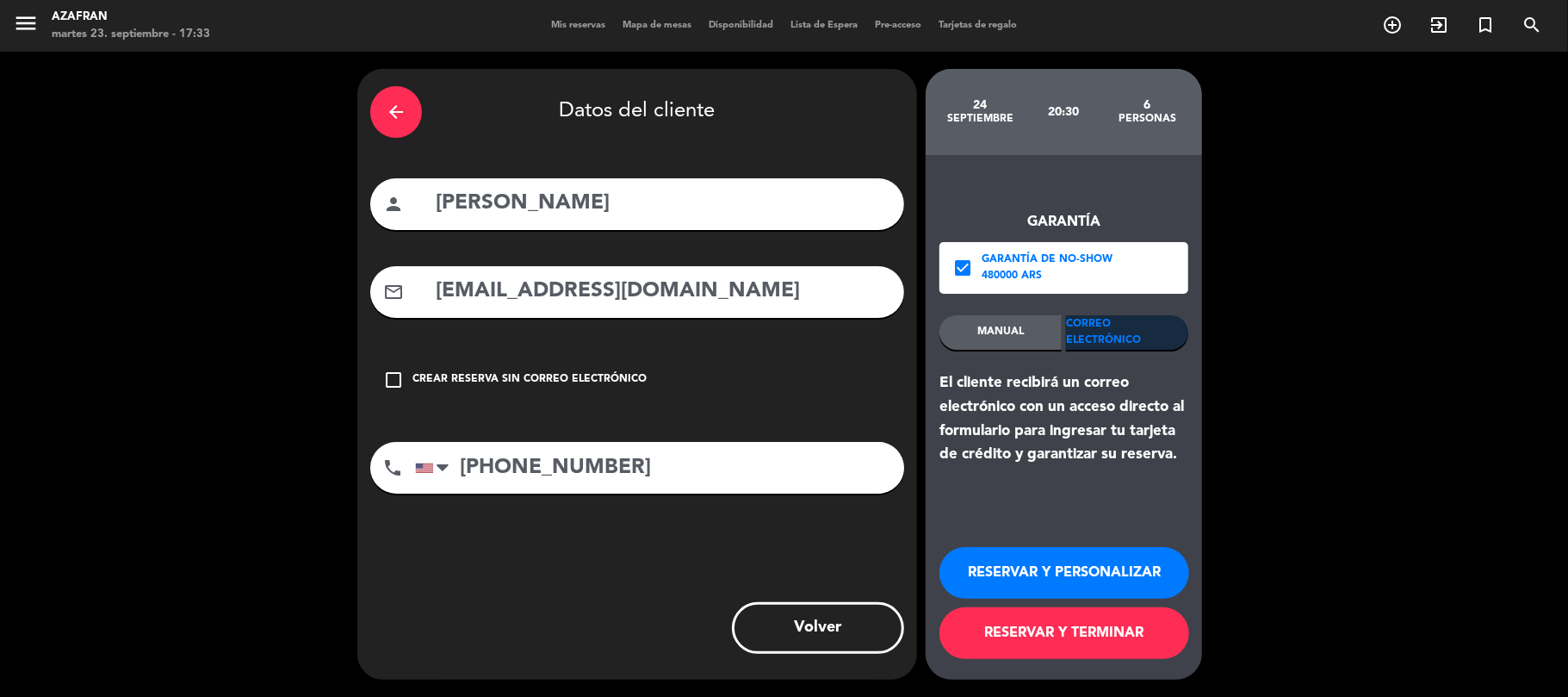
click at [1066, 636] on button "RESERVAR Y TERMINAR" at bounding box center [1065, 633] width 250 height 52
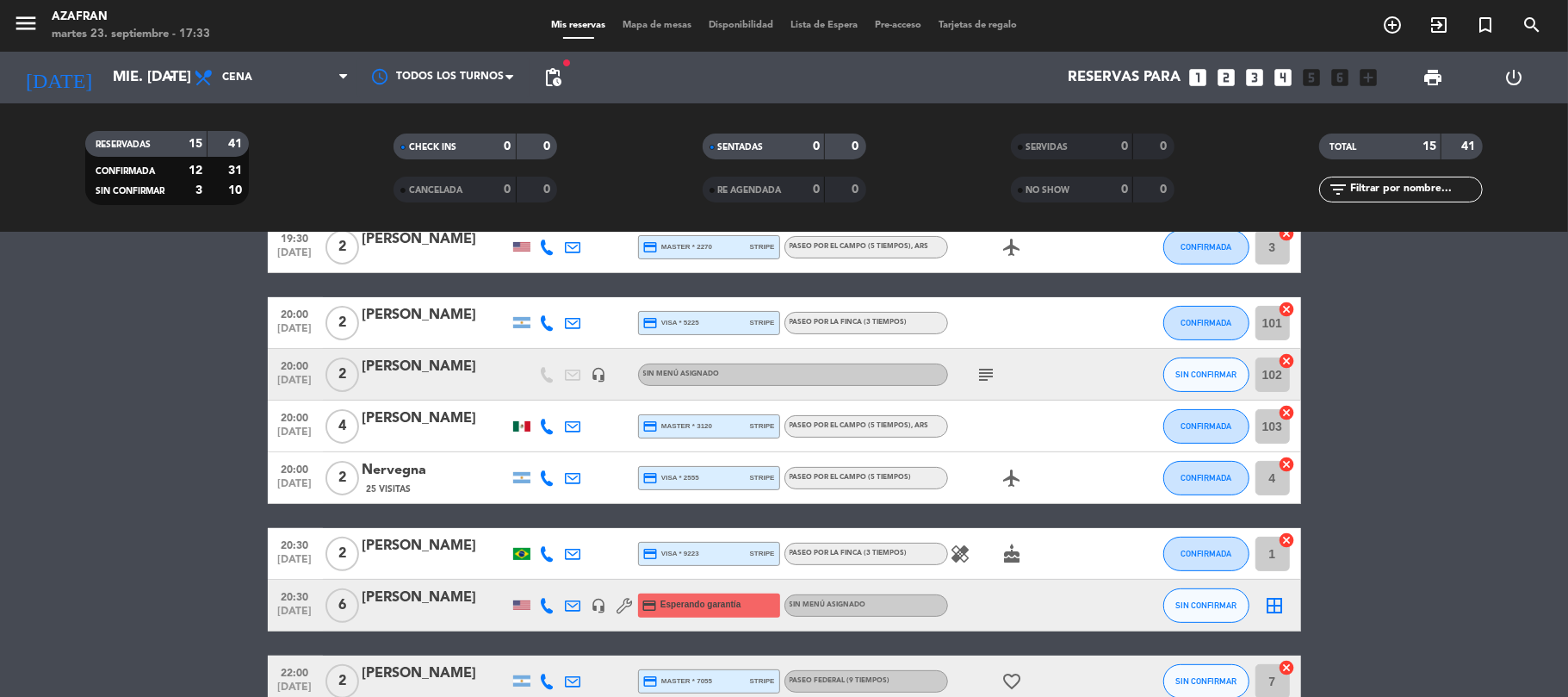
scroll to position [367, 0]
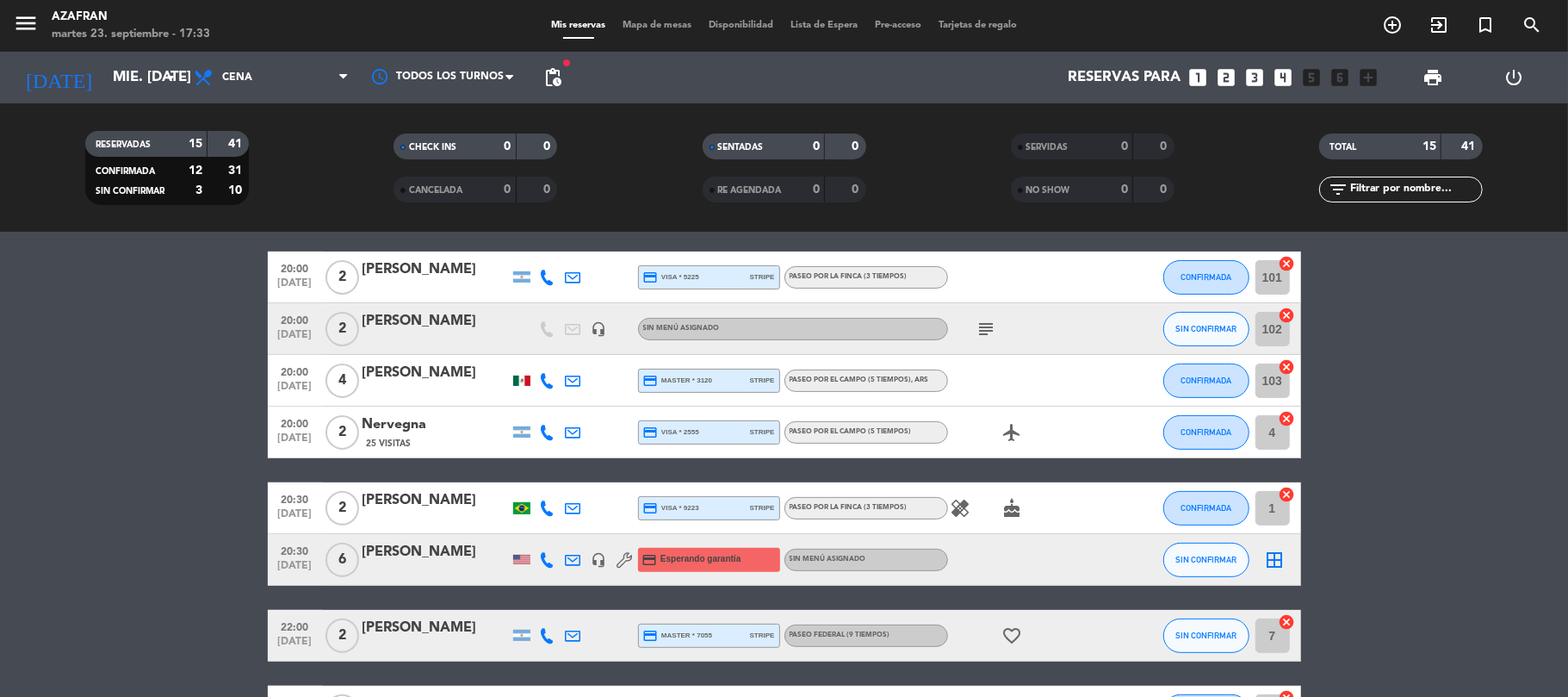
click at [406, 559] on div "[PERSON_NAME]" at bounding box center [436, 551] width 146 height 22
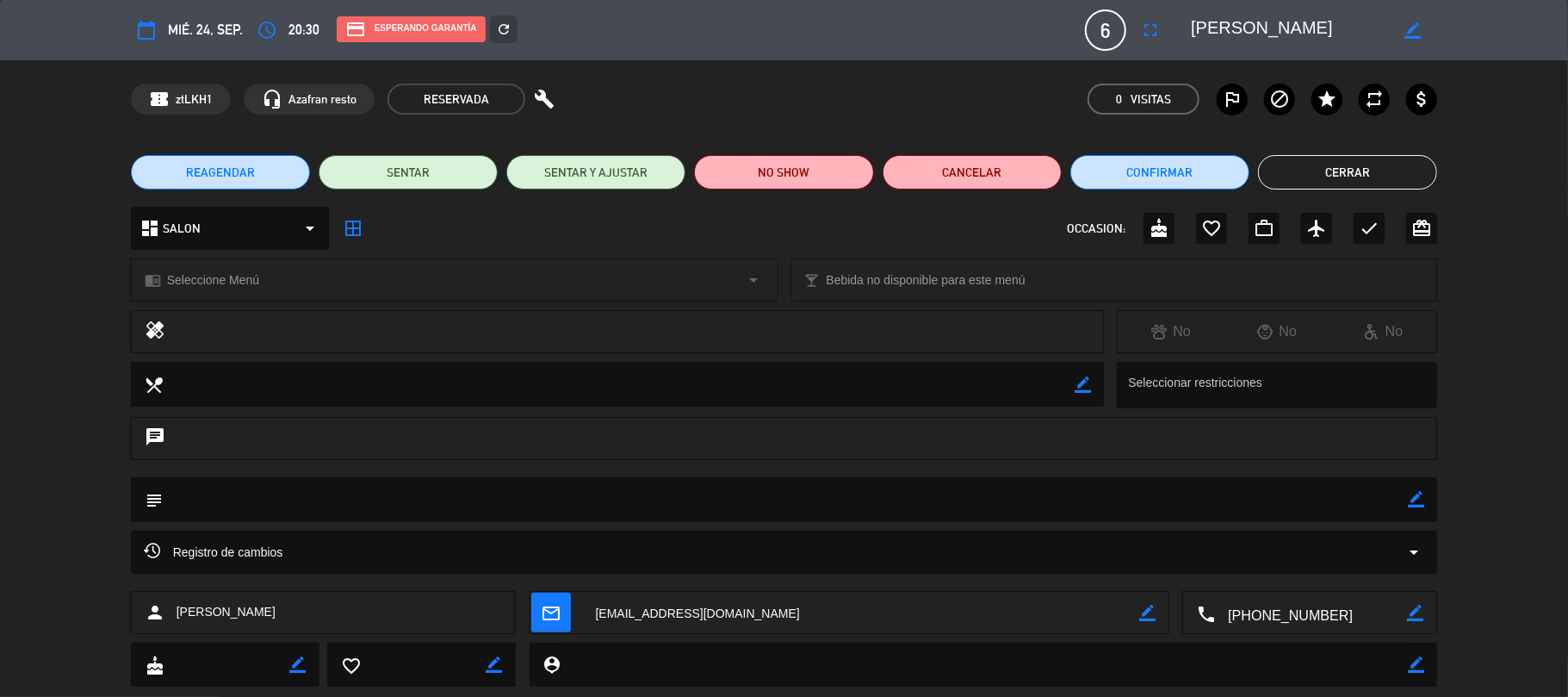
click at [355, 228] on icon "border_all" at bounding box center [353, 228] width 21 height 21
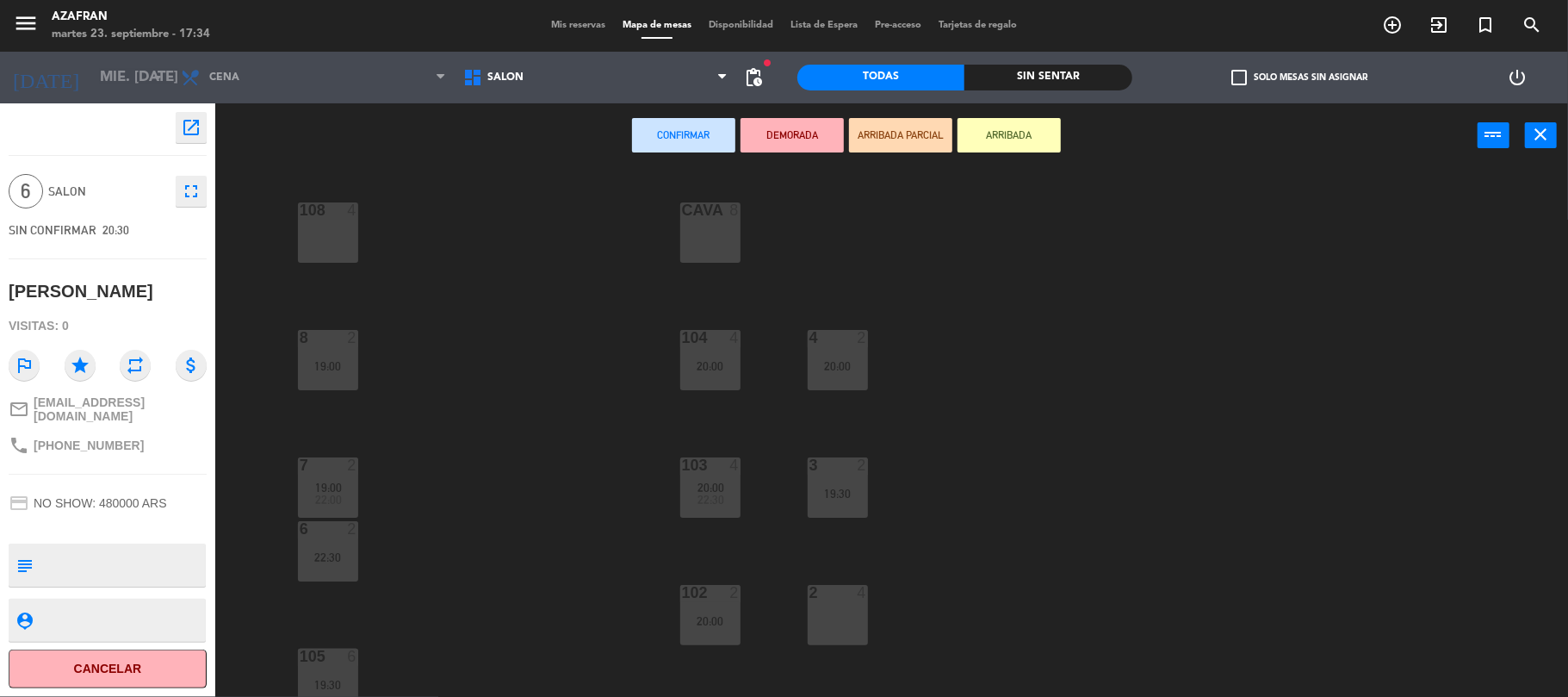
click at [688, 236] on div "CAVA 8" at bounding box center [711, 232] width 60 height 60
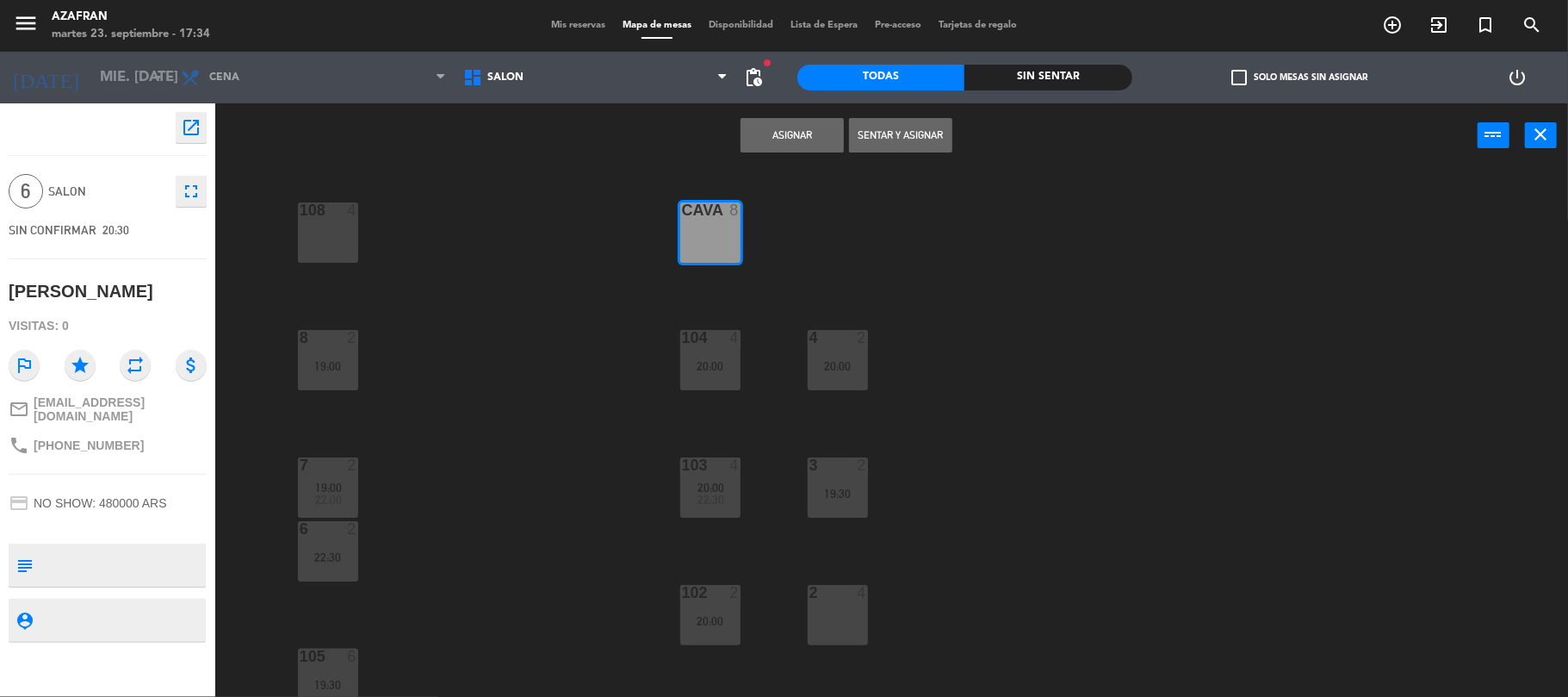
click at [756, 146] on button "Asignar" at bounding box center [792, 135] width 104 height 35
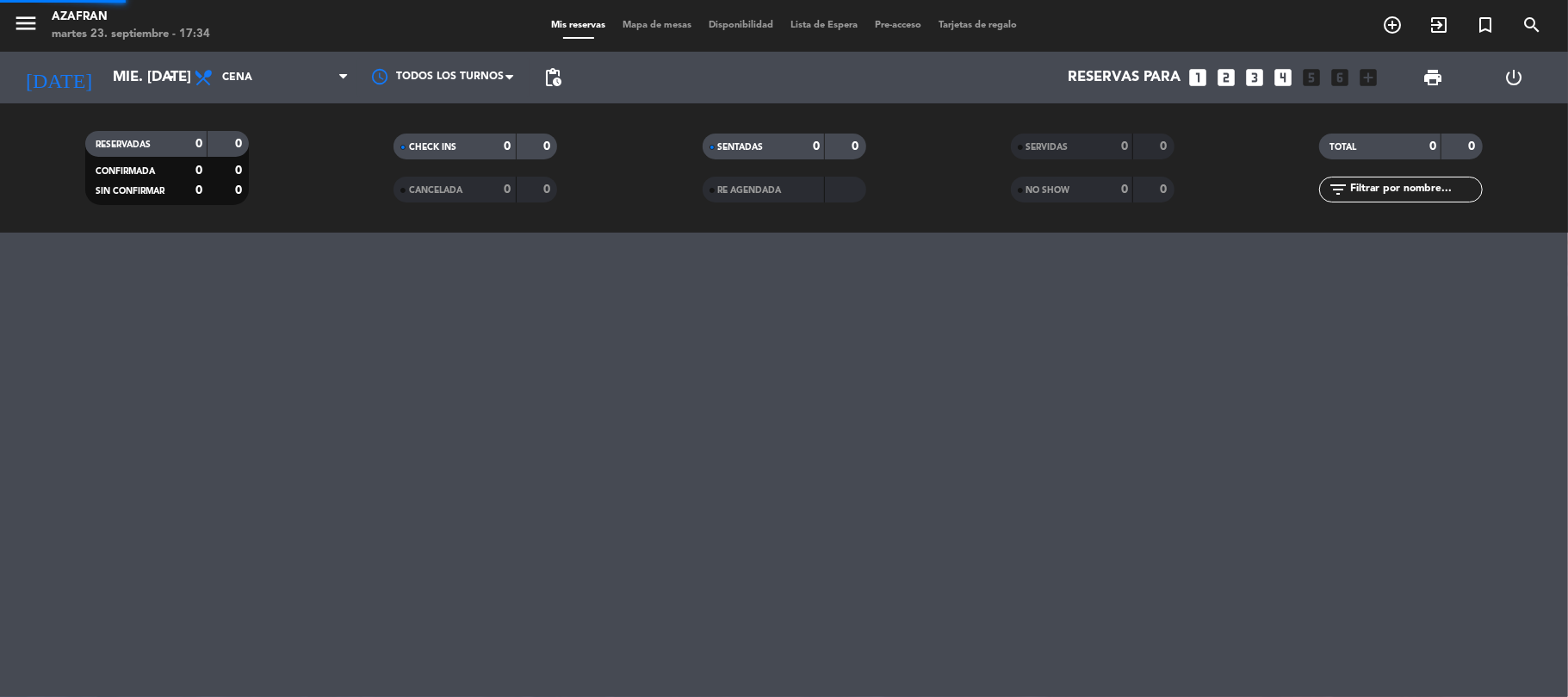
click at [162, 443] on div "menu Azafran martes 23. septiembre - 17:34 Mis reservas Mapa de mesas Disponibi…" at bounding box center [784, 348] width 1568 height 697
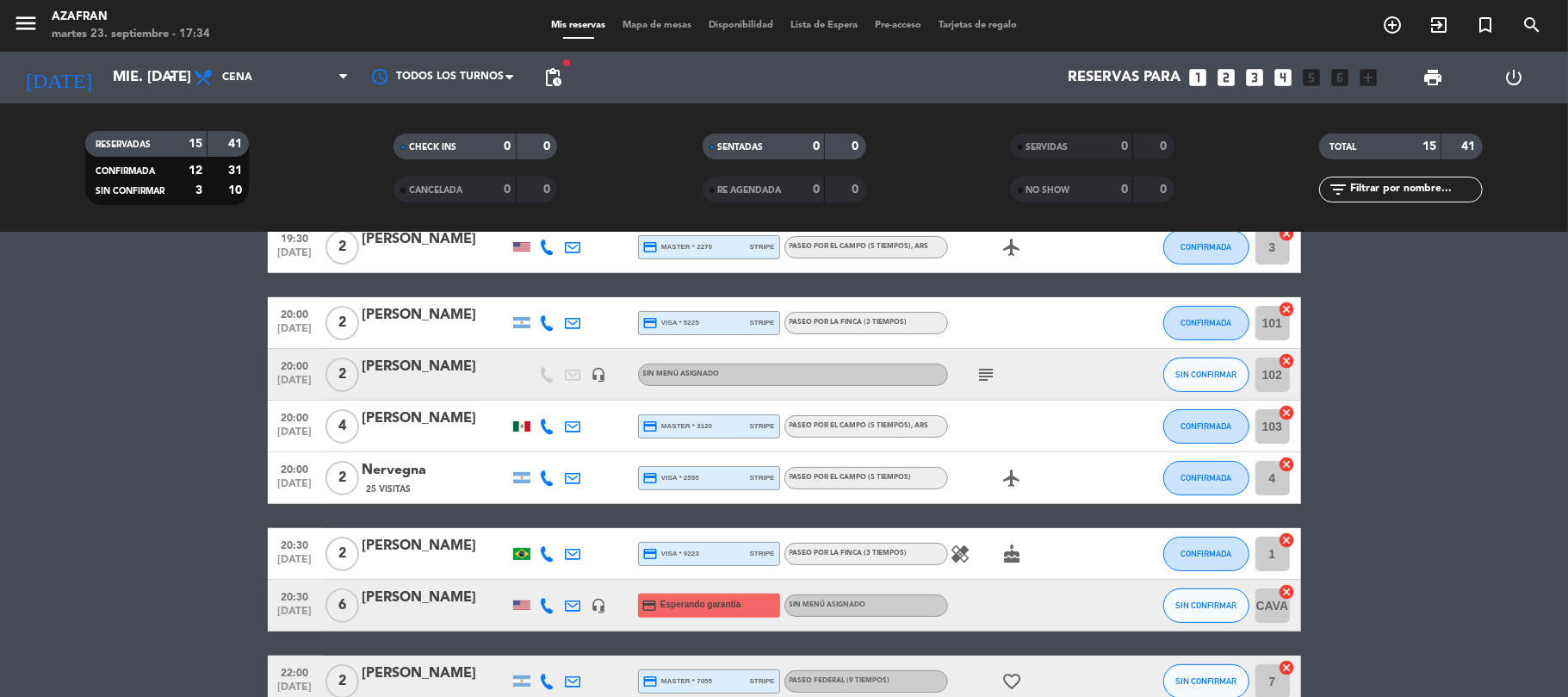
scroll to position [367, 0]
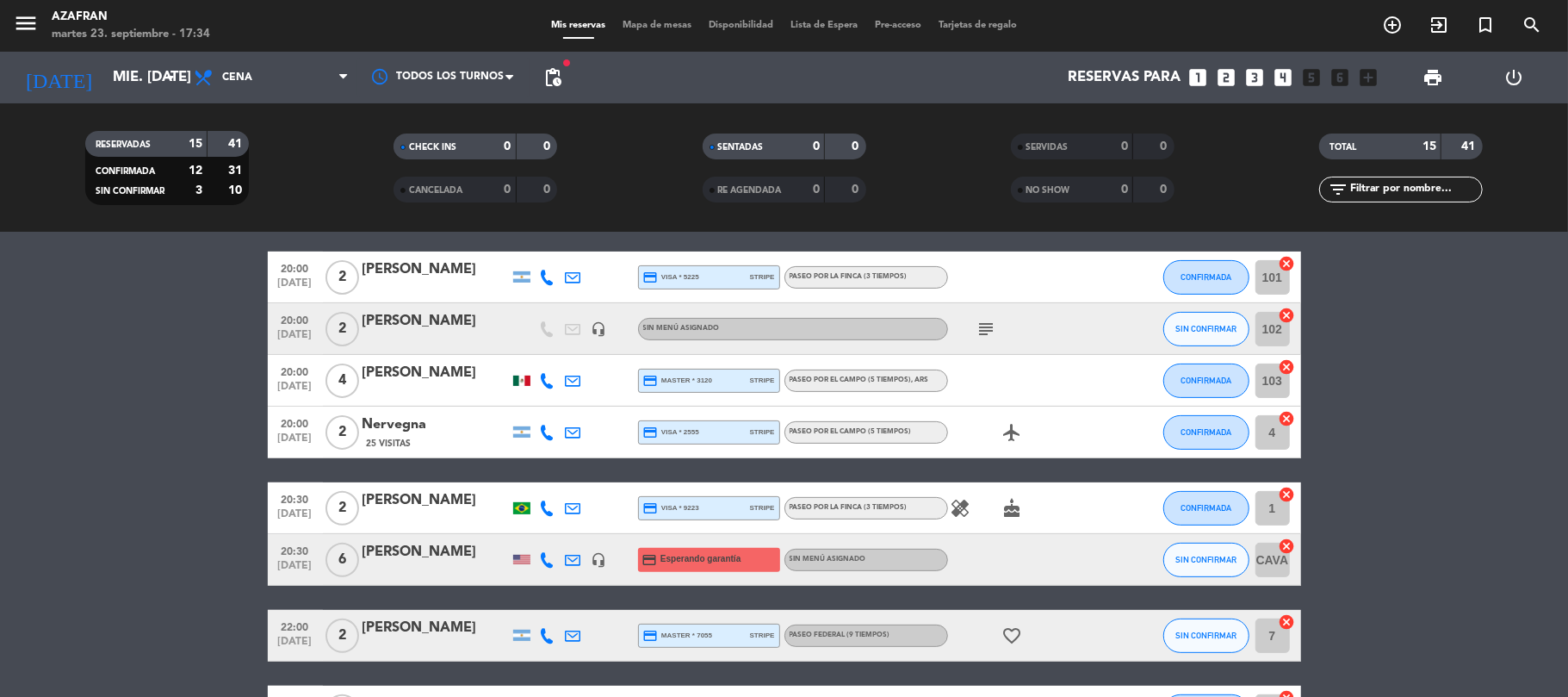
click at [414, 563] on div "[PERSON_NAME]" at bounding box center [436, 551] width 146 height 22
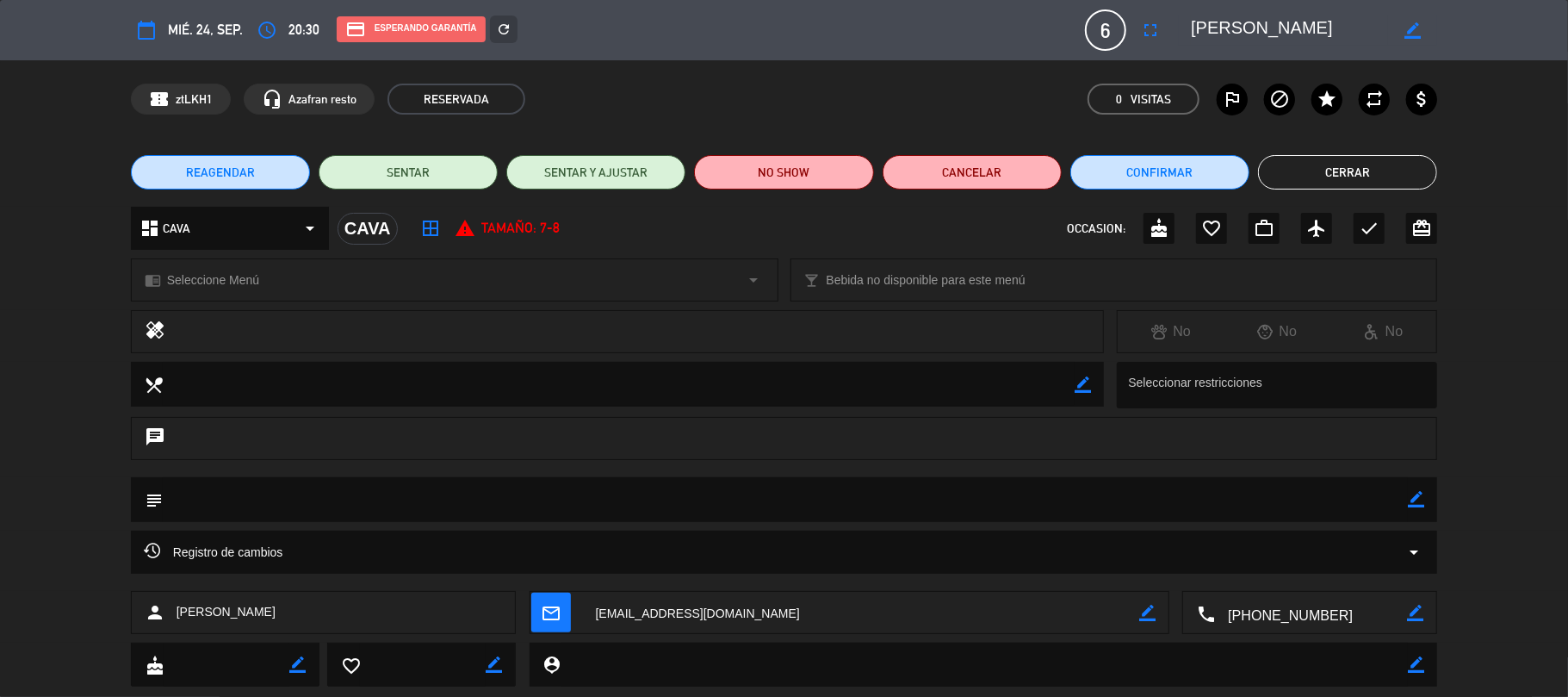
click at [522, 270] on div "chrome_reader_mode Seleccione Menú arrow_drop_down" at bounding box center [454, 279] width 646 height 41
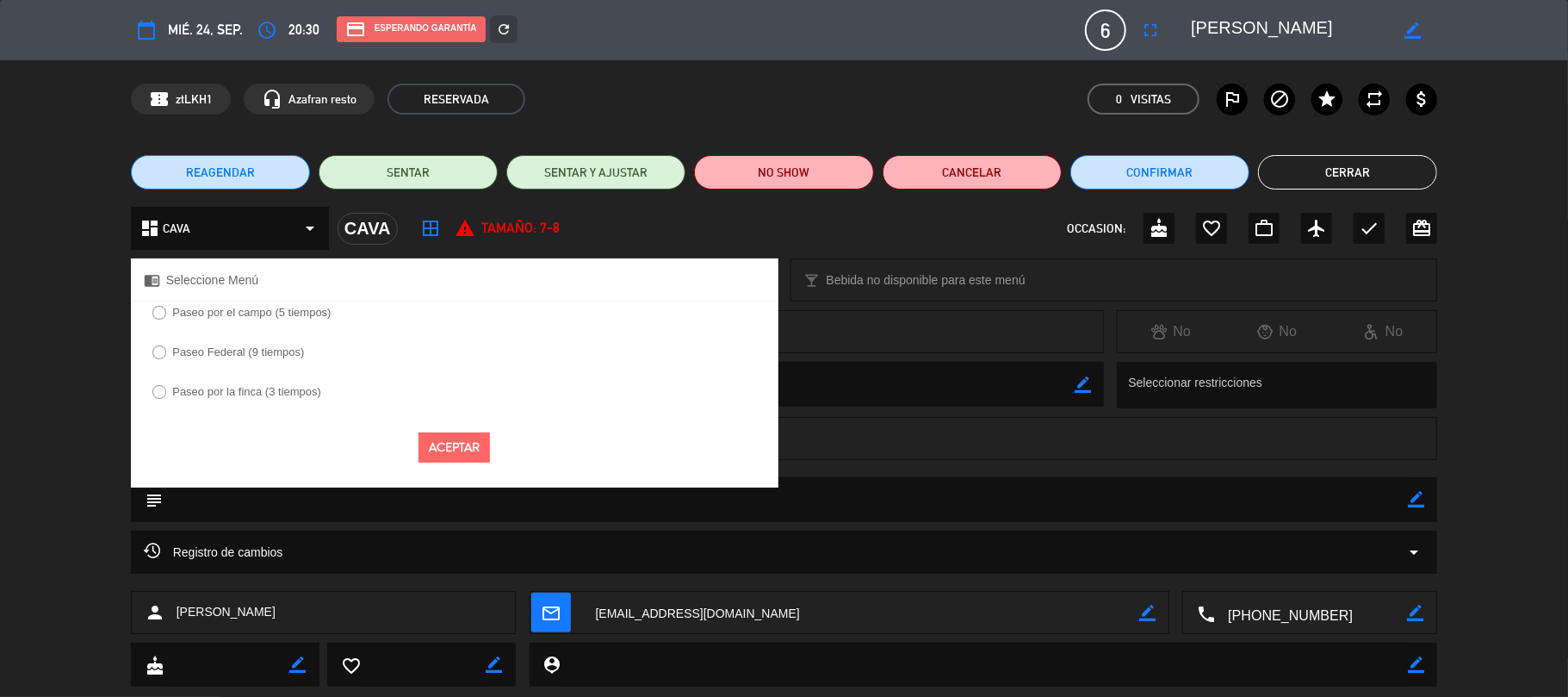
click at [280, 393] on label "Paseo por la finca (3 tiempos)" at bounding box center [246, 392] width 149 height 12
select select
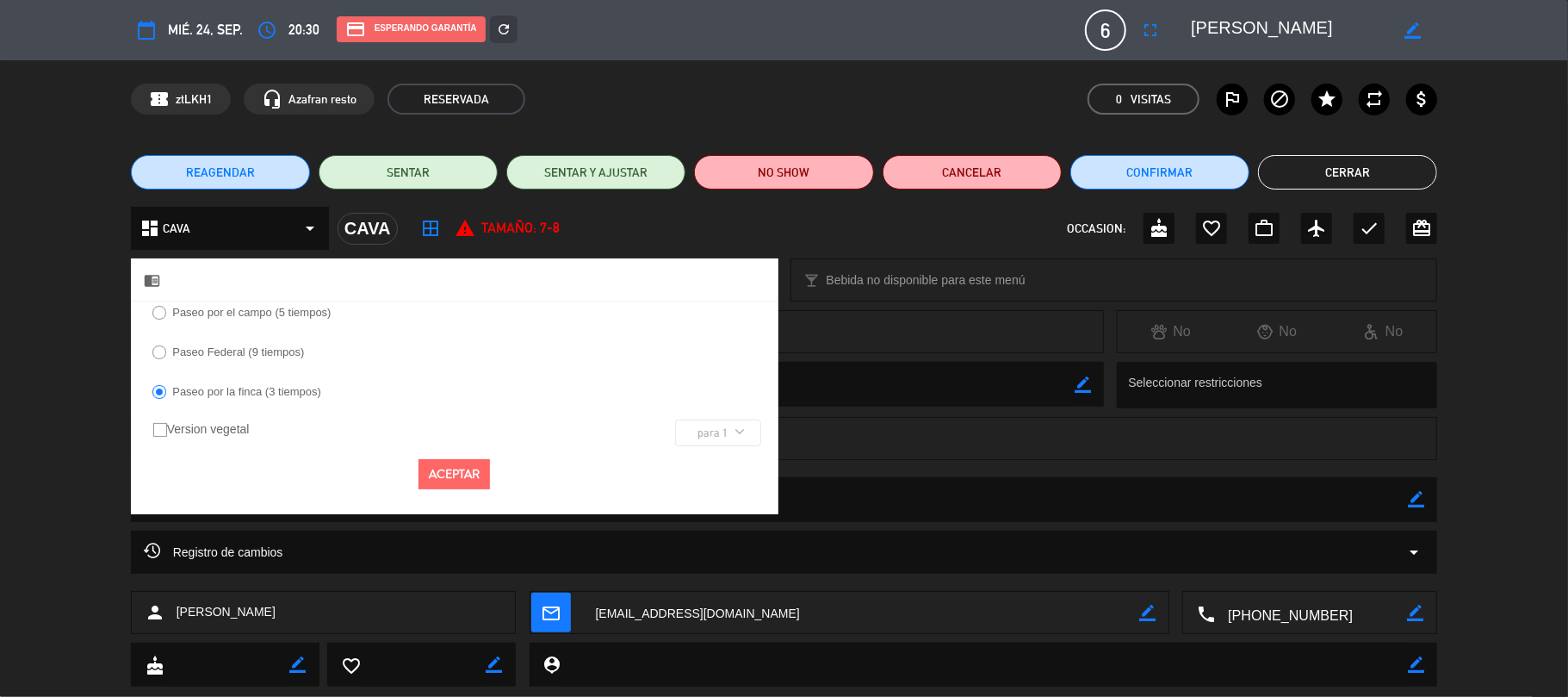
click at [481, 481] on button "Aceptar" at bounding box center [454, 473] width 71 height 30
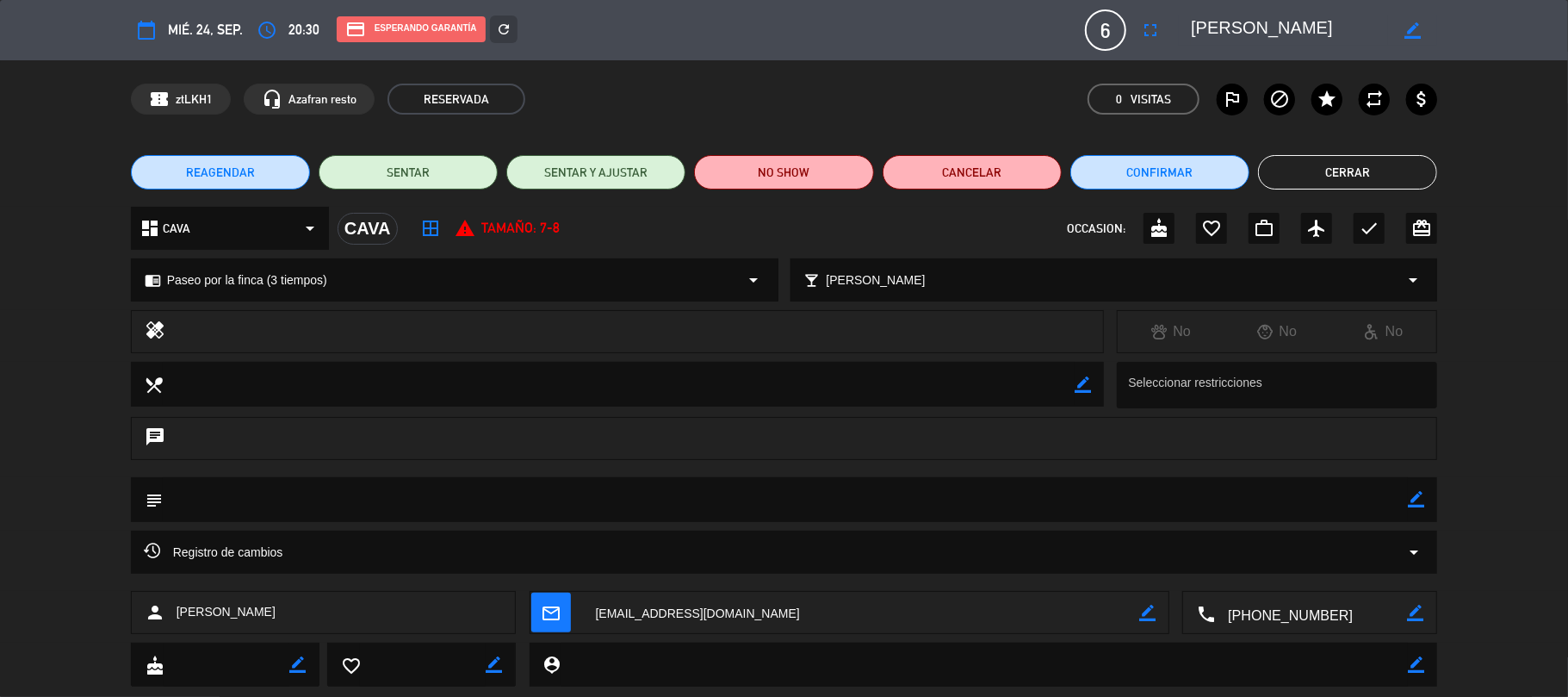
click at [1326, 166] on button "Cerrar" at bounding box center [1348, 172] width 180 height 35
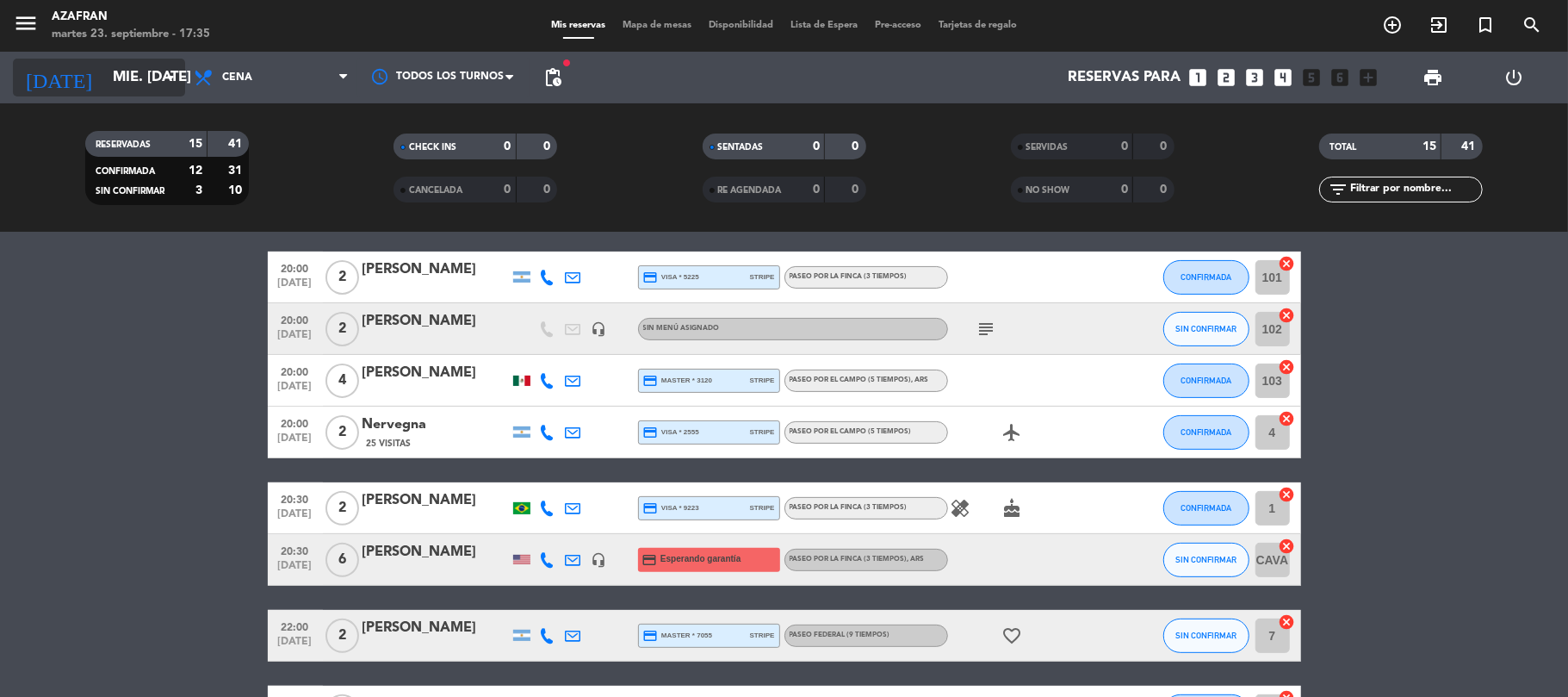
click at [133, 62] on input "mié. [DATE]" at bounding box center [198, 78] width 186 height 34
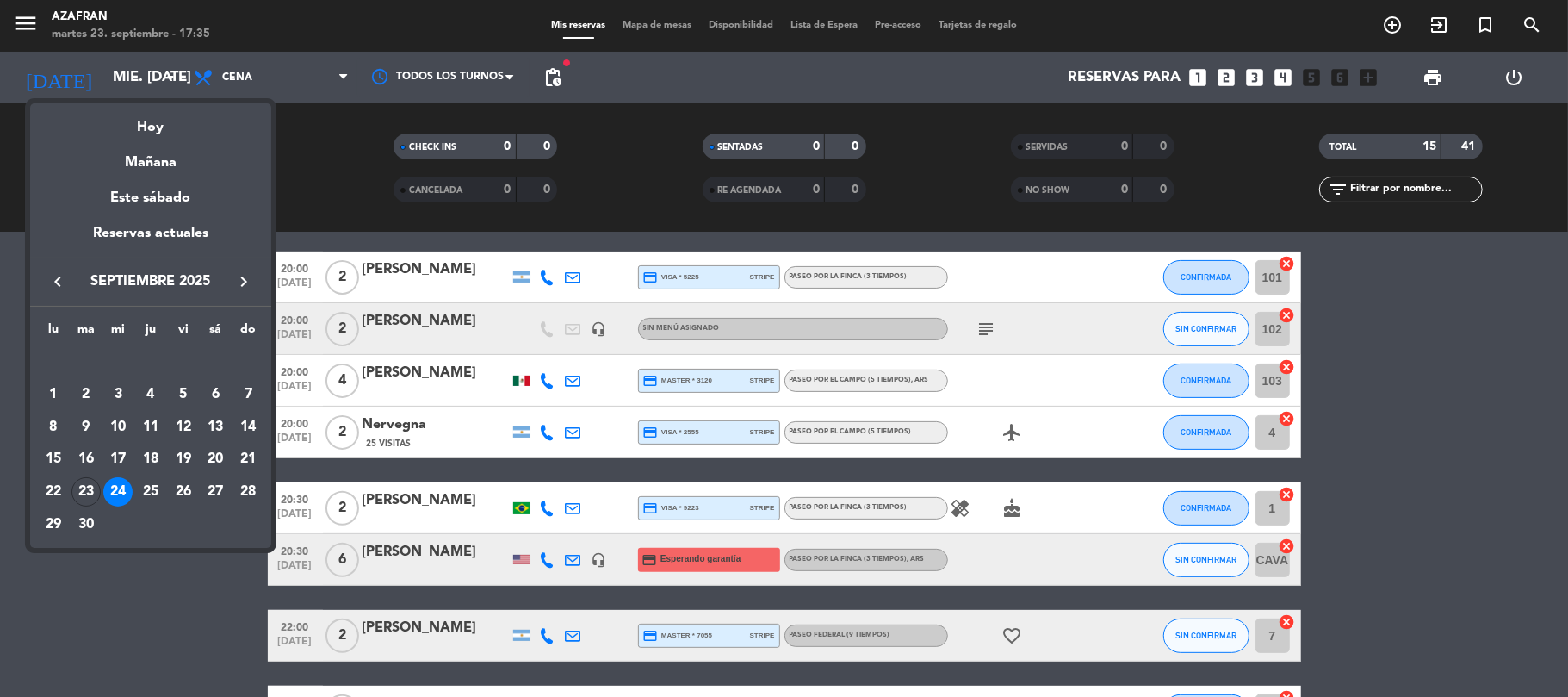
click at [239, 277] on icon "keyboard_arrow_right" at bounding box center [244, 282] width 21 height 21
click at [124, 496] on div "22" at bounding box center [118, 492] width 29 height 29
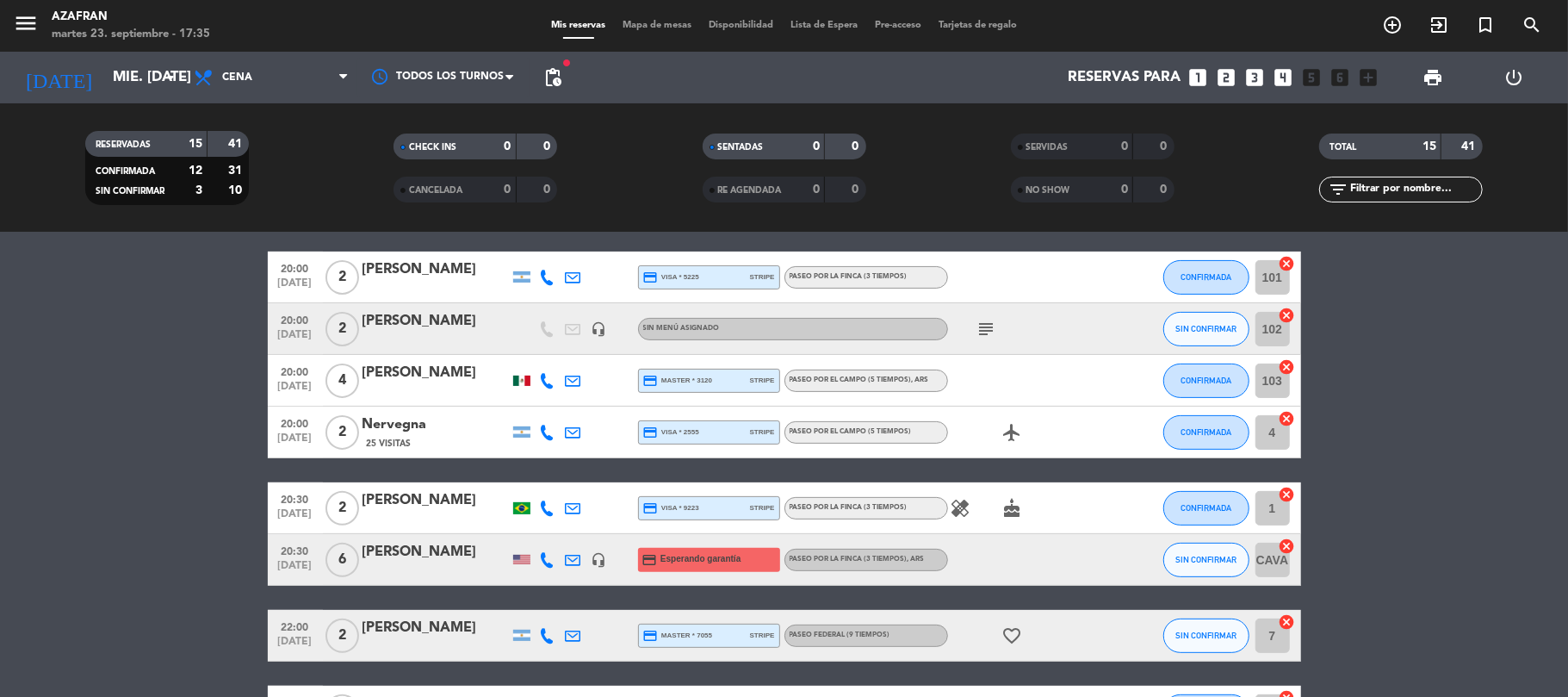
type input "mié. [DATE]"
click at [173, 548] on bookings-row "19:00 [DATE] 3 [PERSON_NAME] credit_card amex * 8813 stripe Paseo por el campo …" at bounding box center [784, 393] width 1568 height 896
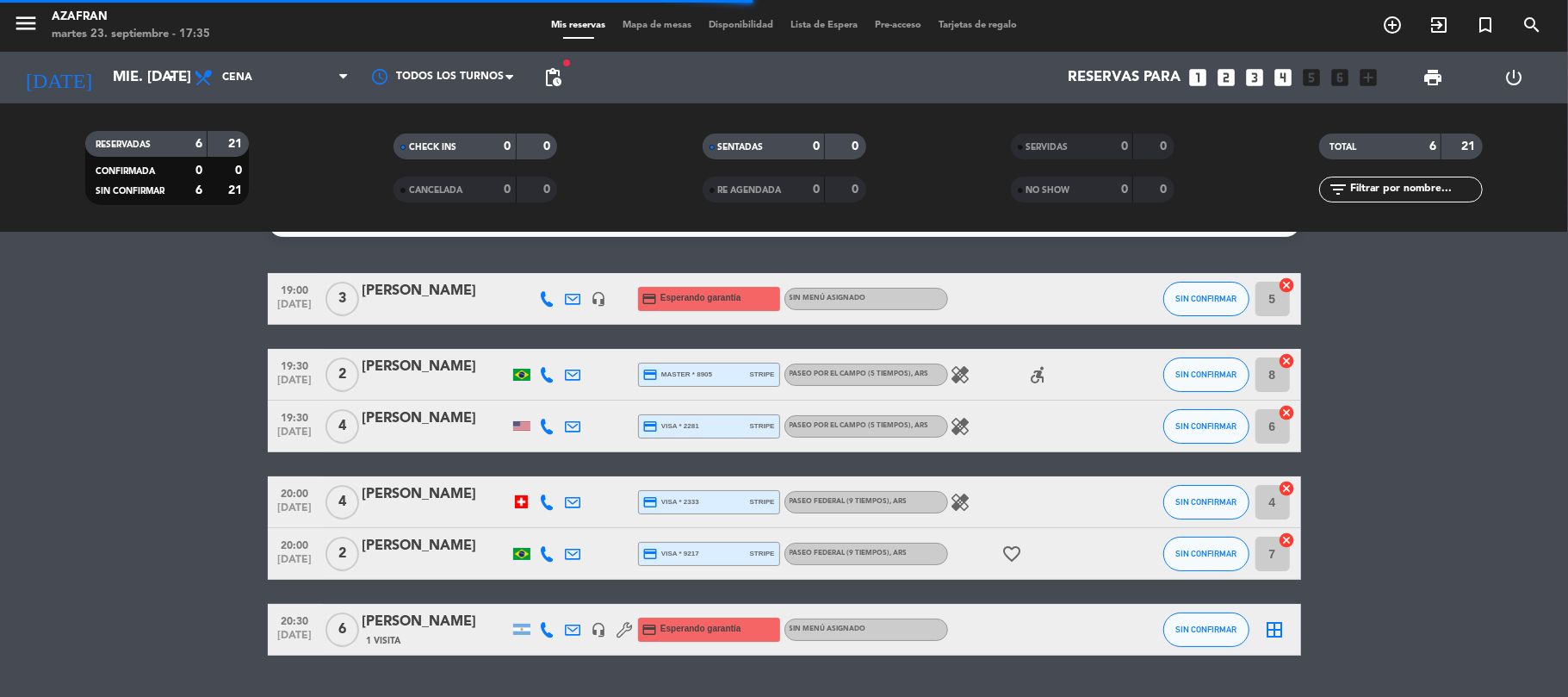
click at [206, 386] on bookings-row "19:00 [DATE] 3 [PERSON_NAME] headset_mic credit_card Esperando garantía Sin men…" at bounding box center [784, 464] width 1568 height 382
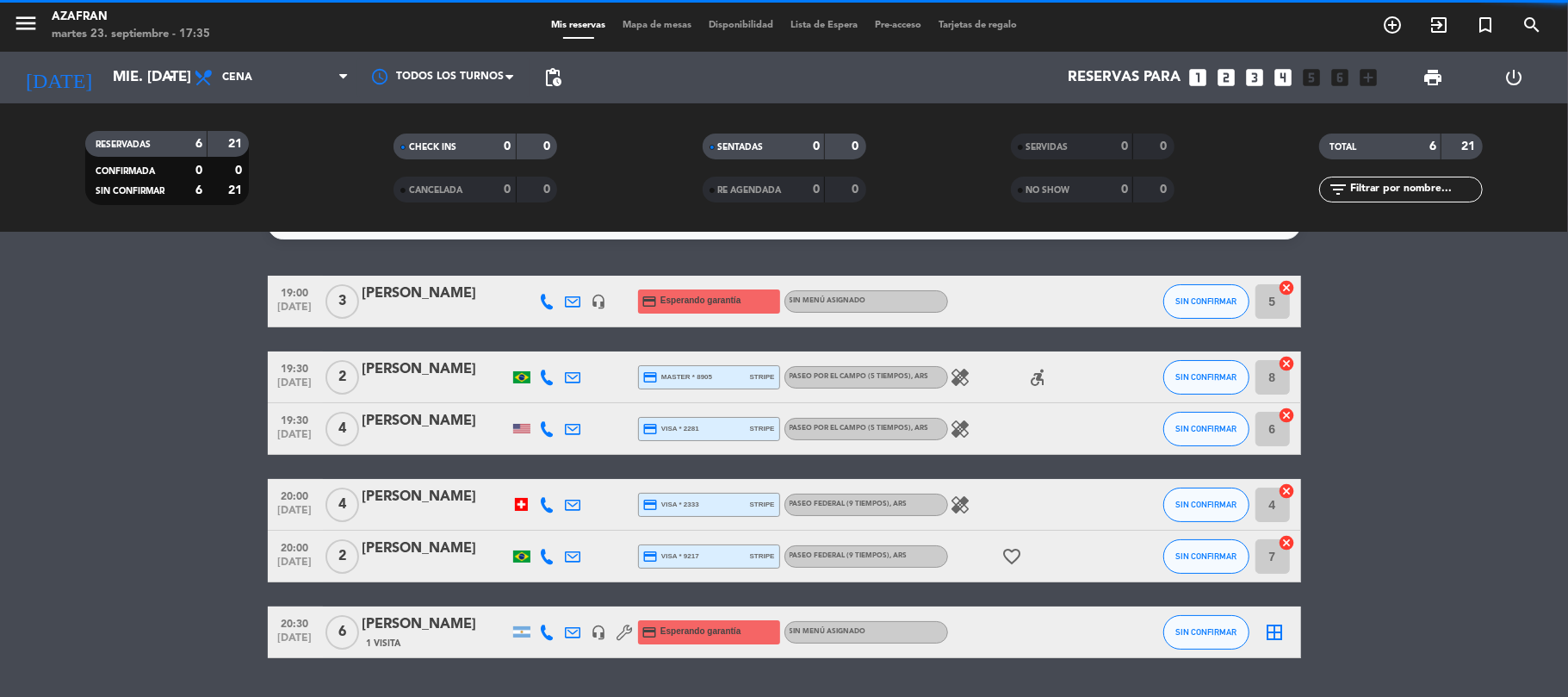
scroll to position [0, 0]
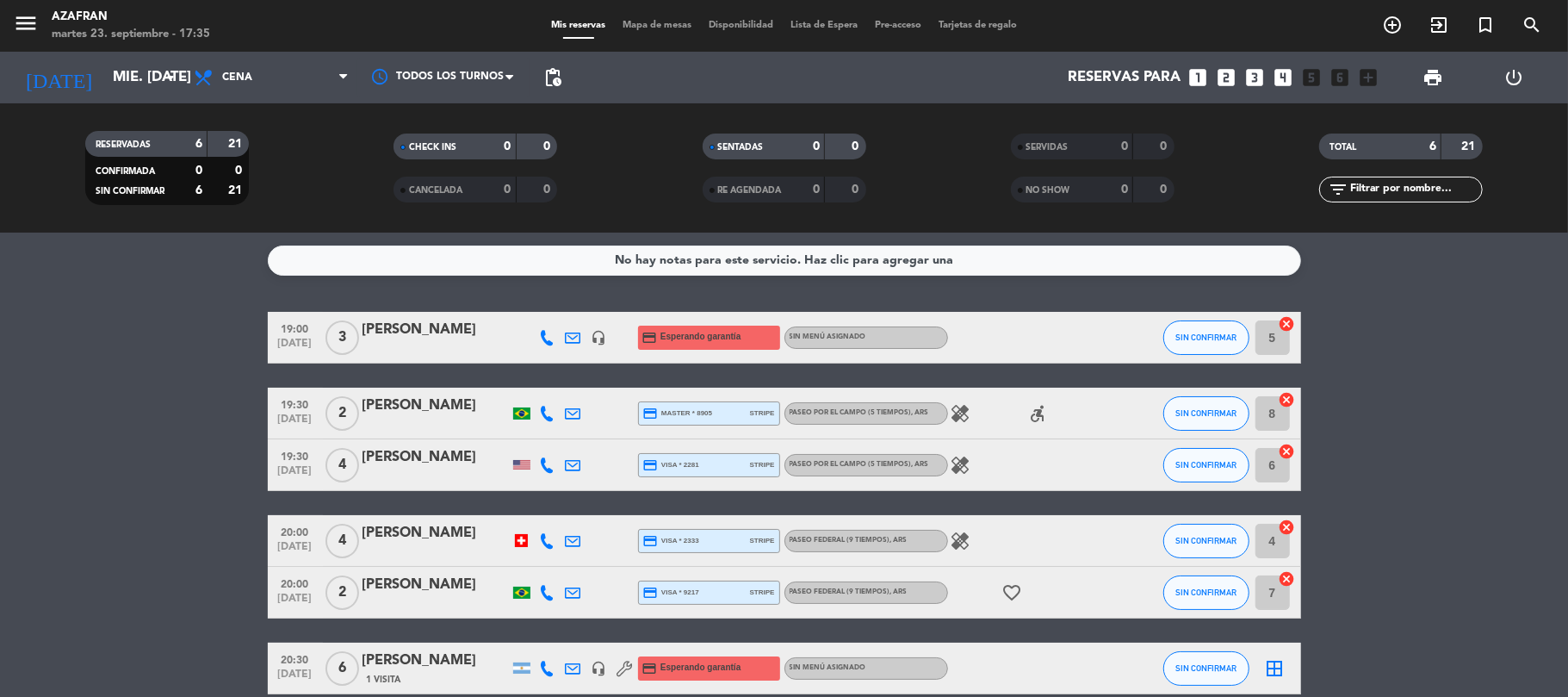
click at [200, 465] on bookings-row "19:00 [DATE] 3 [PERSON_NAME] headset_mic credit_card Esperando garantía Sin men…" at bounding box center [784, 503] width 1568 height 382
click at [543, 339] on icon at bounding box center [547, 338] width 15 height 15
click at [173, 301] on div "No hay notas para este servicio. Haz clic para agregar una 19:00 [DATE] 3 [PERS…" at bounding box center [784, 464] width 1568 height 464
click at [544, 343] on icon at bounding box center [547, 338] width 15 height 15
click at [552, 314] on span "content_paste" at bounding box center [558, 307] width 12 height 12
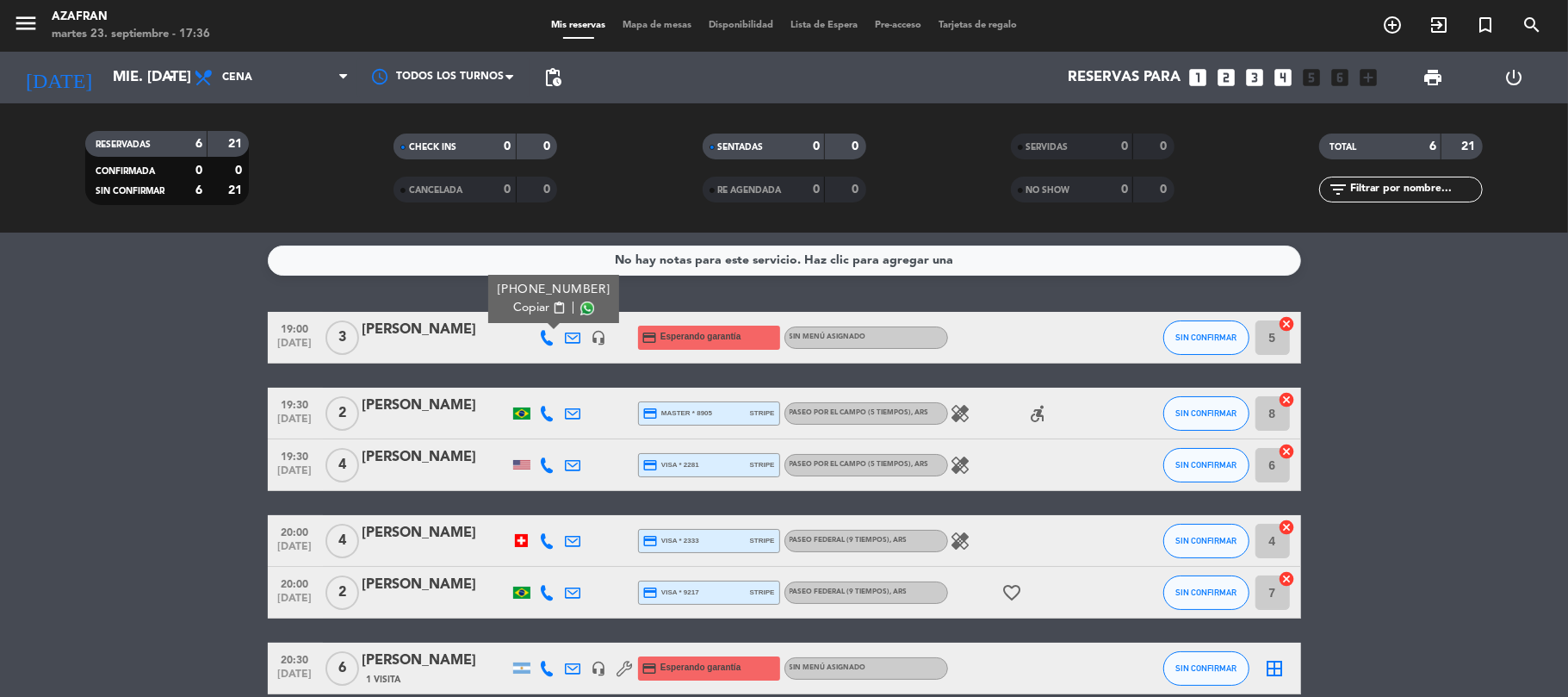
click at [177, 375] on bookings-row "19:00 [DATE] 3 [PERSON_NAME] [PHONE_NUMBER] Copiar content_paste | headset_mic …" at bounding box center [784, 503] width 1568 height 382
click at [158, 517] on bookings-row "19:00 [DATE] 3 [PERSON_NAME] headset_mic credit_card Esperando garantía Sin men…" at bounding box center [784, 503] width 1568 height 382
click at [957, 414] on icon "healing" at bounding box center [961, 414] width 21 height 21
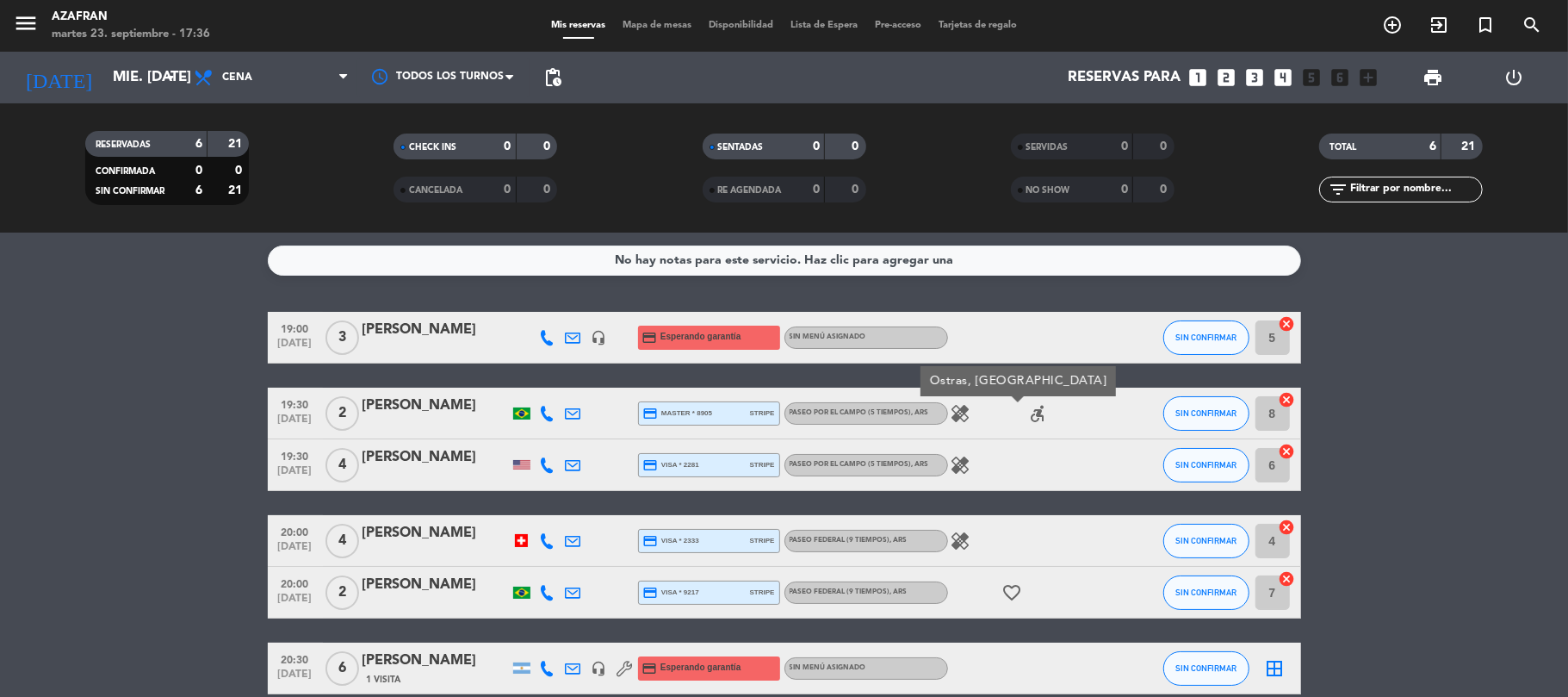
click at [953, 456] on icon "healing" at bounding box center [961, 466] width 21 height 21
click at [959, 542] on icon "healing" at bounding box center [961, 541] width 21 height 21
click at [172, 456] on bookings-row "19:00 [DATE] 3 [PERSON_NAME] headset_mic credit_card Esperando garantía Sin men…" at bounding box center [784, 503] width 1568 height 382
click at [1443, 84] on span "print" at bounding box center [1434, 78] width 21 height 21
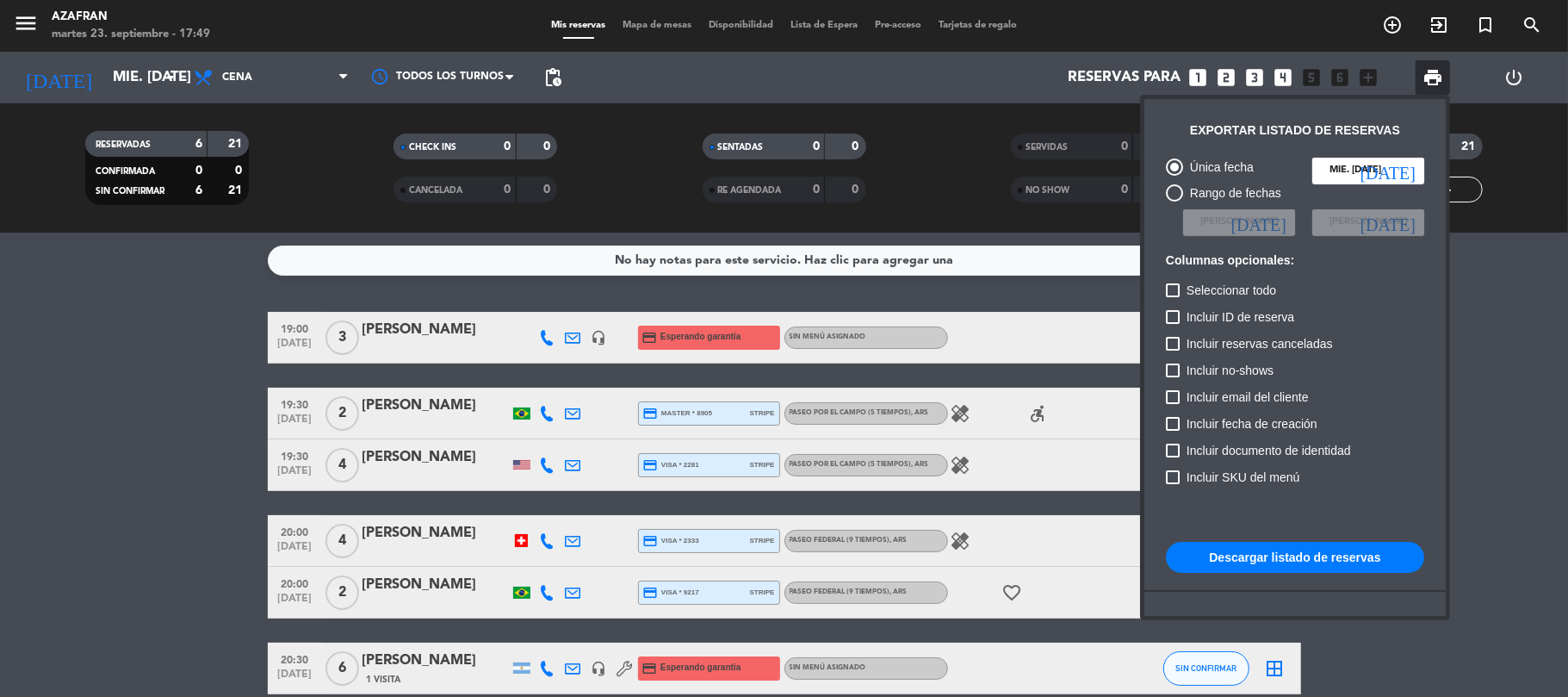
click at [1345, 171] on input "mié. [DATE]" at bounding box center [1368, 170] width 112 height 26
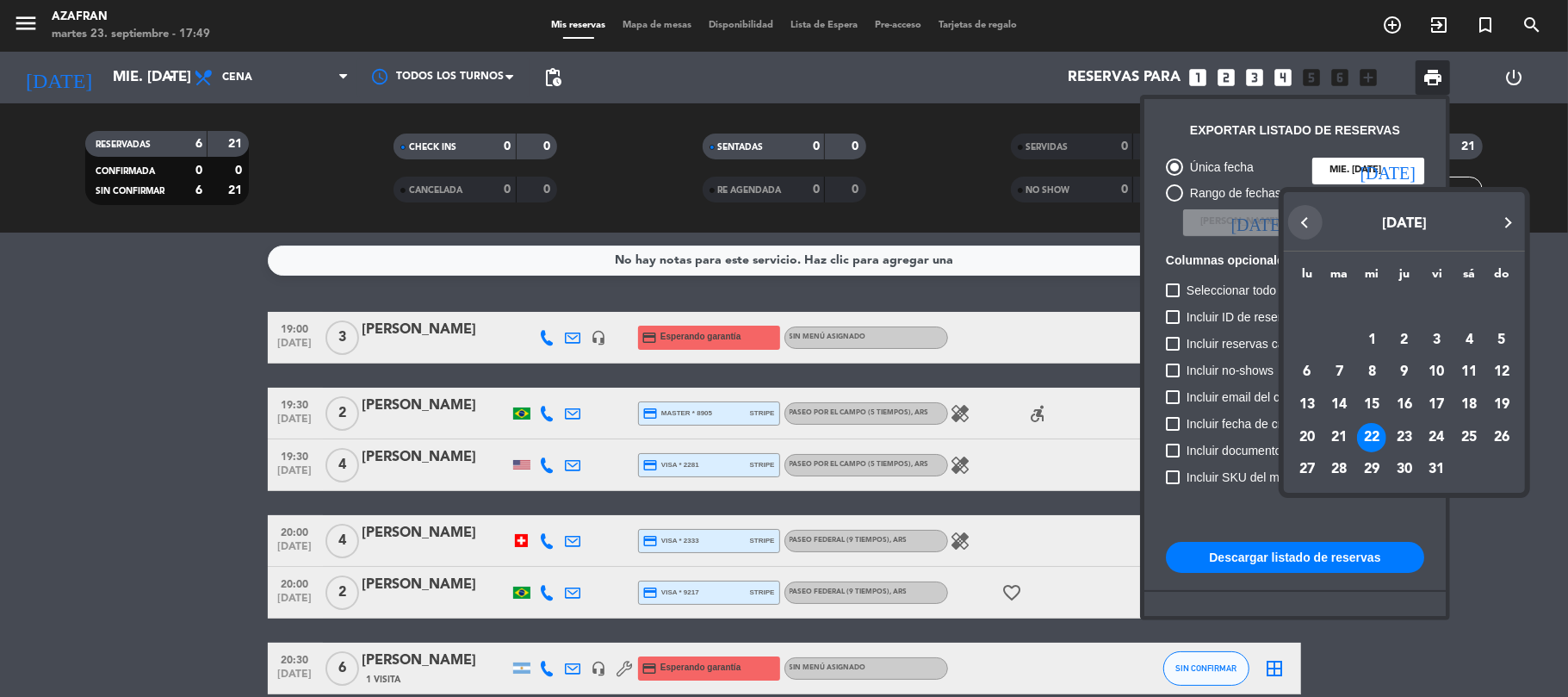
click at [1307, 234] on button "Previous month" at bounding box center [1306, 222] width 35 height 35
click at [1335, 441] on div "23" at bounding box center [1340, 437] width 29 height 29
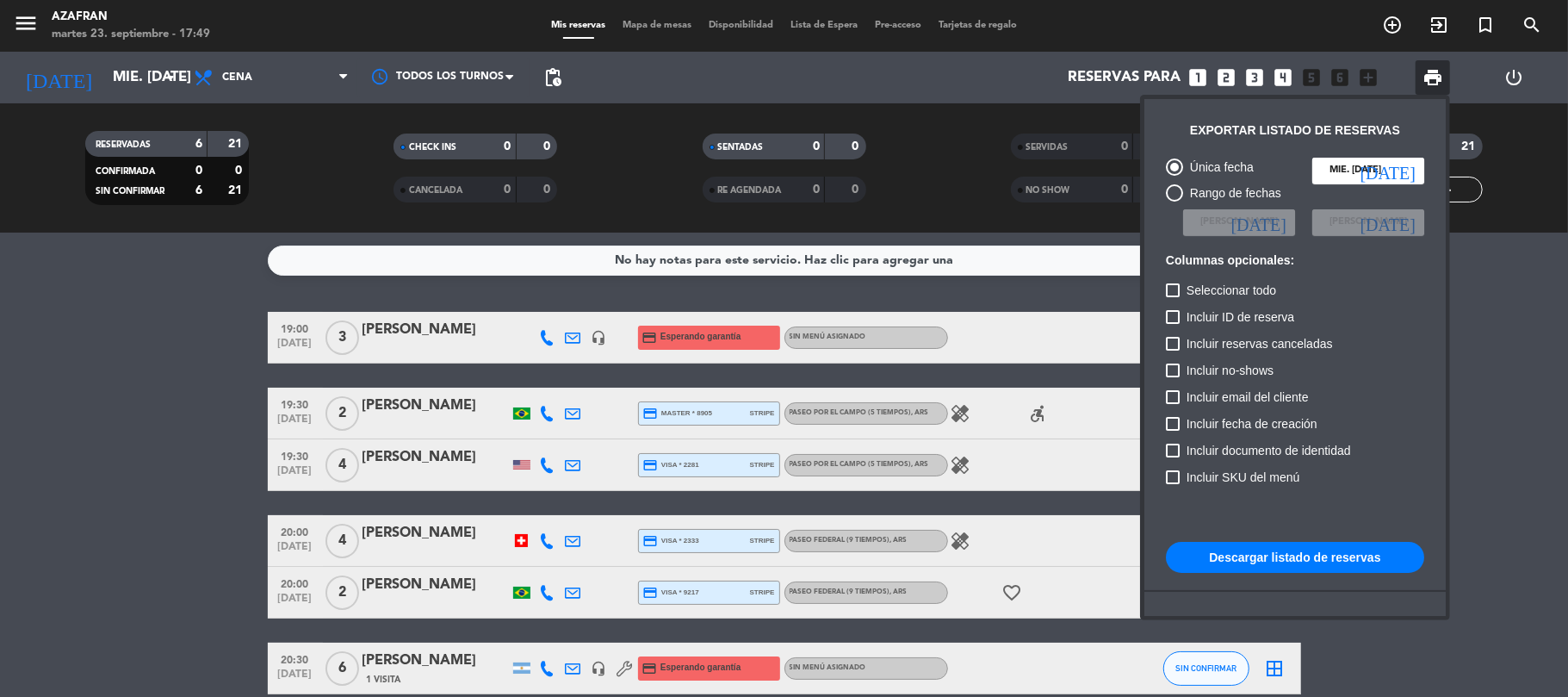
type input "[DATE] sep."
click at [1328, 559] on button "Descargar listado de reservas" at bounding box center [1295, 557] width 258 height 31
click at [152, 87] on div at bounding box center [784, 348] width 1568 height 697
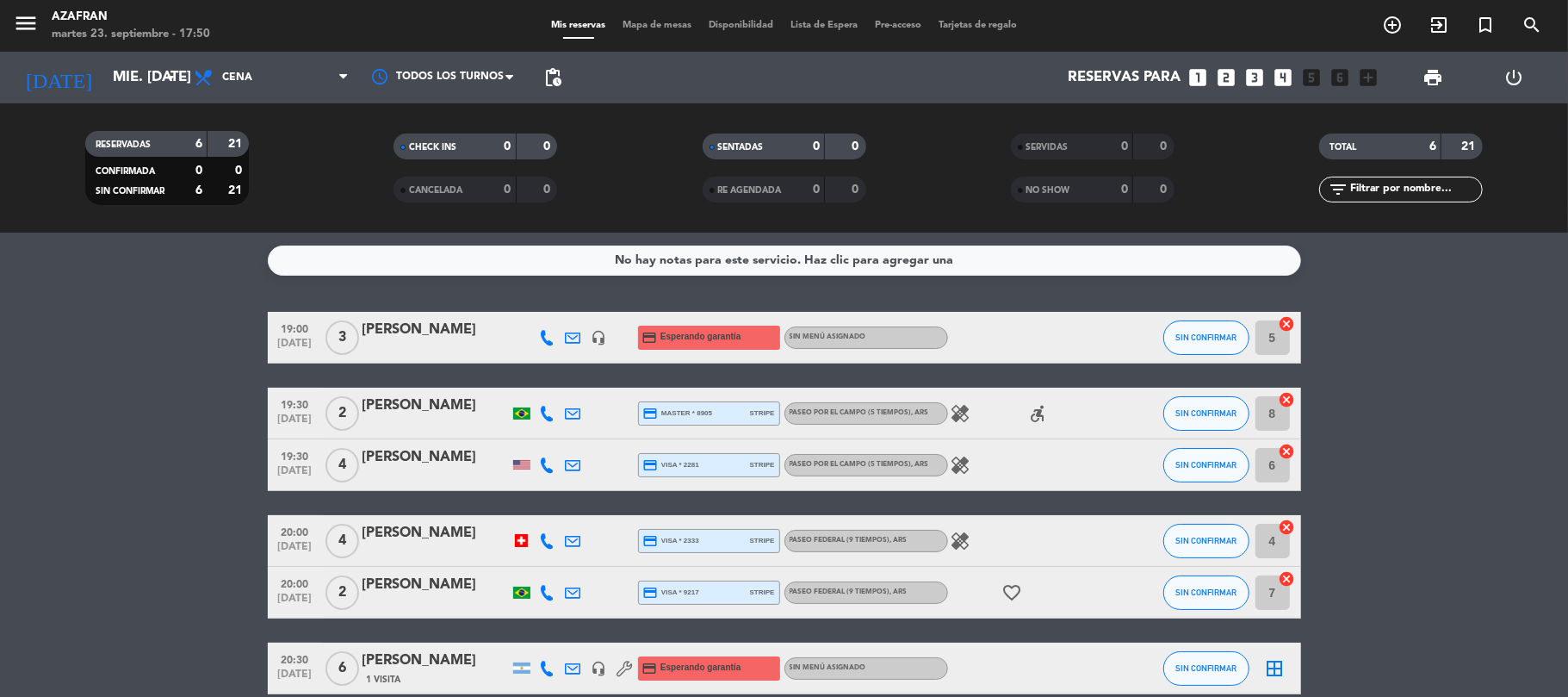
click at [152, 87] on input "mié. [DATE]" at bounding box center [198, 78] width 186 height 34
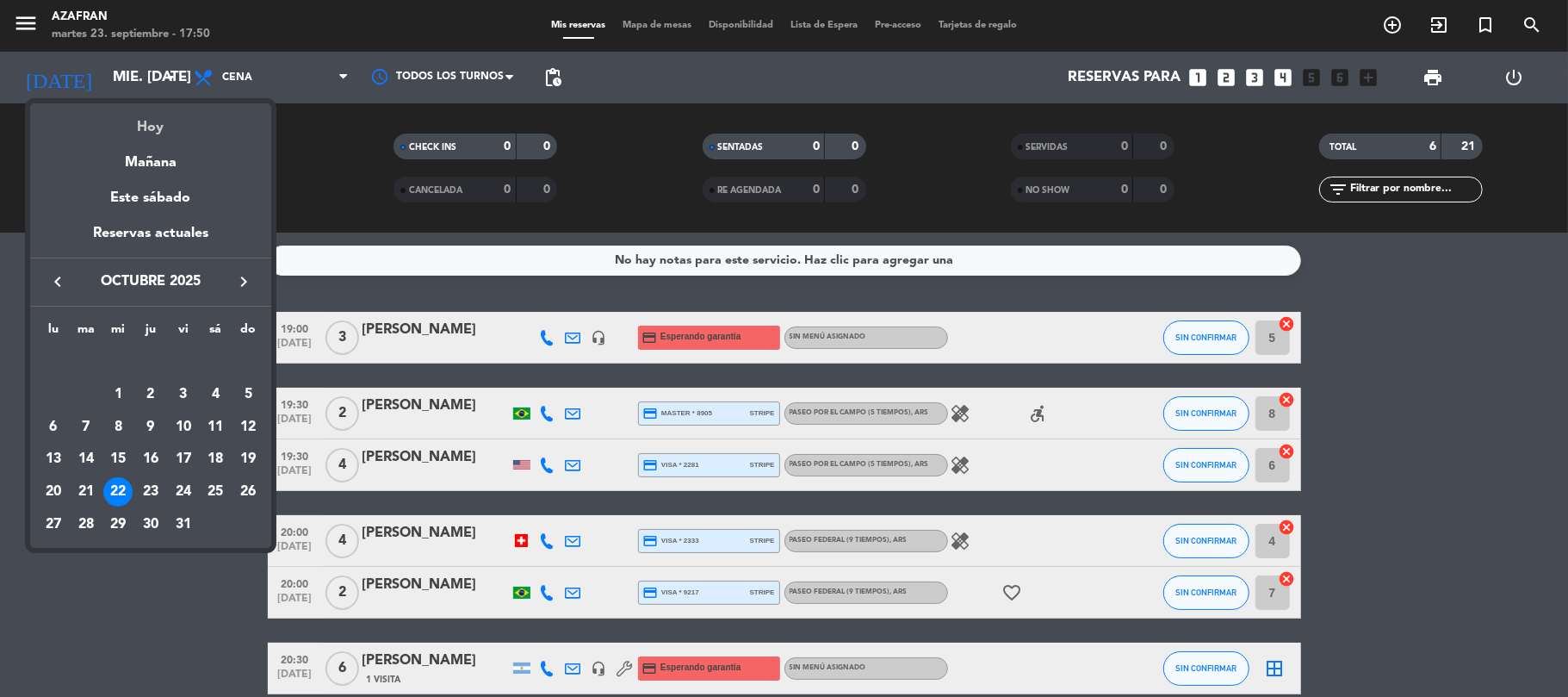
click at [157, 121] on div "Hoy" at bounding box center [150, 121] width 241 height 36
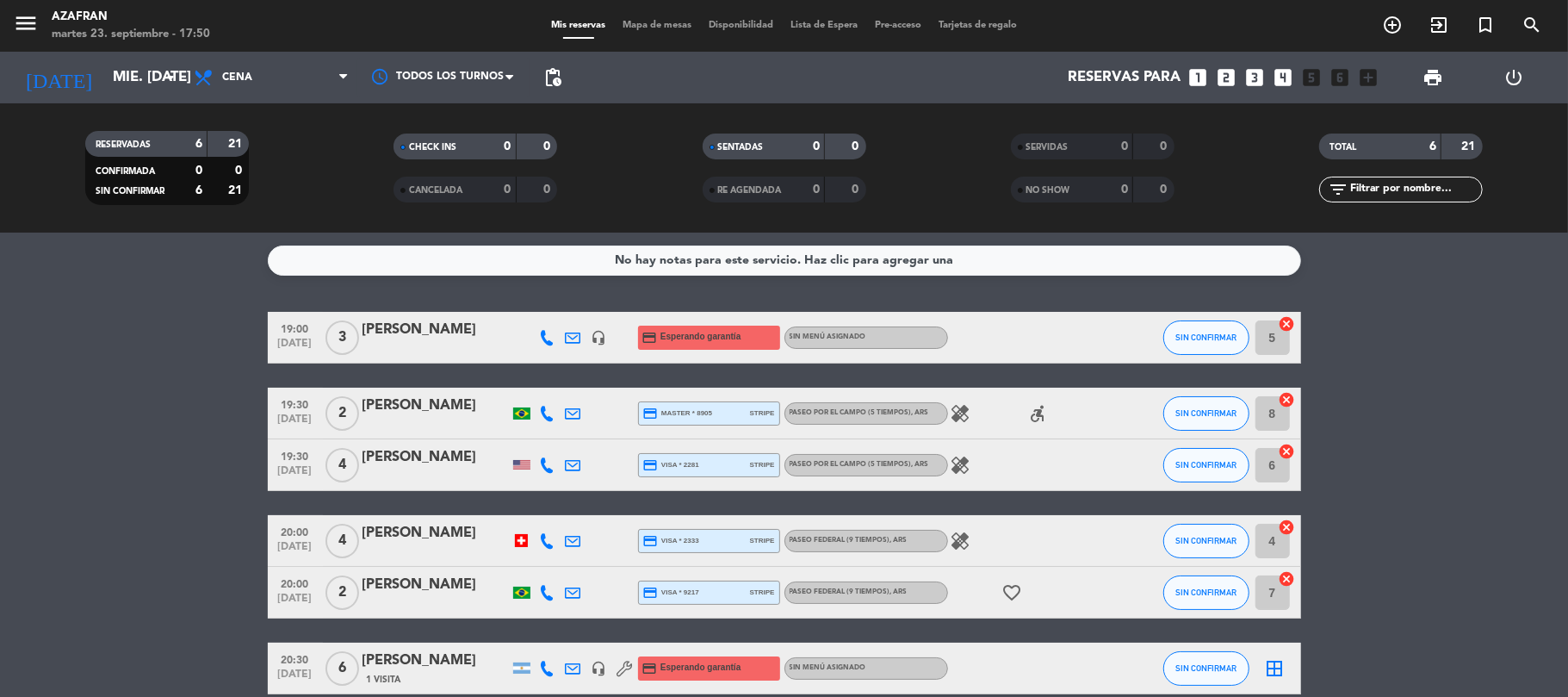
type input "[DATE] sep."
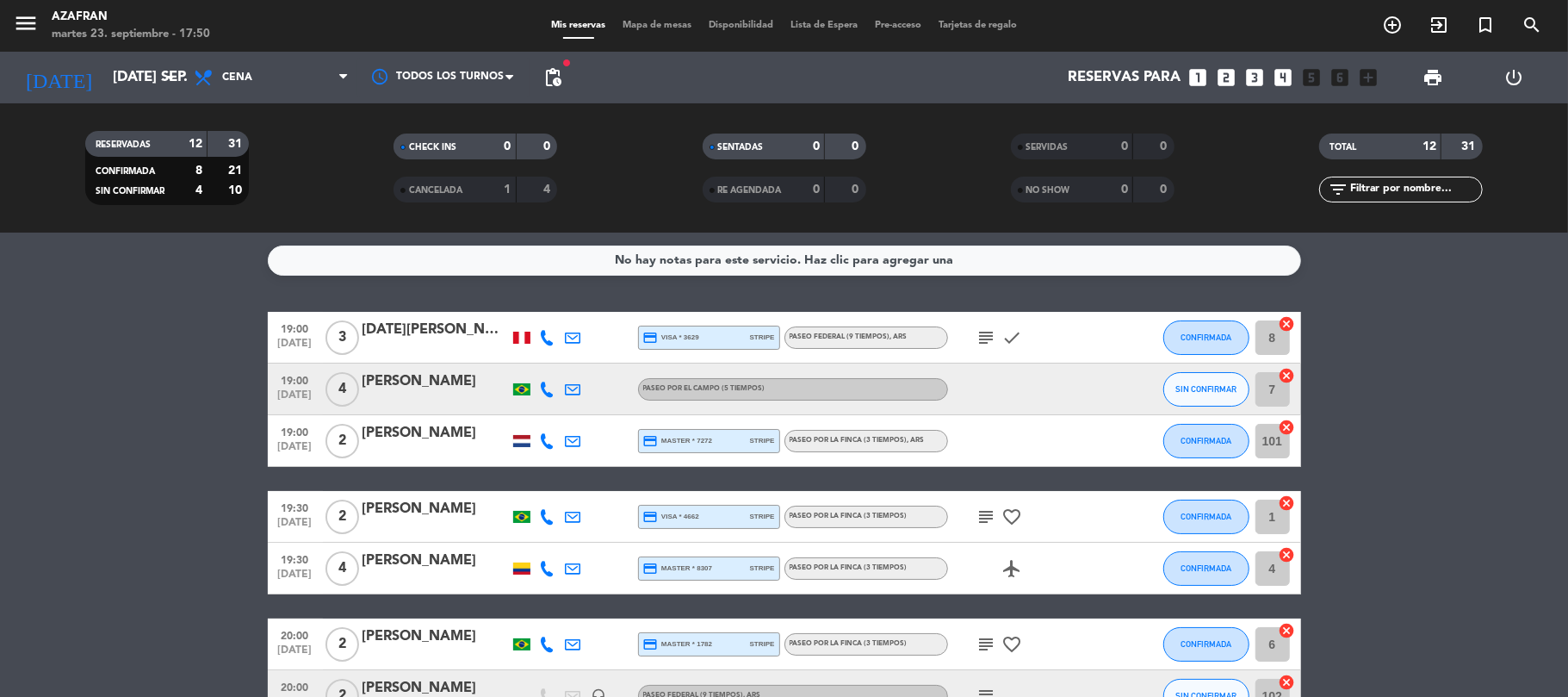
click at [11, 359] on bookings-row "19:00 [DATE] 3 [DATE][PERSON_NAME] credit_card visa * 3629 stripe Paseo Federal…" at bounding box center [784, 670] width 1568 height 716
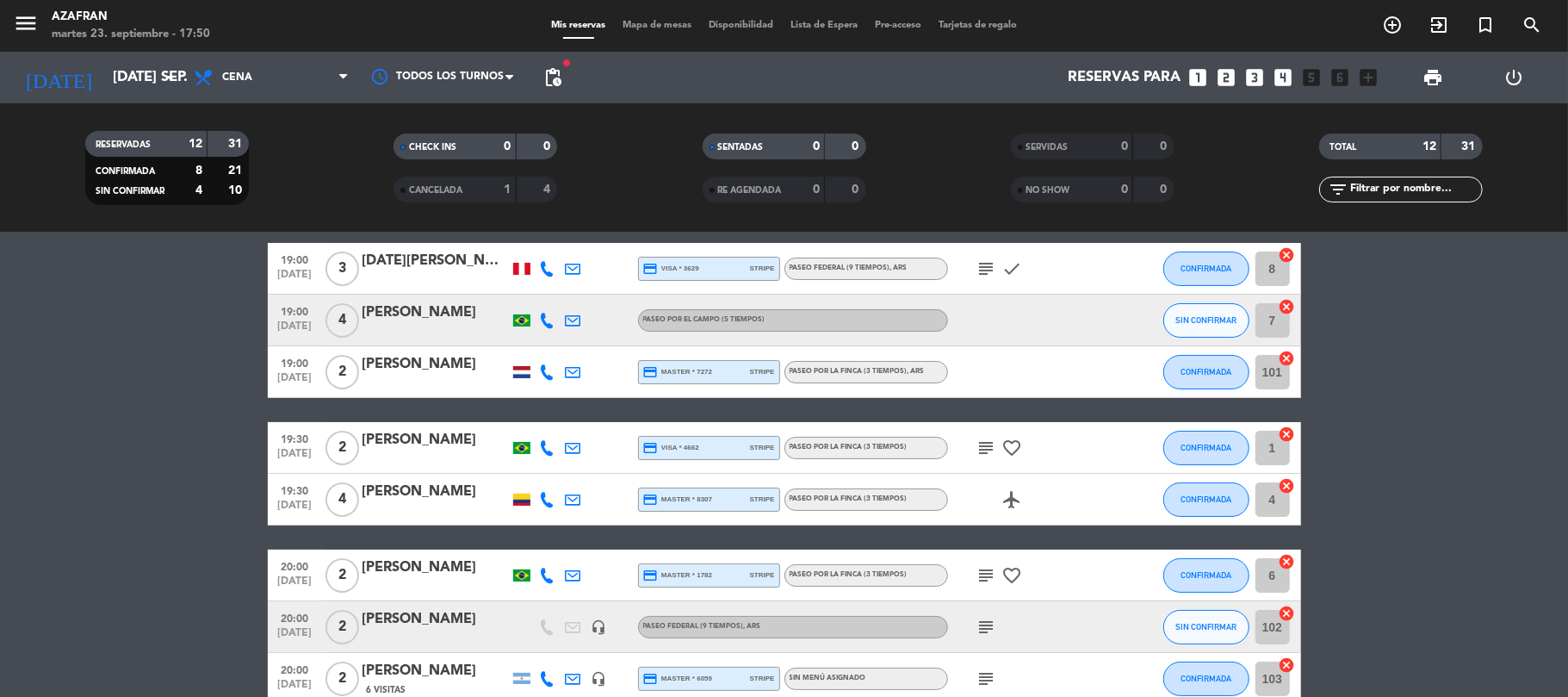
scroll to position [91, 0]
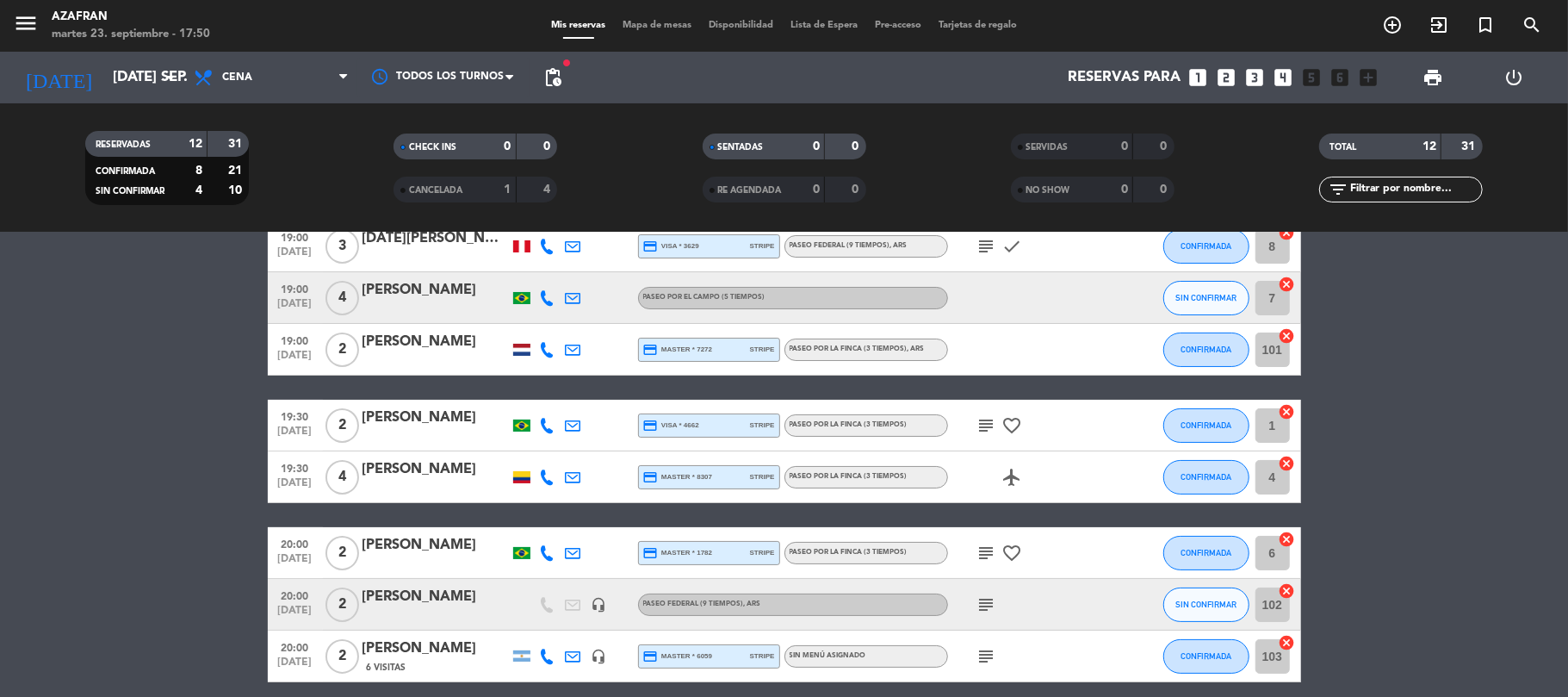
click at [980, 428] on icon "subject" at bounding box center [987, 425] width 21 height 21
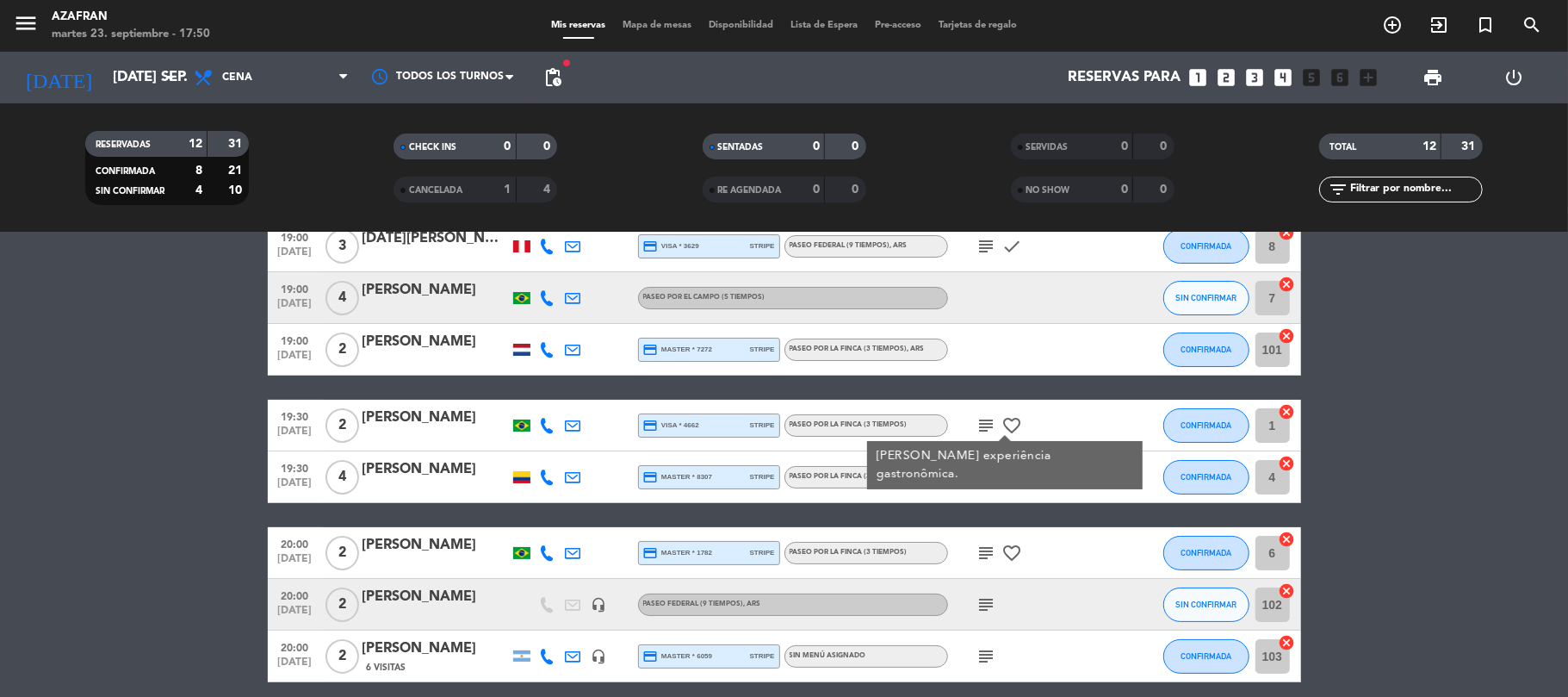
click at [986, 248] on icon "subject" at bounding box center [987, 247] width 21 height 21
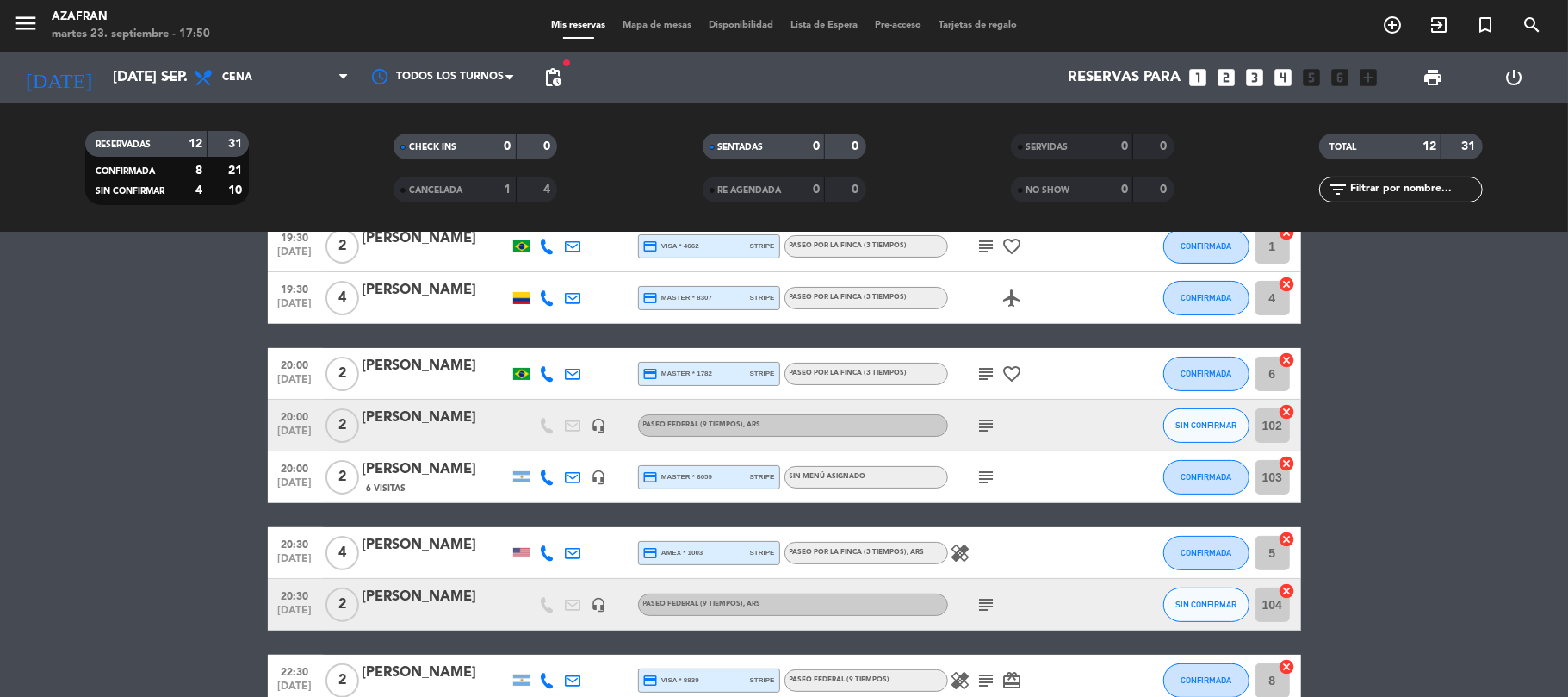
scroll to position [276, 0]
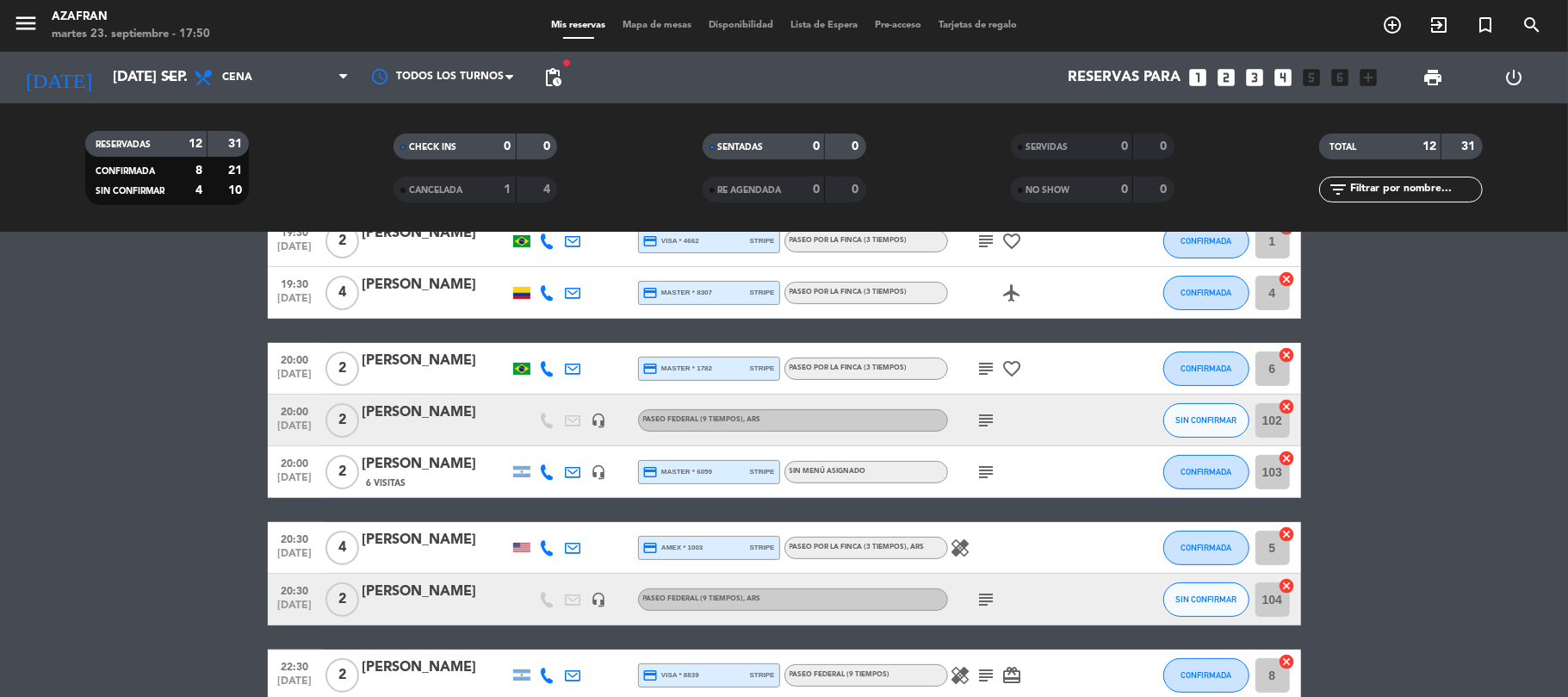
click at [957, 541] on icon "healing" at bounding box center [961, 548] width 21 height 21
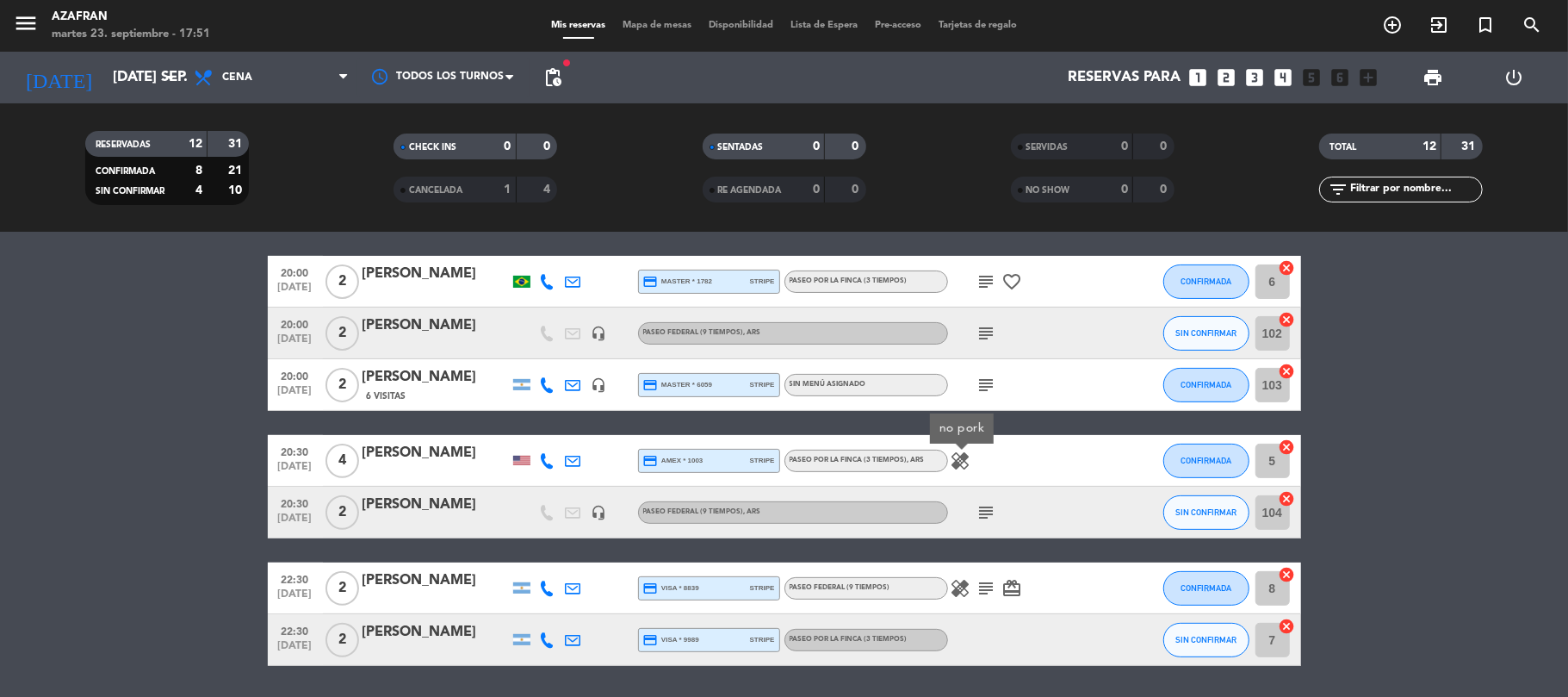
scroll to position [367, 0]
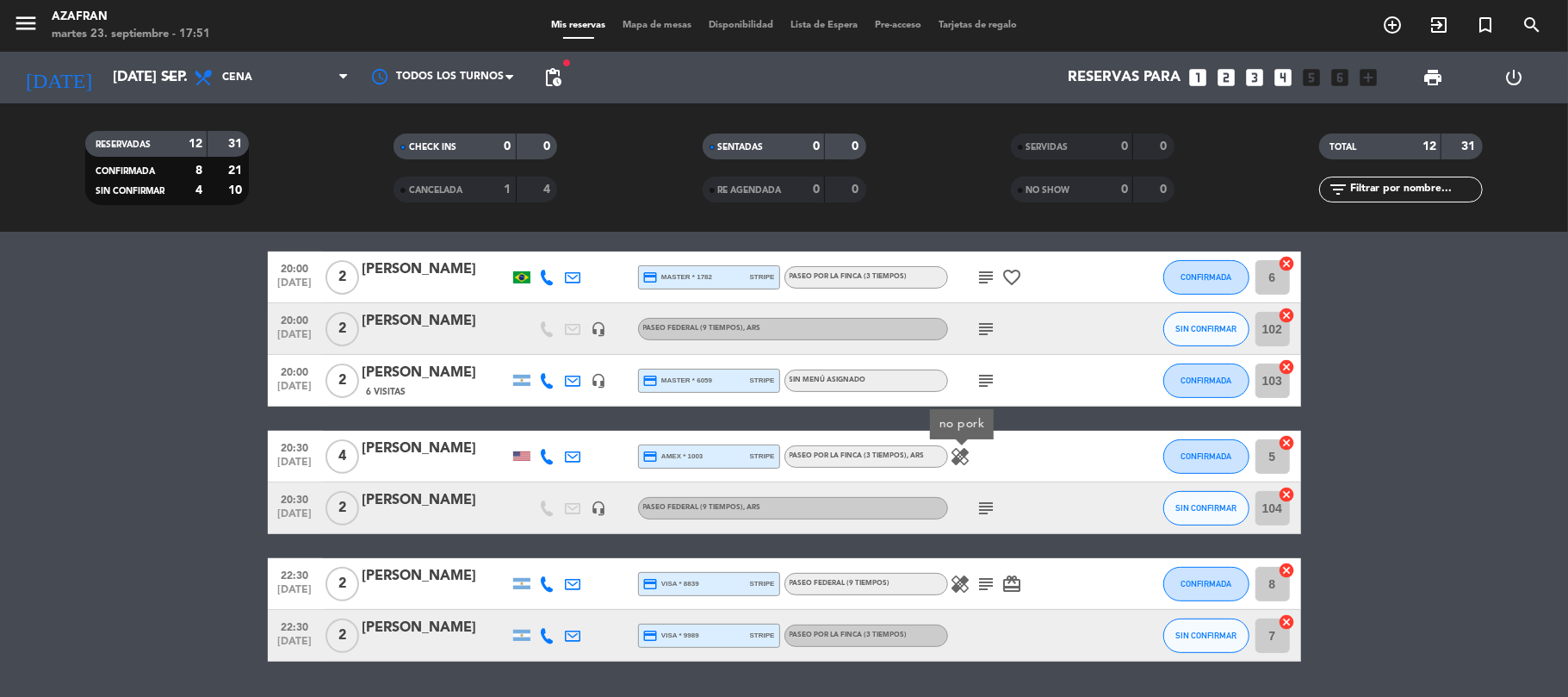
click at [992, 508] on icon "subject" at bounding box center [987, 508] width 21 height 21
click at [959, 586] on icon "healing" at bounding box center [961, 584] width 21 height 21
click at [548, 634] on icon at bounding box center [547, 636] width 15 height 15
click at [556, 600] on span "content_paste" at bounding box center [562, 605] width 12 height 12
